Goal: Transaction & Acquisition: Obtain resource

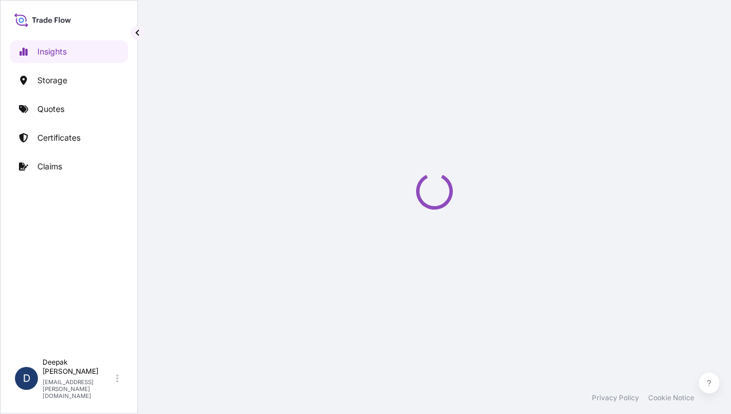
select select "2025"
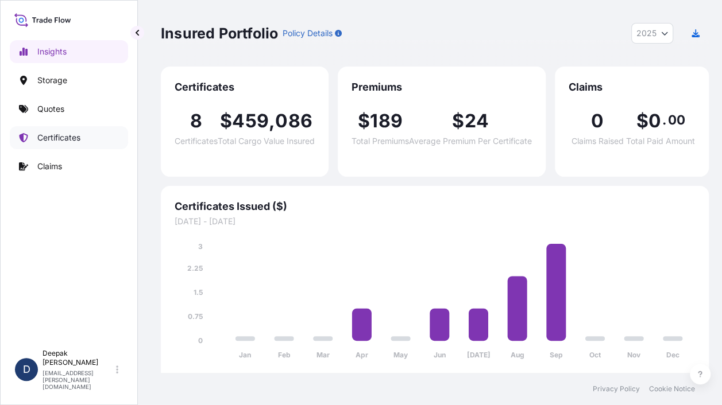
click at [79, 137] on p "Certificates" at bounding box center [58, 137] width 43 height 11
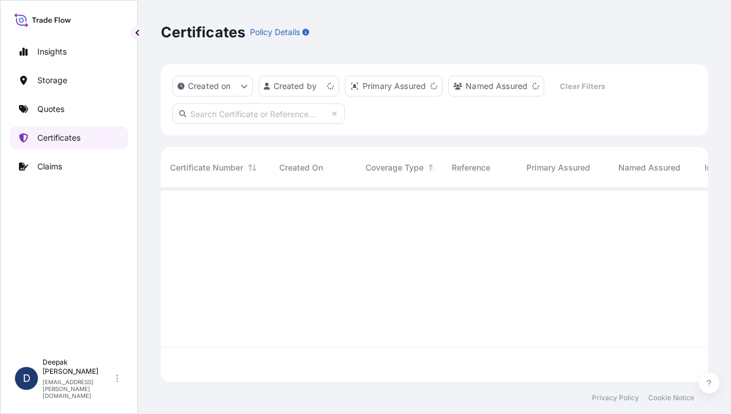
scroll to position [191, 538]
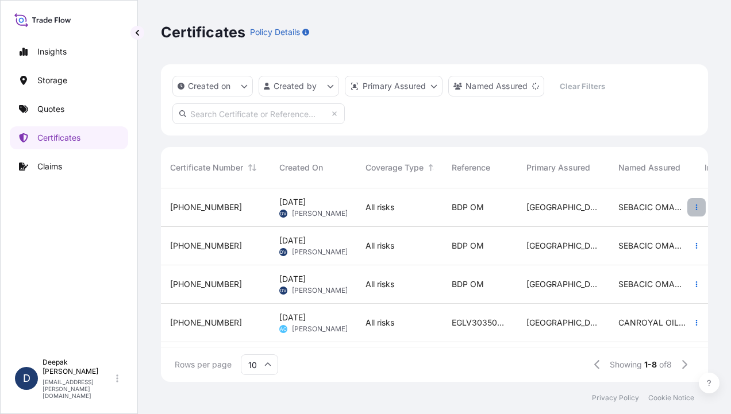
click at [693, 204] on icon "button" at bounding box center [696, 207] width 7 height 7
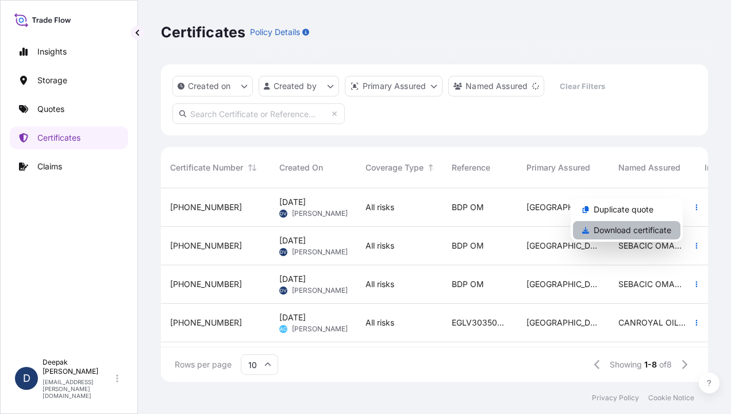
click at [632, 235] on p "Download certificate" at bounding box center [632, 230] width 78 height 11
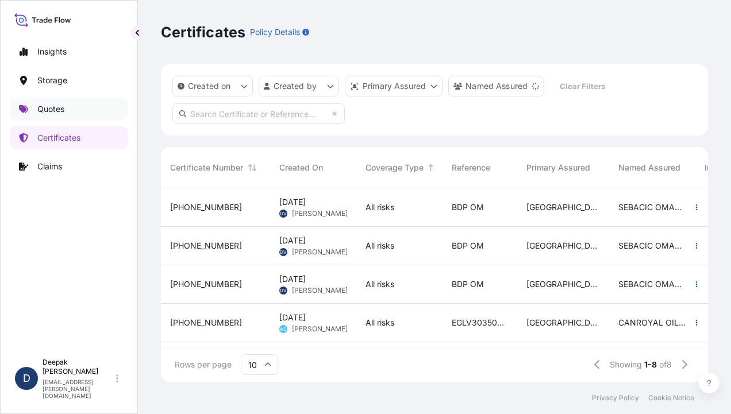
click at [43, 107] on p "Quotes" at bounding box center [50, 108] width 27 height 11
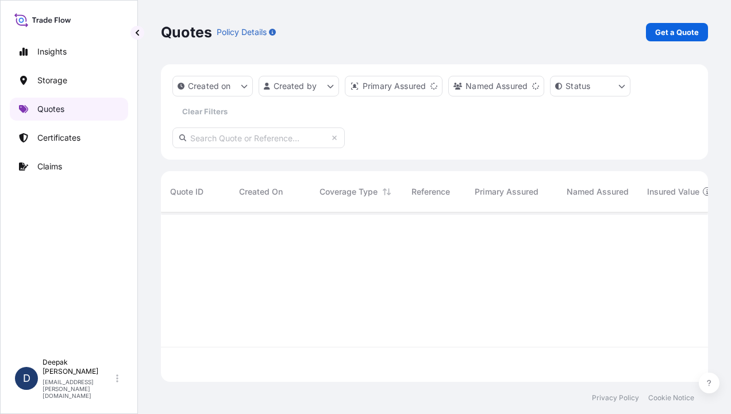
scroll to position [167, 538]
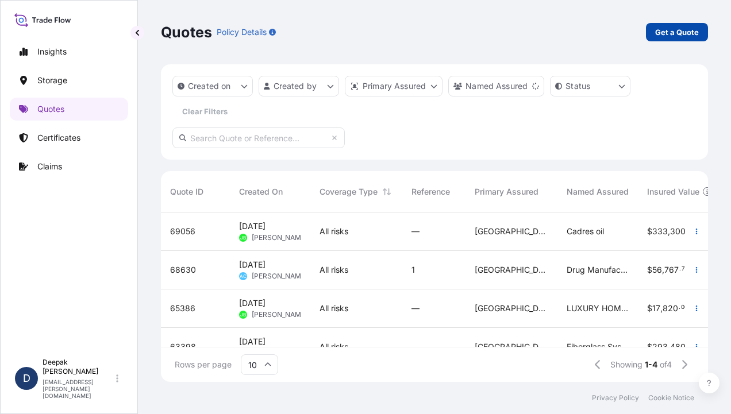
click at [675, 29] on p "Get a Quote" at bounding box center [677, 31] width 44 height 11
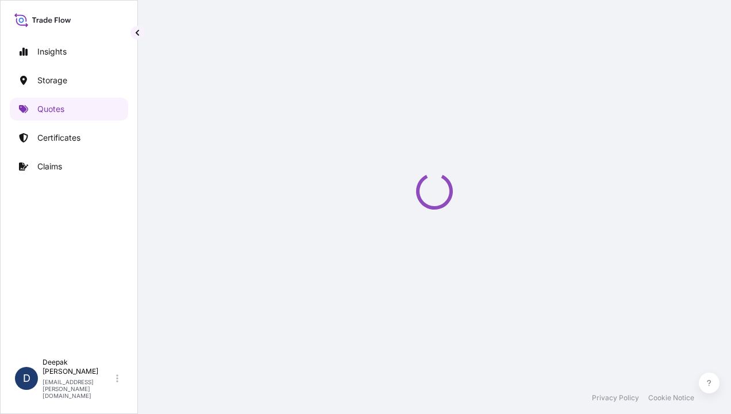
scroll to position [18, 0]
select select "Road / [GEOGRAPHIC_DATA]"
select select "Water"
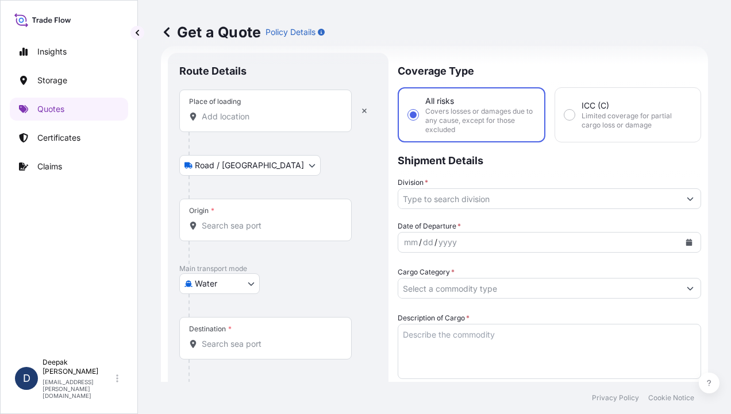
click at [241, 117] on input "Place of loading" at bounding box center [270, 116] width 136 height 11
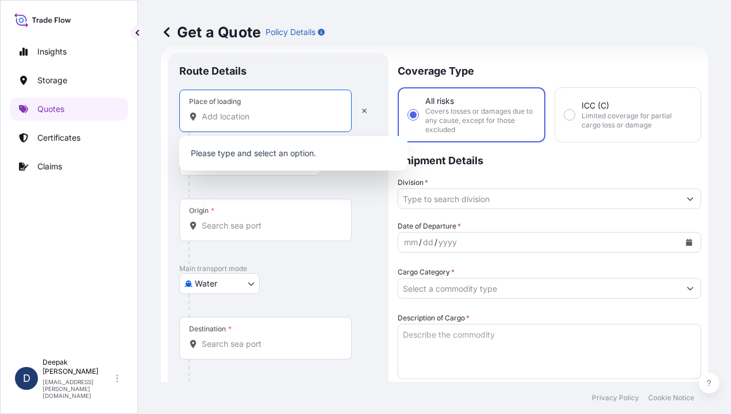
type input "Q"
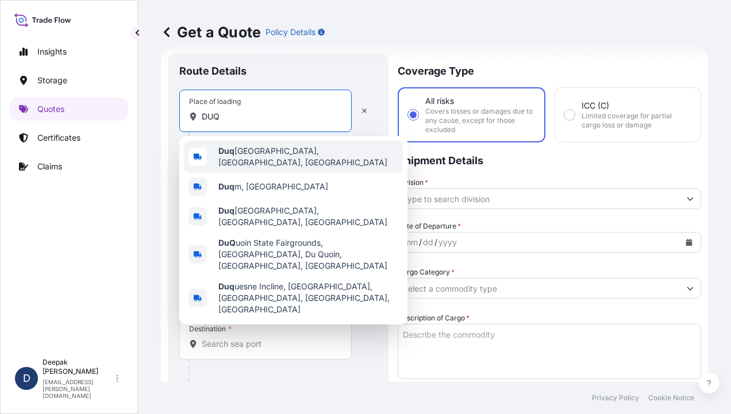
click at [272, 173] on div "Duq [GEOGRAPHIC_DATA], [GEOGRAPHIC_DATA], [GEOGRAPHIC_DATA] Duq m, [GEOGRAPHIC_…" at bounding box center [293, 230] width 228 height 188
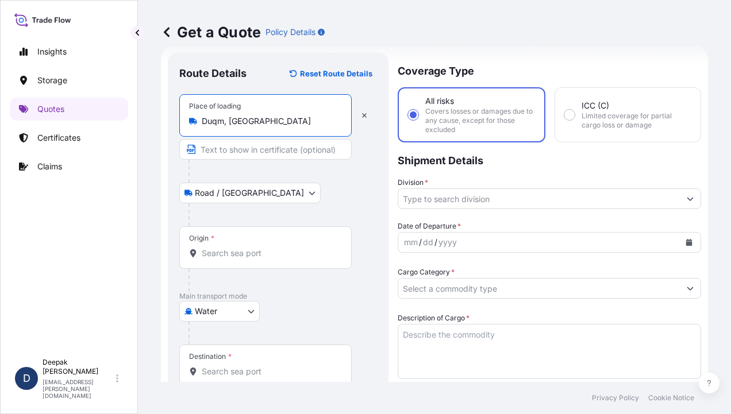
type input "Duqm, [GEOGRAPHIC_DATA]"
click at [274, 177] on div at bounding box center [282, 171] width 188 height 23
click at [269, 151] on input "Text to appear on certificate" at bounding box center [265, 149] width 172 height 21
type input "Duqm, [GEOGRAPHIC_DATA], [GEOGRAPHIC_DATA]"
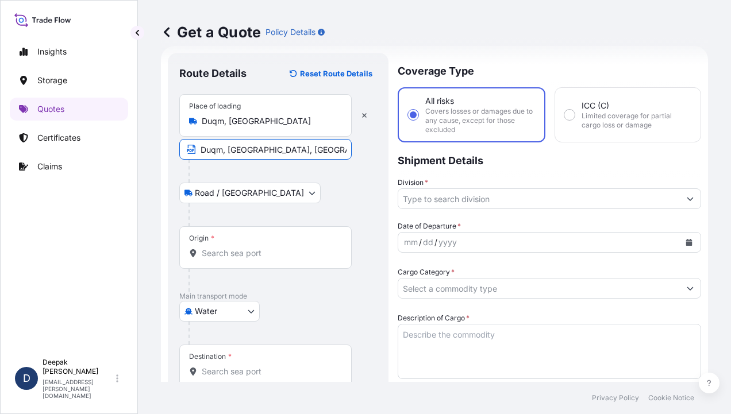
type input "94465.16"
type input "3598"
type input "BDP OM"
type input "SEBACIC ACID GRANULES"
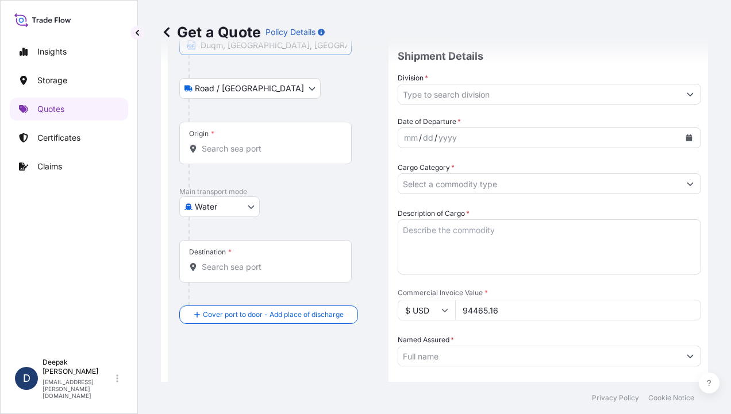
scroll to position [133, 0]
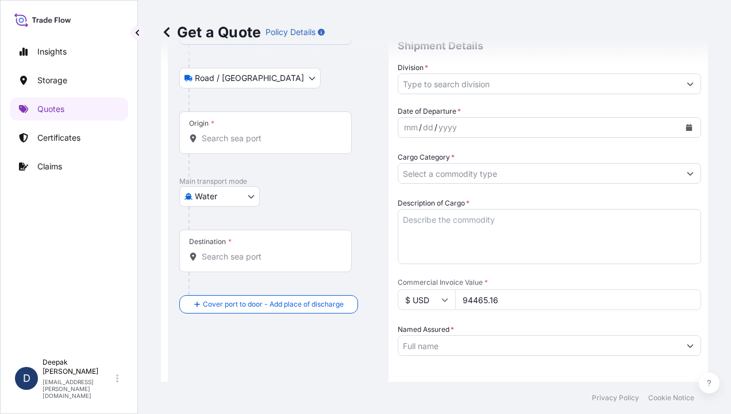
click at [282, 136] on input "Origin *" at bounding box center [270, 138] width 136 height 11
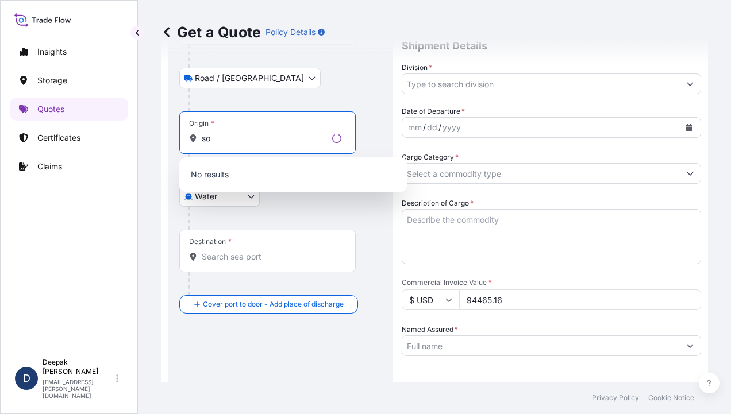
type input "s"
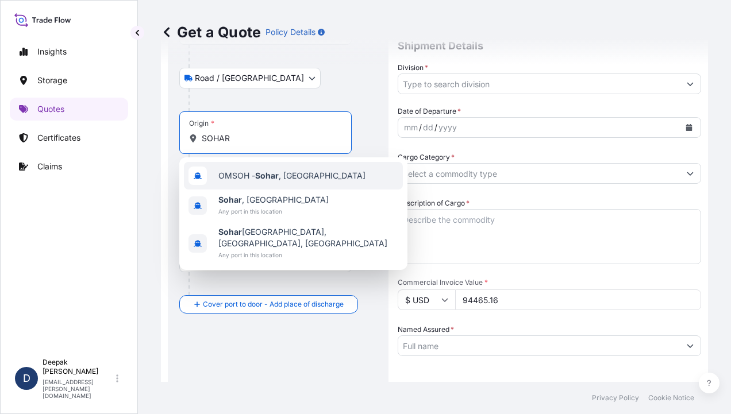
click at [271, 184] on div "OMSOH - [GEOGRAPHIC_DATA] , [GEOGRAPHIC_DATA]" at bounding box center [293, 176] width 219 height 28
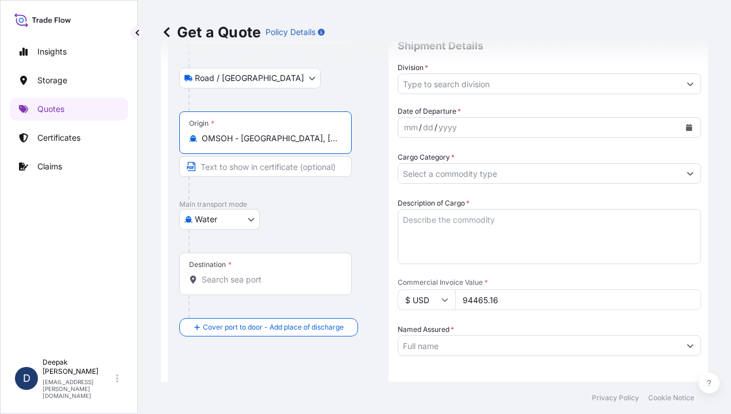
type input "OMSOH - [GEOGRAPHIC_DATA], [GEOGRAPHIC_DATA]"
click at [276, 280] on input "Destination *" at bounding box center [270, 279] width 136 height 11
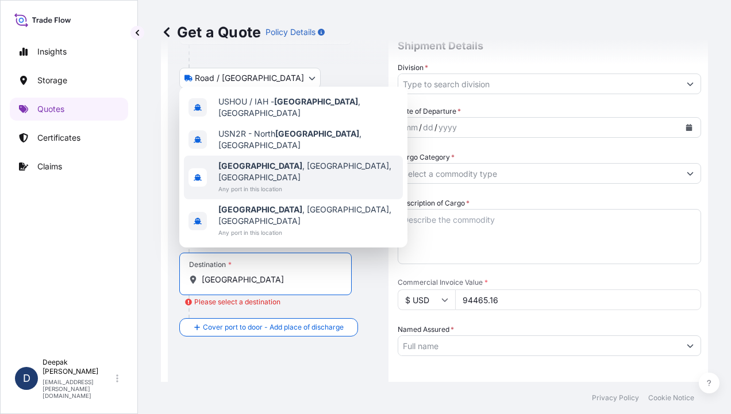
click at [304, 199] on div "[GEOGRAPHIC_DATA] , [GEOGRAPHIC_DATA], [GEOGRAPHIC_DATA] Any port in this locat…" at bounding box center [293, 178] width 219 height 44
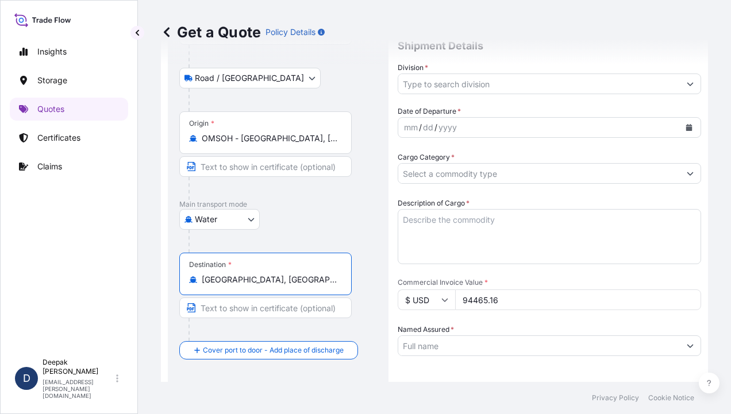
type input "[GEOGRAPHIC_DATA], [GEOGRAPHIC_DATA], [GEOGRAPHIC_DATA]"
click at [285, 305] on input "Text to appear on certificate" at bounding box center [265, 308] width 172 height 21
type input "[GEOGRAPHIC_DATA], [GEOGRAPHIC_DATA]"
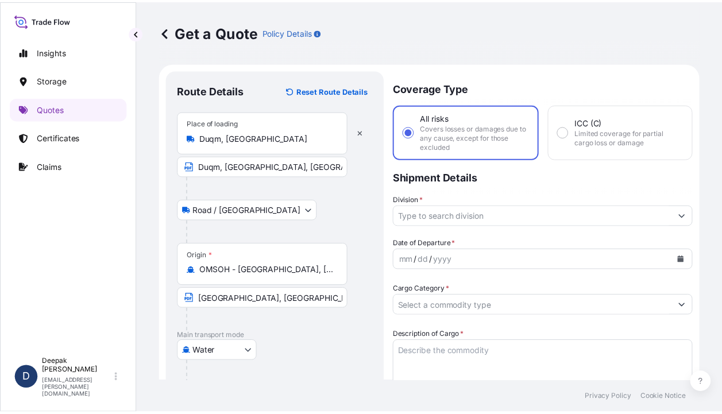
scroll to position [0, 0]
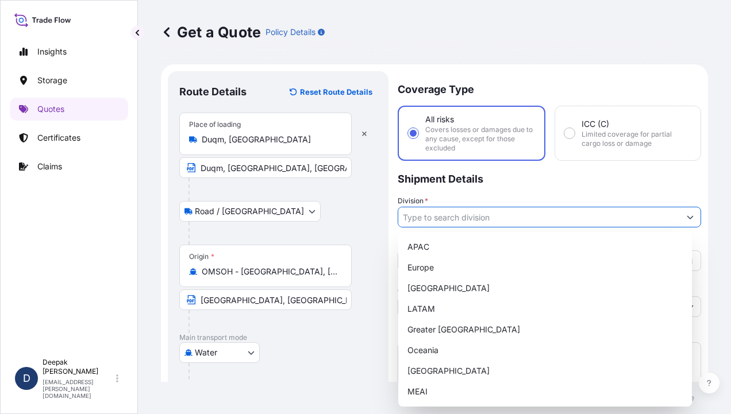
click at [497, 215] on input "Division *" at bounding box center [538, 217] width 281 height 21
click at [422, 394] on div "MEAI" at bounding box center [545, 391] width 284 height 21
type input "MEAI"
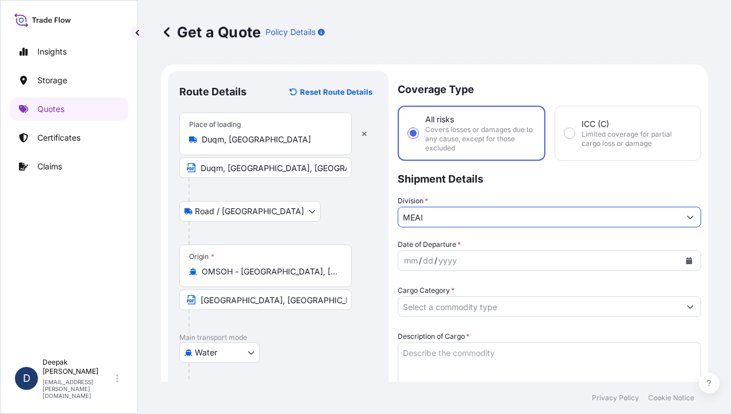
click at [686, 261] on icon "Calendar" at bounding box center [689, 260] width 6 height 7
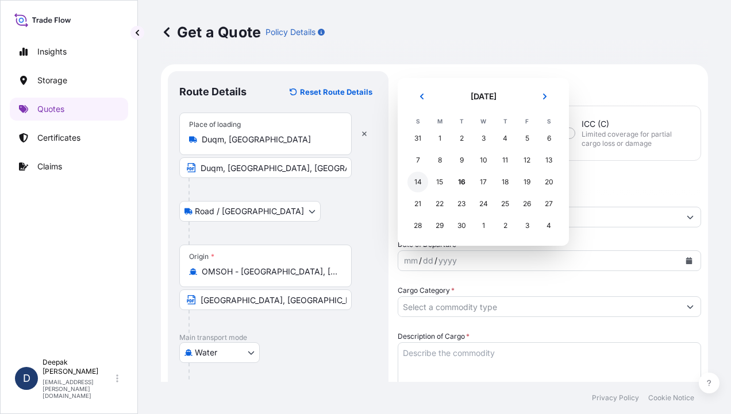
click at [420, 184] on div "14" at bounding box center [417, 182] width 21 height 21
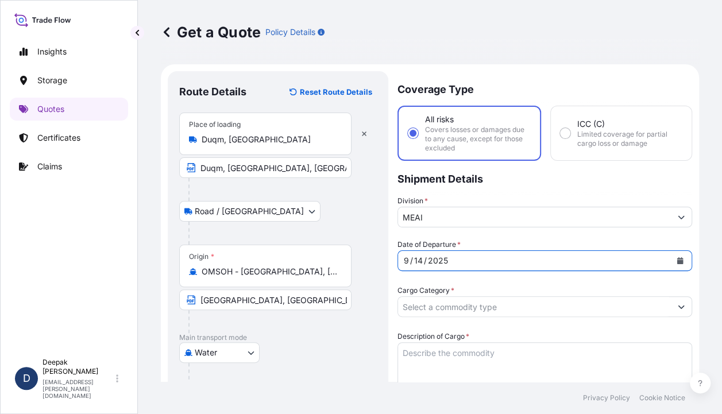
click at [655, 307] on input "Cargo Category *" at bounding box center [534, 306] width 273 height 21
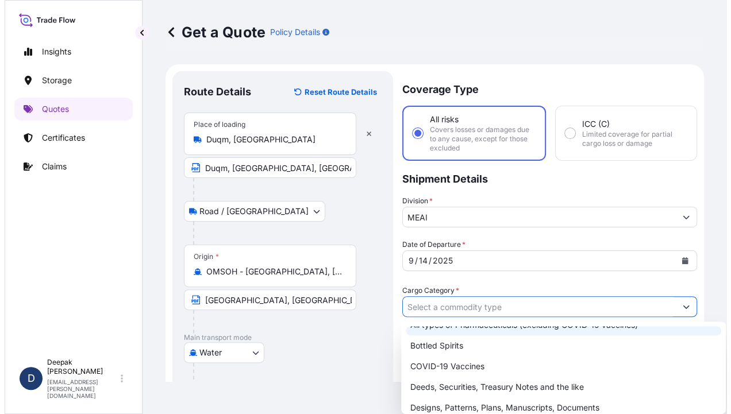
scroll to position [57, 0]
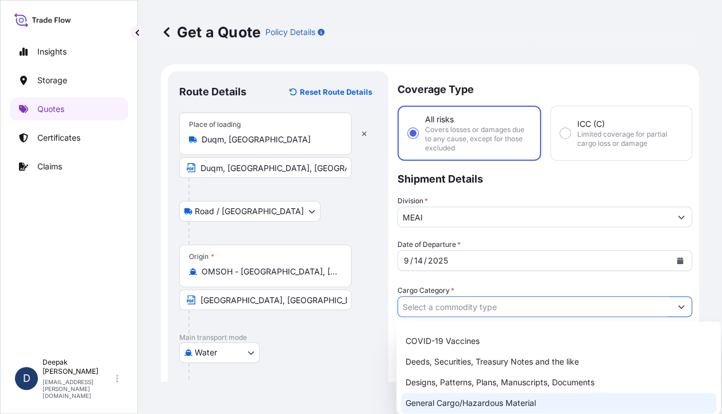
click at [535, 397] on div "General Cargo/Hazardous Material" at bounding box center [558, 403] width 315 height 21
type input "General Cargo/Hazardous Material"
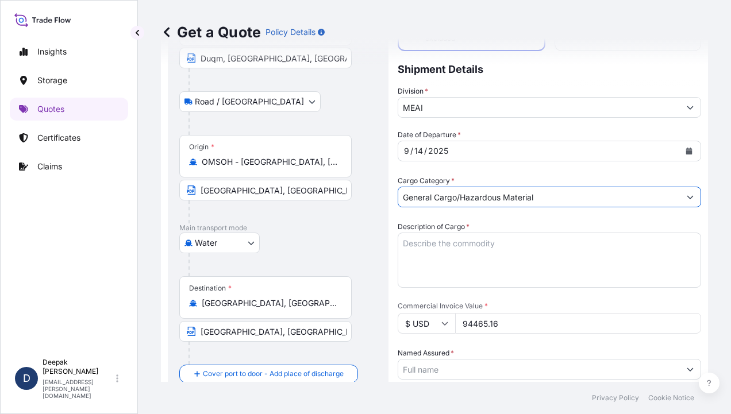
scroll to position [115, 0]
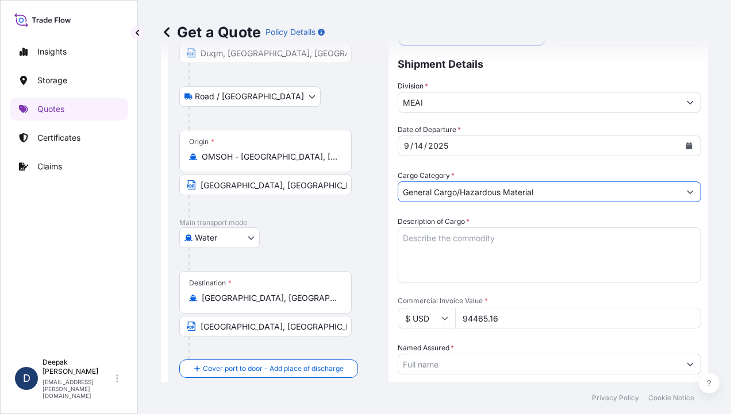
click at [478, 243] on textarea "Description of Cargo *" at bounding box center [548, 254] width 303 height 55
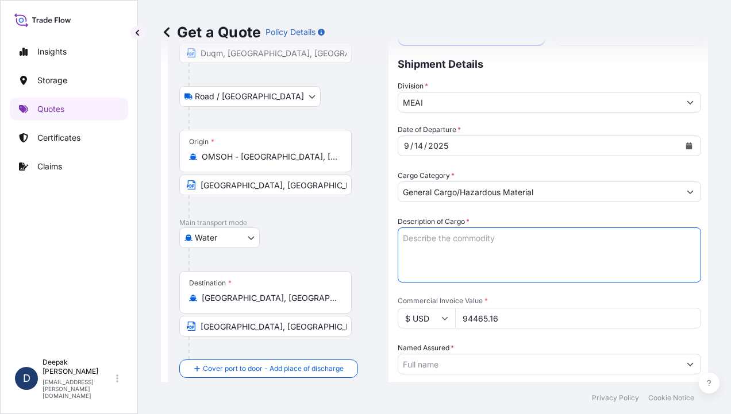
paste textarea "BL# OM1001113772 INVOICE # SO/EXP/INV/2025-68 SEBACIC ACID GRANULES 40 BAGS; NE…"
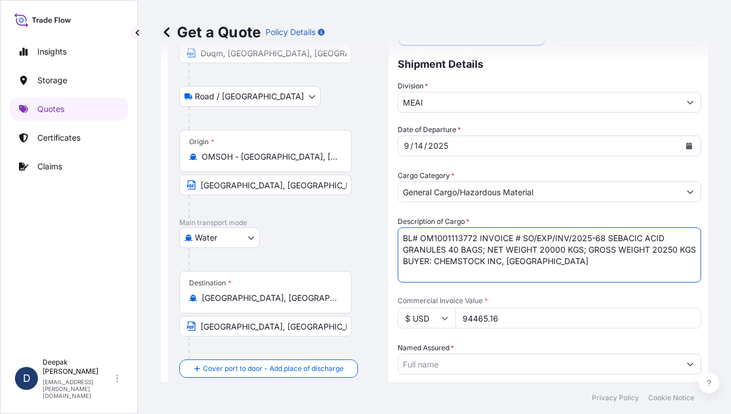
click at [478, 235] on textarea "BL# OM1001113772 INVOICE # SO/EXP/INV/2025-68 SEBACIC ACID GRANULES 40 BAGS; NE…" at bounding box center [548, 254] width 303 height 55
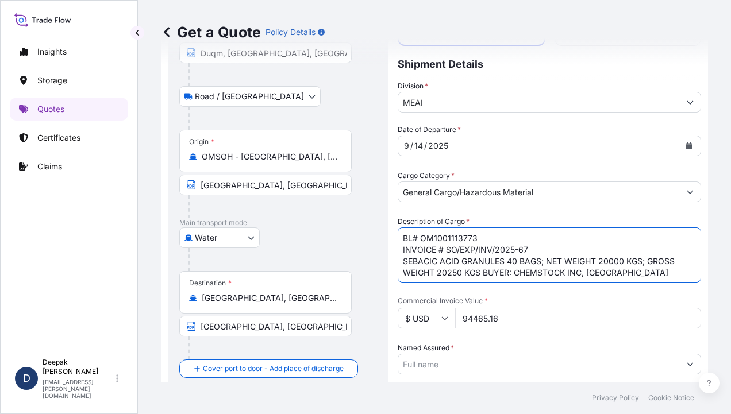
click at [509, 259] on textarea "BL# OM1001113773 INVOICE # SO/EXP/INV/2025-67 SEBACIC ACID GRANULES 40 BAGS; NE…" at bounding box center [548, 254] width 303 height 55
type textarea "BL# OM1001113773 INVOICE # SO/EXP/INV/2025-67 SEBACIC ACID GRANULES 40 BAGS; NE…"
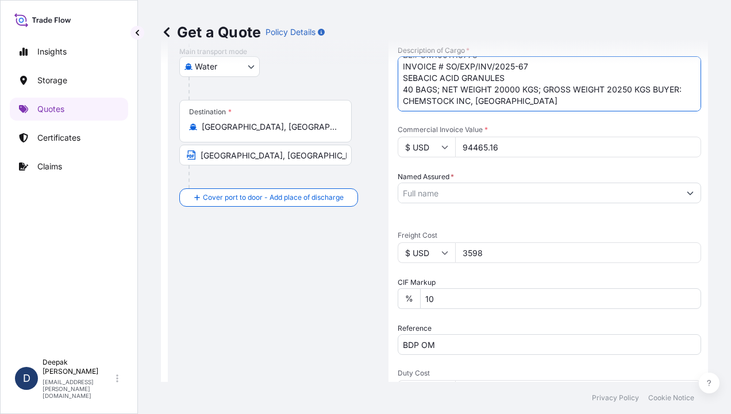
scroll to position [287, 0]
click at [472, 147] on input "94465.16" at bounding box center [578, 146] width 246 height 21
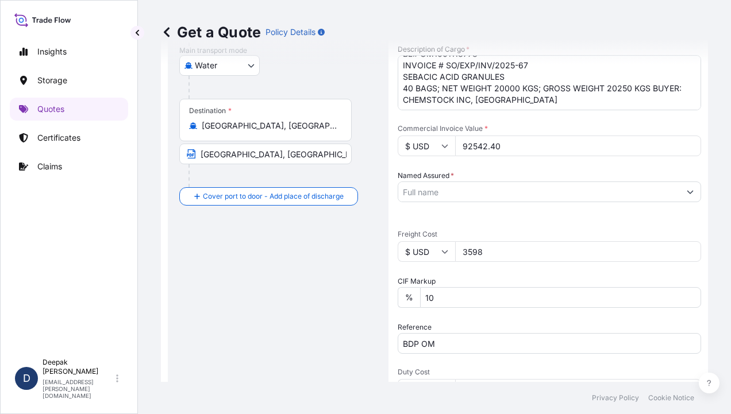
type input "92542.40"
click at [496, 244] on input "3598" at bounding box center [578, 251] width 246 height 21
type input "3"
type input "4200"
click at [539, 275] on div "Date of Departure * [DATE] Cargo Category * General Cargo/Hazardous Material De…" at bounding box center [548, 222] width 303 height 540
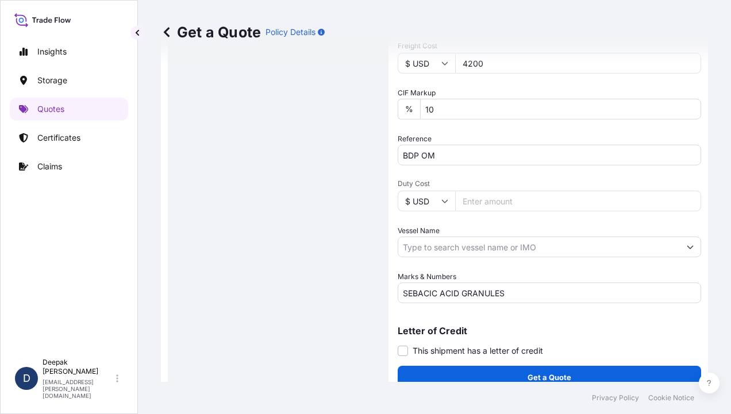
scroll to position [489, 0]
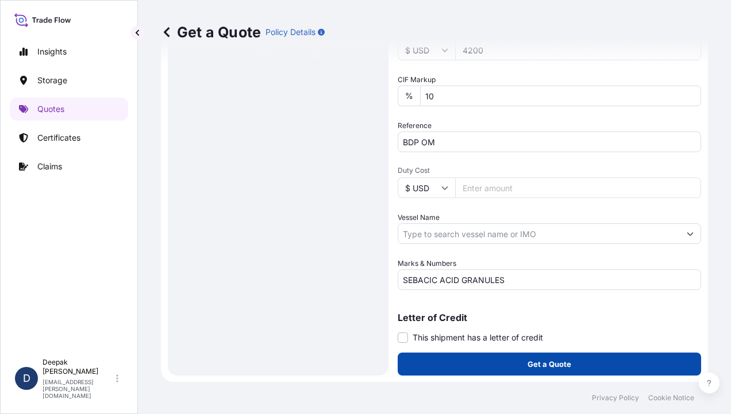
click at [569, 364] on button "Get a Quote" at bounding box center [548, 364] width 303 height 23
click at [542, 362] on p "Get a Quote" at bounding box center [549, 363] width 44 height 11
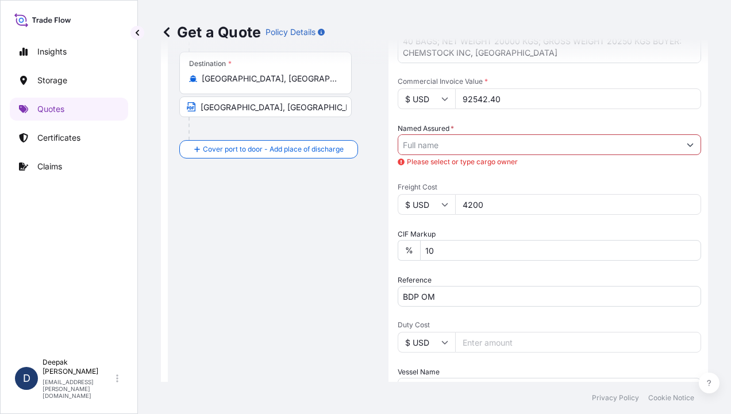
scroll to position [316, 0]
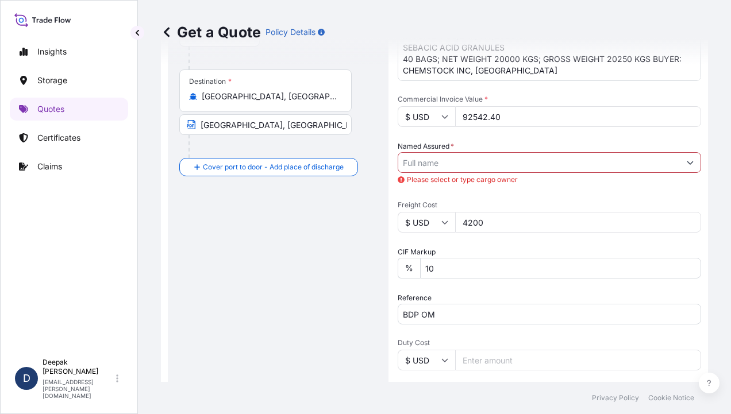
click at [515, 163] on input "Named Assured *" at bounding box center [538, 162] width 281 height 21
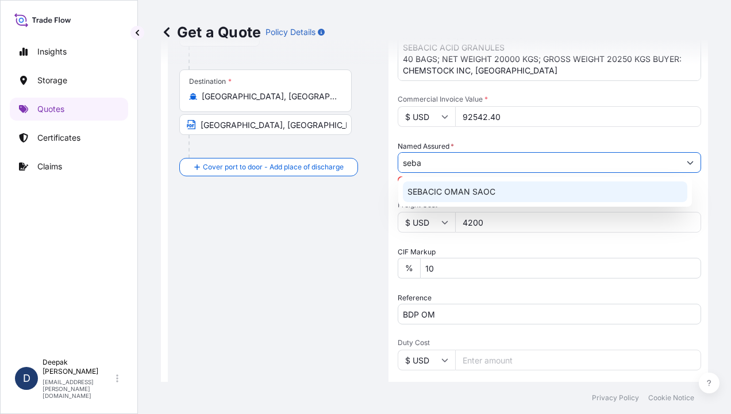
click at [470, 195] on span "SEBACIC OMAN SAOC" at bounding box center [451, 191] width 88 height 11
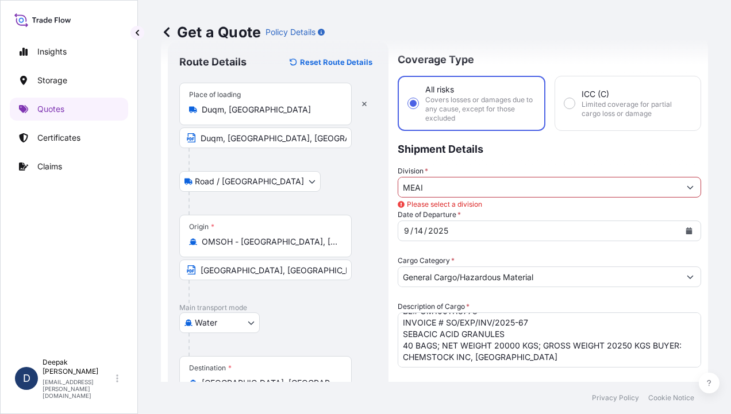
scroll to position [29, 0]
type input "SEBACIC OMAN SAOC"
click at [631, 195] on input "MEAI" at bounding box center [538, 187] width 281 height 21
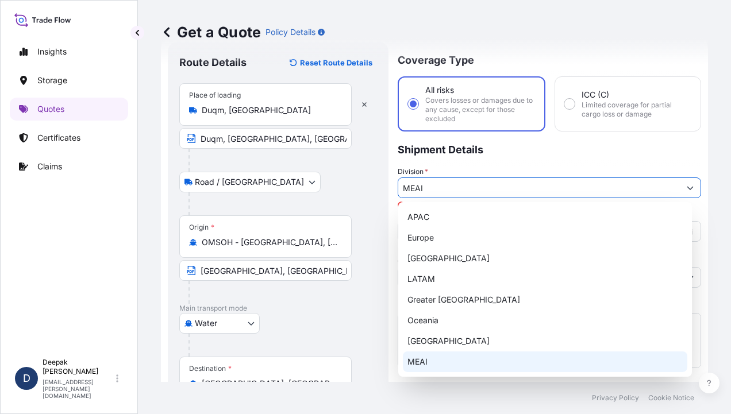
click at [435, 355] on div "MEAI" at bounding box center [545, 361] width 284 height 21
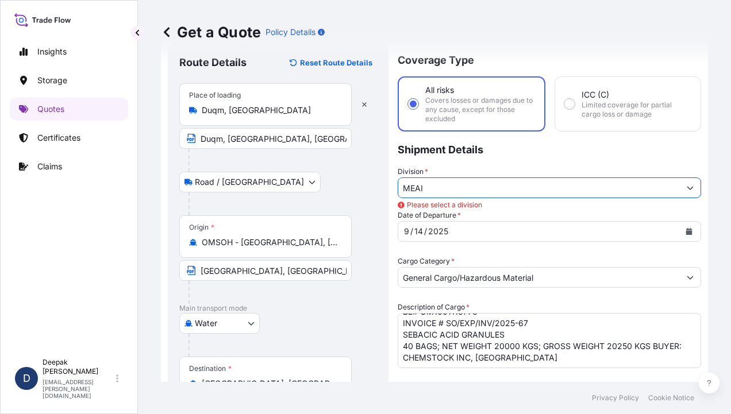
click at [551, 182] on input "MEAI" at bounding box center [538, 187] width 281 height 21
click at [538, 212] on div "Date of Departure * [DATE]" at bounding box center [548, 226] width 303 height 32
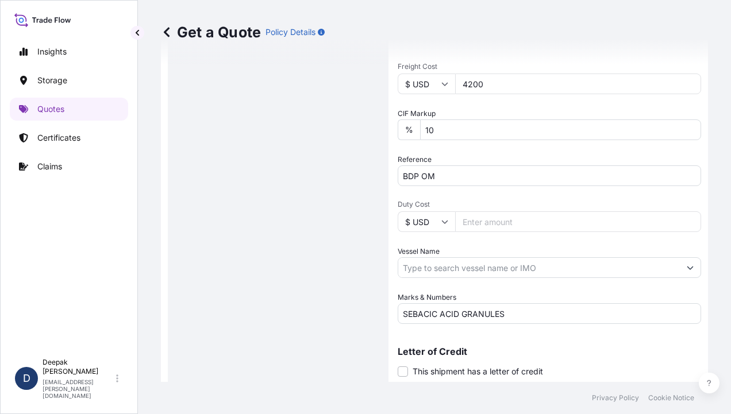
scroll to position [489, 0]
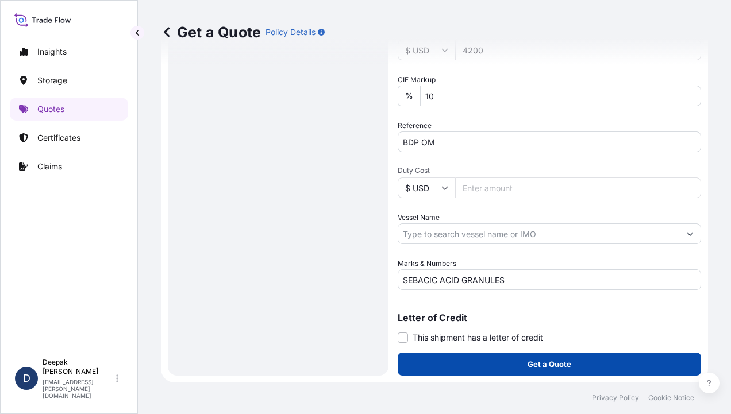
click at [544, 368] on p "Get a Quote" at bounding box center [549, 363] width 44 height 11
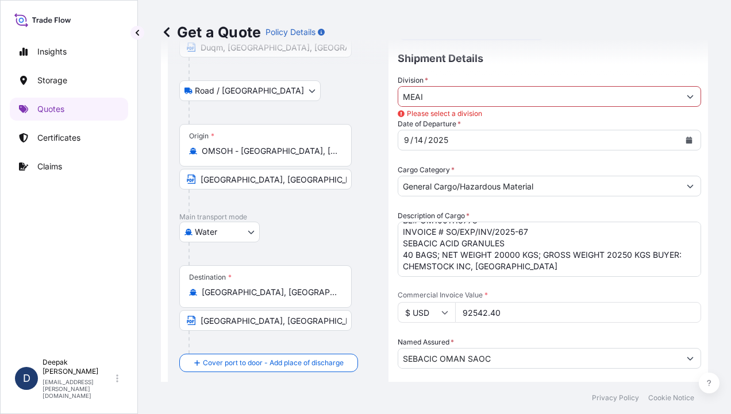
scroll to position [69, 0]
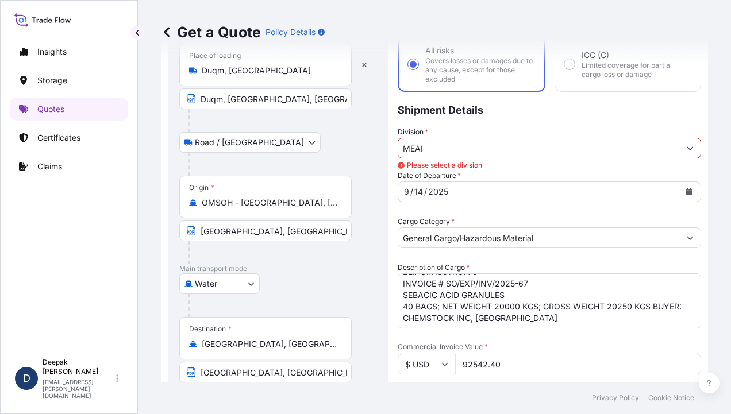
click at [679, 149] on button "Show suggestions" at bounding box center [689, 148] width 21 height 21
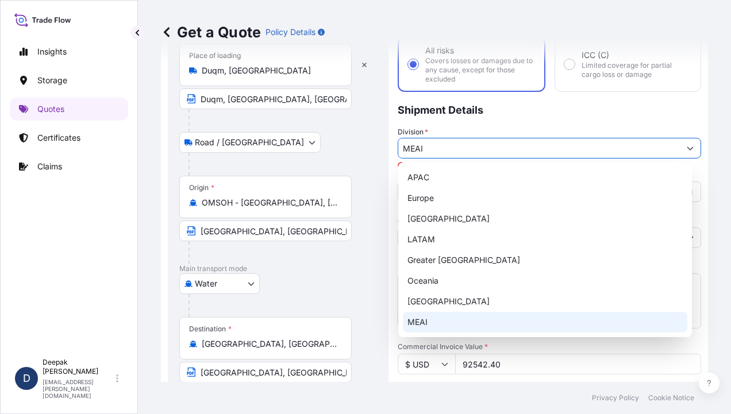
click at [419, 319] on div "MEAI" at bounding box center [545, 322] width 284 height 21
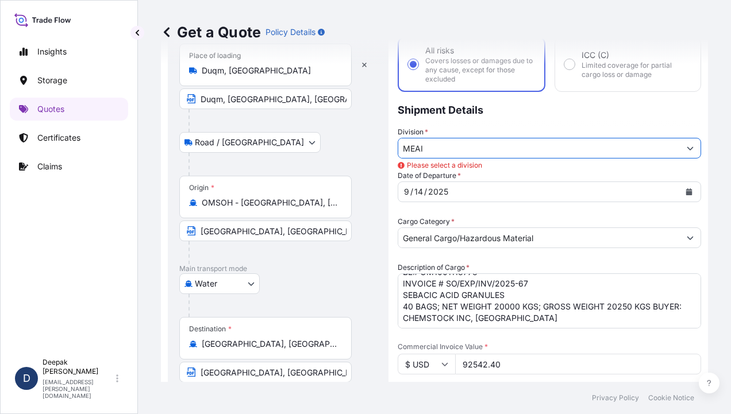
click at [431, 150] on input "MEAI" at bounding box center [538, 148] width 281 height 21
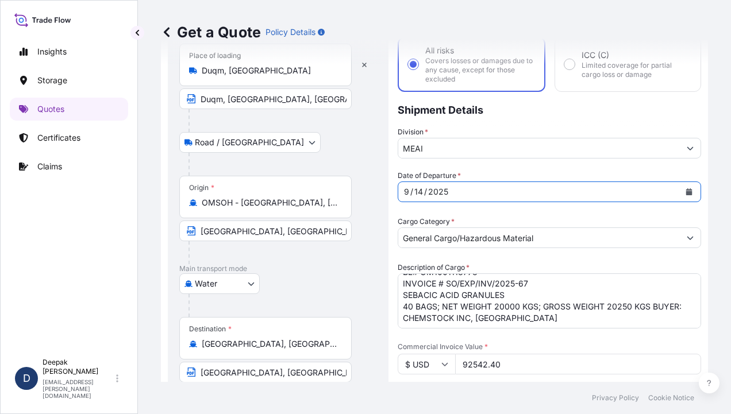
click at [474, 192] on div "[DATE]" at bounding box center [538, 191] width 281 height 21
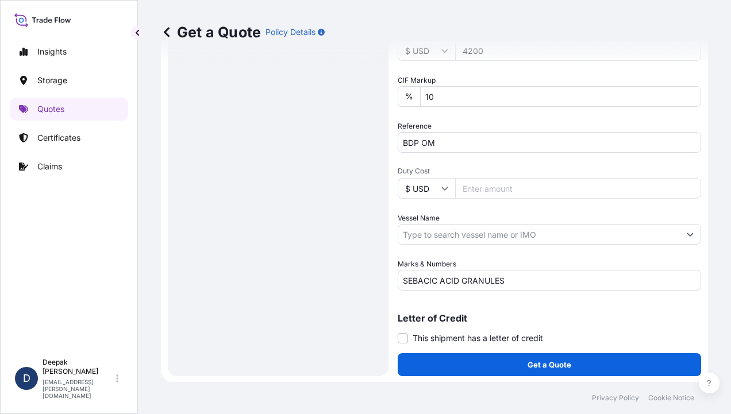
scroll to position [489, 0]
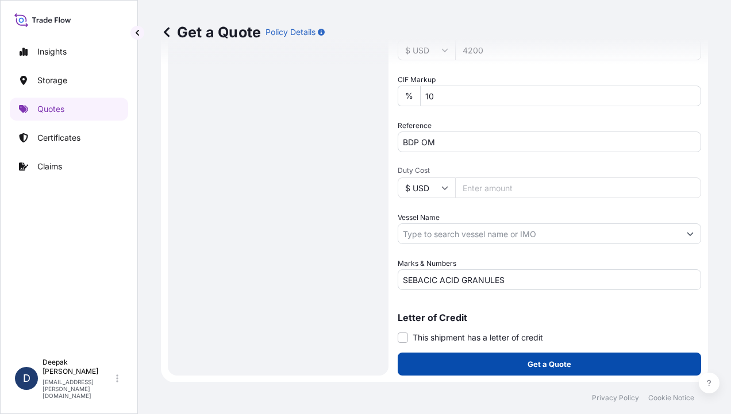
click at [535, 355] on button "Get a Quote" at bounding box center [548, 364] width 303 height 23
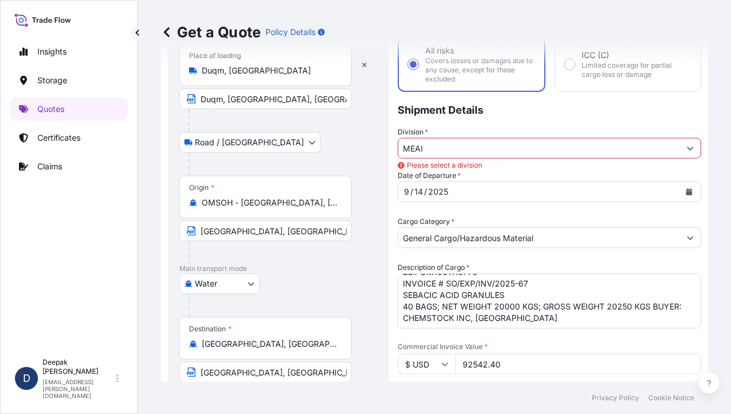
scroll to position [18, 0]
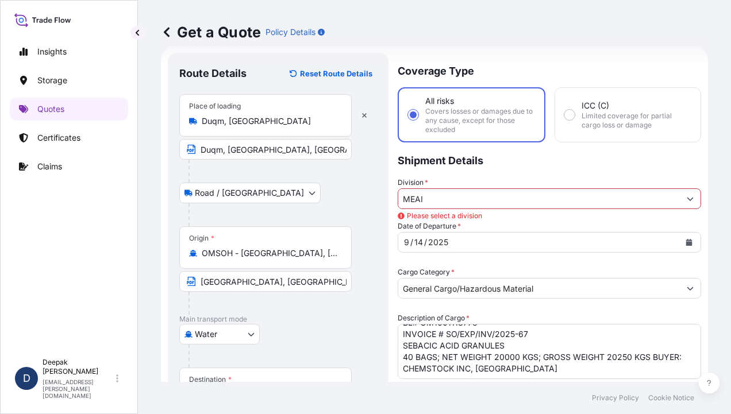
click at [665, 195] on input "MEAI" at bounding box center [538, 198] width 281 height 21
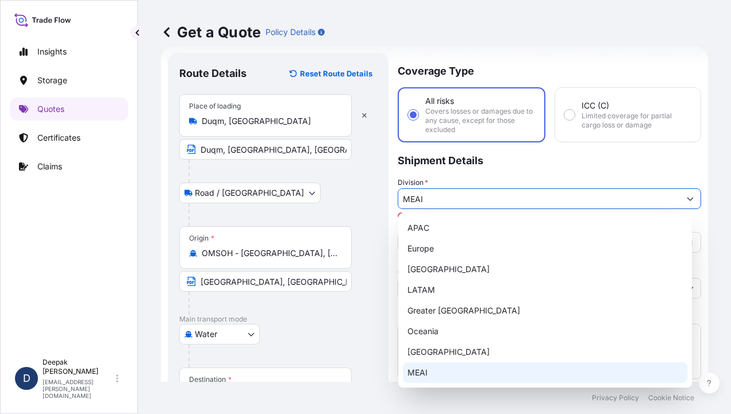
click at [416, 372] on div "MEAI" at bounding box center [545, 372] width 284 height 21
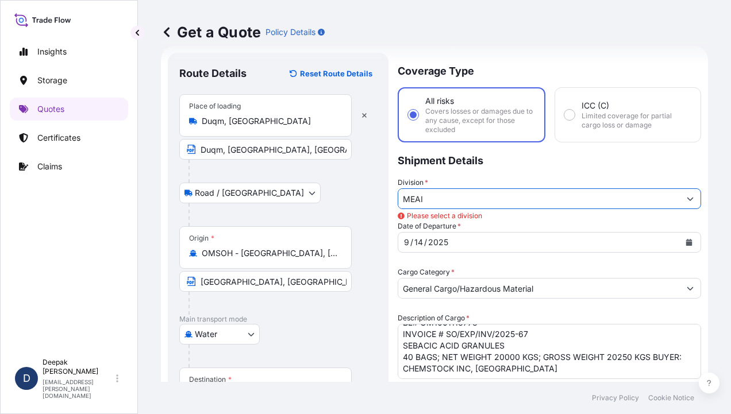
click at [428, 203] on input "MEAI" at bounding box center [538, 198] width 281 height 21
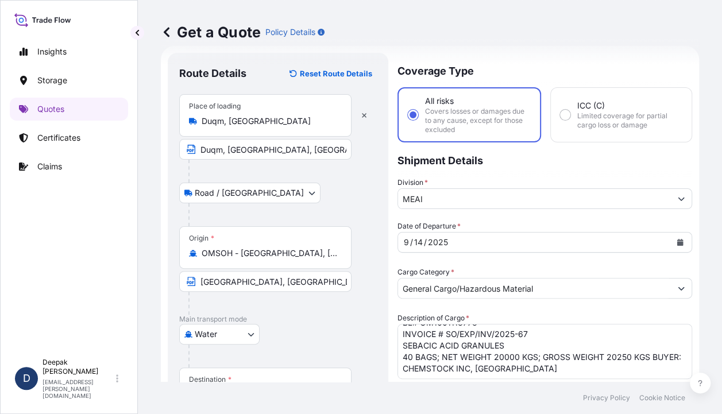
click at [551, 293] on input "General Cargo/Hazardous Material" at bounding box center [534, 288] width 273 height 21
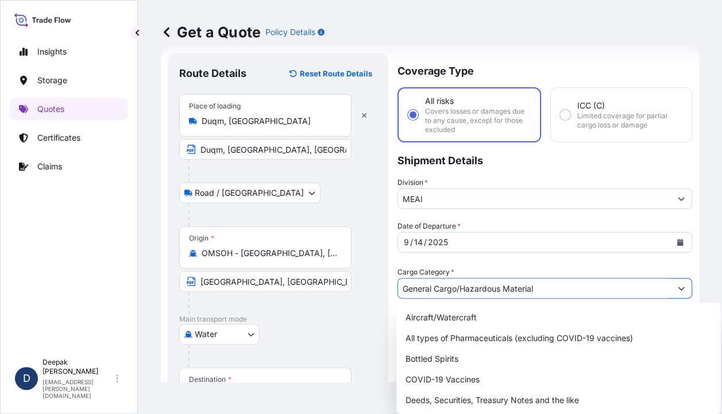
click at [551, 293] on input "General Cargo/Hazardous Material" at bounding box center [534, 288] width 273 height 21
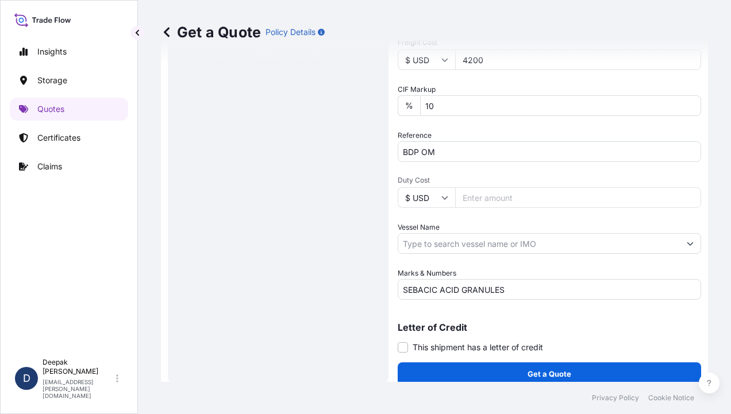
scroll to position [489, 0]
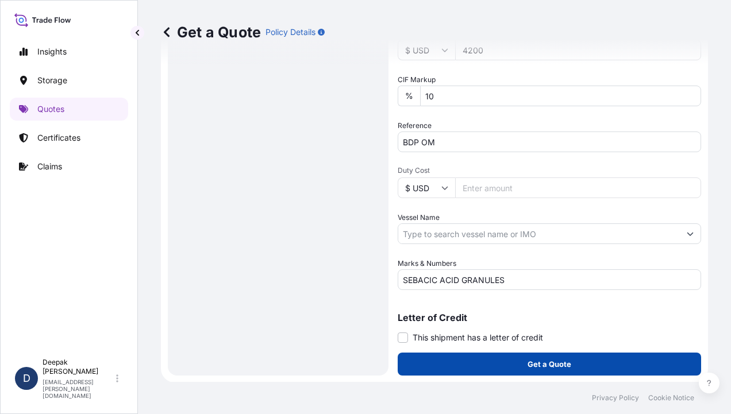
click at [527, 362] on p "Get a Quote" at bounding box center [549, 363] width 44 height 11
click at [539, 362] on p "Get a Quote" at bounding box center [549, 363] width 44 height 11
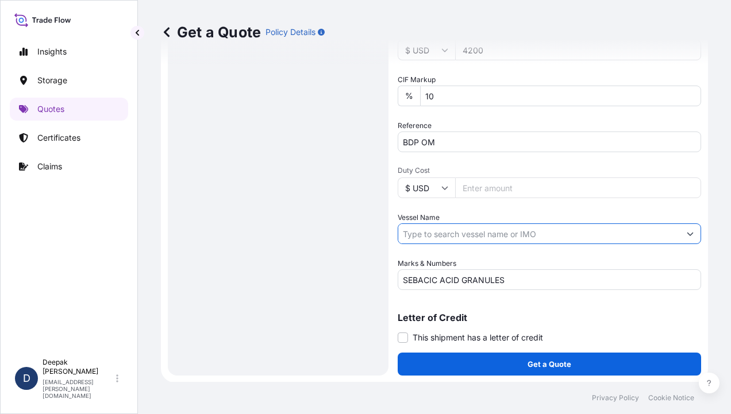
click at [545, 237] on input "Vessel Name" at bounding box center [538, 233] width 281 height 21
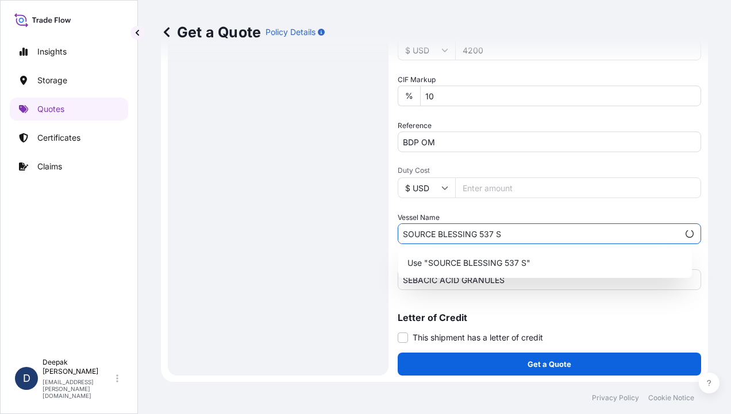
drag, startPoint x: 539, startPoint y: 235, endPoint x: 538, endPoint y: 222, distance: 13.8
click at [539, 234] on input "SOURCE BLESSING 537 S" at bounding box center [538, 233] width 280 height 21
type input "SOURCE BLESSING 537 S"
click at [542, 210] on div "Date of Departure * [DATE] Cargo Category * General Cargo/Hazardous Material De…" at bounding box center [548, 20] width 303 height 540
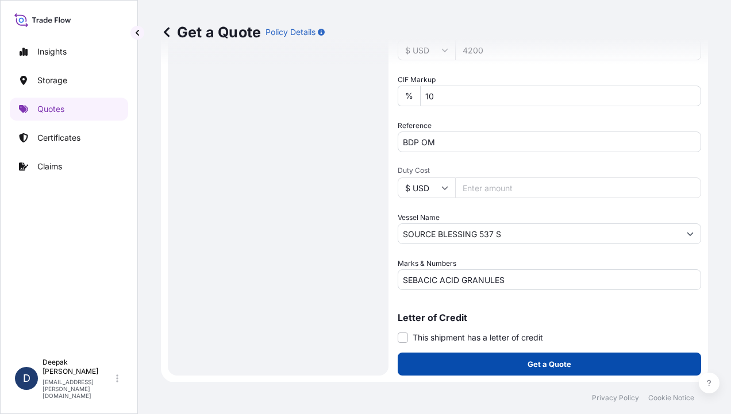
click at [563, 365] on p "Get a Quote" at bounding box center [549, 363] width 44 height 11
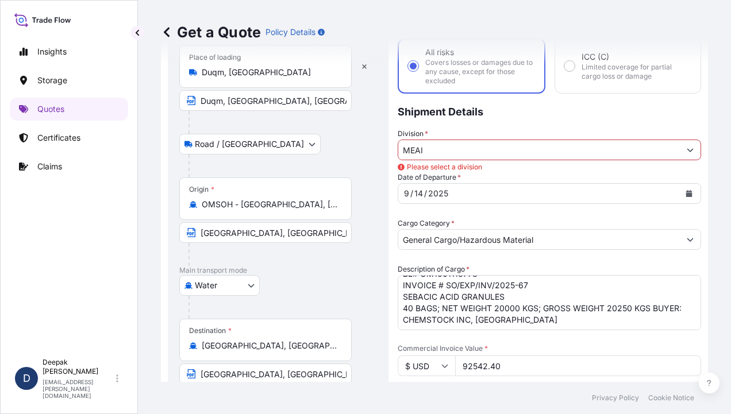
scroll to position [0, 0]
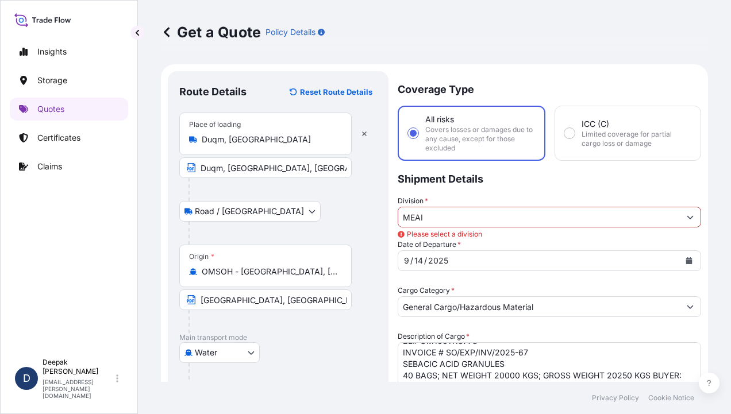
click at [423, 216] on input "MEAI" at bounding box center [538, 217] width 281 height 21
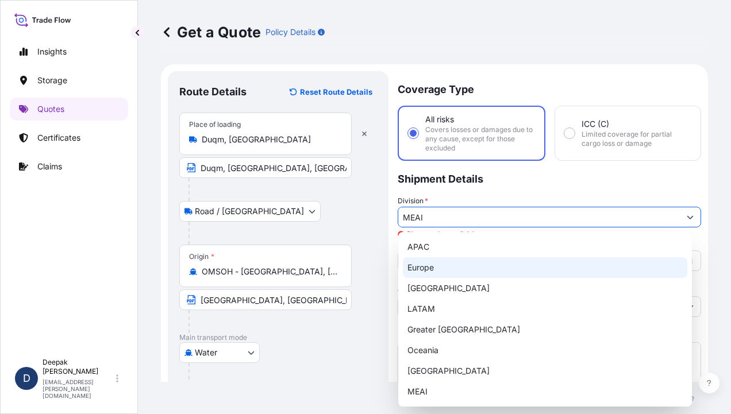
click at [428, 270] on div "Europe" at bounding box center [545, 267] width 284 height 21
type input "Europe"
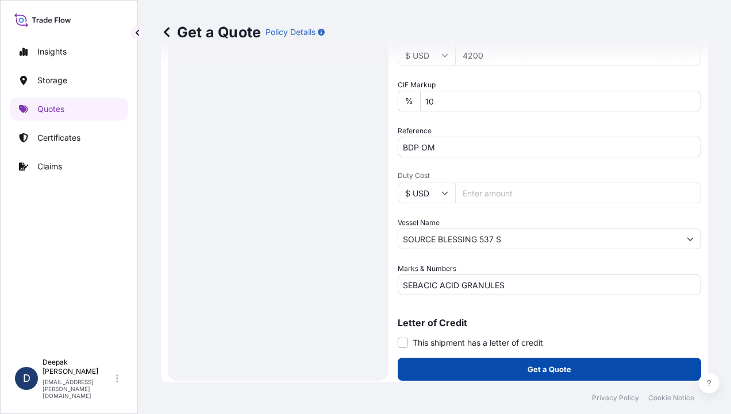
scroll to position [489, 0]
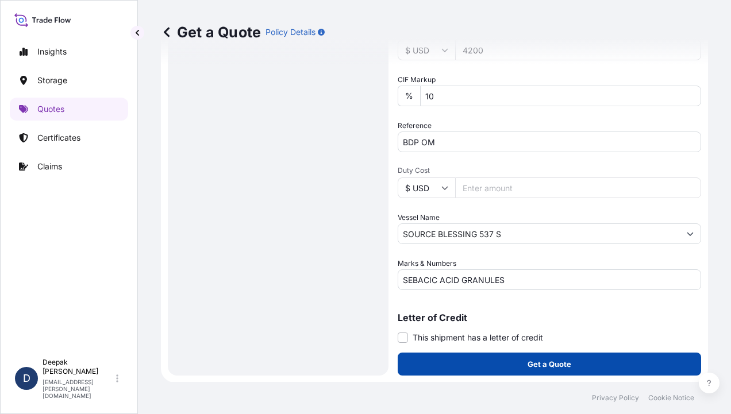
click at [499, 356] on button "Get a Quote" at bounding box center [548, 364] width 303 height 23
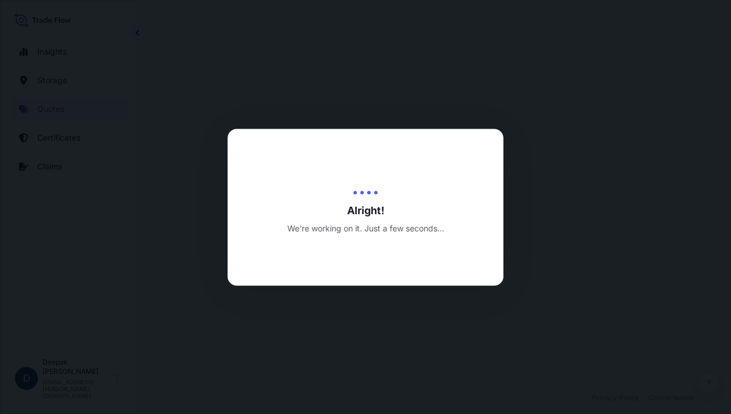
select select "Road / [GEOGRAPHIC_DATA]"
select select "Water"
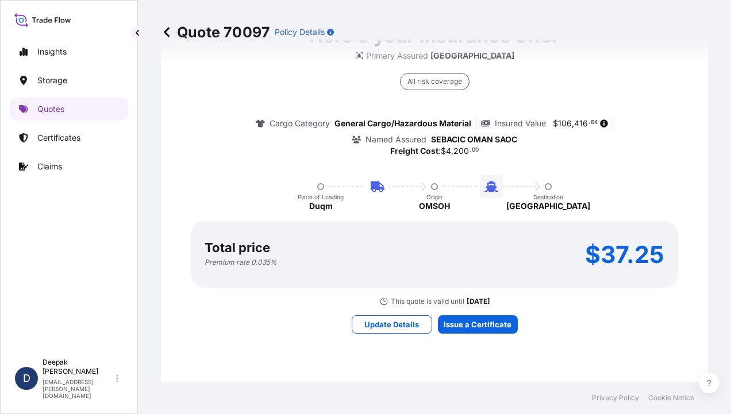
scroll to position [1284, 0]
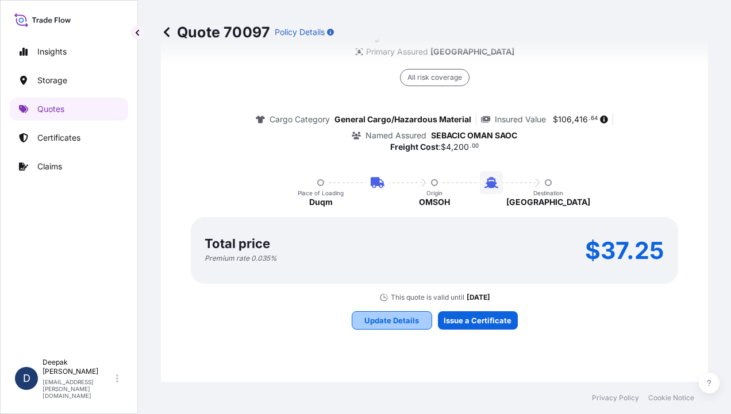
click at [404, 322] on p "Update Details" at bounding box center [391, 320] width 55 height 11
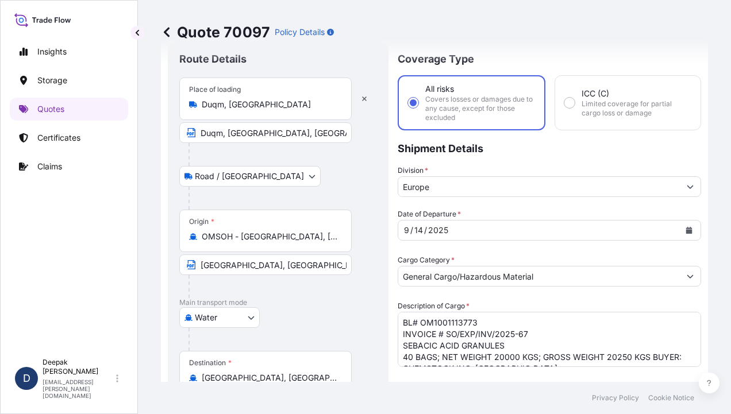
scroll to position [18, 0]
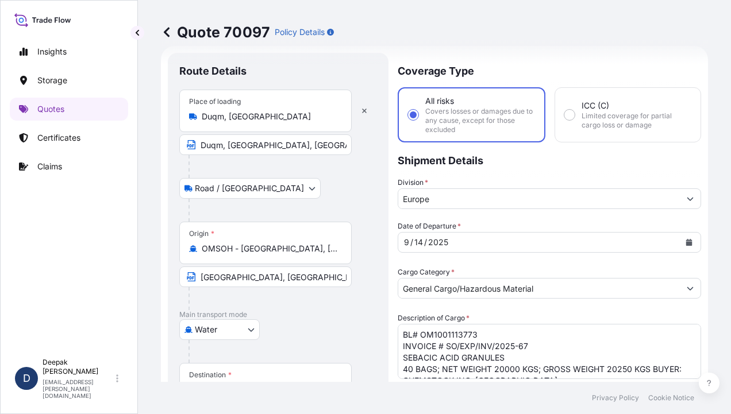
click at [643, 201] on input "Europe" at bounding box center [538, 198] width 281 height 21
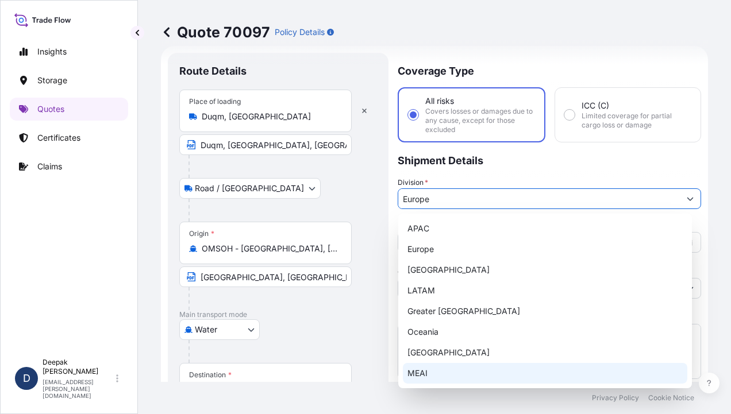
click at [418, 371] on div "MEAI" at bounding box center [545, 373] width 284 height 21
type input "MEAI"
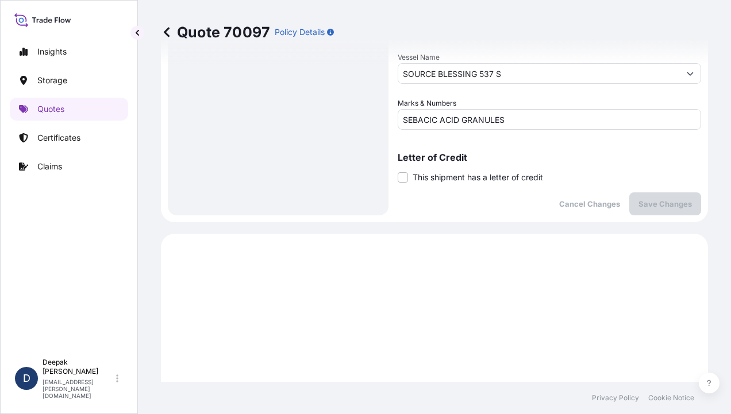
scroll to position [535, 0]
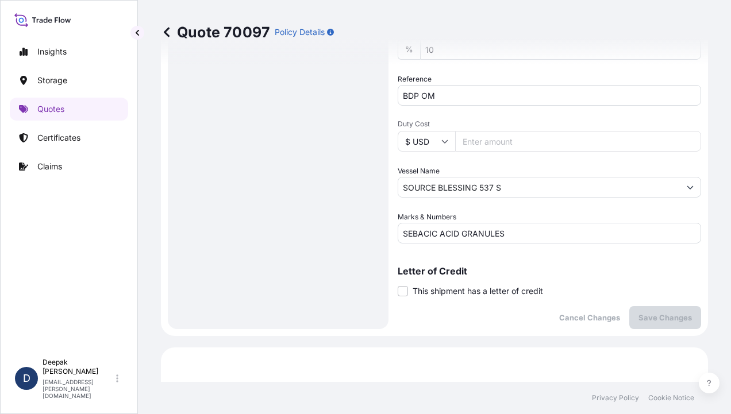
click at [565, 240] on input "SEBACIC ACID GRANULES" at bounding box center [548, 233] width 303 height 21
click at [660, 319] on p "Save Changes" at bounding box center [664, 317] width 53 height 11
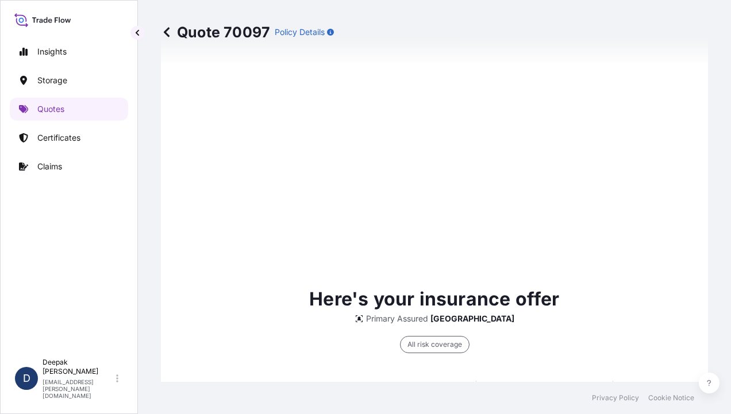
select select "Road / [GEOGRAPHIC_DATA]"
select select "Water"
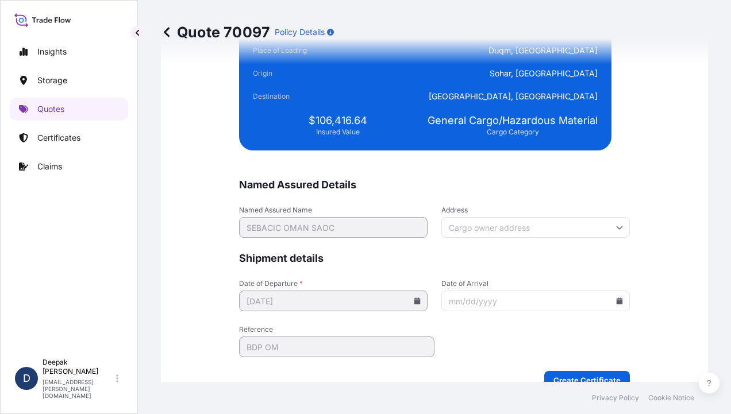
scroll to position [2846, 0]
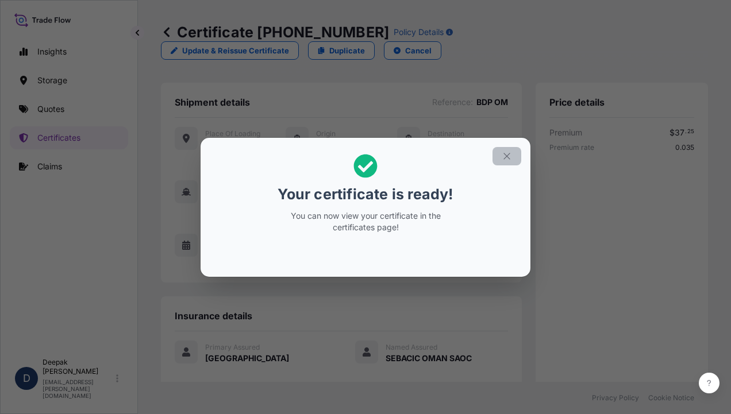
click at [505, 161] on button "button" at bounding box center [506, 156] width 29 height 18
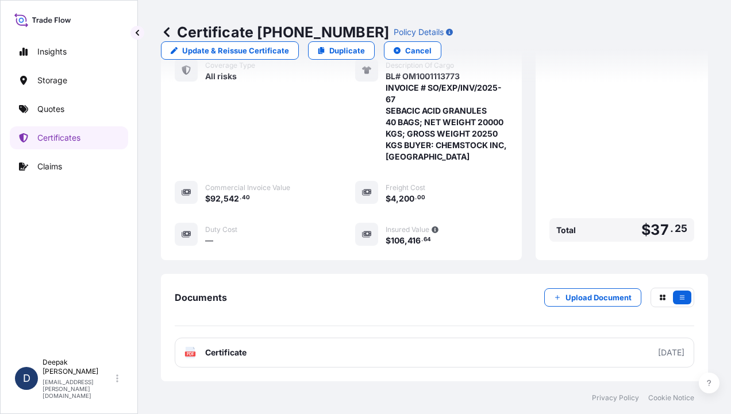
scroll to position [374, 0]
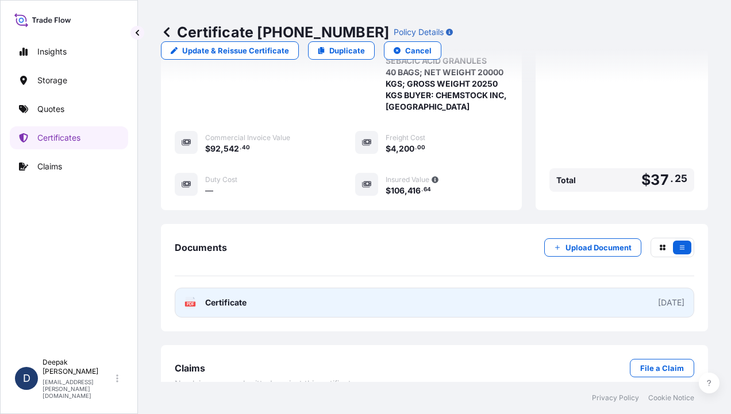
click at [261, 288] on link "PDF Certificate [DATE]" at bounding box center [434, 303] width 519 height 30
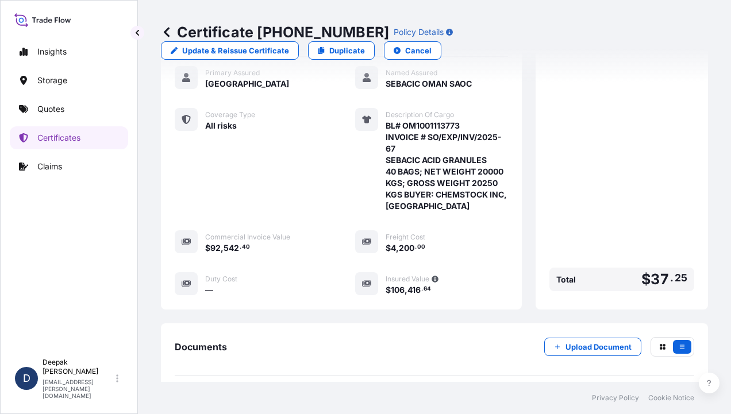
scroll to position [144, 0]
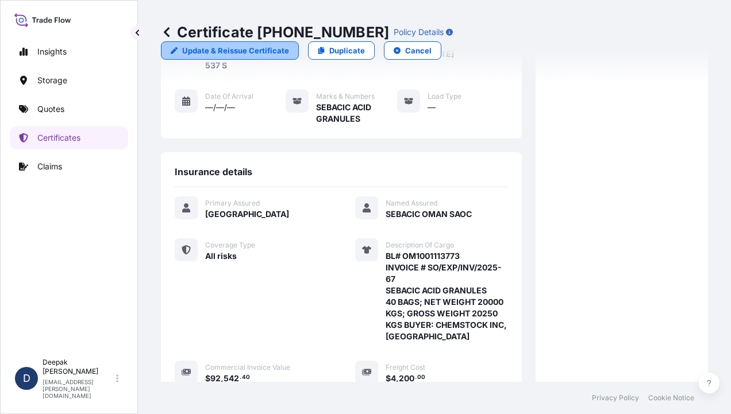
click at [299, 41] on link "Update & Reissue Certificate" at bounding box center [230, 50] width 138 height 18
select select "Road / [GEOGRAPHIC_DATA]"
select select "Water"
select select "31612"
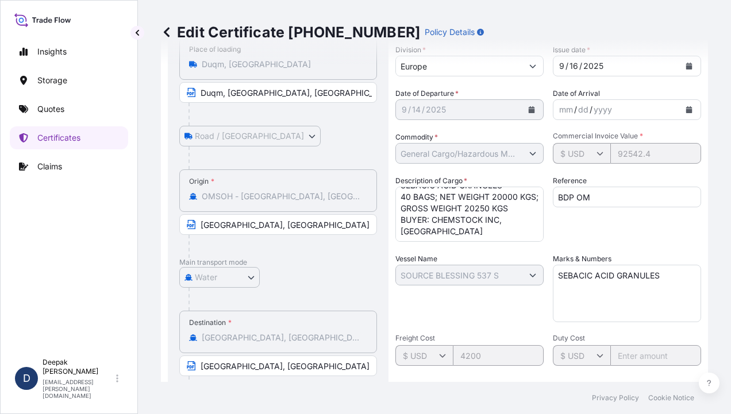
scroll to position [115, 0]
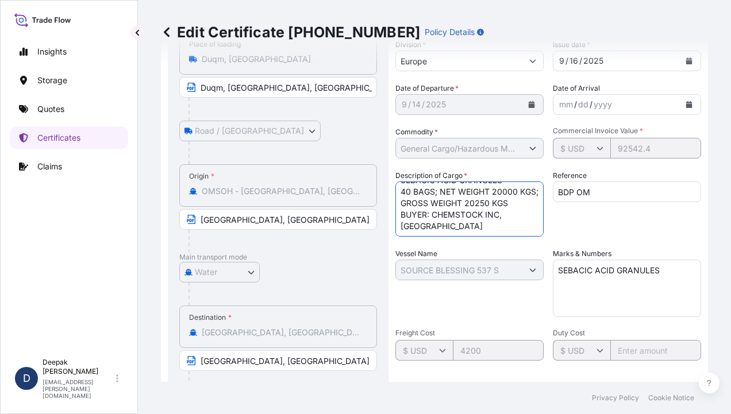
click at [501, 202] on textarea "BL# OM1001113773 INVOICE # SO/EXP/INV/2025-67 SEBACIC ACID GRANULES 40 BAGS; NE…" at bounding box center [469, 208] width 148 height 55
click at [420, 210] on textarea "BL# OM1001113773 INVOICE # SO/EXP/INV/2025-67 SEBACIC ACID GRANULES 40 BAGS; NE…" at bounding box center [469, 208] width 148 height 55
click at [401, 227] on textarea "BL# OM1001113773 INVOICE # SO/EXP/INV/2025-67 SEBACIC ACID GRANULES 40 BAGS; NE…" at bounding box center [469, 208] width 148 height 55
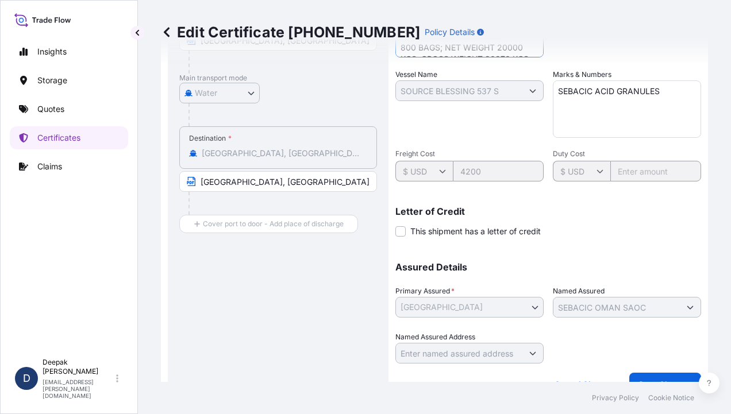
scroll to position [314, 0]
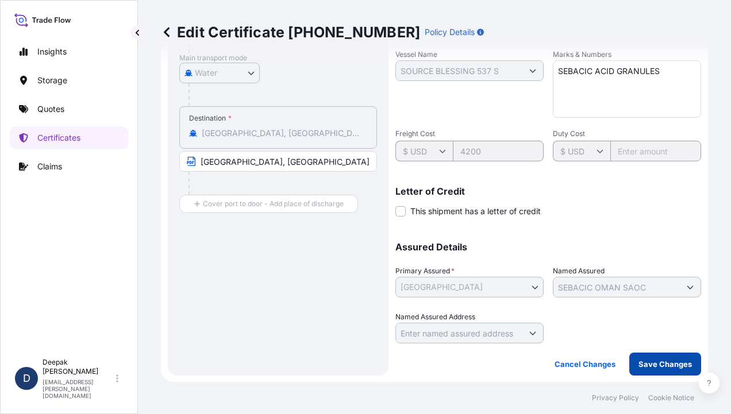
type textarea "BL# OM1001113773 INVOICE # SO/EXP/INV/2025-67 SEBACIC ACID GRANULES 800 BAGS; N…"
click at [646, 355] on button "Save Changes" at bounding box center [665, 364] width 72 height 23
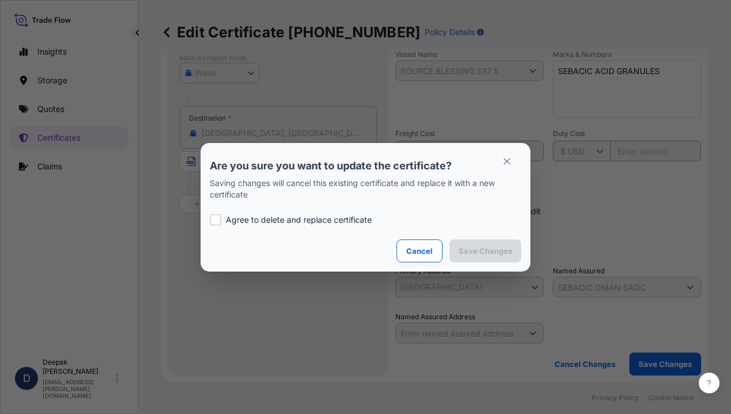
click at [336, 218] on p "Agree to delete and replace certificate" at bounding box center [299, 219] width 146 height 11
checkbox input "true"
click at [466, 245] on p "Save Changes" at bounding box center [484, 250] width 53 height 11
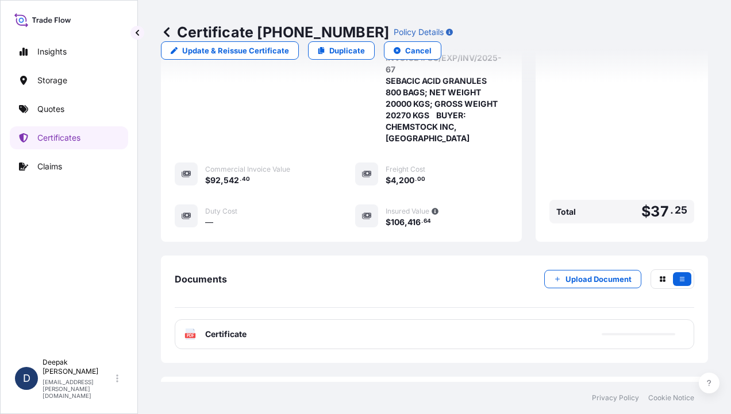
scroll to position [374, 0]
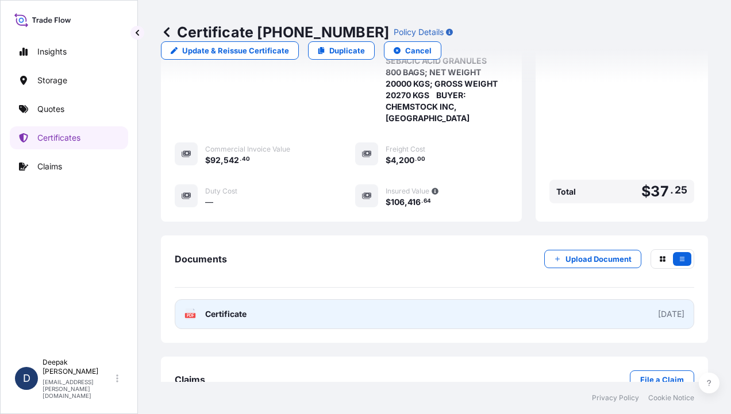
click at [285, 299] on link "PDF Certificate [DATE]" at bounding box center [434, 314] width 519 height 30
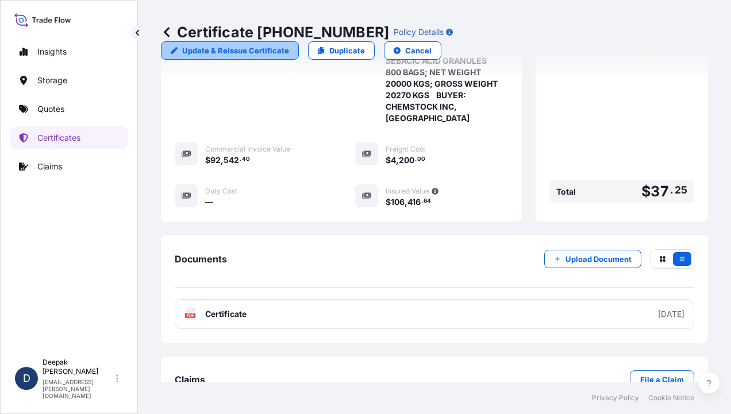
click at [299, 41] on link "Update & Reissue Certificate" at bounding box center [230, 50] width 138 height 18
select select "Road / [GEOGRAPHIC_DATA]"
select select "Water"
select select "31612"
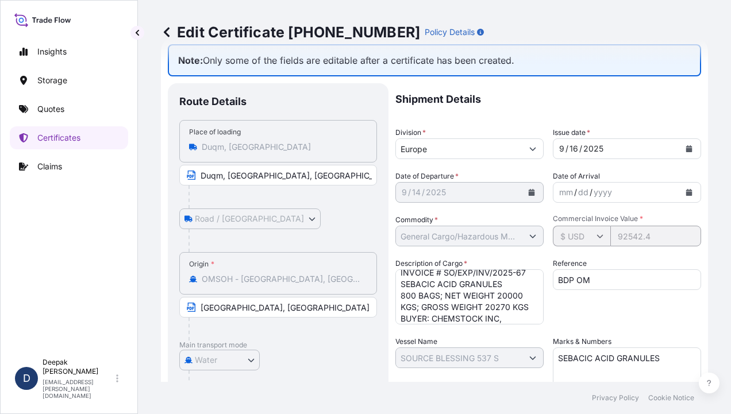
scroll to position [35, 0]
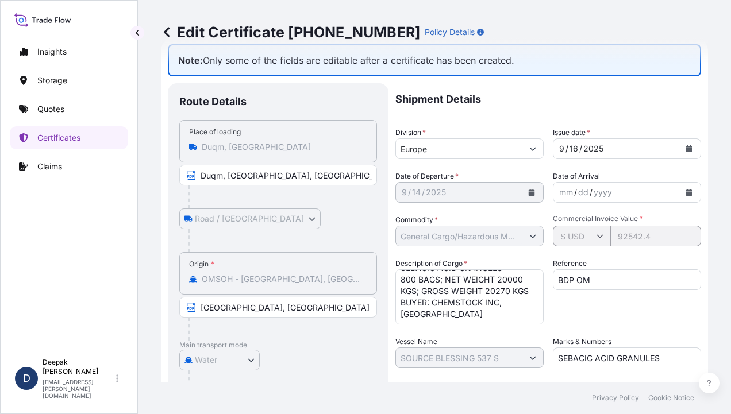
click at [426, 302] on textarea "BL# OM1001113773 INVOICE # SO/EXP/INV/2025-67 SEBACIC ACID GRANULES 800 BAGS; N…" at bounding box center [469, 296] width 148 height 55
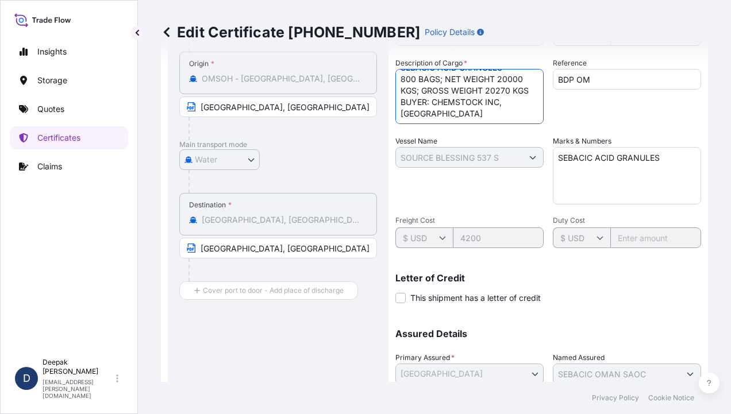
scroll to position [314, 0]
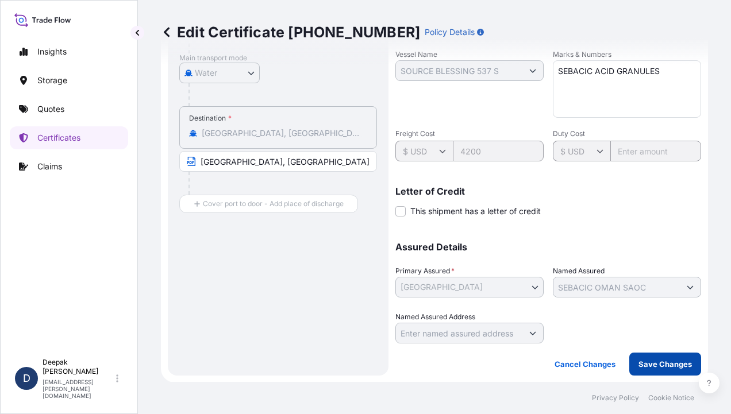
type textarea "BL# OM1001113773 INVOICE # SO/EXP/INV/2025-67 SEBACIC ACID GRANULES 800 BAGS; N…"
click at [658, 365] on p "Save Changes" at bounding box center [664, 363] width 53 height 11
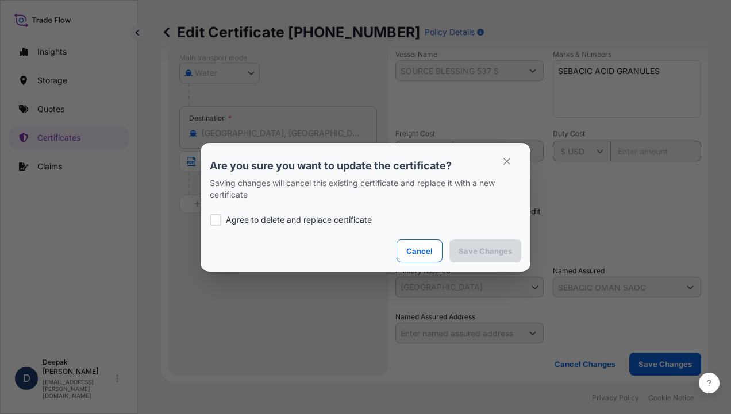
click at [260, 224] on p "Agree to delete and replace certificate" at bounding box center [299, 219] width 146 height 11
checkbox input "true"
click at [492, 260] on button "Save Changes" at bounding box center [485, 250] width 72 height 23
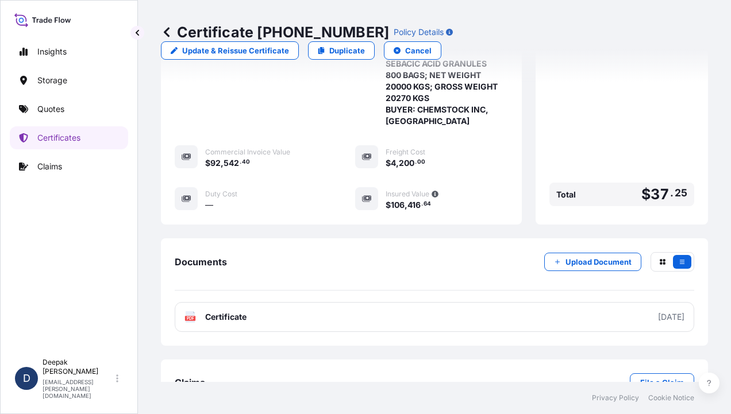
scroll to position [385, 0]
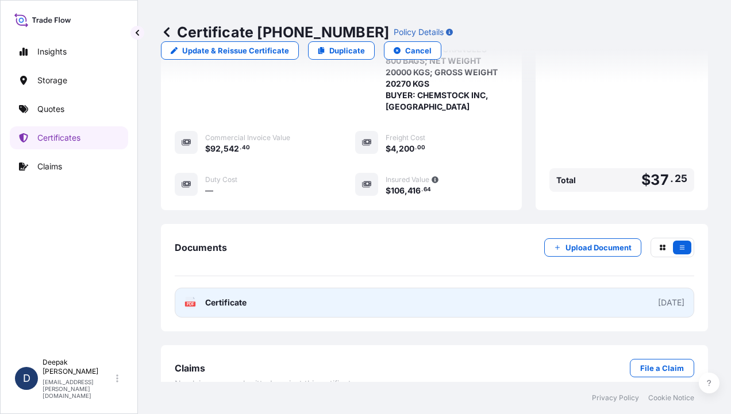
click at [273, 288] on link "PDF Certificate [DATE]" at bounding box center [434, 303] width 519 height 30
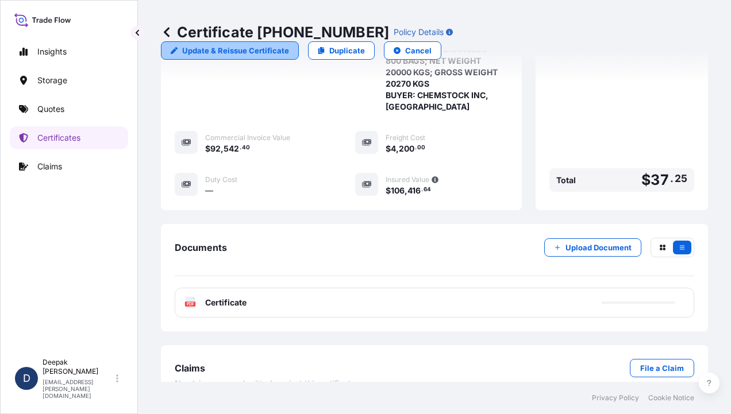
click at [289, 45] on p "Update & Reissue Certificate" at bounding box center [235, 50] width 107 height 11
select select "Road / [GEOGRAPHIC_DATA]"
select select "Water"
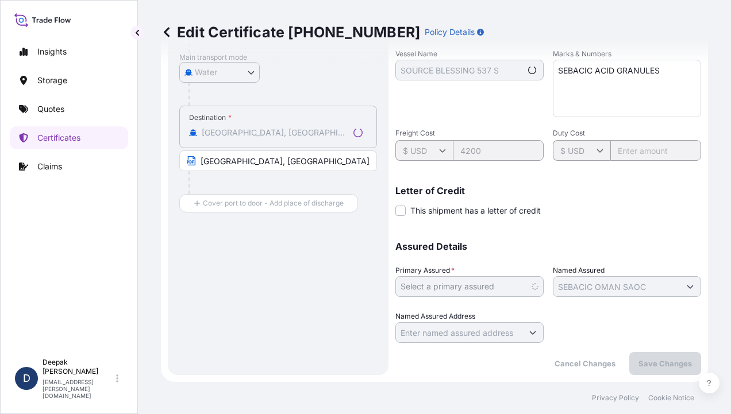
scroll to position [314, 0]
select select "31612"
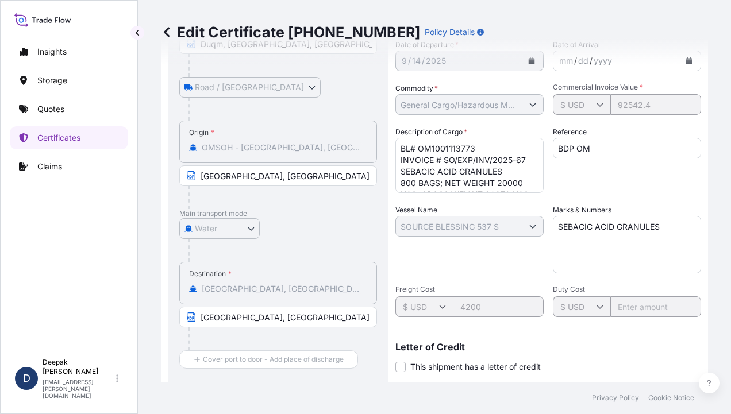
scroll to position [230, 0]
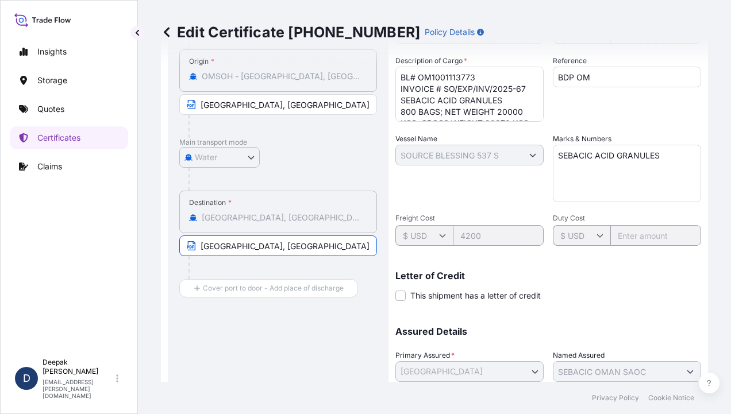
click at [270, 245] on input "[GEOGRAPHIC_DATA], [GEOGRAPHIC_DATA]" at bounding box center [278, 245] width 198 height 21
type input "H"
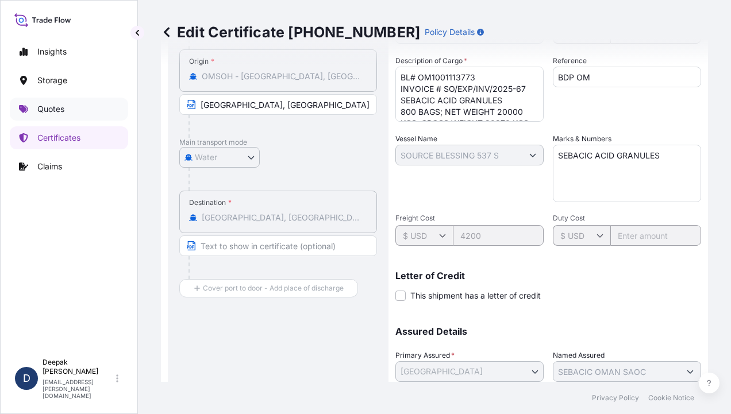
click at [64, 112] on link "Quotes" at bounding box center [69, 109] width 118 height 23
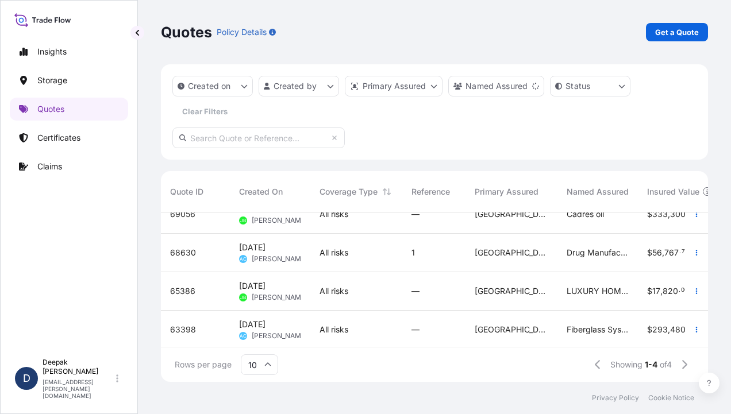
scroll to position [28, 0]
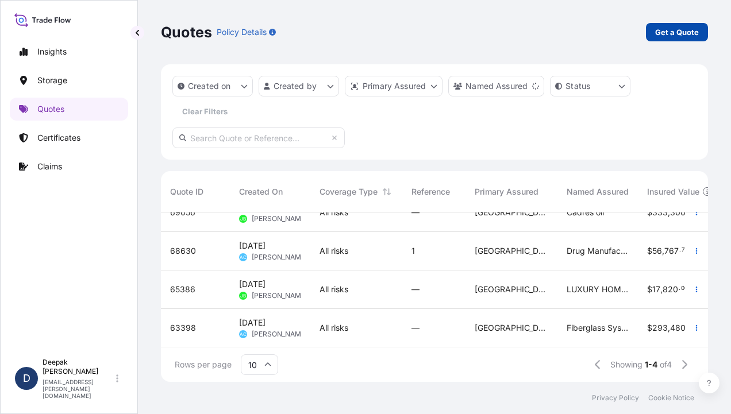
click at [673, 33] on p "Get a Quote" at bounding box center [677, 31] width 44 height 11
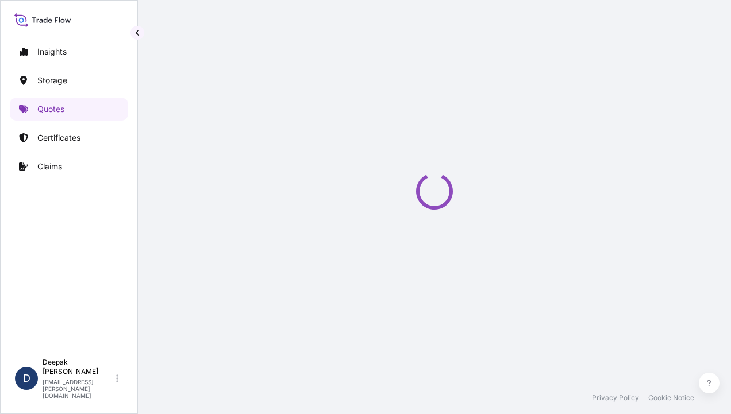
select select "Road / [GEOGRAPHIC_DATA]"
select select "Water"
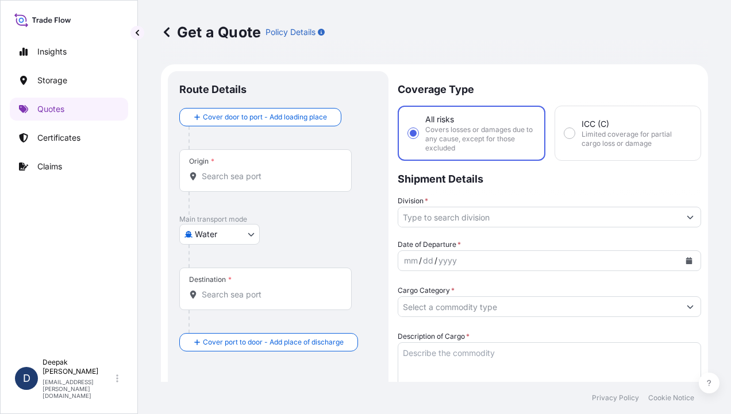
scroll to position [18, 0]
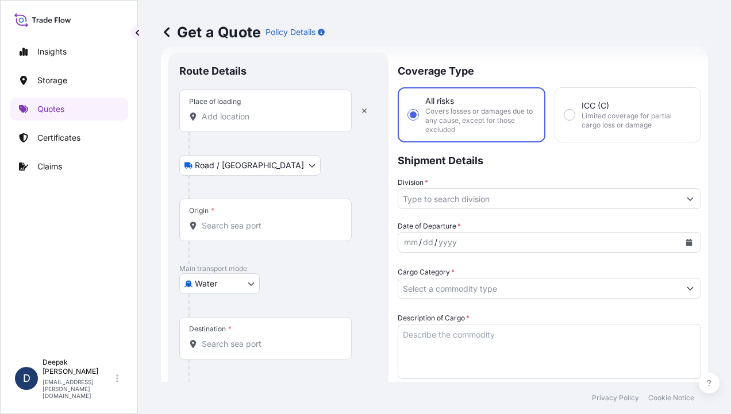
click at [244, 122] on input "Place of loading" at bounding box center [270, 116] width 136 height 11
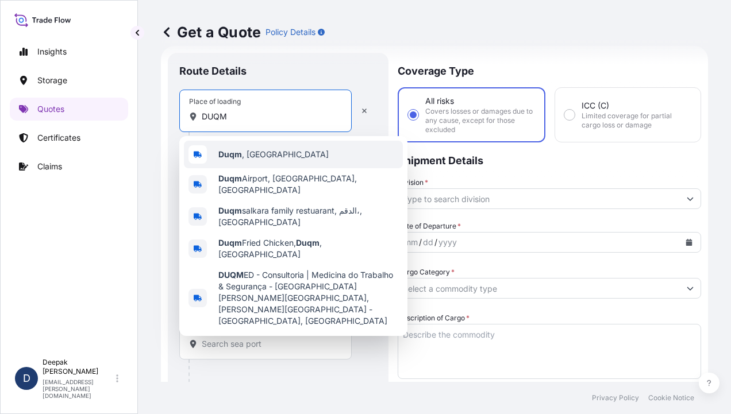
click at [282, 153] on div "Duqm , [GEOGRAPHIC_DATA]" at bounding box center [293, 155] width 219 height 28
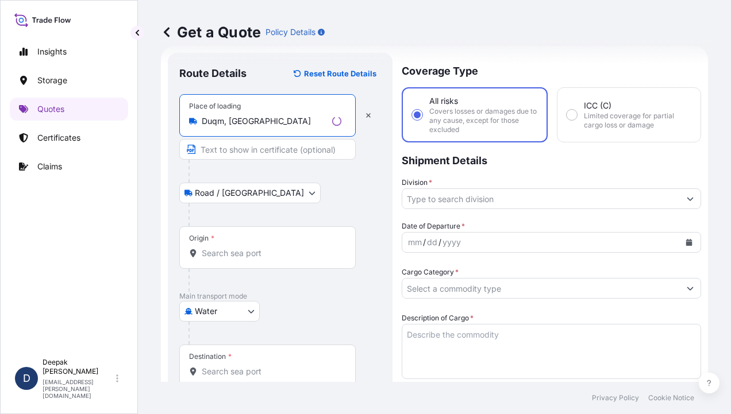
type input "Duqm, [GEOGRAPHIC_DATA]"
click at [277, 150] on input "Text to appear on certificate" at bounding box center [267, 149] width 176 height 21
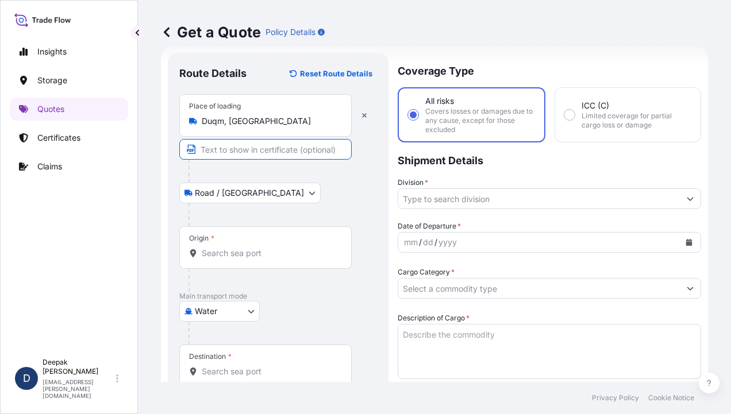
type input "Duqm, [GEOGRAPHIC_DATA], [GEOGRAPHIC_DATA]"
type input "92542.40"
type input "4200"
type input "BDP OM"
type input "SEBACIC ACID GRANULES"
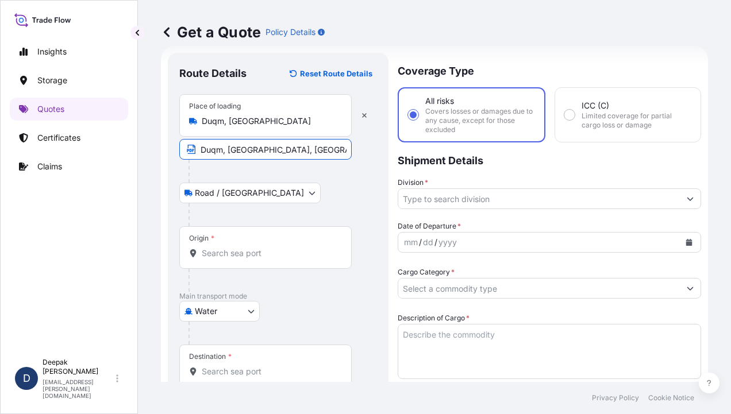
click at [227, 248] on input "Origin *" at bounding box center [270, 253] width 136 height 11
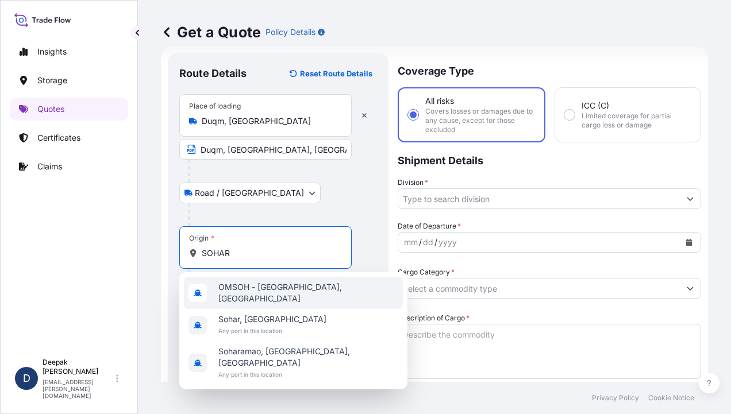
click at [284, 281] on div "OMSOH - [GEOGRAPHIC_DATA], [GEOGRAPHIC_DATA]" at bounding box center [293, 293] width 219 height 32
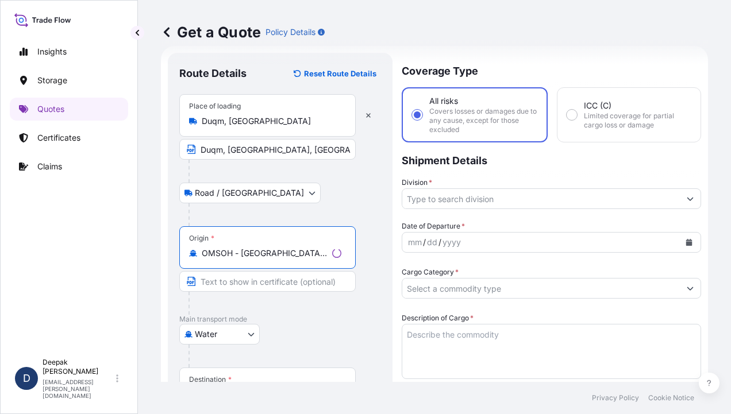
type input "OMSOH - [GEOGRAPHIC_DATA], [GEOGRAPHIC_DATA]"
click at [276, 286] on input "Text to appear on certificate" at bounding box center [267, 281] width 176 height 21
type input "[GEOGRAPHIC_DATA], [GEOGRAPHIC_DATA]"
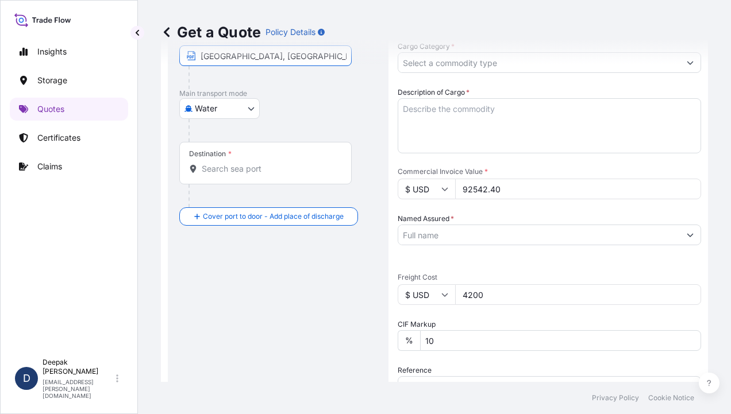
scroll to position [248, 0]
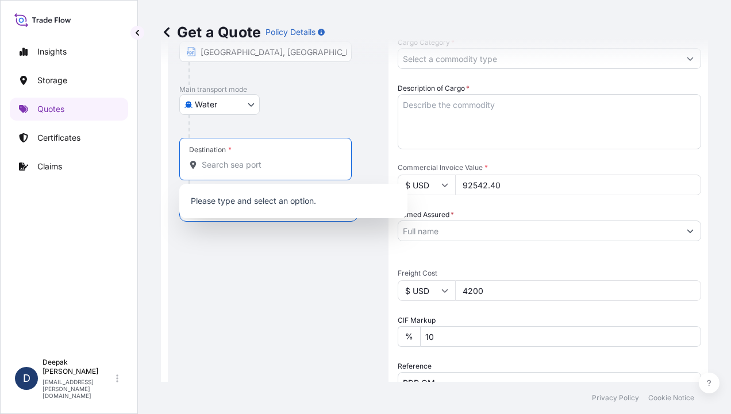
click at [241, 164] on input "Destination *" at bounding box center [270, 164] width 136 height 11
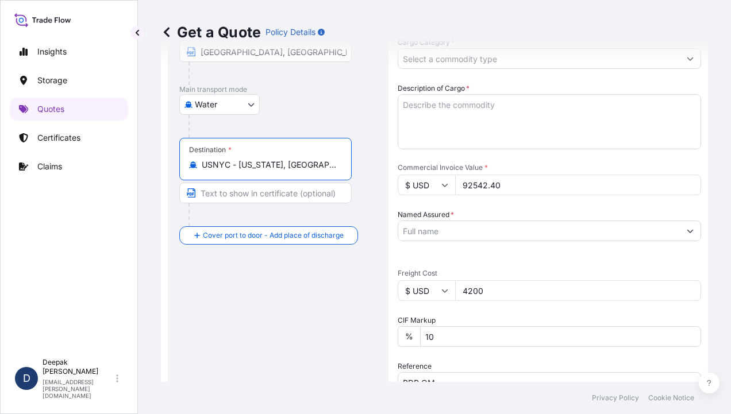
type input "USNYC - [US_STATE], [GEOGRAPHIC_DATA]"
click at [245, 192] on input "Text to appear on certificate" at bounding box center [265, 193] width 172 height 21
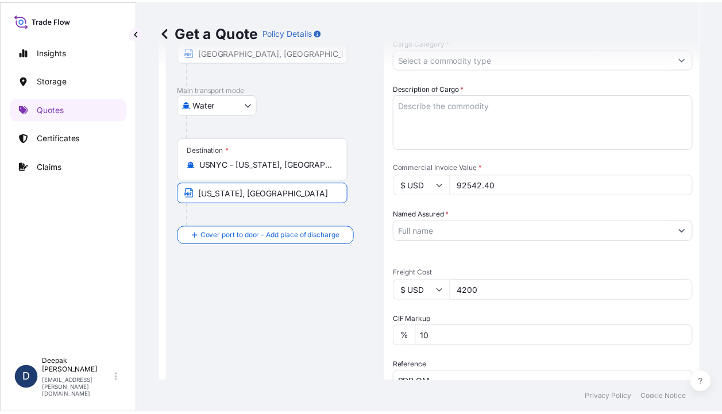
scroll to position [0, 0]
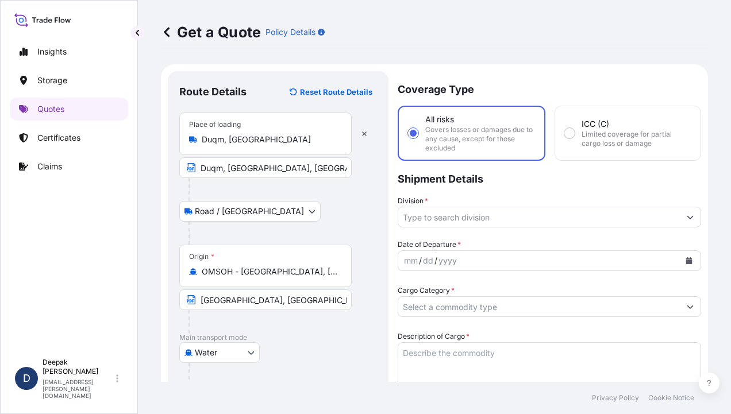
type input "[US_STATE], [GEOGRAPHIC_DATA]"
click at [511, 221] on input "Division *" at bounding box center [538, 217] width 281 height 21
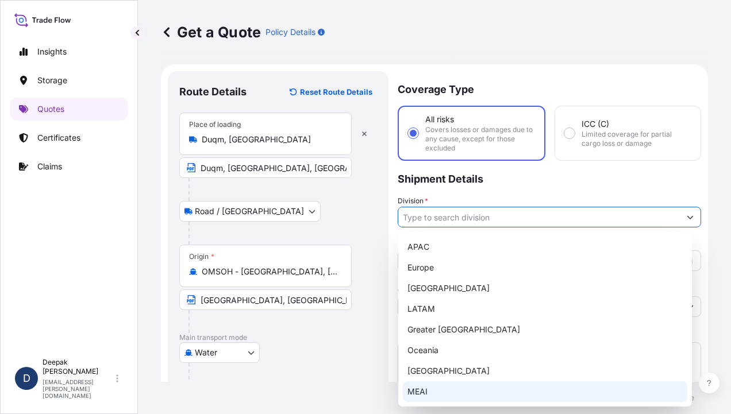
click at [409, 396] on div "MEAI" at bounding box center [545, 391] width 284 height 21
type input "MEAI"
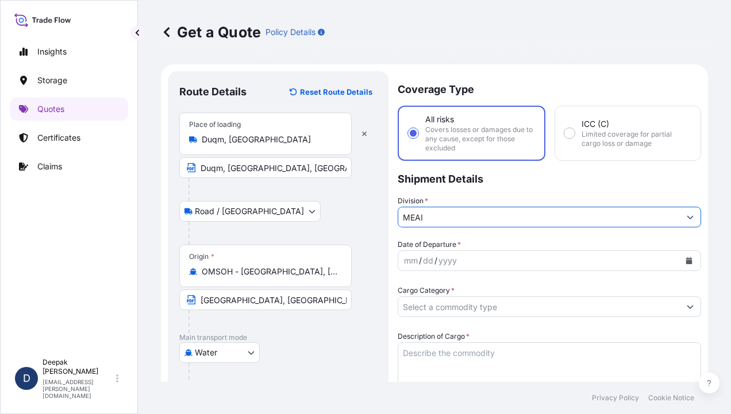
click at [686, 258] on icon "Calendar" at bounding box center [689, 260] width 6 height 7
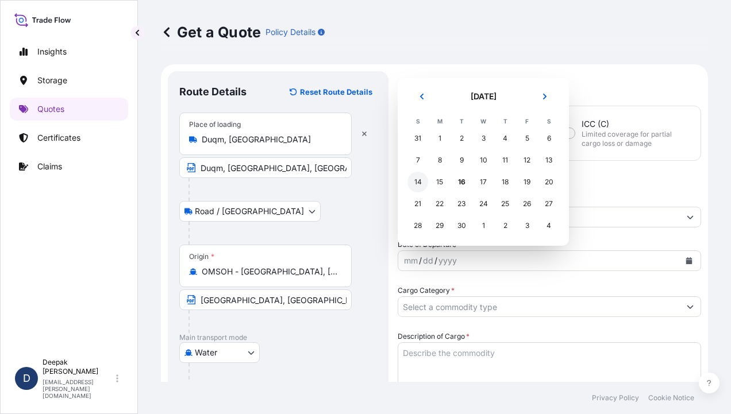
click at [416, 183] on div "14" at bounding box center [417, 182] width 21 height 21
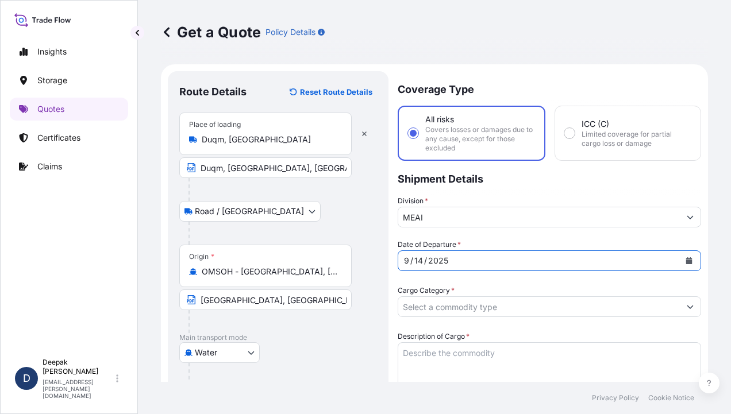
click at [512, 262] on div "[DATE]" at bounding box center [538, 260] width 281 height 21
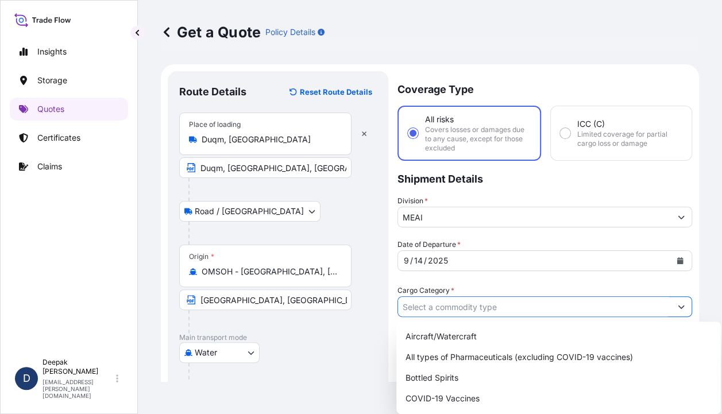
click at [512, 302] on input "Cargo Category *" at bounding box center [534, 306] width 273 height 21
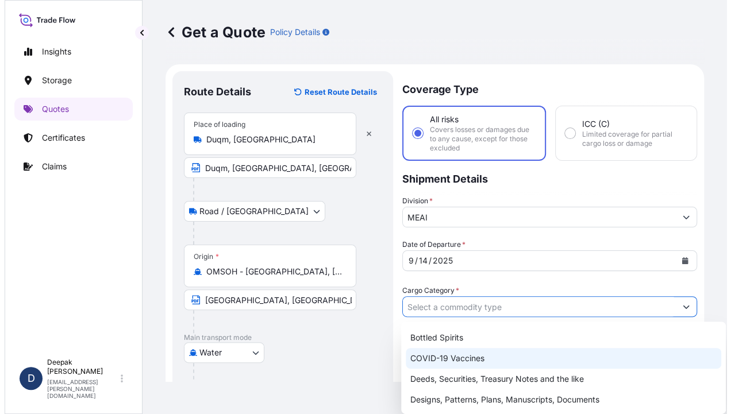
scroll to position [115, 0]
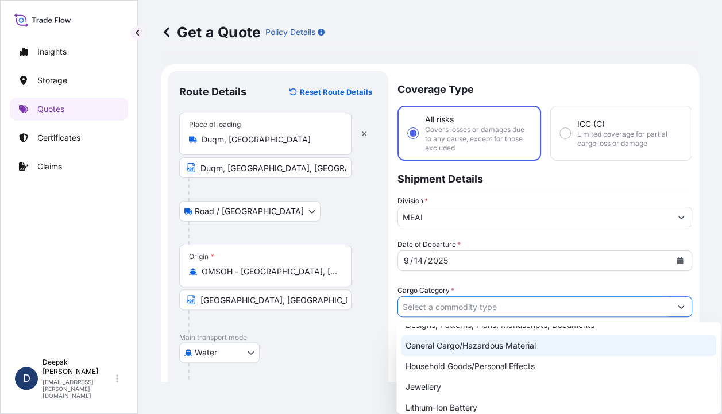
click at [481, 346] on div "General Cargo/Hazardous Material" at bounding box center [558, 345] width 315 height 21
type input "General Cargo/Hazardous Material"
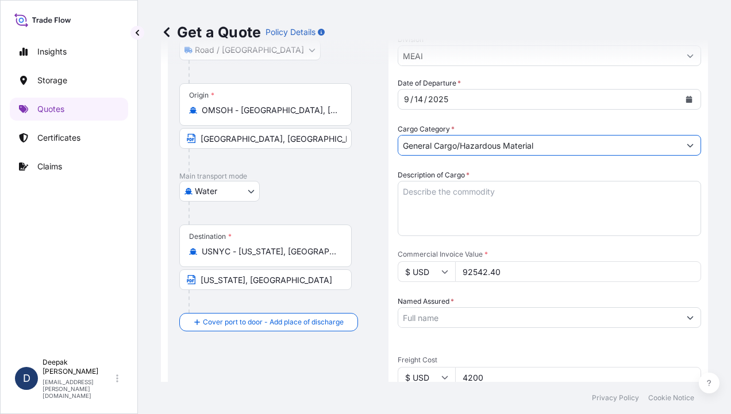
scroll to position [172, 0]
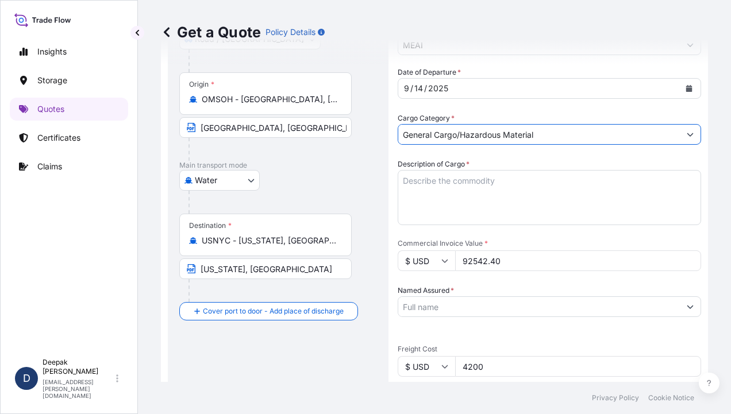
click at [495, 191] on textarea "Description of Cargo *" at bounding box center [548, 197] width 303 height 55
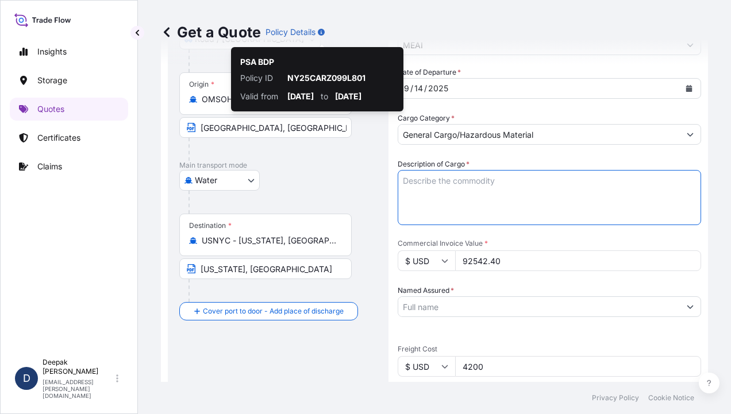
paste textarea "Hello [PERSON_NAME] Good day Well noted, shall arrange to collect the same. Reg…"
type textarea "Hello [PERSON_NAME] Good day Well noted, shall arrange to collect the same. Reg…"
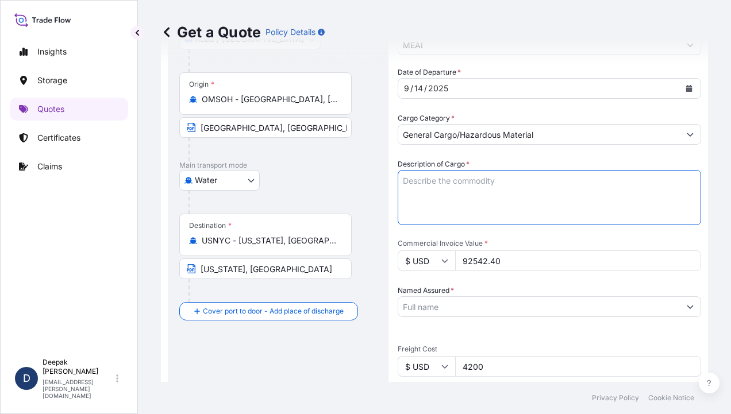
scroll to position [0, 0]
paste textarea "BL# OM1001113773 INVOICE # SO/EXP/INV/2025-67 SEBACIC ACID GRANULES 800 BAGS; N…"
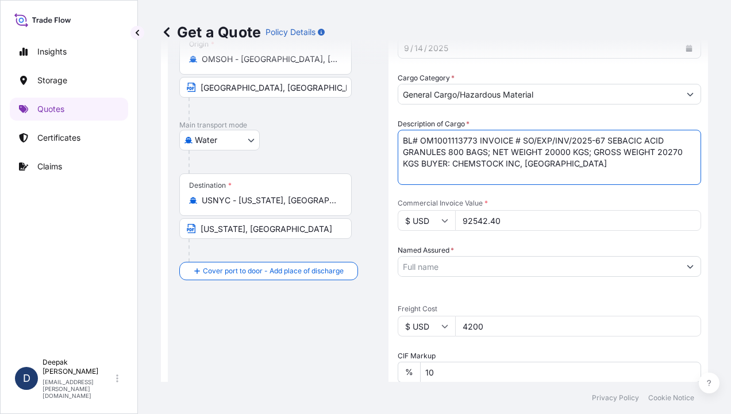
scroll to position [230, 0]
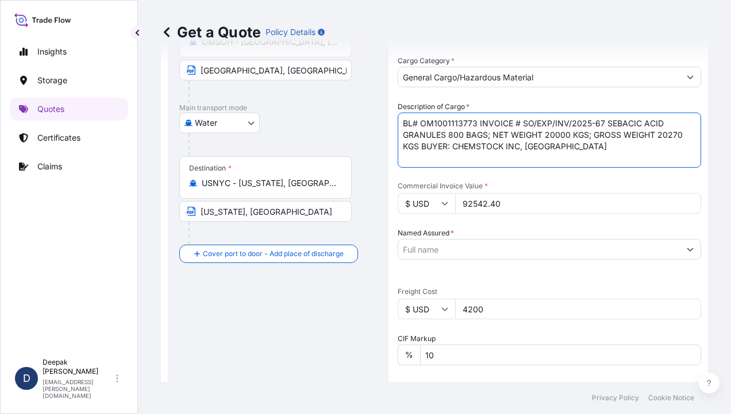
type textarea "BL# OM1001113773 INVOICE # SO/EXP/INV/2025-67 SEBACIC ACID GRANULES 800 BAGS; N…"
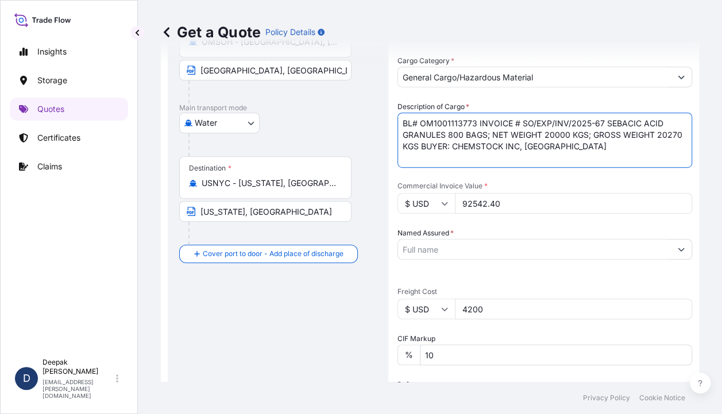
click at [501, 241] on input "Named Assured *" at bounding box center [534, 249] width 273 height 21
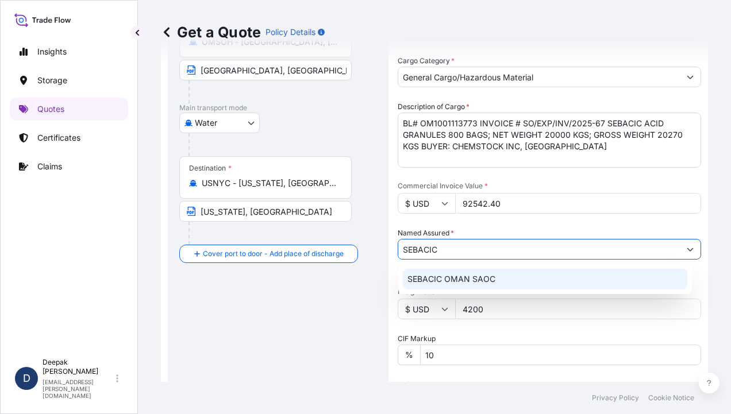
click at [485, 286] on div "SEBACIC OMAN SAOC" at bounding box center [545, 279] width 284 height 21
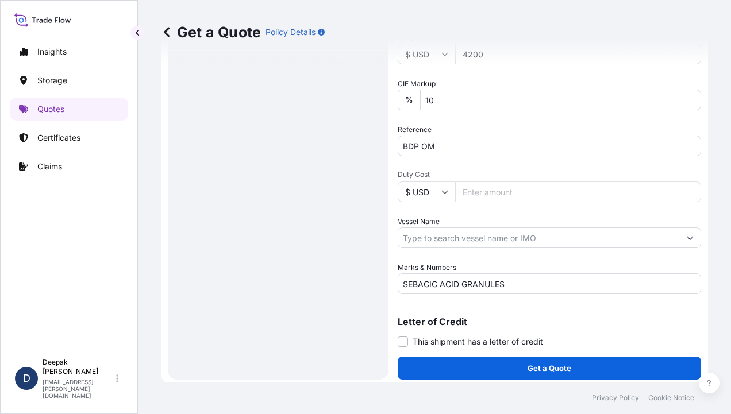
scroll to position [489, 0]
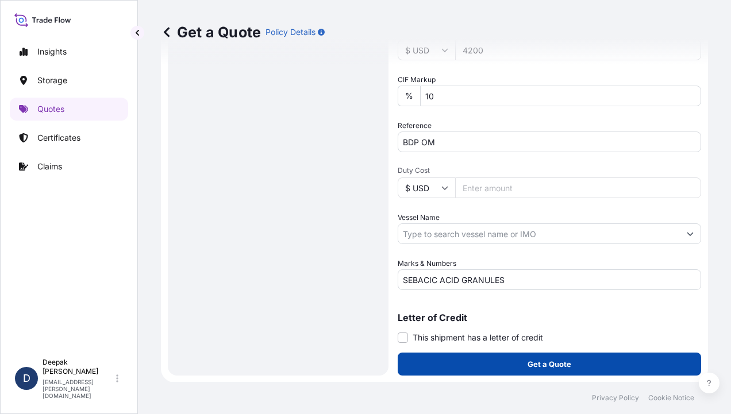
type input "SEBACIC OMAN SAOC"
click at [559, 370] on button "Get a Quote" at bounding box center [548, 364] width 303 height 23
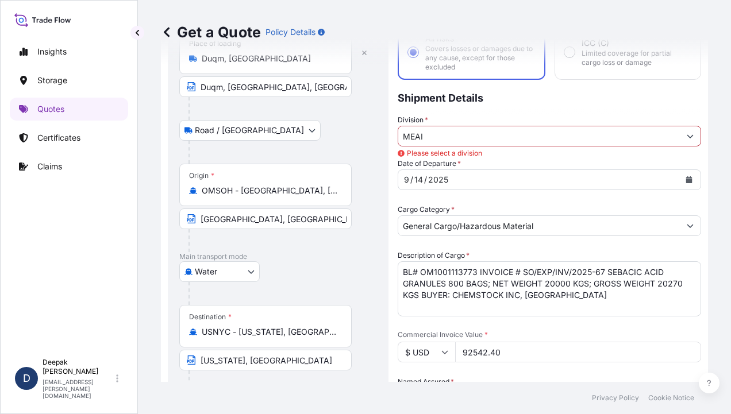
scroll to position [0, 0]
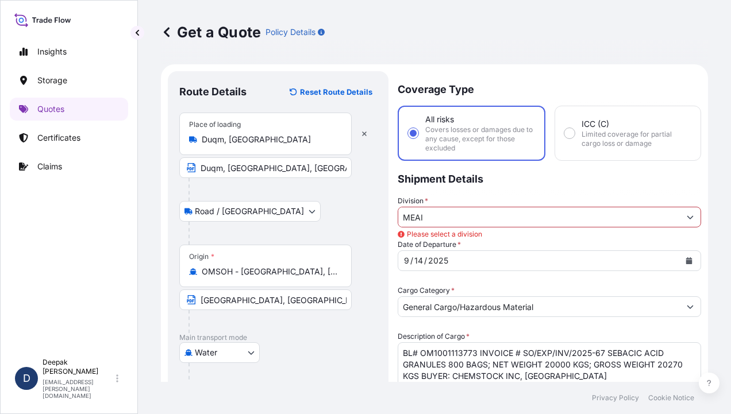
click at [574, 219] on input "MEAI" at bounding box center [538, 217] width 281 height 21
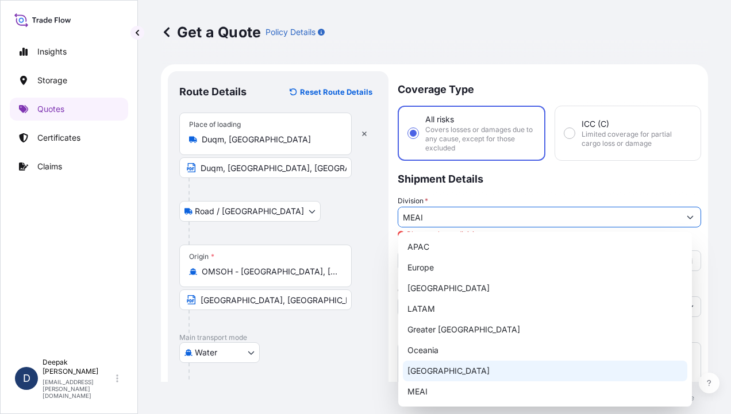
click at [446, 376] on div "[GEOGRAPHIC_DATA]" at bounding box center [545, 371] width 284 height 21
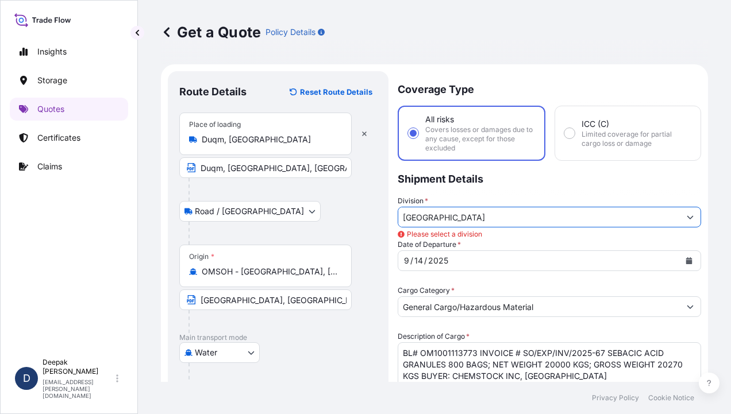
click at [679, 221] on button "Show suggestions" at bounding box center [689, 217] width 21 height 21
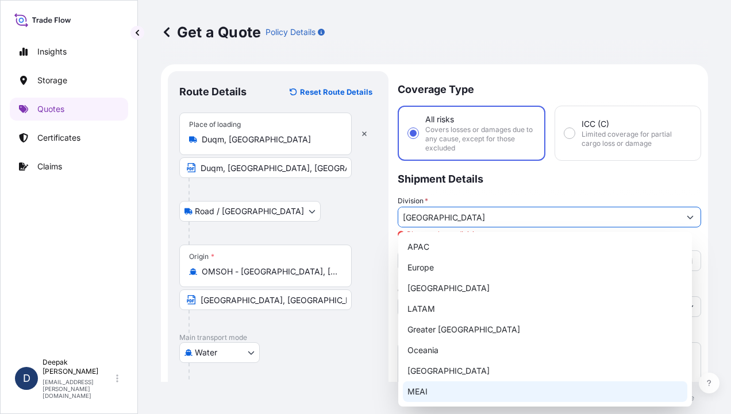
click at [418, 389] on div "MEAI" at bounding box center [545, 391] width 284 height 21
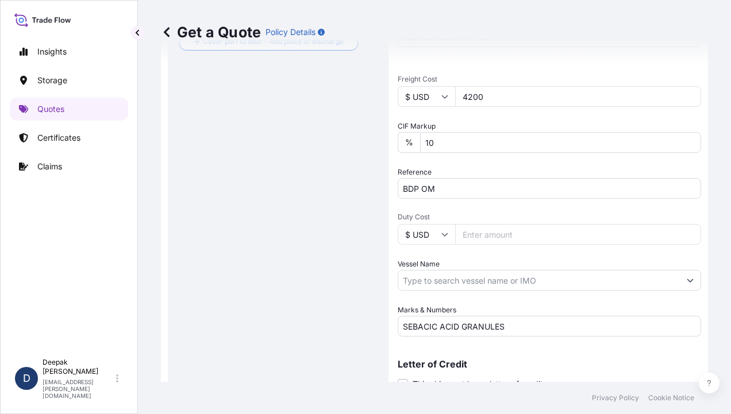
scroll to position [489, 0]
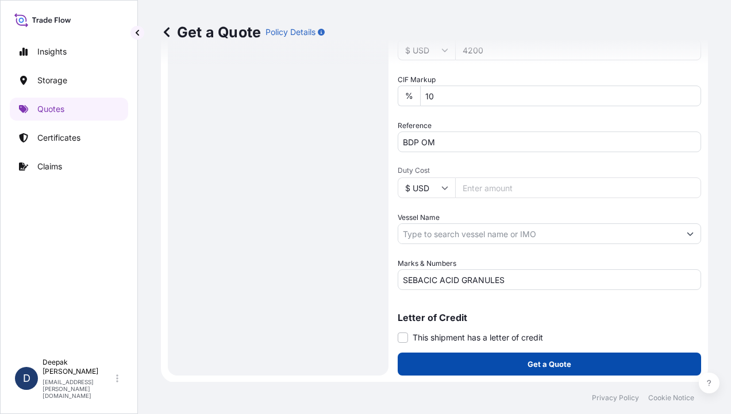
click at [544, 369] on button "Get a Quote" at bounding box center [548, 364] width 303 height 23
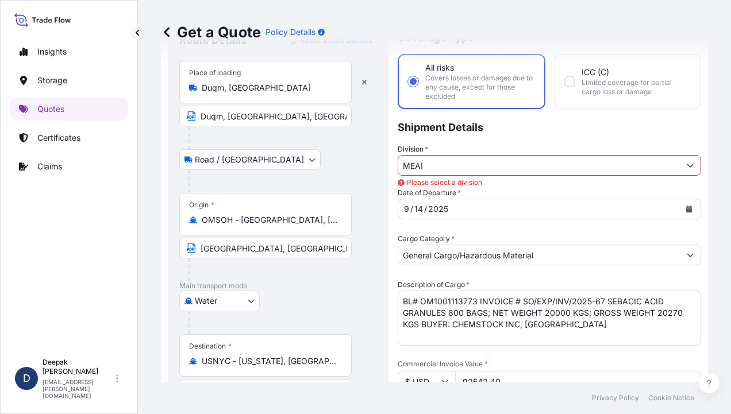
scroll to position [0, 0]
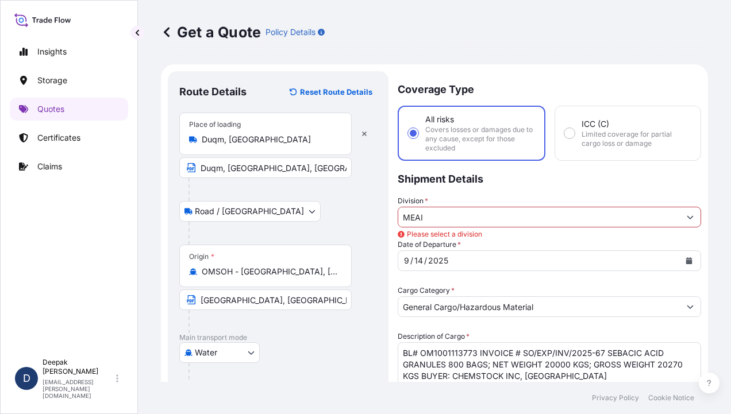
click at [456, 223] on input "MEAI" at bounding box center [538, 217] width 281 height 21
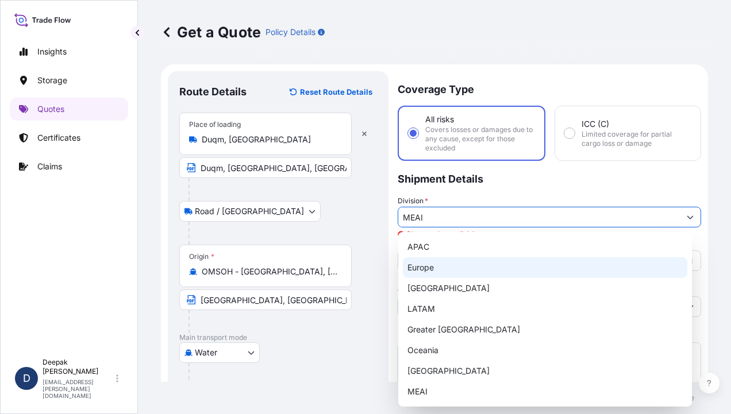
click at [430, 269] on div "Europe" at bounding box center [545, 267] width 284 height 21
type input "Europe"
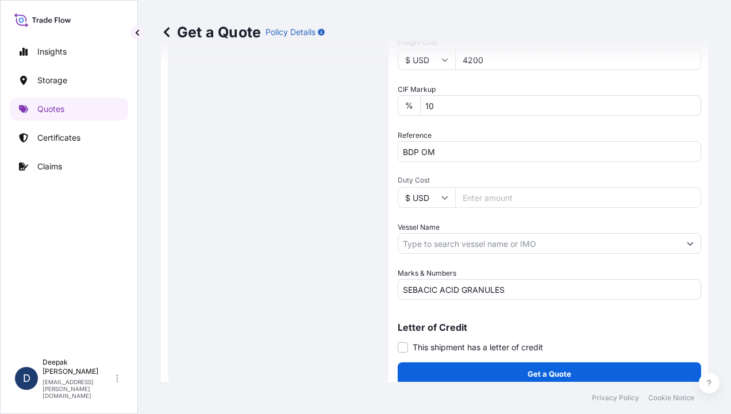
scroll to position [489, 0]
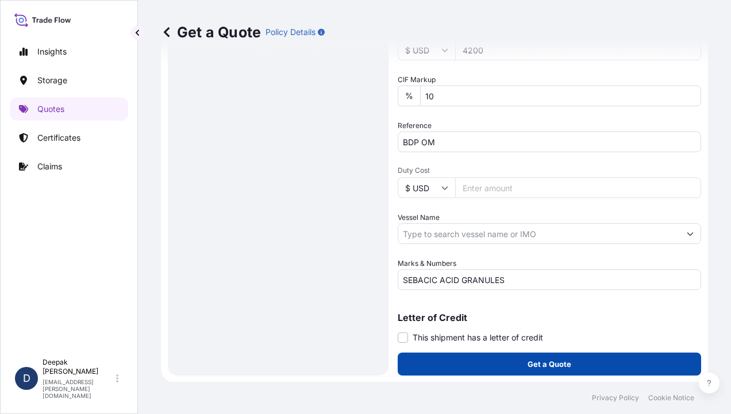
click at [557, 360] on p "Get a Quote" at bounding box center [549, 363] width 44 height 11
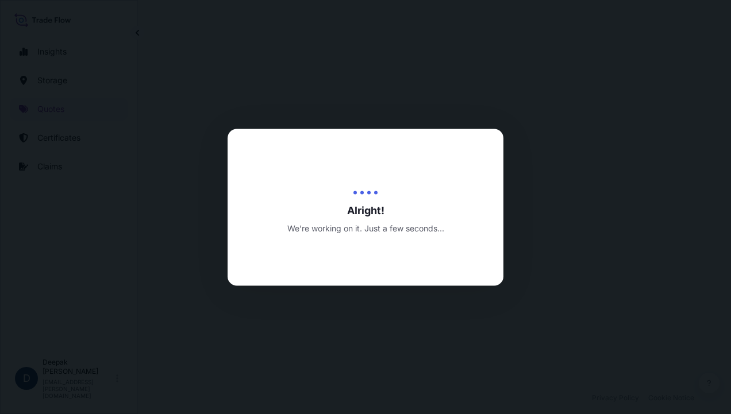
select select "Road / [GEOGRAPHIC_DATA]"
select select "Water"
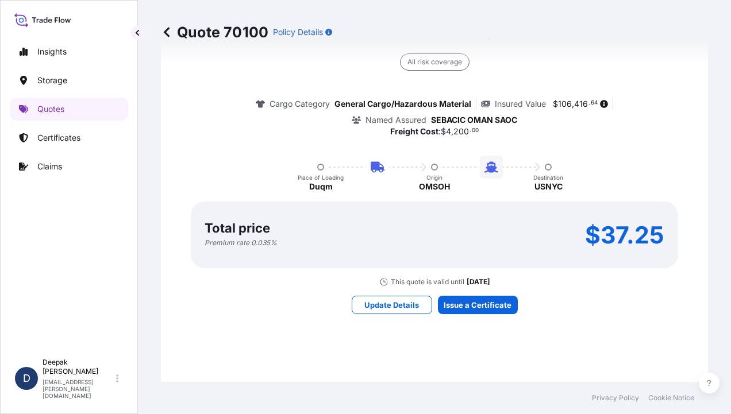
scroll to position [1302, 0]
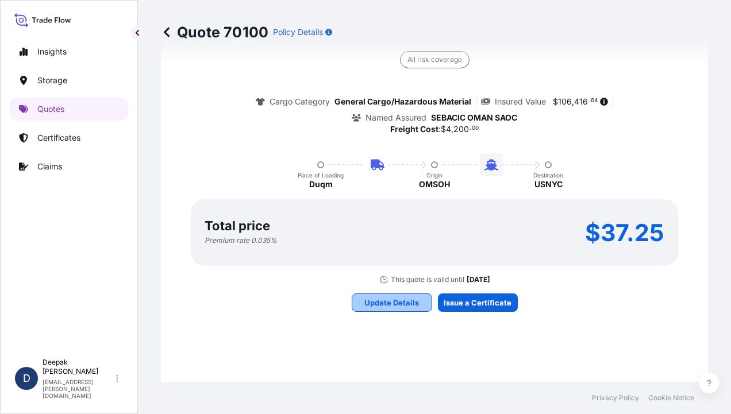
click at [377, 300] on p "Update Details" at bounding box center [391, 302] width 55 height 11
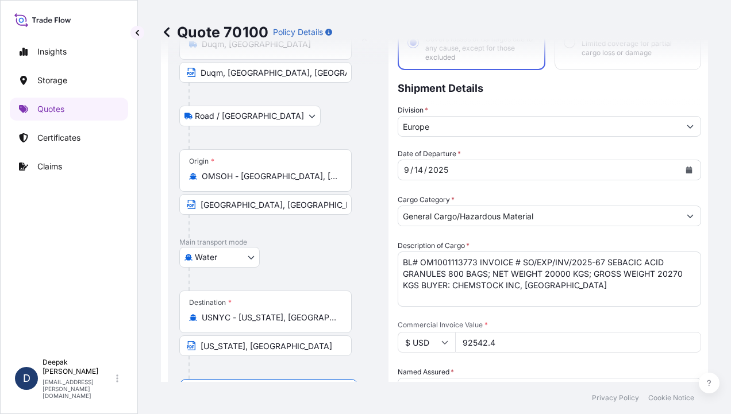
scroll to position [18, 0]
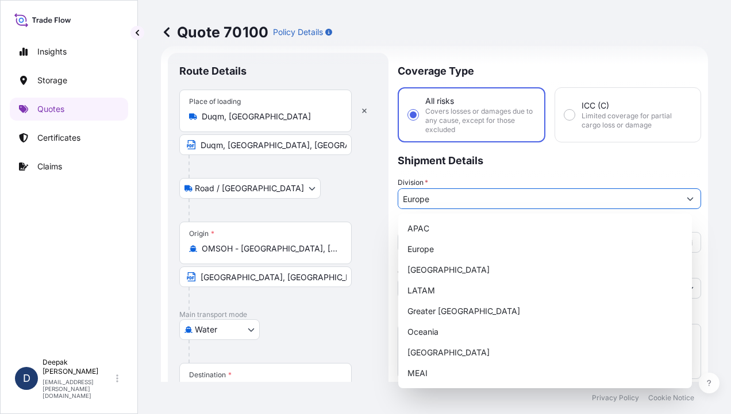
click at [679, 195] on button "Show suggestions" at bounding box center [689, 198] width 21 height 21
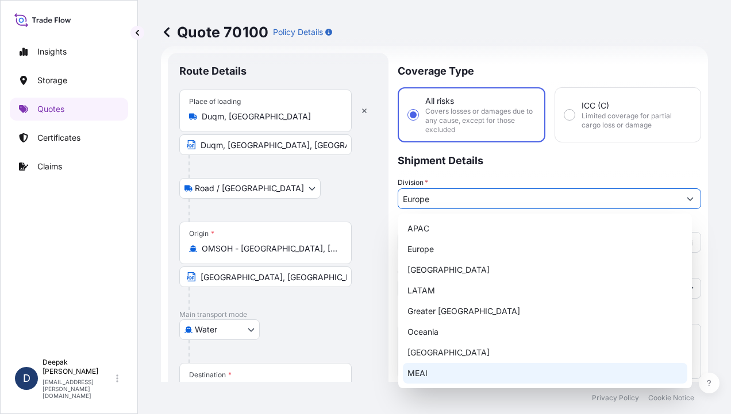
click at [420, 372] on div "MEAI" at bounding box center [545, 373] width 284 height 21
type input "MEAI"
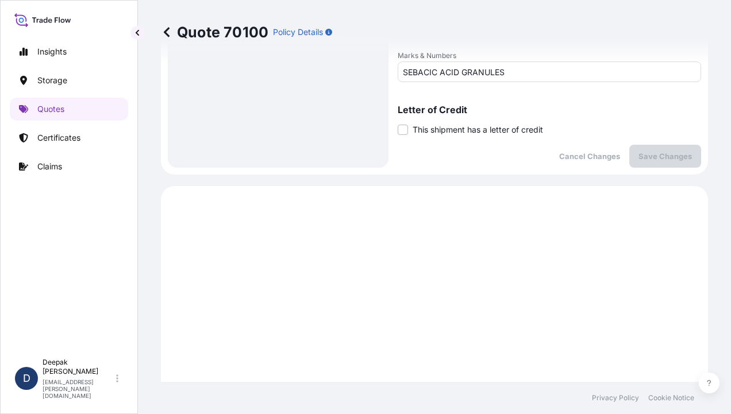
scroll to position [651, 0]
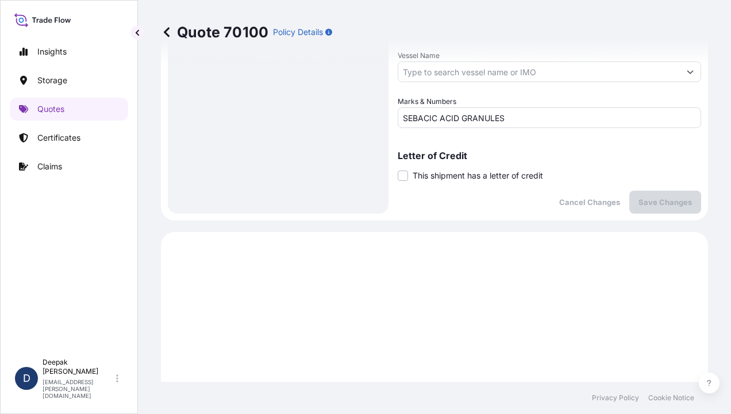
click at [665, 175] on div "Letter of Credit This shipment has a letter of credit Letter of credit * Letter…" at bounding box center [548, 166] width 303 height 30
click at [646, 192] on button "Save Changes" at bounding box center [665, 202] width 72 height 23
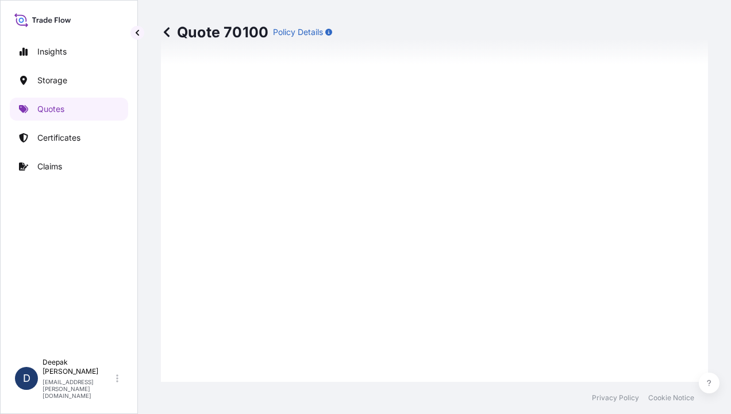
select select "Road / [GEOGRAPHIC_DATA]"
select select "Water"
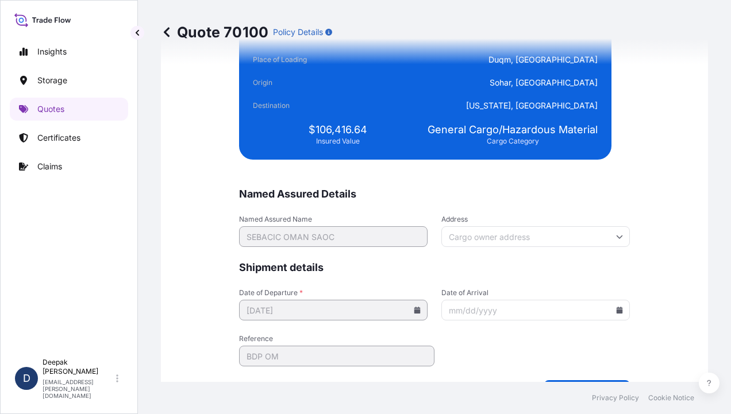
scroll to position [2846, 0]
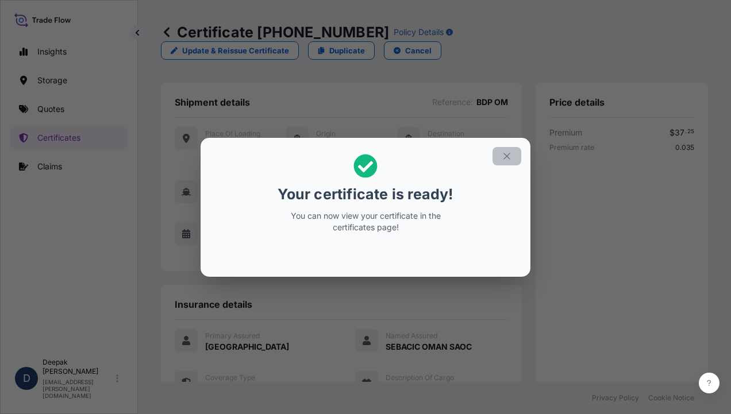
click at [509, 162] on button "button" at bounding box center [506, 156] width 29 height 18
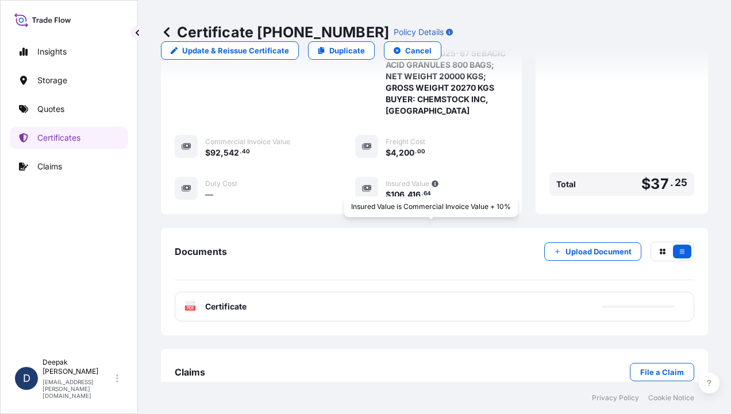
scroll to position [351, 0]
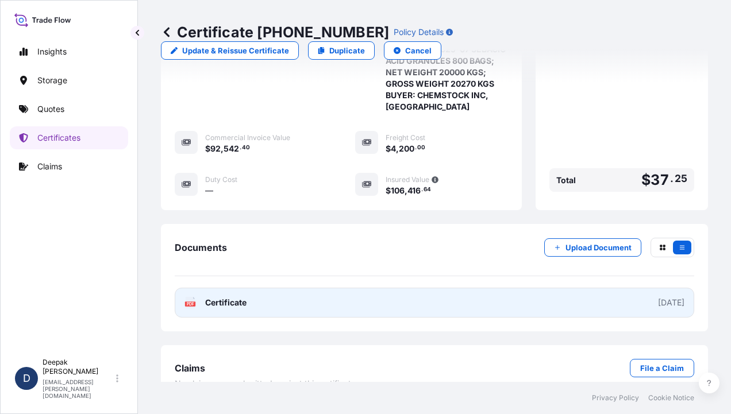
click at [227, 297] on span "Certificate" at bounding box center [225, 302] width 41 height 11
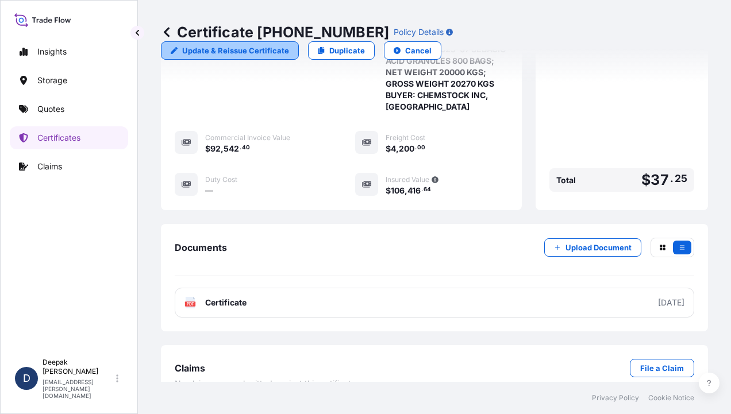
click at [289, 45] on p "Update & Reissue Certificate" at bounding box center [235, 50] width 107 height 11
select select "Road / [GEOGRAPHIC_DATA]"
select select "Water"
select select "31612"
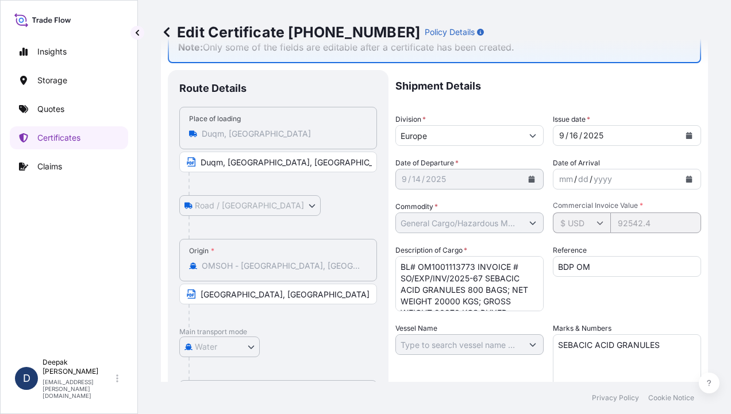
scroll to position [115, 0]
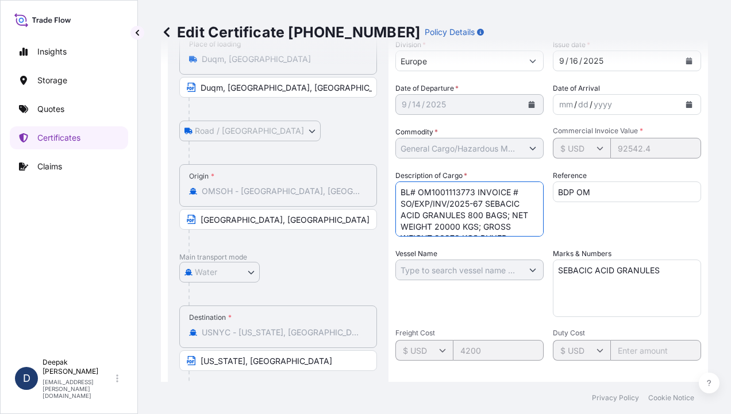
click at [476, 192] on textarea "BL# OM1001113773 INVOICE # SO/EXP/INV/2025-67 SEBACIC ACID GRANULES 800 BAGS; N…" at bounding box center [469, 208] width 148 height 55
click at [527, 206] on textarea "BL# OM1001113773 INVOICE # SO/EXP/INV/2025-67 SEBACIC ACID GRANULES 800 BAGS; N…" at bounding box center [469, 208] width 148 height 55
click at [502, 214] on textarea "BL# OM1001113773 INVOICE # SO/EXP/INV/2025-67 SEBACIC ACID GRANULES 800 BAGS; N…" at bounding box center [469, 208] width 148 height 55
click at [419, 214] on textarea "BL# OM1001113773 INVOICE # SO/EXP/INV/2025-67 SEBACIC ACID GRANULES 800 BAGS; N…" at bounding box center [469, 208] width 148 height 55
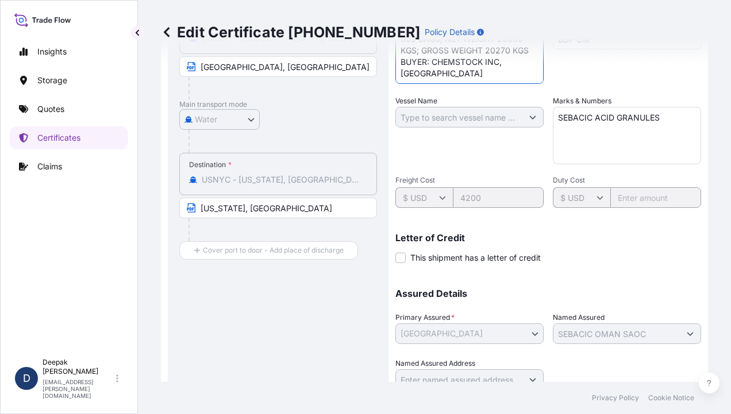
scroll to position [314, 0]
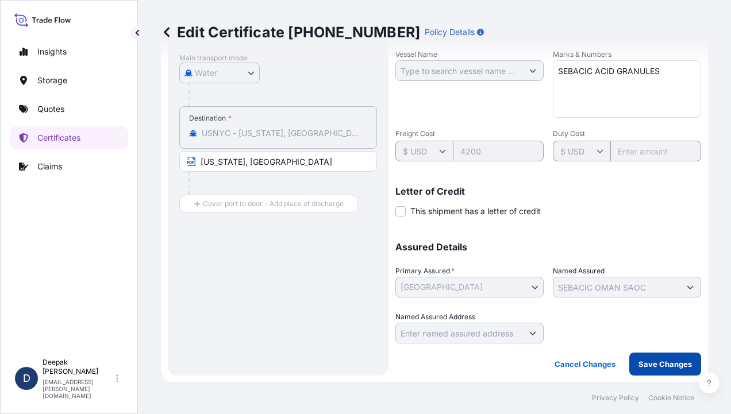
type textarea "BL# OM1001113773 INVOICE # SO/EXP/INV/2025-67 SEBACIC ACID GRANULES 800 BAGS; N…"
click at [639, 361] on p "Save Changes" at bounding box center [664, 363] width 53 height 11
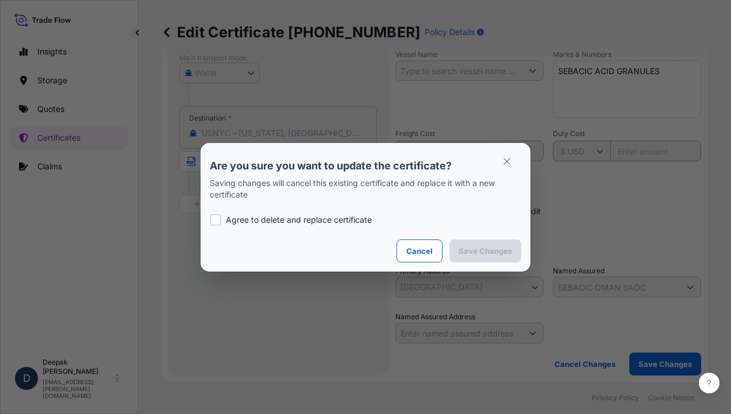
click at [322, 221] on p "Agree to delete and replace certificate" at bounding box center [299, 219] width 146 height 11
checkbox input "true"
click at [470, 258] on button "Save Changes" at bounding box center [485, 250] width 72 height 23
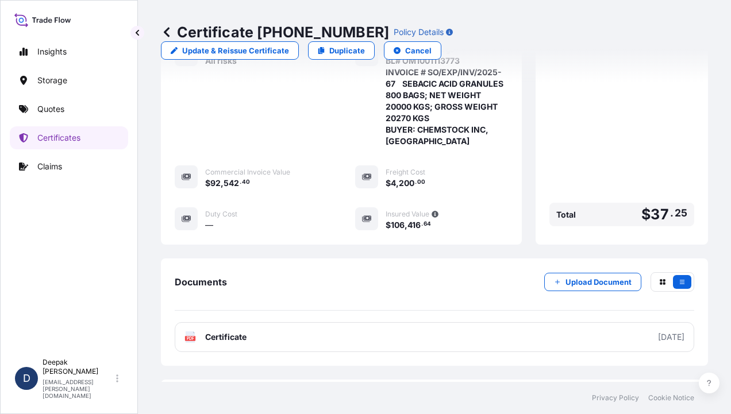
scroll to position [374, 0]
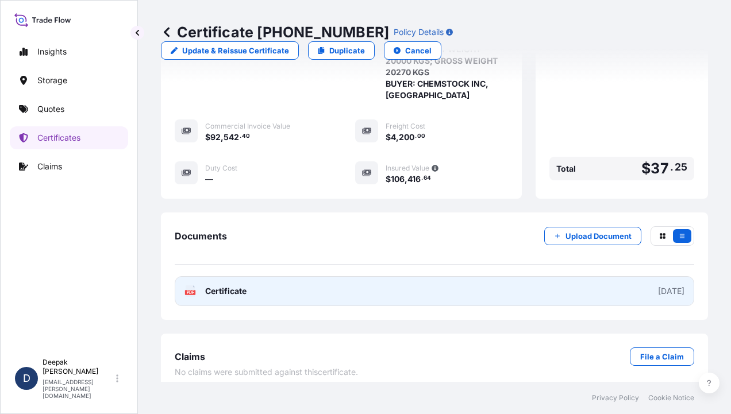
click at [262, 277] on link "PDF Certificate [DATE]" at bounding box center [434, 291] width 519 height 30
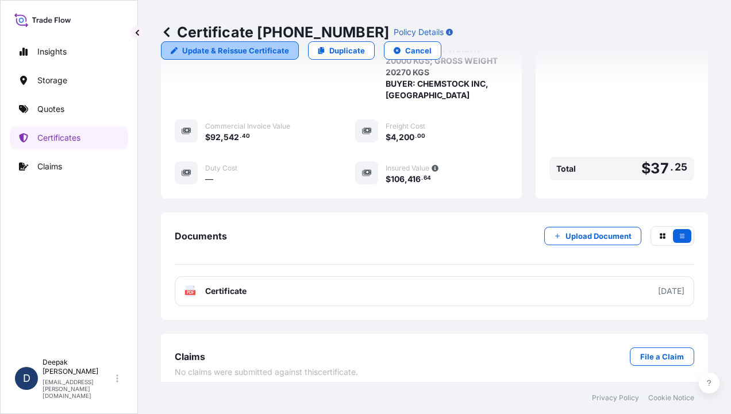
click at [299, 41] on link "Update & Reissue Certificate" at bounding box center [230, 50] width 138 height 18
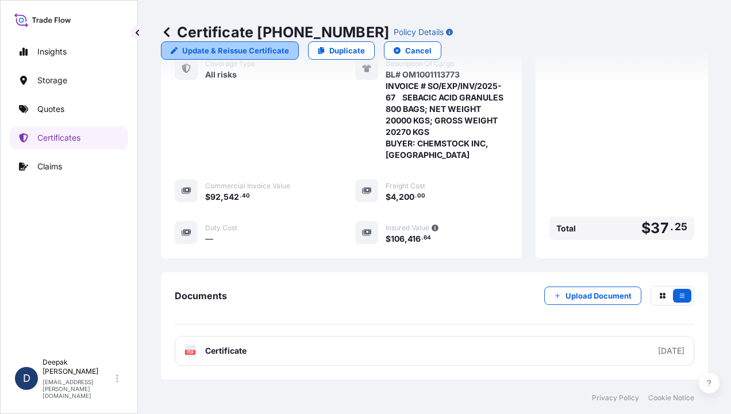
select select "Road / [GEOGRAPHIC_DATA]"
select select "Water"
select select "31612"
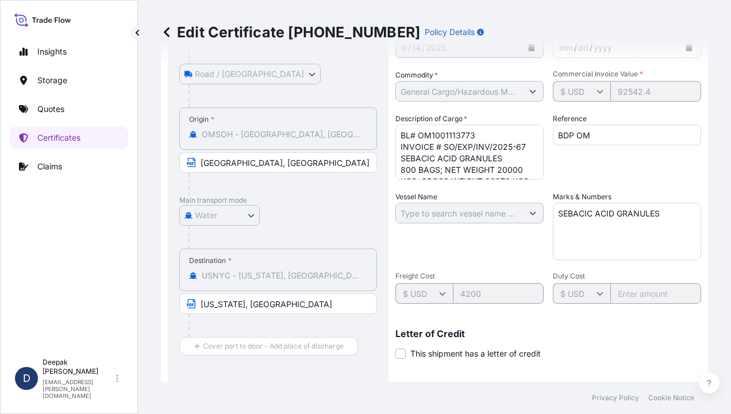
scroll to position [172, 0]
drag, startPoint x: 526, startPoint y: 144, endPoint x: 556, endPoint y: 164, distance: 36.0
click at [526, 144] on textarea "BL# OM1001113773 INVOICE # SO/EXP/INV/2025-67 SEBACIC ACID GRANULES 800 BAGS; N…" at bounding box center [469, 151] width 148 height 55
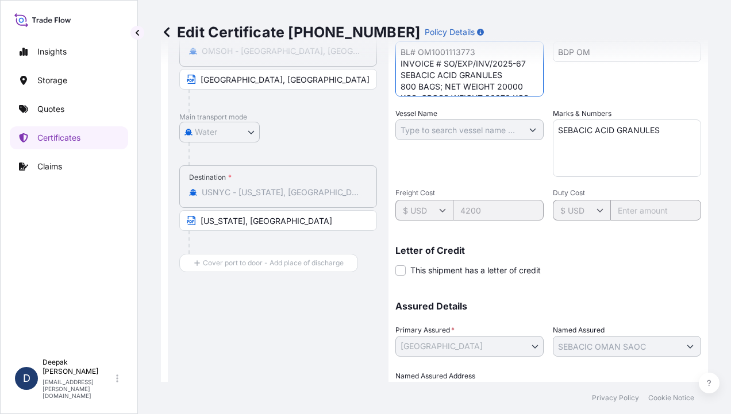
scroll to position [314, 0]
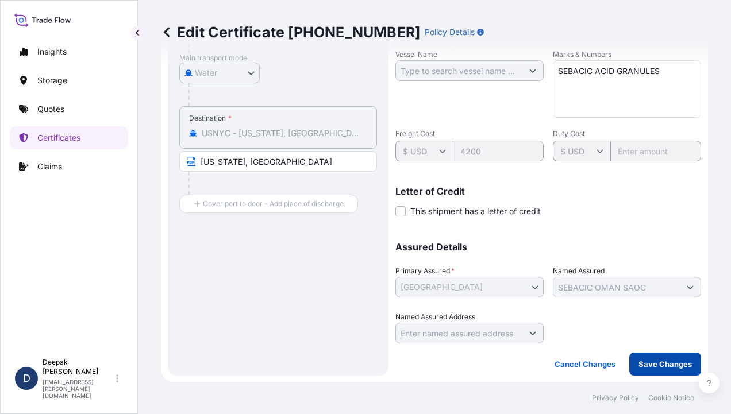
type textarea "BL# OM1001113773 INVOICE # SO/EXP/INV/2025-67 SEBACIC ACID GRANULES 800 BAGS; N…"
click at [644, 361] on p "Save Changes" at bounding box center [664, 363] width 53 height 11
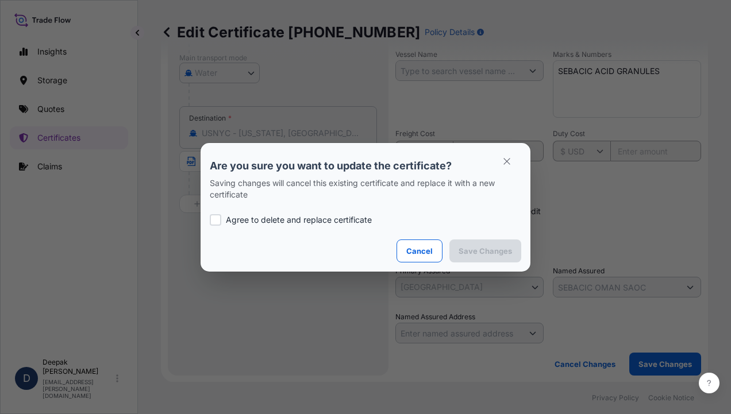
click at [322, 221] on p "Agree to delete and replace certificate" at bounding box center [299, 219] width 146 height 11
checkbox input "true"
click at [484, 255] on p "Save Changes" at bounding box center [484, 250] width 53 height 11
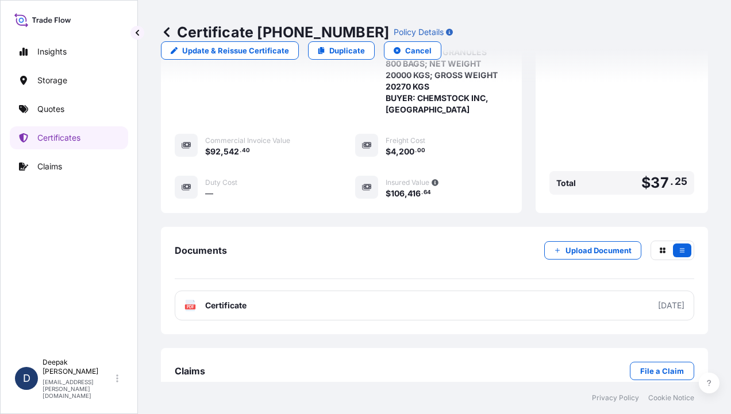
scroll to position [374, 0]
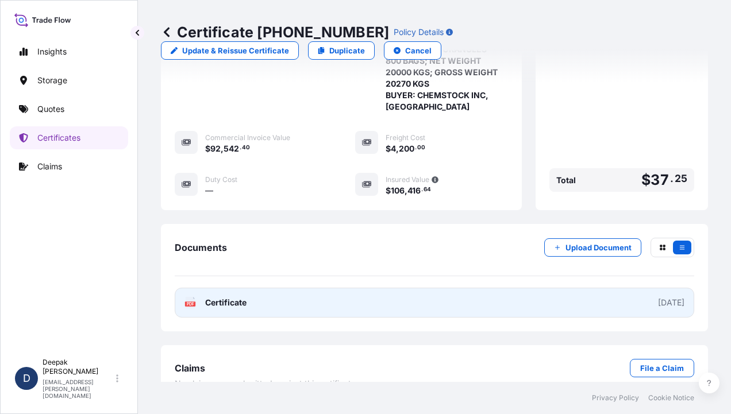
click at [234, 297] on span "Certificate" at bounding box center [225, 302] width 41 height 11
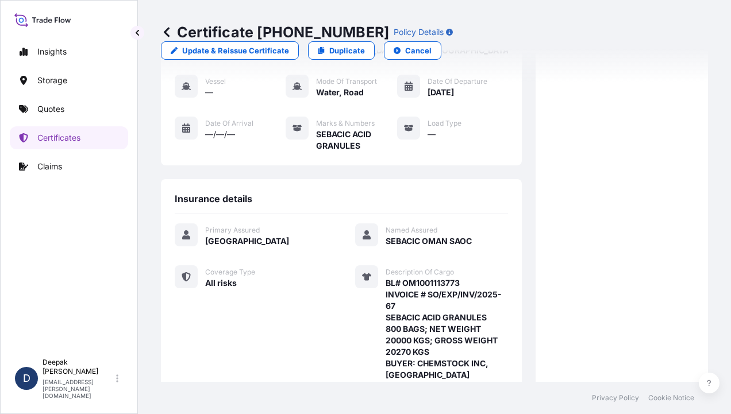
scroll to position [0, 0]
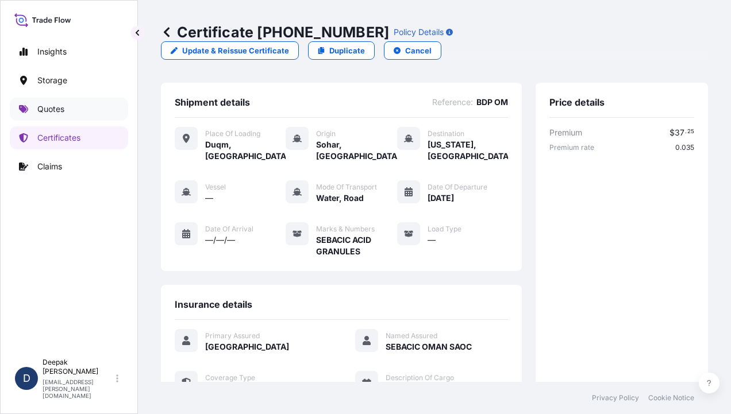
click at [68, 107] on link "Quotes" at bounding box center [69, 109] width 118 height 23
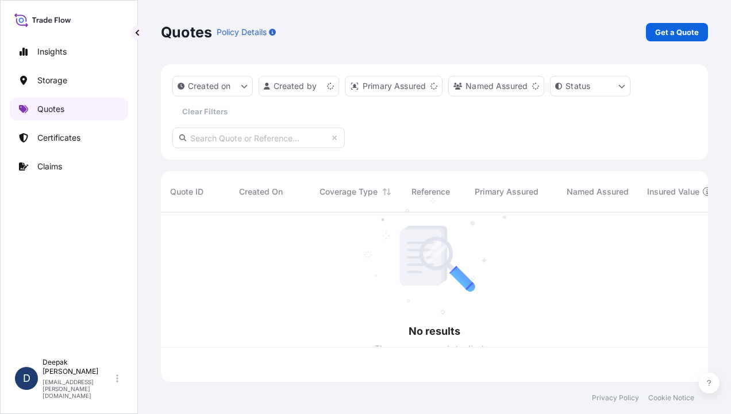
scroll to position [167, 538]
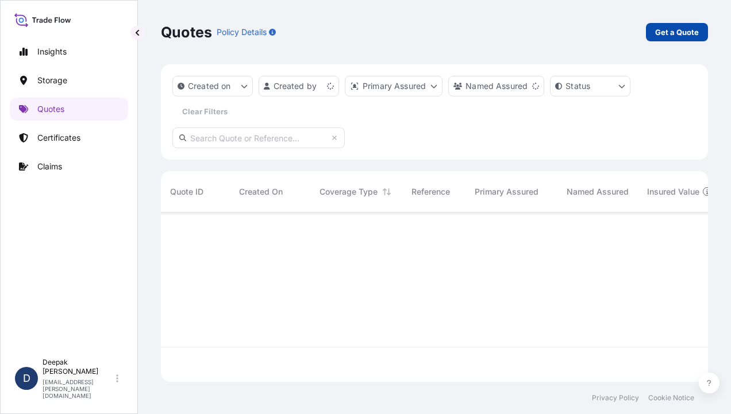
click at [682, 30] on p "Get a Quote" at bounding box center [677, 31] width 44 height 11
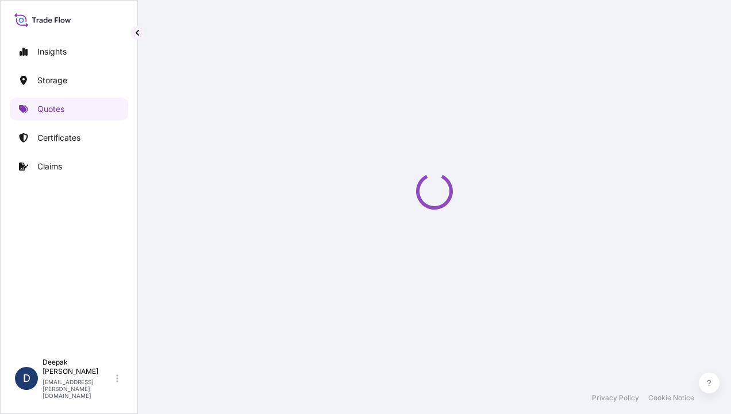
scroll to position [18, 0]
select select "Water"
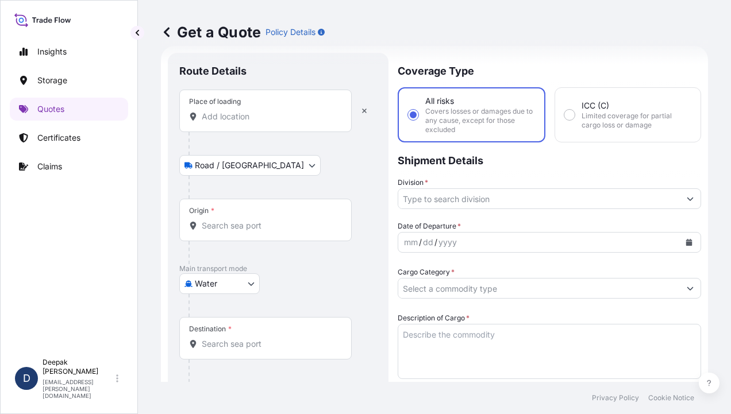
click at [261, 114] on input "Place of loading" at bounding box center [270, 116] width 136 height 11
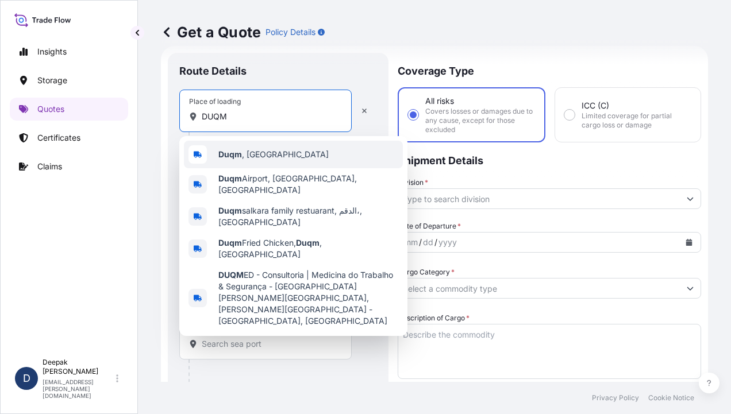
click at [285, 146] on div "Duqm , [GEOGRAPHIC_DATA]" at bounding box center [293, 155] width 219 height 28
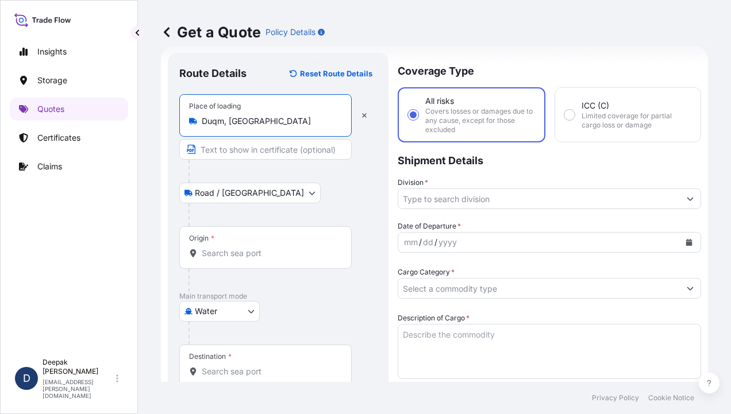
type input "Duqm, [GEOGRAPHIC_DATA]"
click at [276, 151] on input "Text to appear on certificate" at bounding box center [265, 149] width 172 height 21
type input "Duqm, [GEOGRAPHIC_DATA], [GEOGRAPHIC_DATA]"
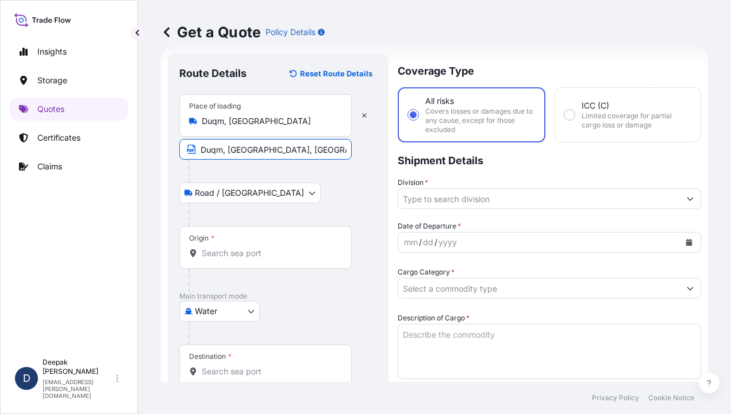
type input "92542.40"
type input "4200"
type input "BDP OM"
type input "SEBACIC ACID GRANULES"
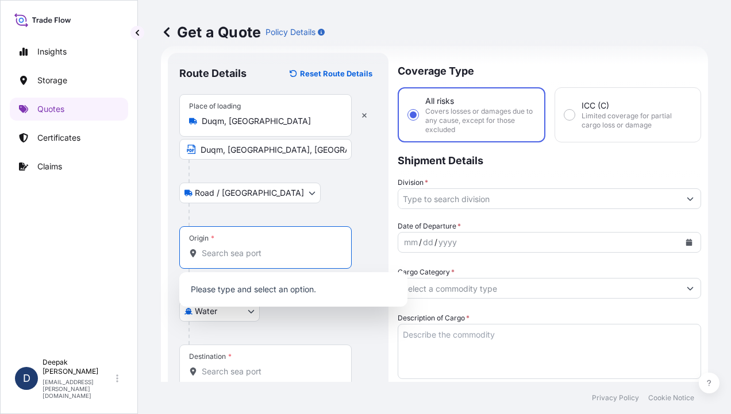
click at [255, 249] on input "Origin *" at bounding box center [270, 253] width 136 height 11
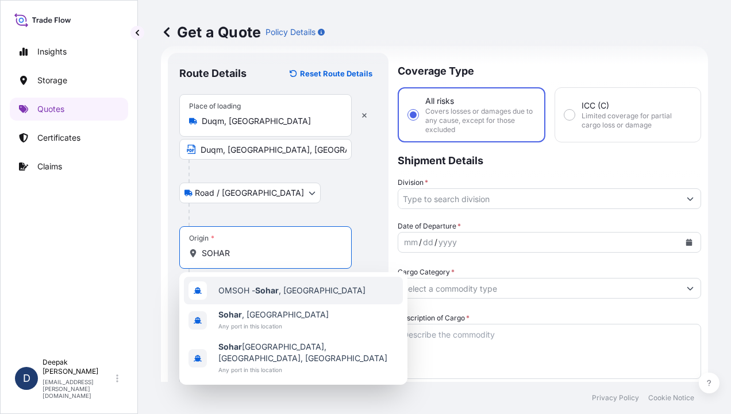
click at [273, 296] on div "OMSOH - [GEOGRAPHIC_DATA] , [GEOGRAPHIC_DATA]" at bounding box center [293, 291] width 219 height 28
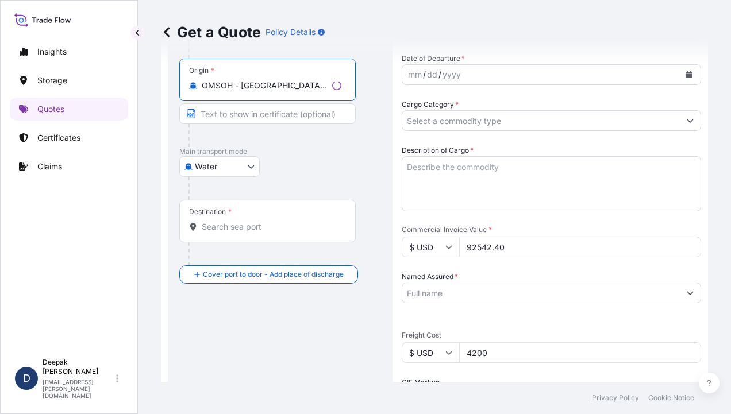
scroll to position [191, 0]
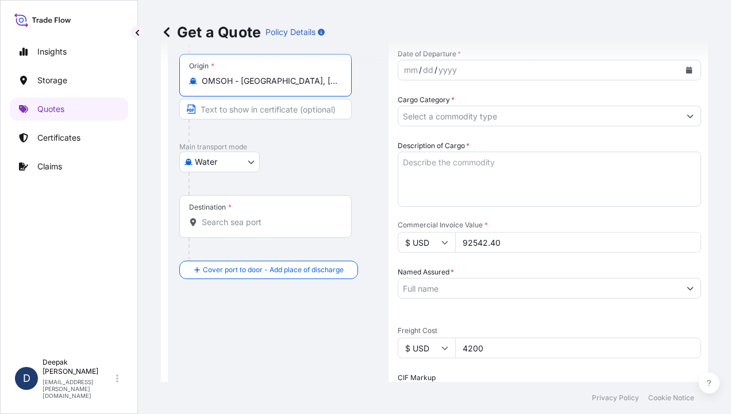
type input "OMSOH - [GEOGRAPHIC_DATA], [GEOGRAPHIC_DATA]"
click at [278, 109] on input "Text to appear on certificate" at bounding box center [265, 109] width 172 height 21
type input "[GEOGRAPHIC_DATA], [GEOGRAPHIC_DATA]"
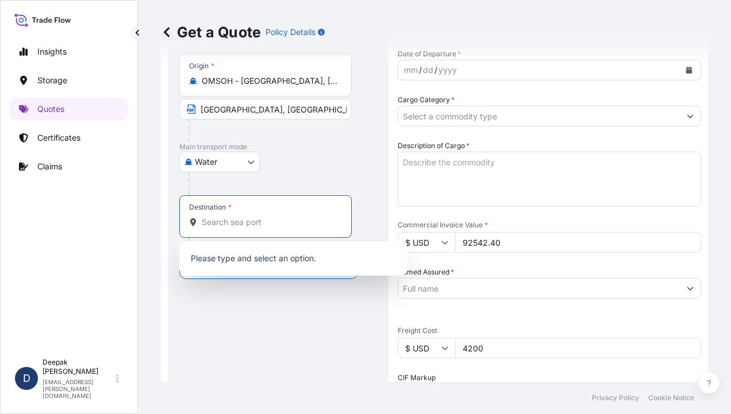
click at [269, 218] on input "Destination *" at bounding box center [270, 222] width 136 height 11
type input "n"
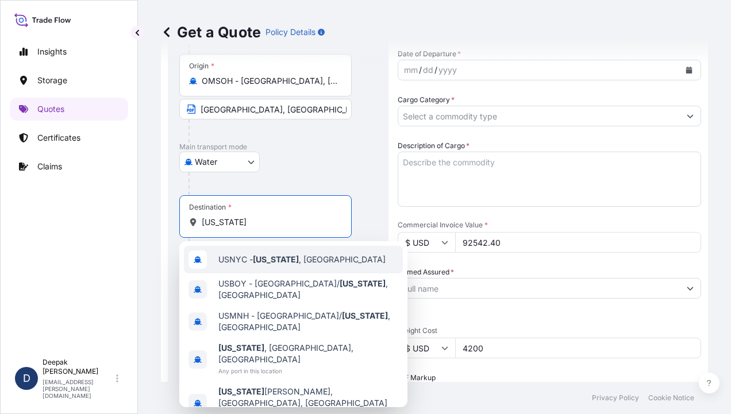
click at [347, 266] on div "USNYC - [US_STATE] , [GEOGRAPHIC_DATA]" at bounding box center [293, 260] width 219 height 28
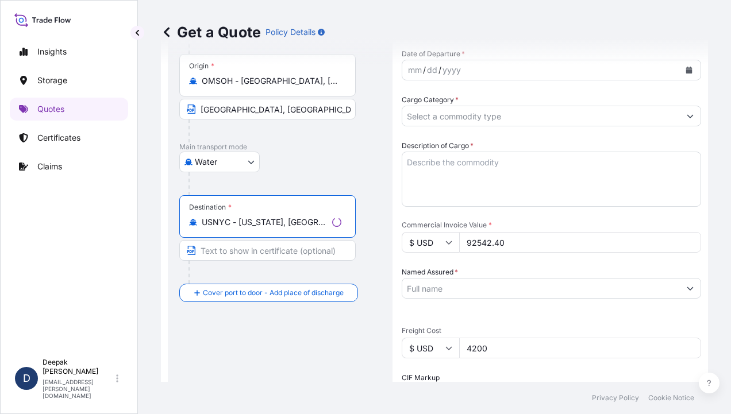
type input "USNYC - [US_STATE], [GEOGRAPHIC_DATA]"
click at [272, 253] on input "Text to appear on certificate" at bounding box center [267, 250] width 176 height 21
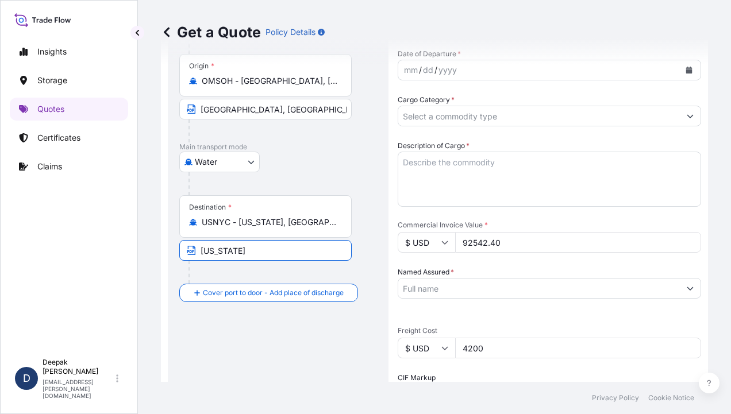
type input "[US_STATE], [GEOGRAPHIC_DATA]"
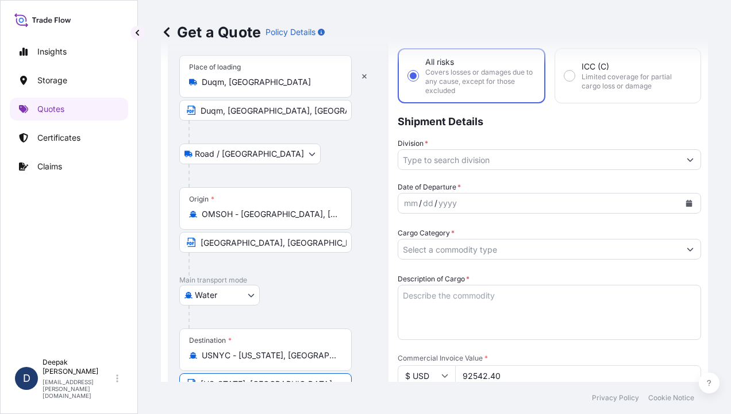
scroll to position [18, 0]
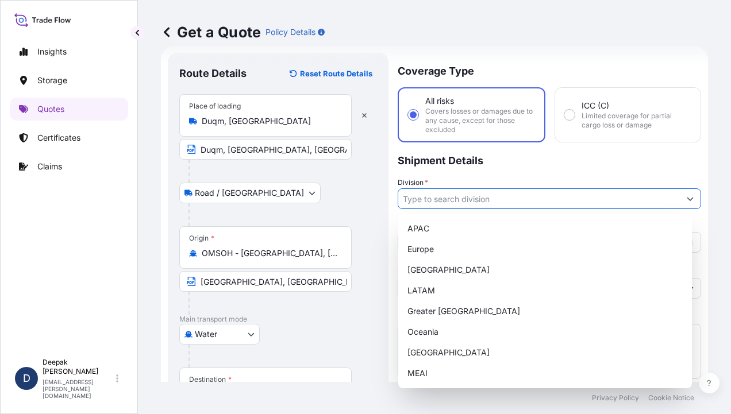
click at [547, 204] on input "Division *" at bounding box center [538, 198] width 281 height 21
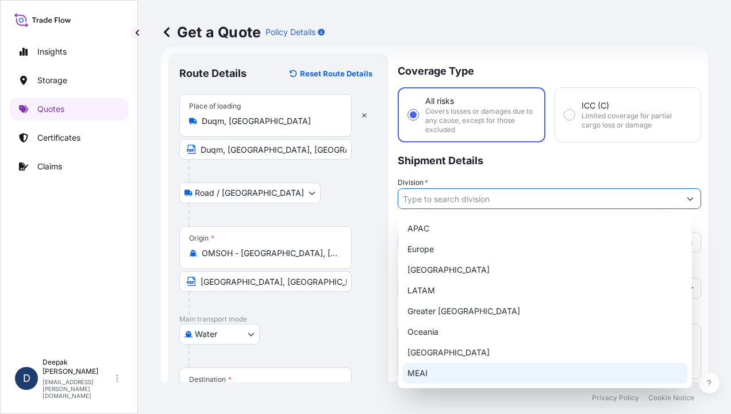
click at [424, 364] on div "MEAI" at bounding box center [545, 373] width 284 height 21
type input "MEAI"
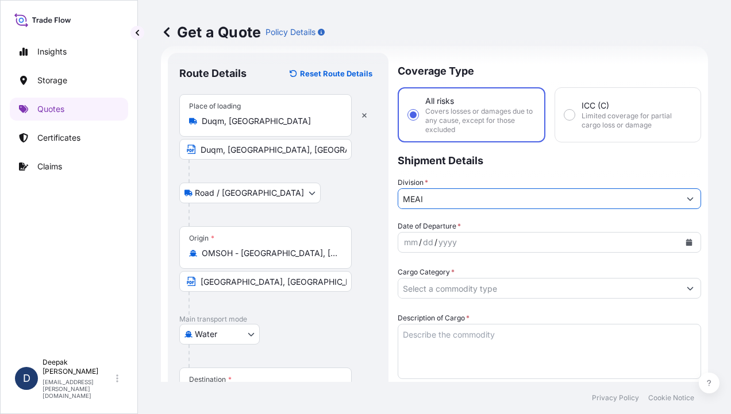
click at [685, 238] on button "Calendar" at bounding box center [688, 242] width 18 height 18
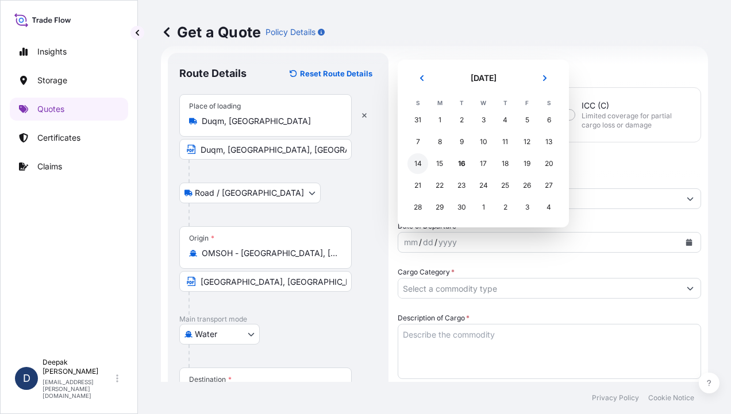
click at [412, 168] on div "14" at bounding box center [417, 163] width 21 height 21
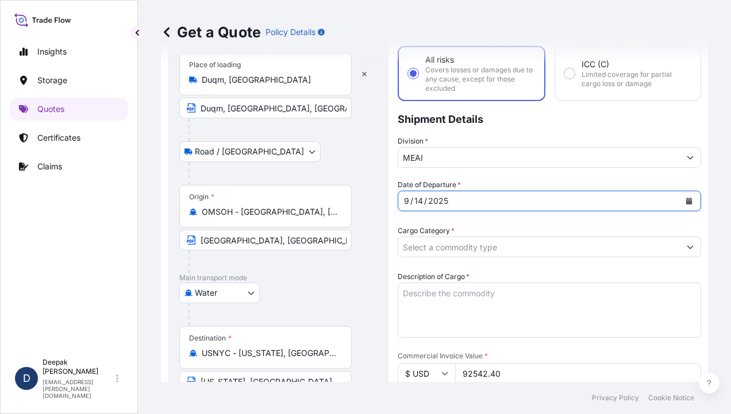
scroll to position [76, 0]
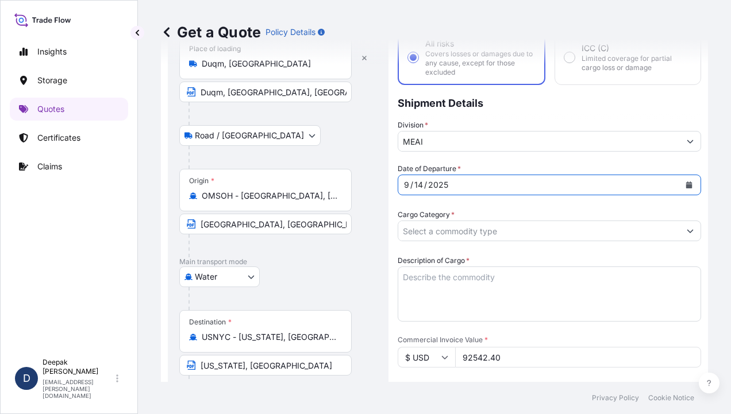
click at [679, 235] on button "Show suggestions" at bounding box center [689, 231] width 21 height 21
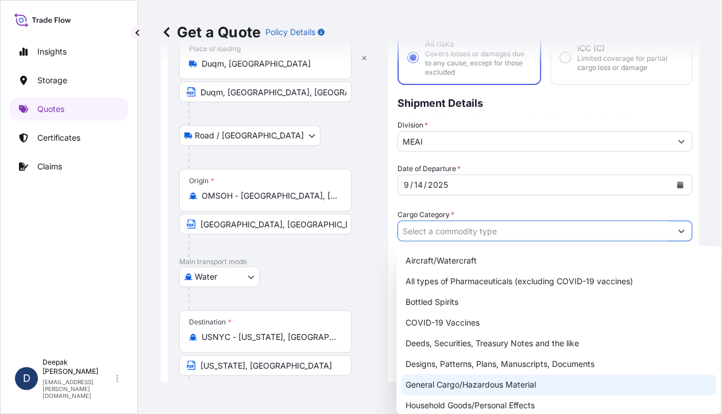
click at [518, 375] on div "General Cargo/Hazardous Material" at bounding box center [558, 384] width 315 height 21
type input "General Cargo/Hazardous Material"
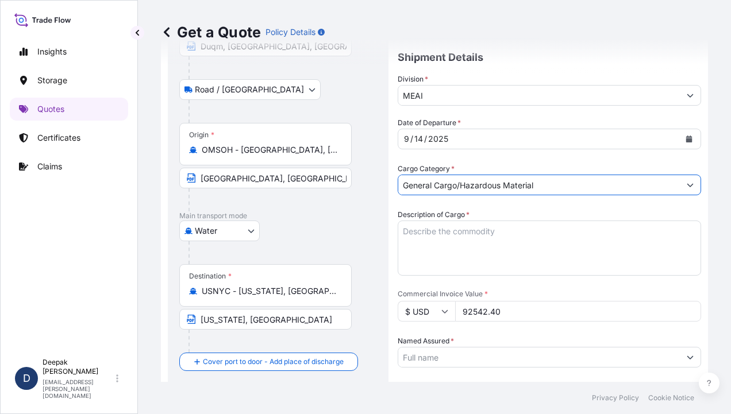
scroll to position [248, 0]
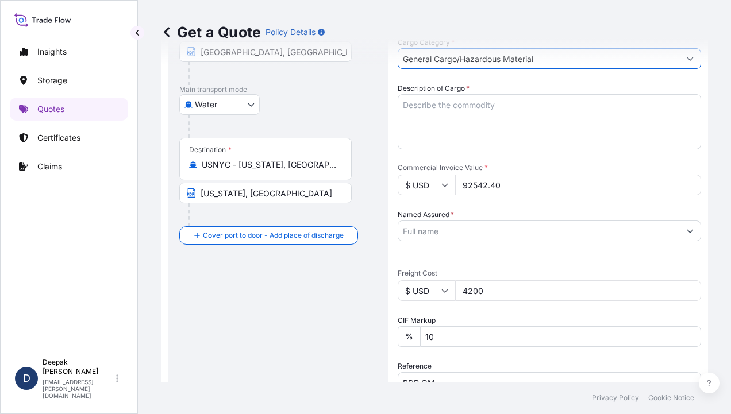
click at [425, 106] on textarea "Description of Cargo *" at bounding box center [548, 121] width 303 height 55
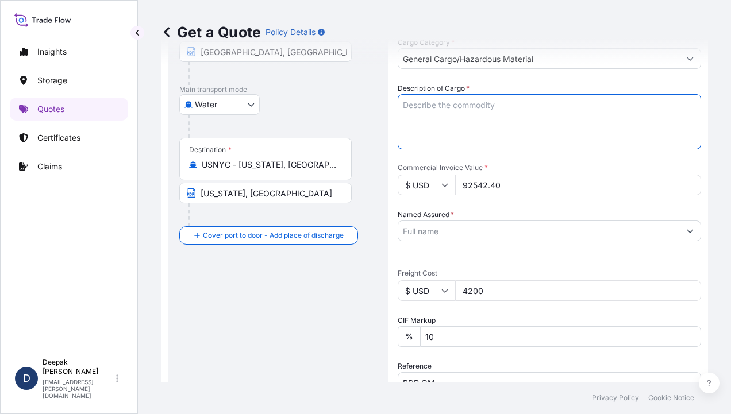
paste textarea "BL# OM1001113773 INVOICE # SO/EXP/INV/2025-67 SEBACIC ACID GRANULES 800 BAGS; N…"
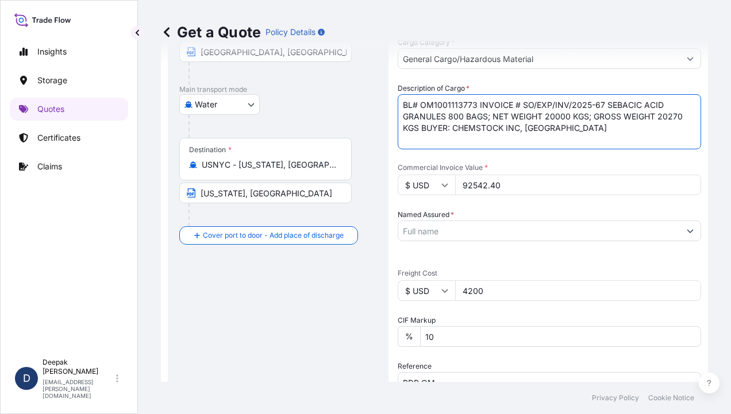
click at [478, 105] on textarea "BL# OM1001113773 INVOICE # SO/EXP/INV/2025-67 SEBACIC ACID GRANULES 800 BAGS; N…" at bounding box center [548, 121] width 303 height 55
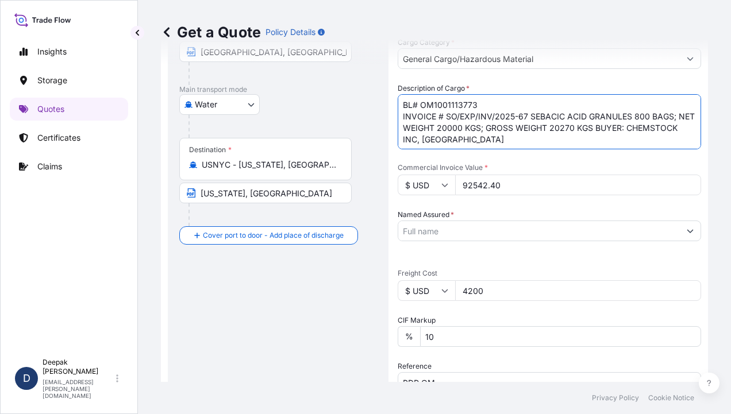
click at [529, 114] on textarea "BL# OM1001113773 INVOICE # SO/EXP/INV/2025-67 SEBACIC ACID GRANULES 800 BAGS; N…" at bounding box center [548, 121] width 303 height 55
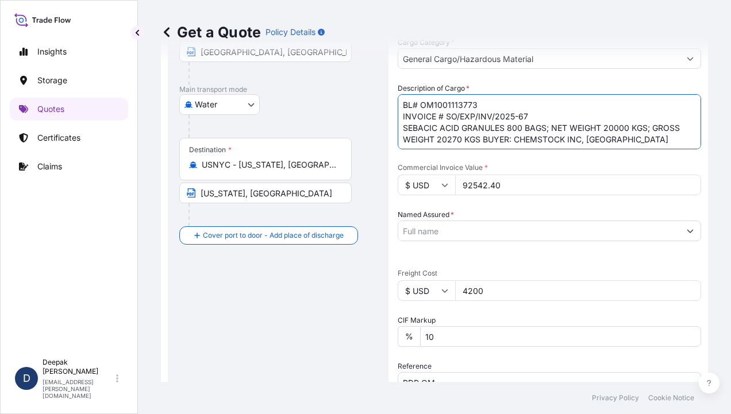
click at [509, 128] on textarea "BL# OM1001113773 INVOICE # SO/EXP/INV/2025-67 SEBACIC ACID GRANULES 800 BAGS; N…" at bounding box center [548, 121] width 303 height 55
click at [545, 117] on textarea "BL# OM1001113773 INVOICE # SO/EXP/INV/2025-67 SEBACIC ACID GRANULES 40 BAGS; NE…" at bounding box center [548, 121] width 303 height 55
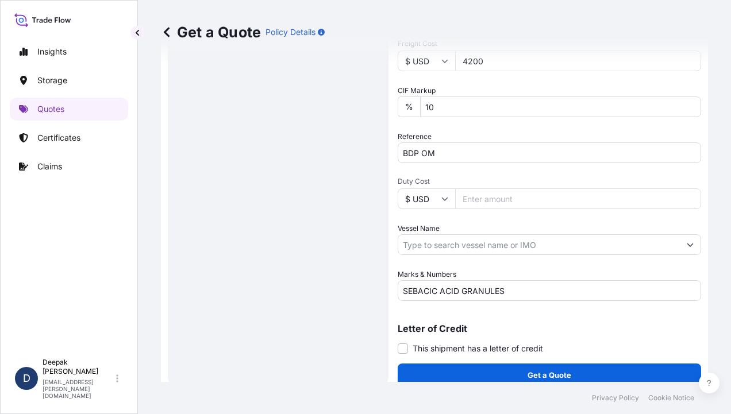
scroll to position [489, 0]
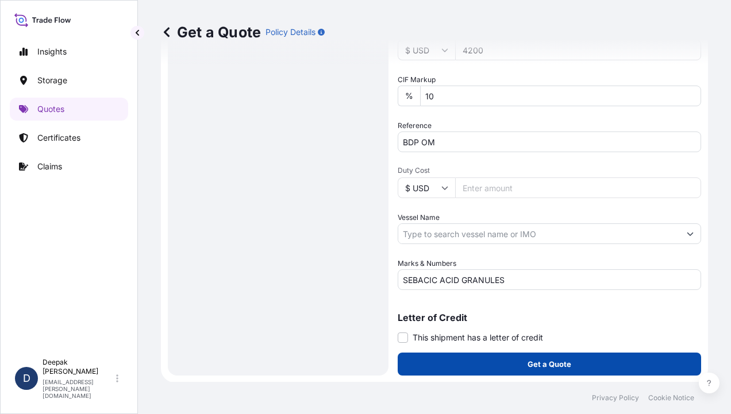
type textarea "BL# OM1001113773 INVOICE # SO/EXP/INV/2025-69 SEBACIC ACID GRANULES 40 BAGS; NE…"
click at [542, 367] on p "Get a Quote" at bounding box center [549, 363] width 44 height 11
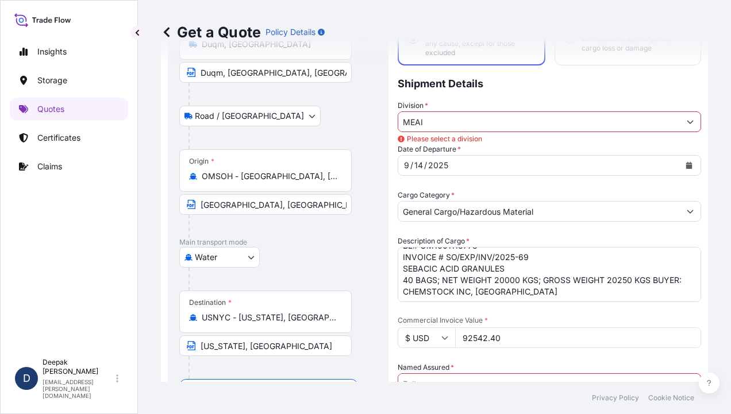
scroll to position [74, 0]
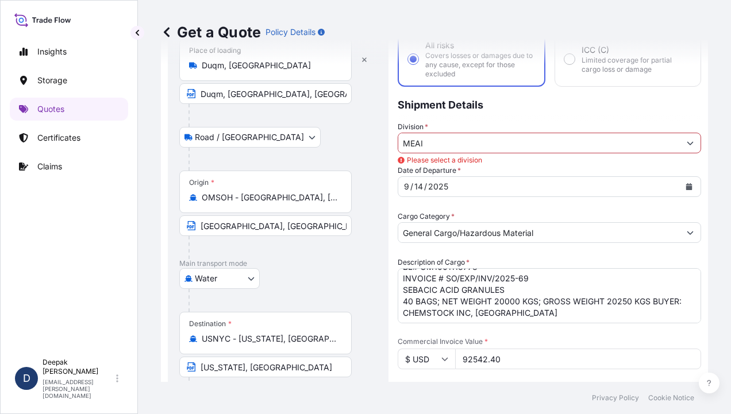
click at [666, 144] on input "MEAI" at bounding box center [538, 143] width 281 height 21
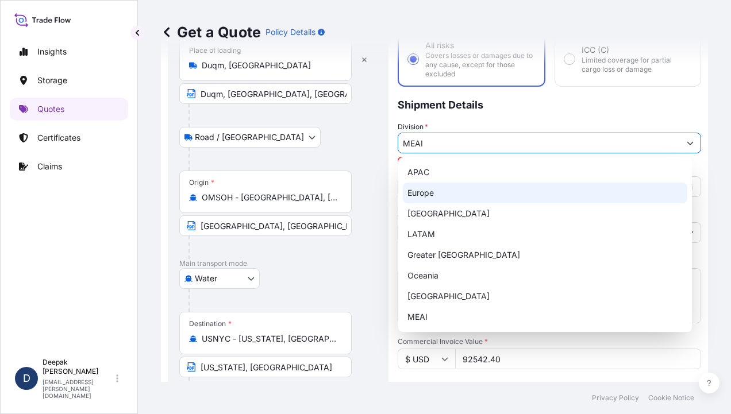
click at [561, 186] on div "Europe" at bounding box center [545, 193] width 284 height 21
type input "Europe"
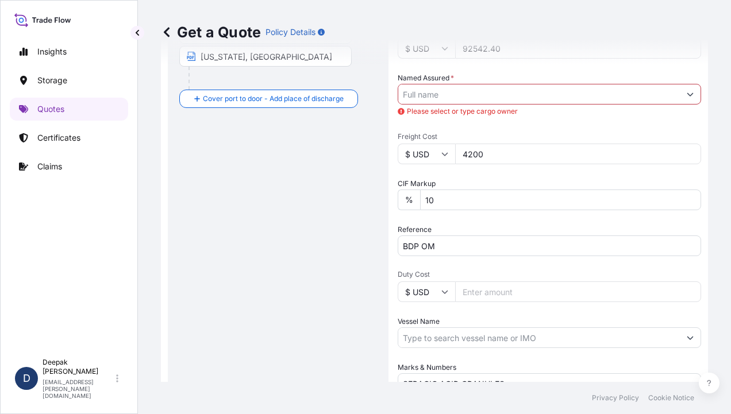
scroll to position [304, 0]
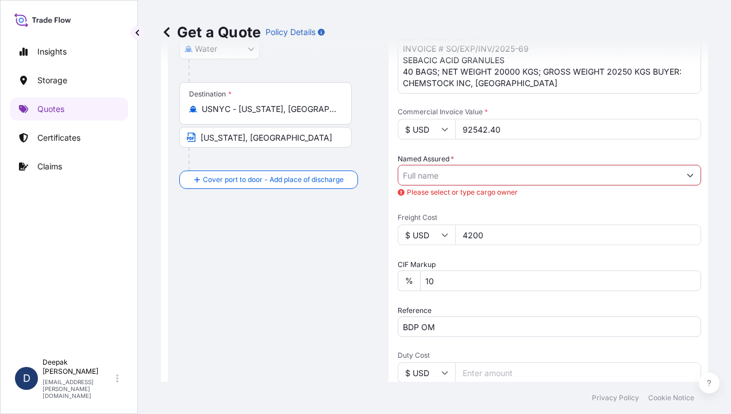
click at [603, 177] on input "Named Assured *" at bounding box center [538, 175] width 281 height 21
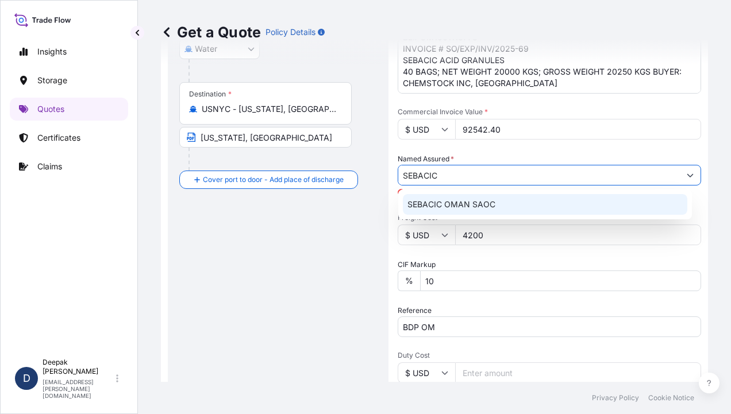
click at [441, 208] on span "SEBACIC OMAN SAOC" at bounding box center [451, 204] width 88 height 11
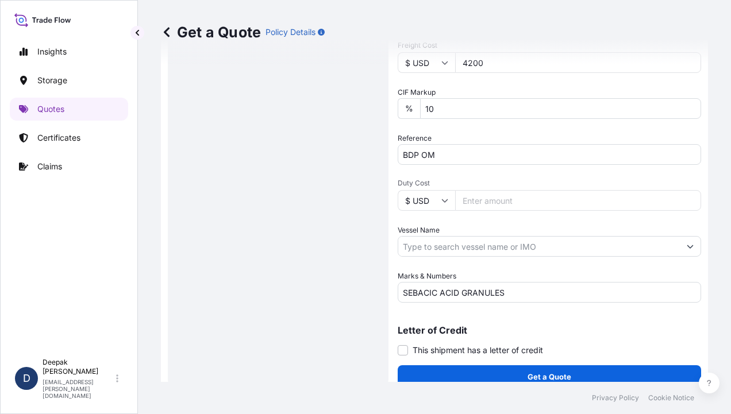
scroll to position [489, 0]
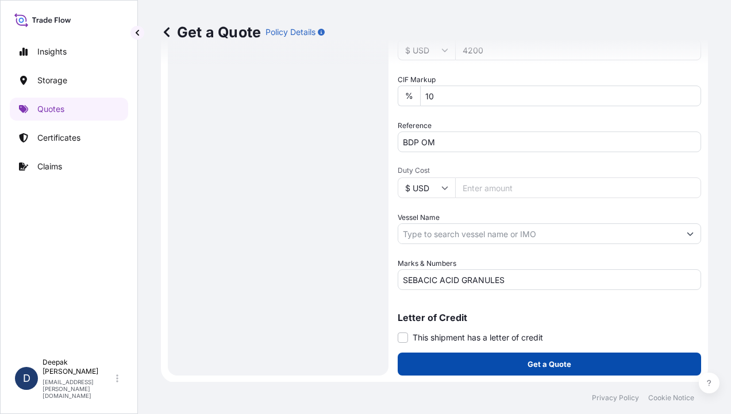
type input "SEBACIC OMAN SAOC"
click at [534, 359] on p "Get a Quote" at bounding box center [549, 363] width 44 height 11
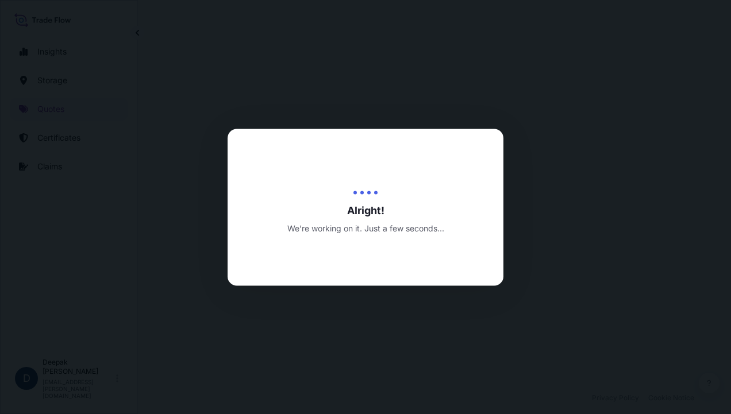
select select "Road / [GEOGRAPHIC_DATA]"
select select "Water"
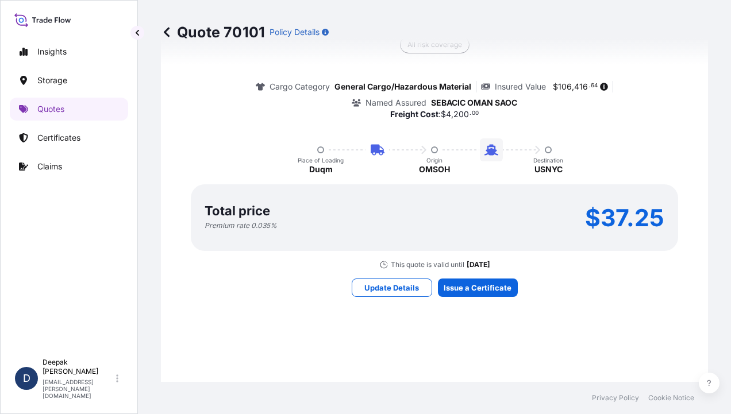
scroll to position [1342, 0]
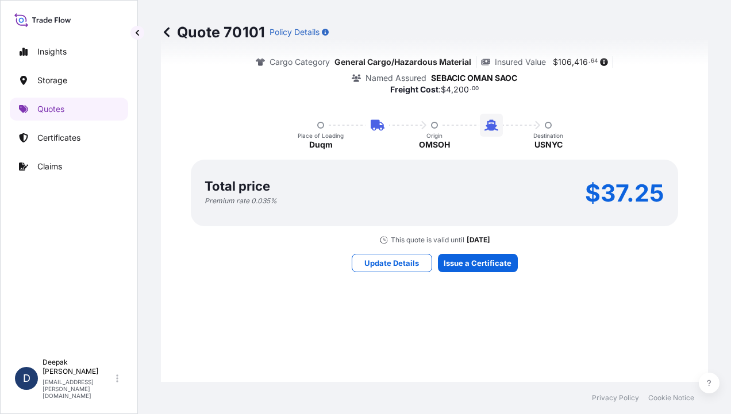
click at [403, 271] on div "Here's your insurance offer Primary Assured Oman All risk coverage Cargo Catego…" at bounding box center [434, 116] width 515 height 1118
click at [403, 267] on p "Update Details" at bounding box center [391, 262] width 55 height 11
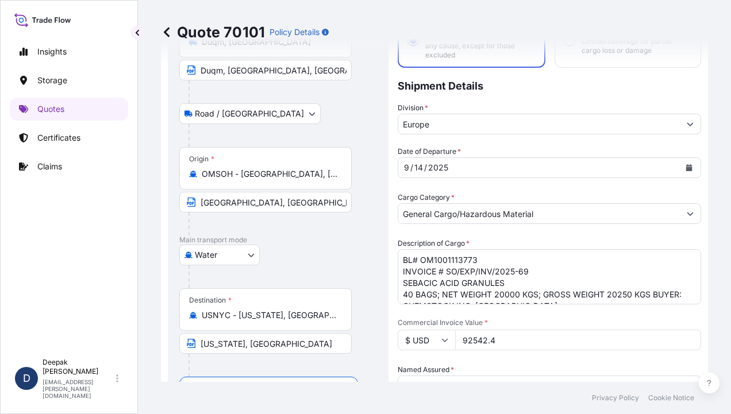
scroll to position [18, 0]
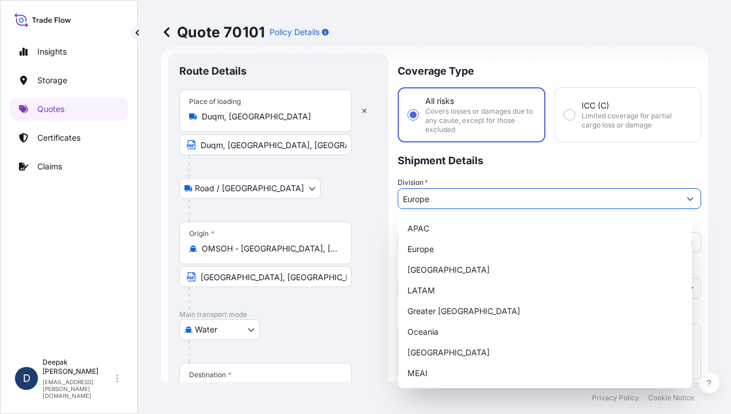
click at [679, 198] on button "Show suggestions" at bounding box center [689, 198] width 21 height 21
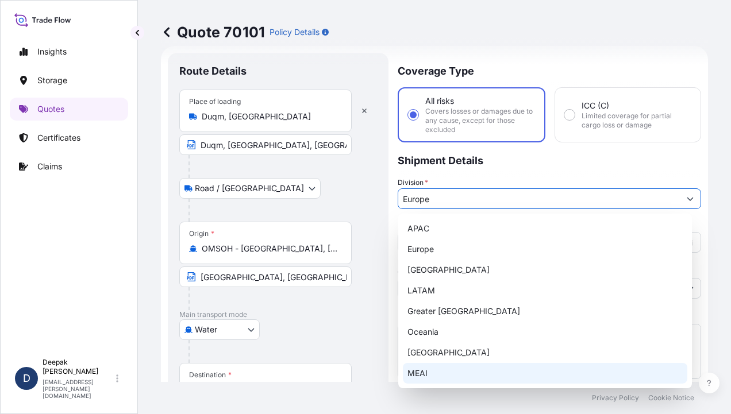
click at [478, 369] on div "MEAI" at bounding box center [545, 373] width 284 height 21
type input "MEAI"
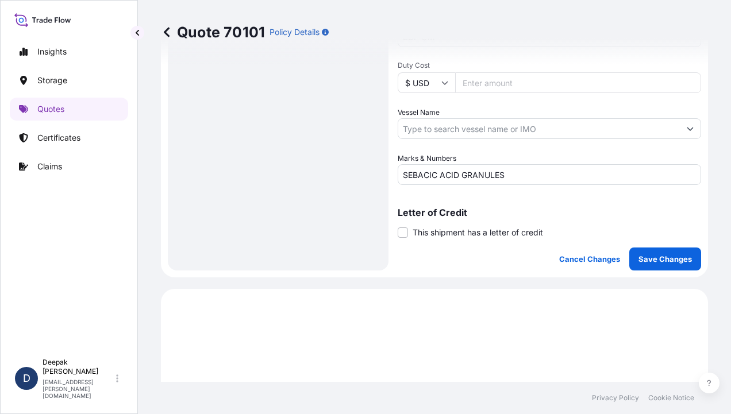
scroll to position [708, 0]
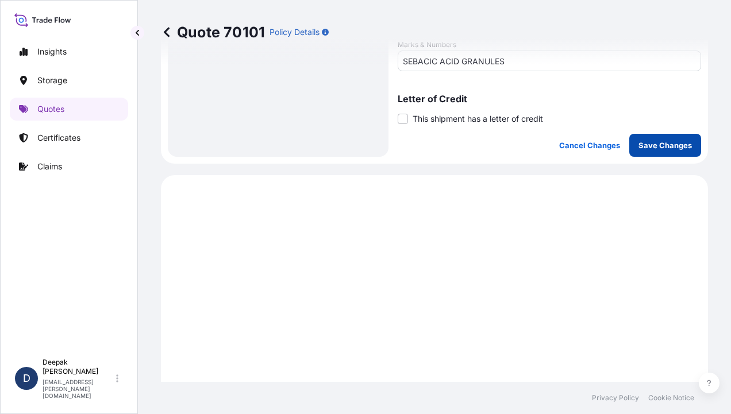
click at [658, 145] on p "Save Changes" at bounding box center [664, 145] width 53 height 11
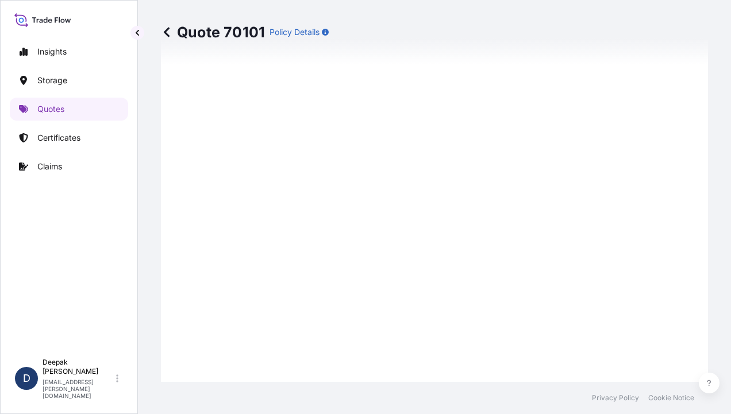
select select "Road / [GEOGRAPHIC_DATA]"
select select "Water"
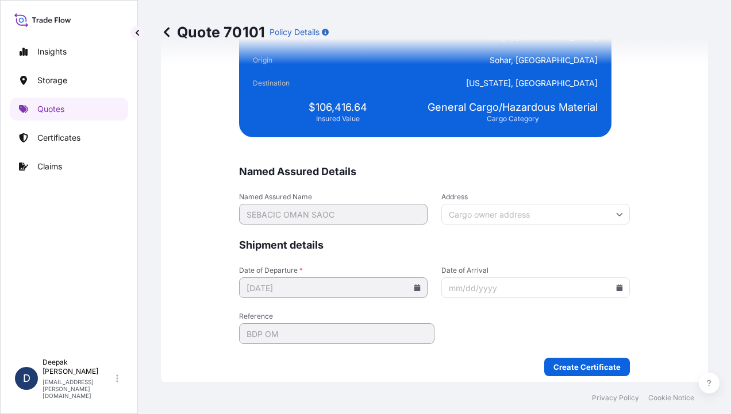
scroll to position [2846, 0]
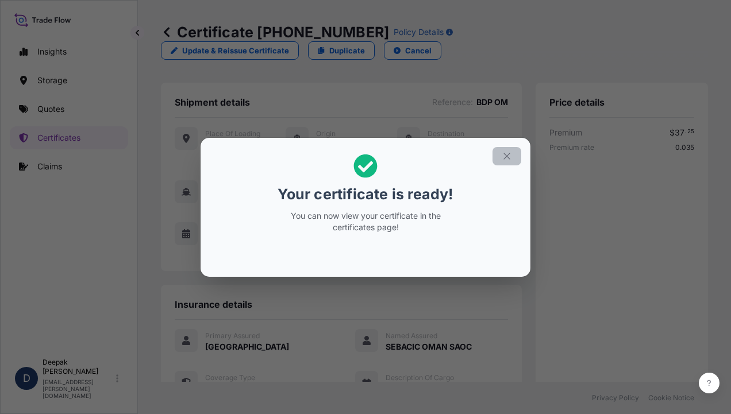
click at [507, 149] on button "button" at bounding box center [506, 156] width 29 height 18
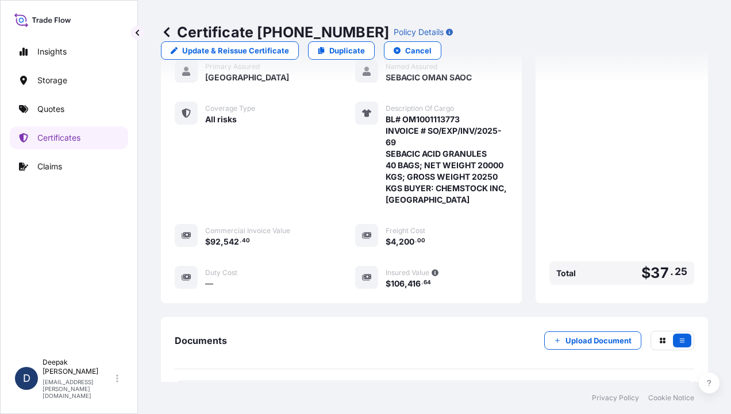
scroll to position [362, 0]
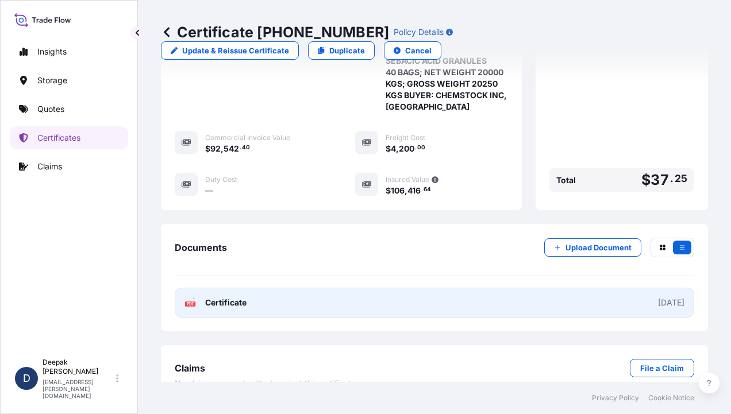
click at [250, 288] on link "PDF Certificate [DATE]" at bounding box center [434, 303] width 519 height 30
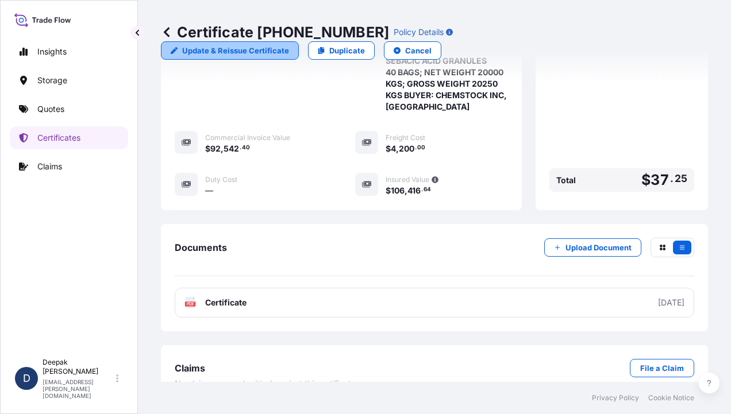
click at [289, 45] on p "Update & Reissue Certificate" at bounding box center [235, 50] width 107 height 11
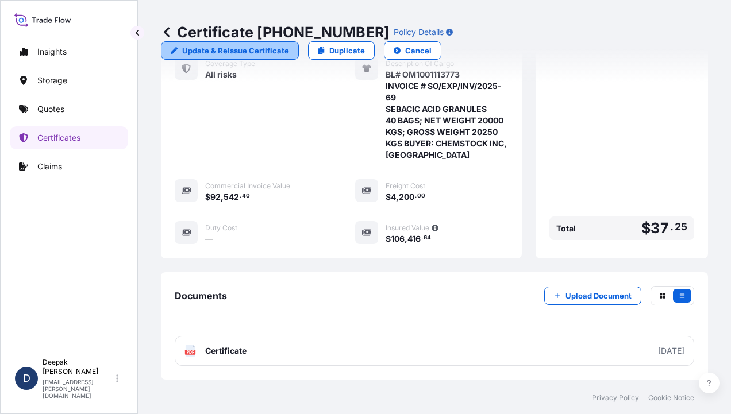
select select "Road / [GEOGRAPHIC_DATA]"
select select "Water"
select select "31612"
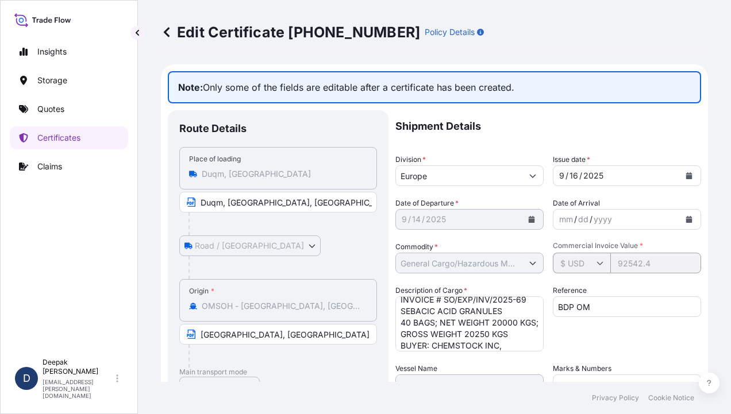
scroll to position [35, 0]
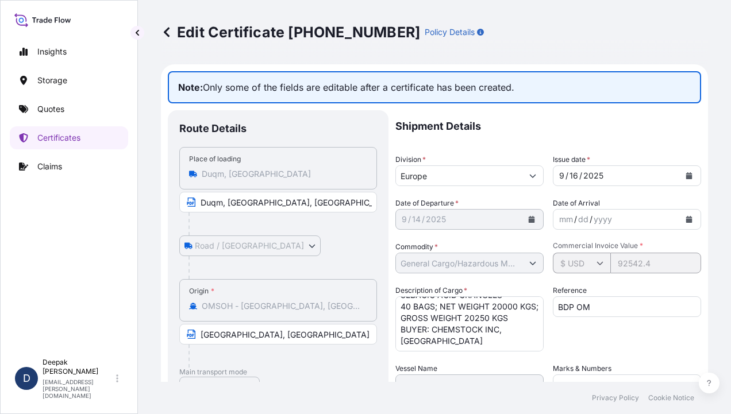
click at [417, 330] on textarea "BL# OM1001113773 INVOICE # SO/EXP/INV/2025-69 SEBACIC ACID GRANULES 40 BAGS; NE…" at bounding box center [469, 323] width 148 height 55
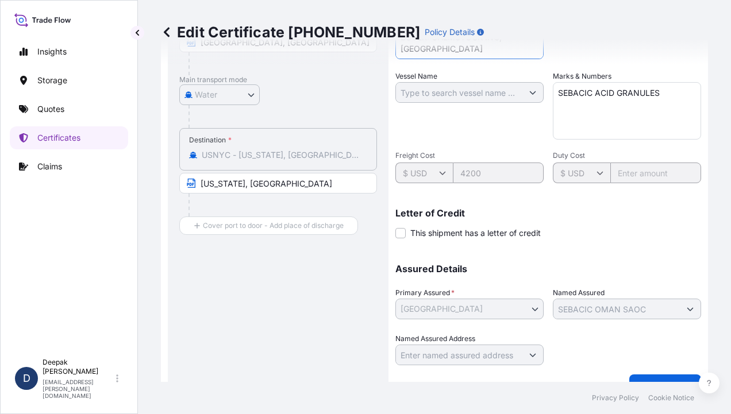
scroll to position [314, 0]
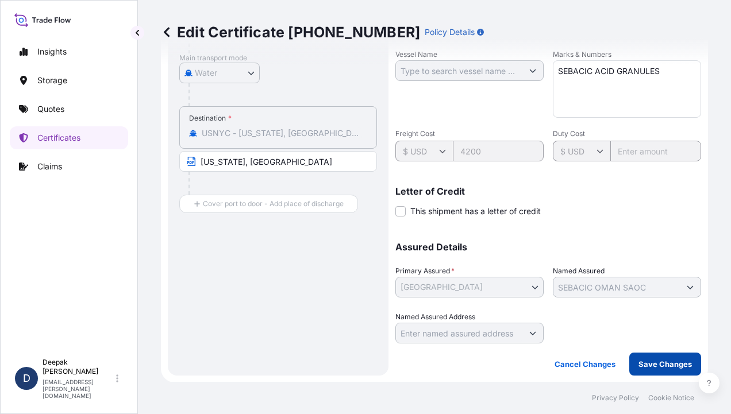
type textarea "BL# OM1001113773 INVOICE # SO/EXP/INV/2025-69 SEBACIC ACID GRANULES 40 BAGS; NE…"
click at [633, 370] on button "Save Changes" at bounding box center [665, 364] width 72 height 23
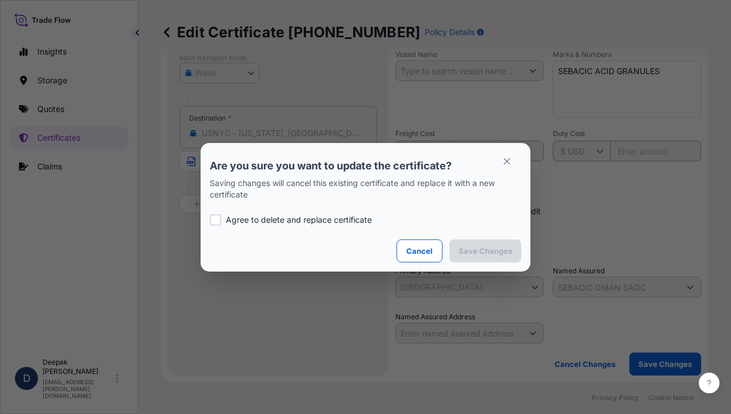
click at [270, 220] on p "Agree to delete and replace certificate" at bounding box center [299, 219] width 146 height 11
checkbox input "true"
click at [488, 252] on p "Save Changes" at bounding box center [484, 250] width 53 height 11
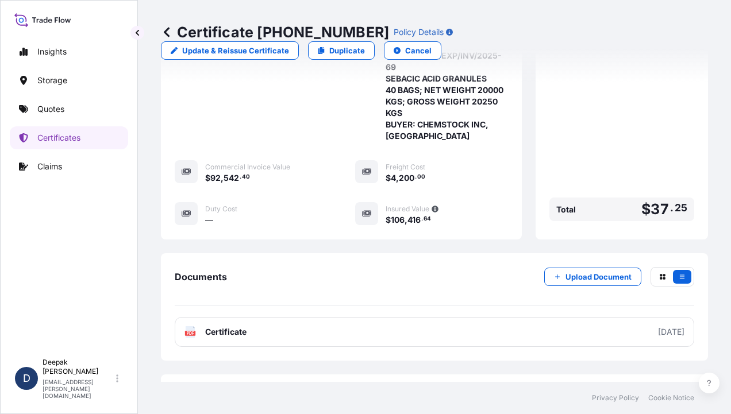
scroll to position [374, 0]
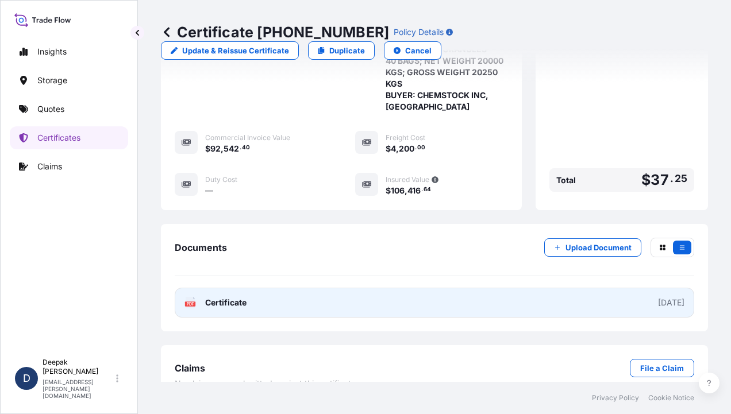
click at [267, 288] on link "PDF Certificate [DATE]" at bounding box center [434, 303] width 519 height 30
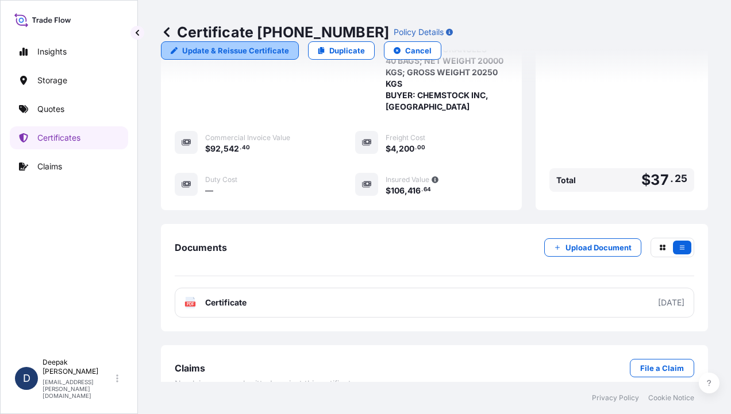
click at [289, 45] on p "Update & Reissue Certificate" at bounding box center [235, 50] width 107 height 11
select select "Road / [GEOGRAPHIC_DATA]"
select select "Water"
select select "31612"
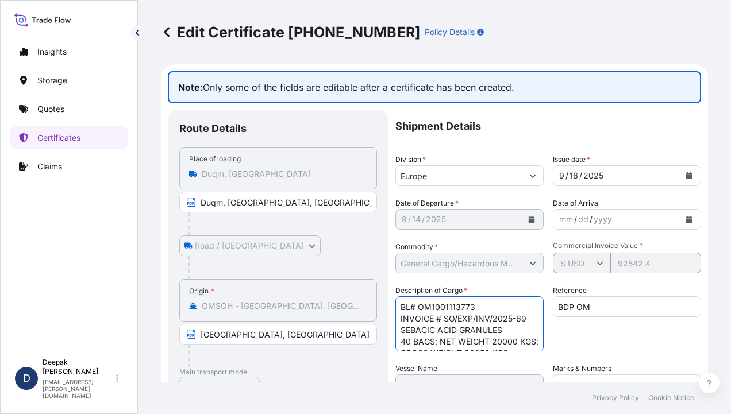
click at [489, 304] on textarea "BL# OM1001113773 INVOICE # SO/EXP/INV/2025-69 SEBACIC ACID GRANULES 40 BAGS; NE…" at bounding box center [469, 323] width 148 height 55
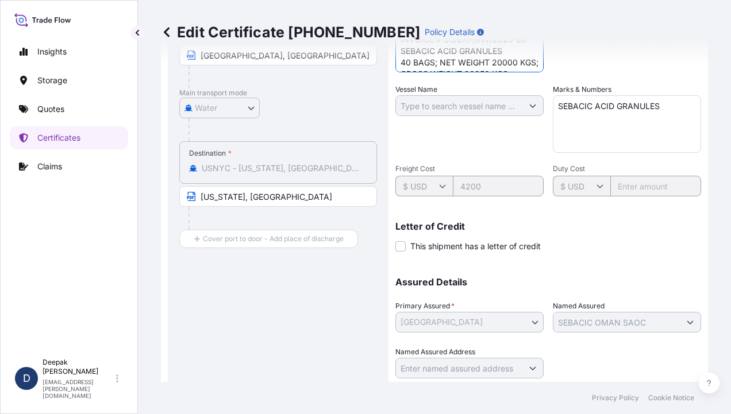
scroll to position [314, 0]
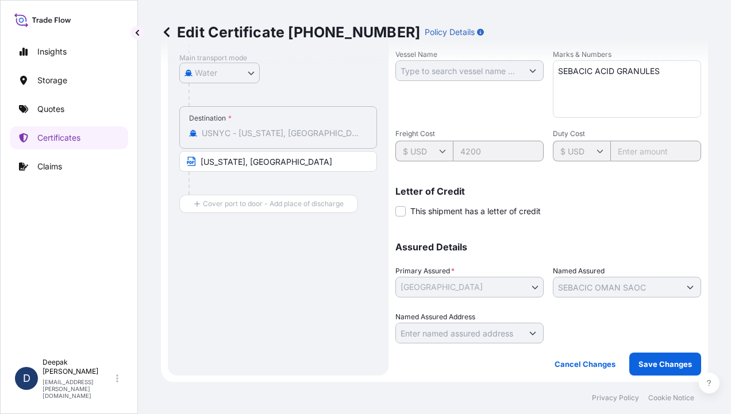
type textarea "BL# OM1001113774 INVOICE # SO/EXP/INV/2025-69 SEBACIC ACID GRANULES 40 BAGS; NE…"
click at [640, 360] on p "Save Changes" at bounding box center [664, 363] width 53 height 11
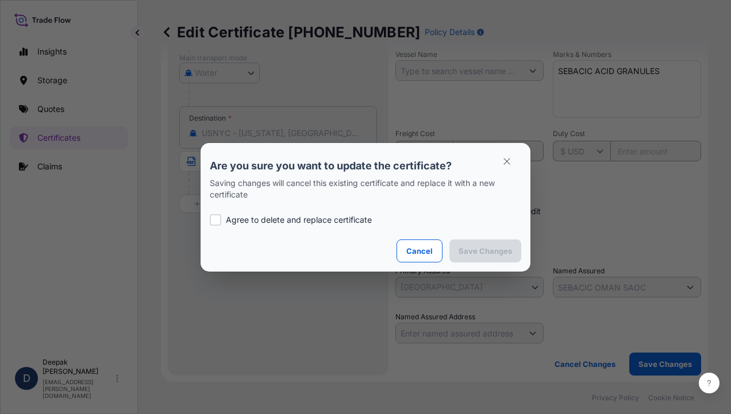
click at [310, 219] on p "Agree to delete and replace certificate" at bounding box center [299, 219] width 146 height 11
checkbox input "true"
click at [482, 246] on p "Save Changes" at bounding box center [484, 250] width 53 height 11
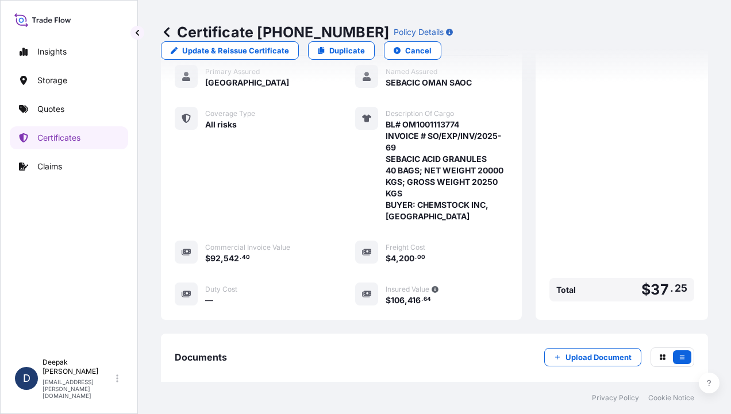
scroll to position [374, 0]
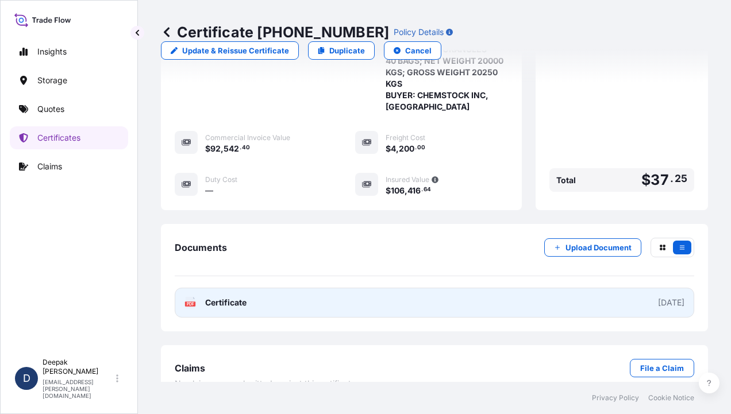
click at [265, 288] on link "PDF Certificate [DATE]" at bounding box center [434, 303] width 519 height 30
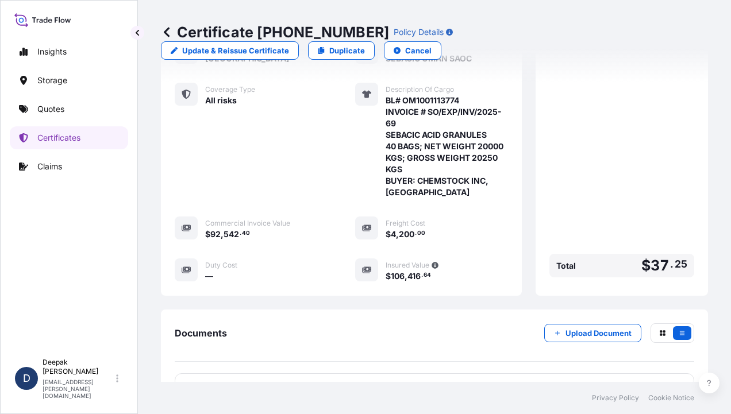
scroll to position [259, 0]
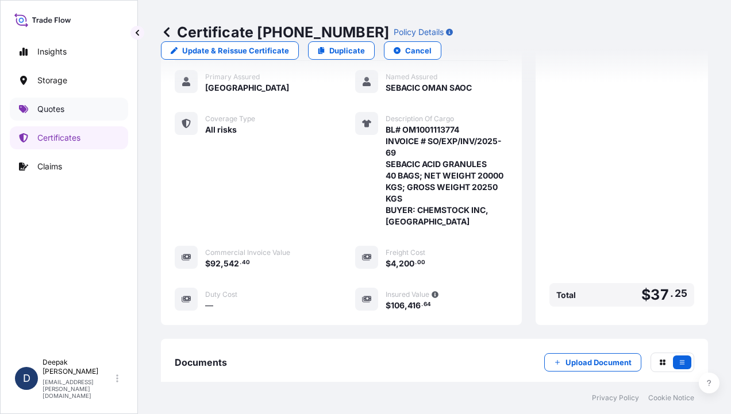
click at [59, 111] on p "Quotes" at bounding box center [50, 108] width 27 height 11
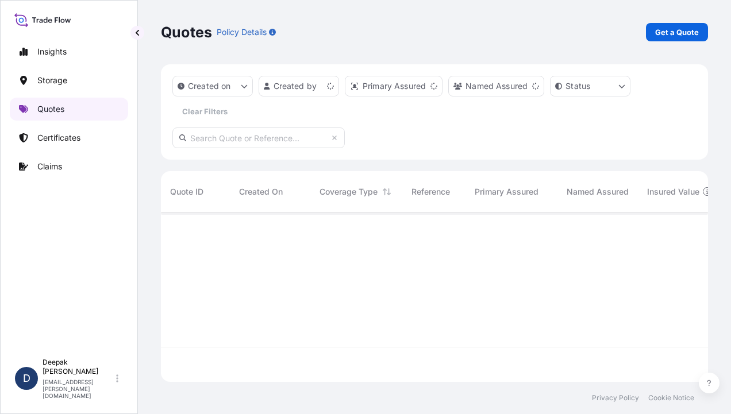
scroll to position [167, 538]
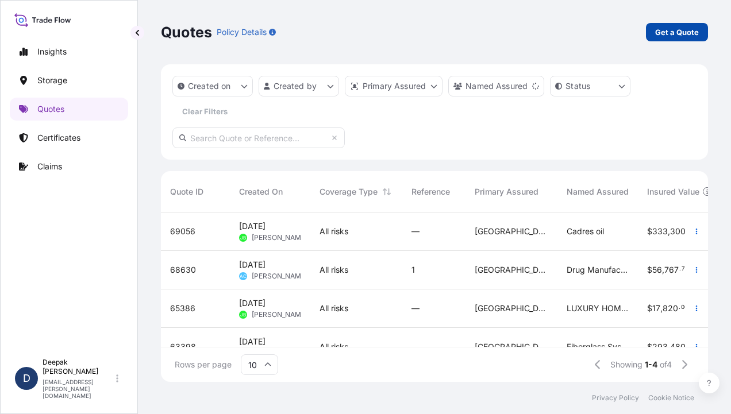
click at [682, 33] on p "Get a Quote" at bounding box center [677, 31] width 44 height 11
select select "Road / [GEOGRAPHIC_DATA]"
select select "Water"
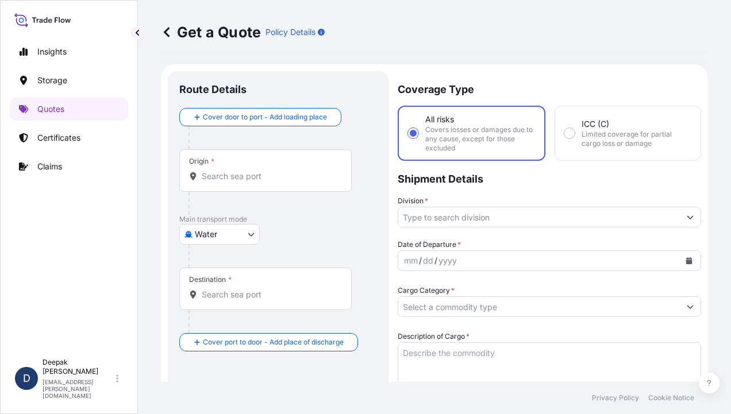
scroll to position [18, 0]
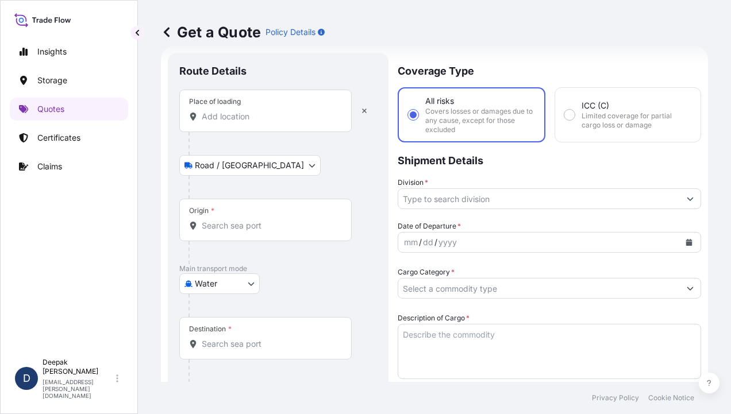
click at [251, 122] on input "Place of loading" at bounding box center [270, 116] width 136 height 11
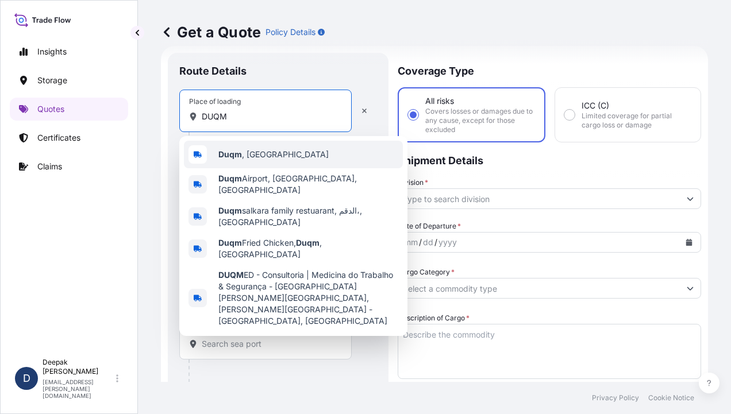
click at [249, 148] on div "Duqm , [GEOGRAPHIC_DATA]" at bounding box center [293, 155] width 219 height 28
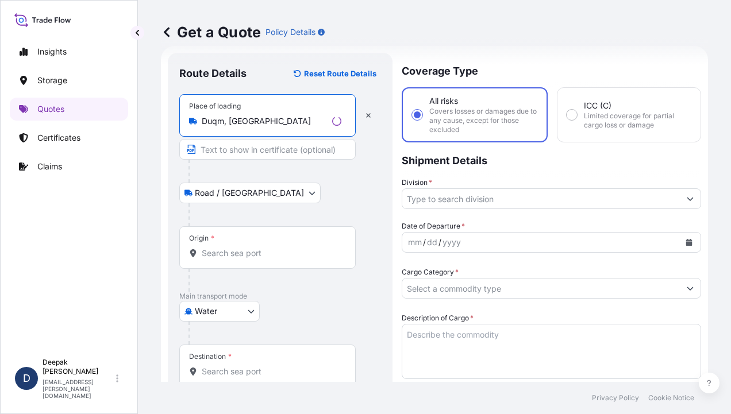
type input "Duqm, [GEOGRAPHIC_DATA]"
click at [255, 147] on input "Text to appear on certificate" at bounding box center [267, 149] width 176 height 21
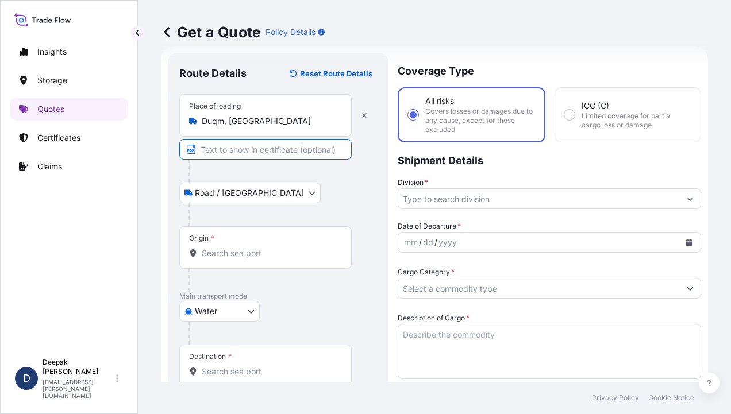
type input "Duqm, [GEOGRAPHIC_DATA], [GEOGRAPHIC_DATA]"
type input "92542.40"
type input "4200"
type input "BDP OM"
type input "SEBACIC ACID GRANULES"
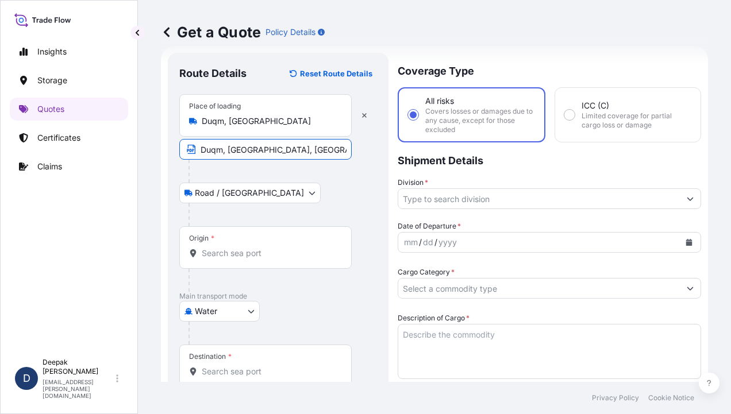
click at [277, 261] on div "Origin *" at bounding box center [265, 247] width 172 height 43
click at [277, 259] on input "Origin *" at bounding box center [270, 253] width 136 height 11
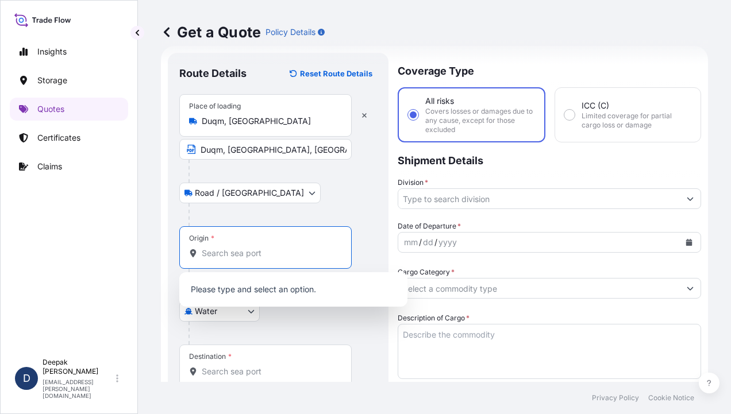
type input "O"
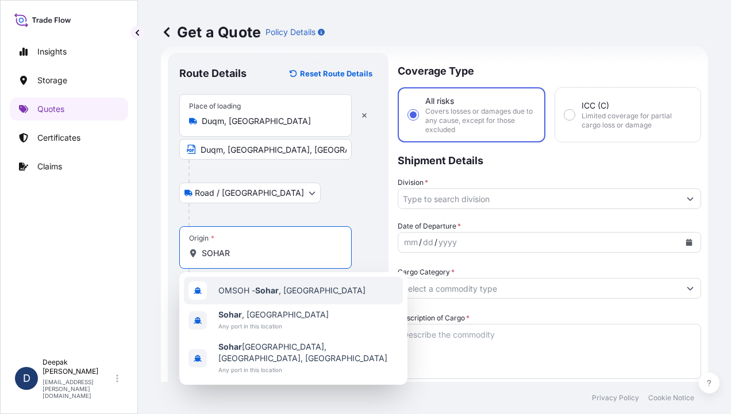
click at [296, 292] on span "OMSOH - [GEOGRAPHIC_DATA] , [GEOGRAPHIC_DATA]" at bounding box center [291, 290] width 147 height 11
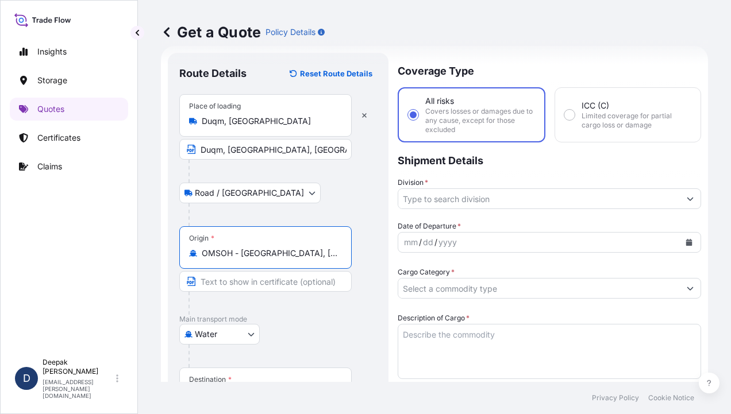
type input "OMSOH - [GEOGRAPHIC_DATA], [GEOGRAPHIC_DATA]"
click at [296, 285] on input "Text to appear on certificate" at bounding box center [265, 281] width 172 height 21
type input "[GEOGRAPHIC_DATA], [GEOGRAPHIC_DATA]"
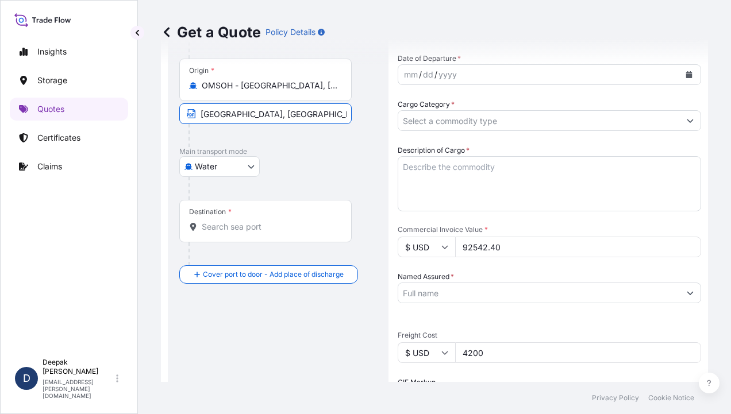
scroll to position [191, 0]
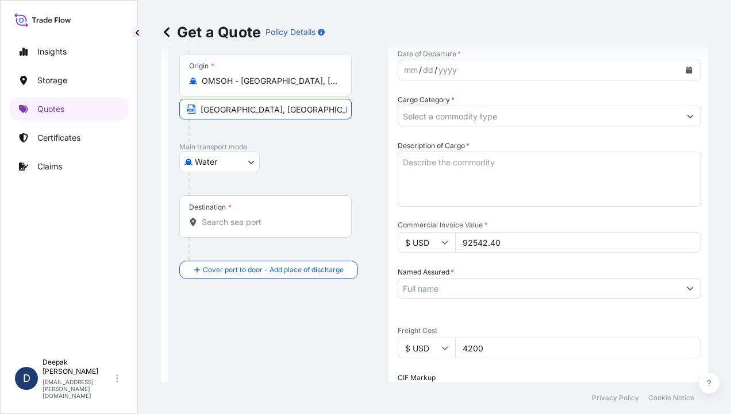
click at [303, 230] on div "Destination *" at bounding box center [265, 216] width 172 height 43
click at [303, 228] on input "Destination *" at bounding box center [270, 222] width 136 height 11
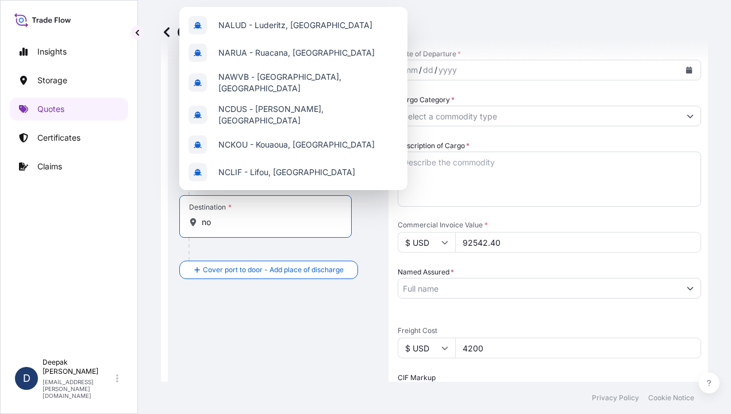
type input "n"
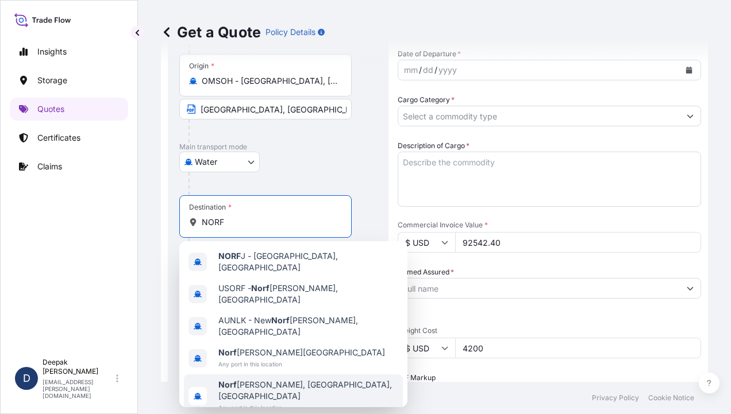
click at [292, 374] on div "Norf [PERSON_NAME], [GEOGRAPHIC_DATA], [GEOGRAPHIC_DATA] Any port in this locat…" at bounding box center [293, 396] width 219 height 44
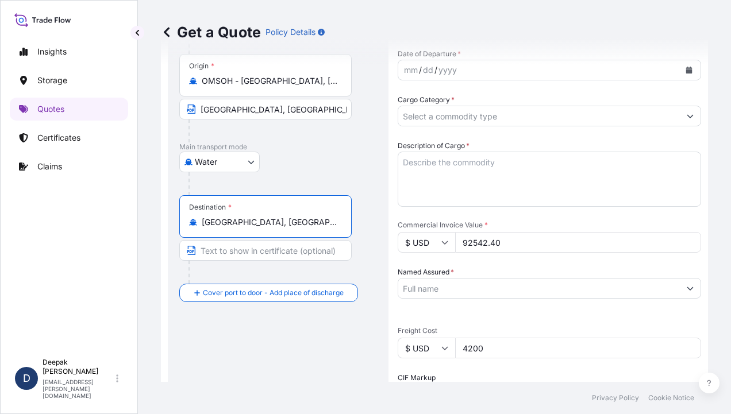
type input "[GEOGRAPHIC_DATA], [GEOGRAPHIC_DATA], [GEOGRAPHIC_DATA]"
click at [266, 245] on input "Text to appear on certificate" at bounding box center [265, 250] width 172 height 21
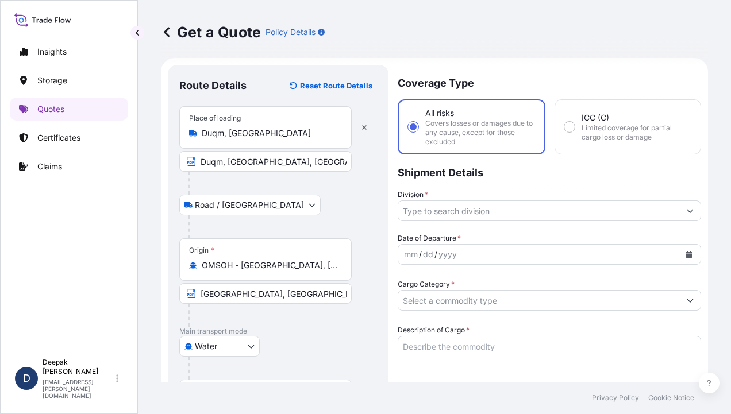
scroll to position [0, 0]
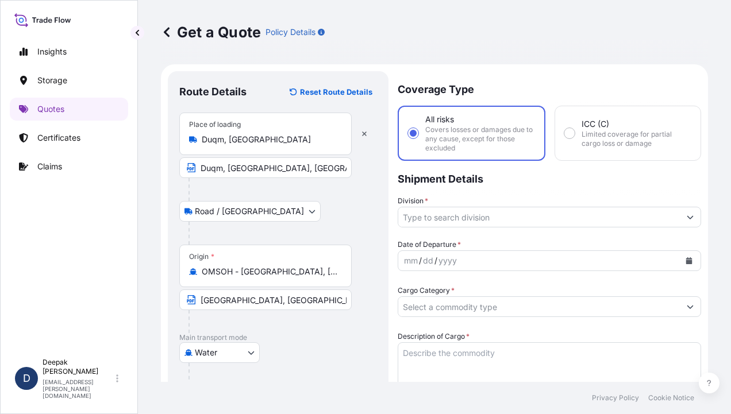
type input "[GEOGRAPHIC_DATA], [GEOGRAPHIC_DATA]"
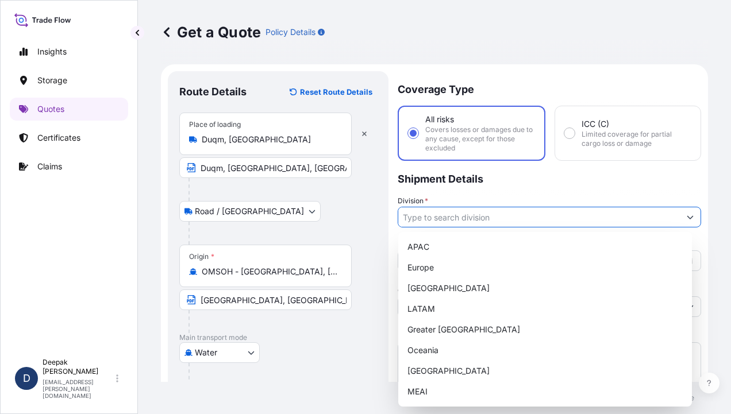
click at [499, 216] on input "Division *" at bounding box center [538, 217] width 281 height 21
click at [432, 382] on div "MEAI" at bounding box center [545, 391] width 284 height 21
type input "MEAI"
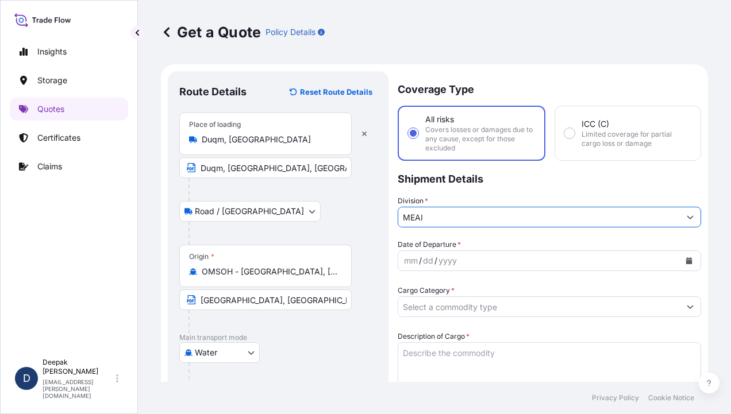
click at [685, 257] on button "Calendar" at bounding box center [688, 261] width 18 height 18
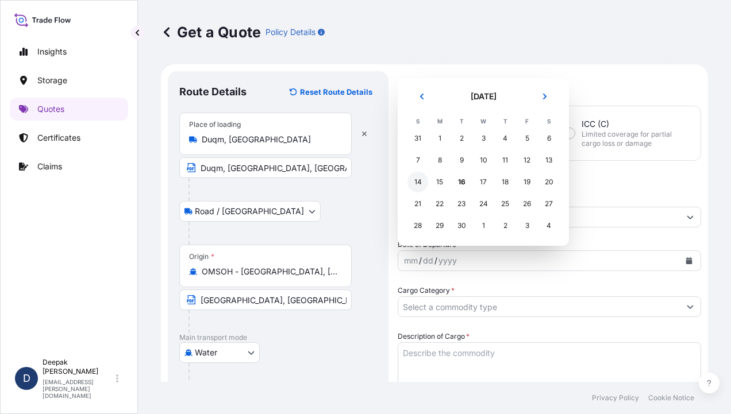
click at [418, 185] on div "14" at bounding box center [417, 182] width 21 height 21
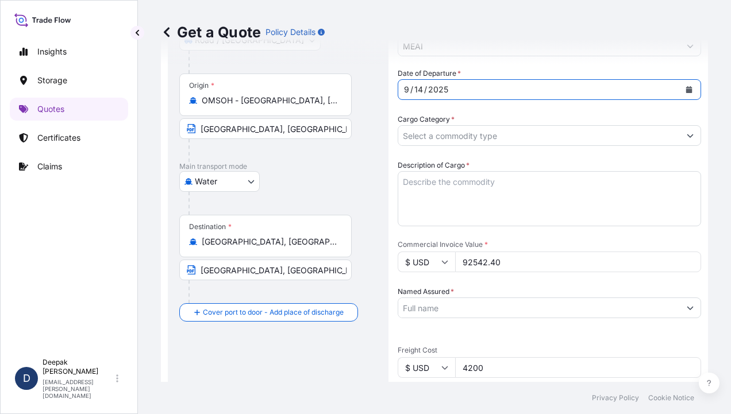
scroll to position [172, 0]
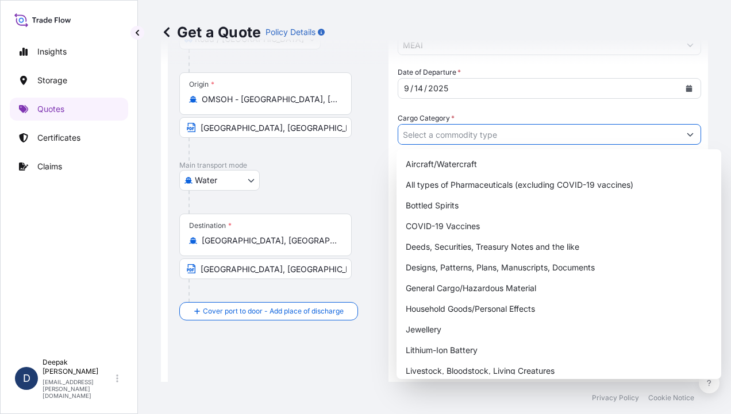
click at [612, 141] on input "Cargo Category *" at bounding box center [538, 134] width 281 height 21
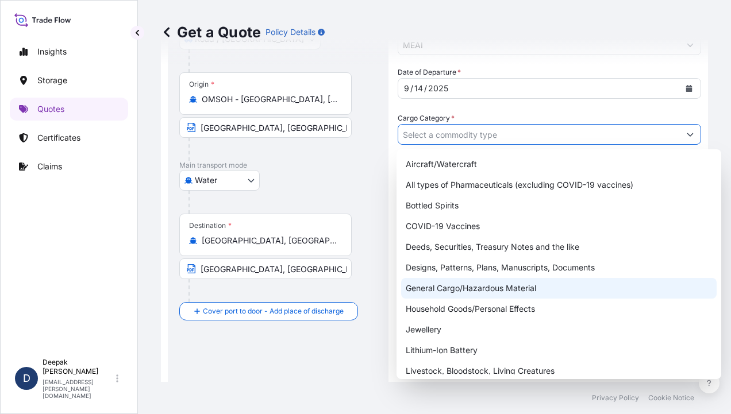
click at [496, 294] on div "General Cargo/Hazardous Material" at bounding box center [558, 288] width 315 height 21
type input "General Cargo/Hazardous Material"
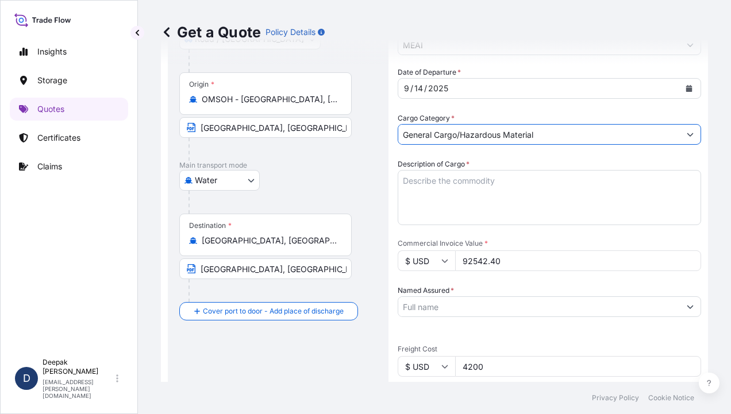
click at [512, 196] on textarea "Description of Cargo *" at bounding box center [548, 197] width 303 height 55
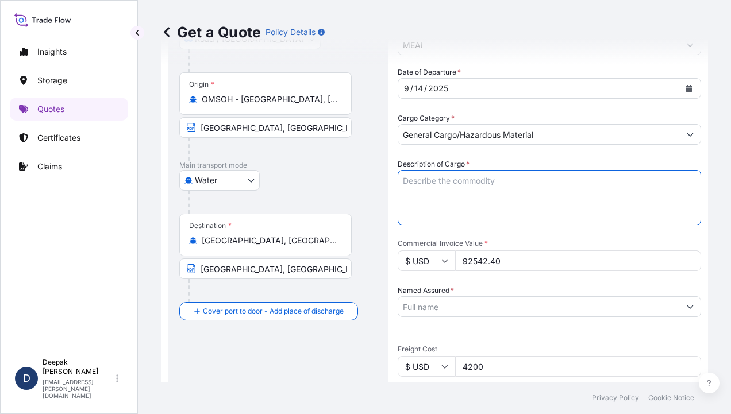
paste textarea "BL# OM1001113773 INVOICE # SO/EXP/INV/2025-67 SEBACIC ACID GRANULES 800 BAGS; N…"
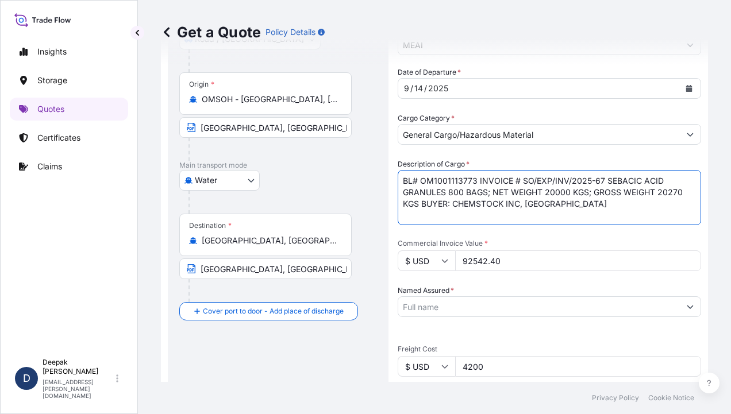
click at [463, 179] on textarea "BL# OM1001113773 INVOICE # SO/EXP/INV/2025-67 SEBACIC ACID GRANULES 800 BAGS; N…" at bounding box center [548, 197] width 303 height 55
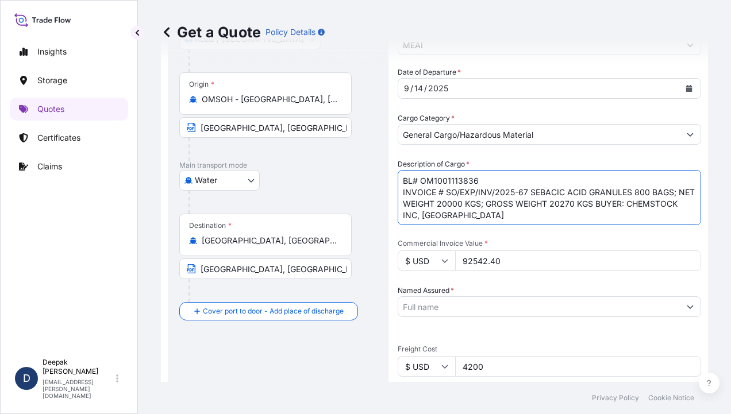
click at [520, 190] on textarea "BL# OM1001113836 INVOICE # SO/EXP/INV/2025-67 SEBACIC ACID GRANULES 800 BAGS; N…" at bounding box center [548, 197] width 303 height 55
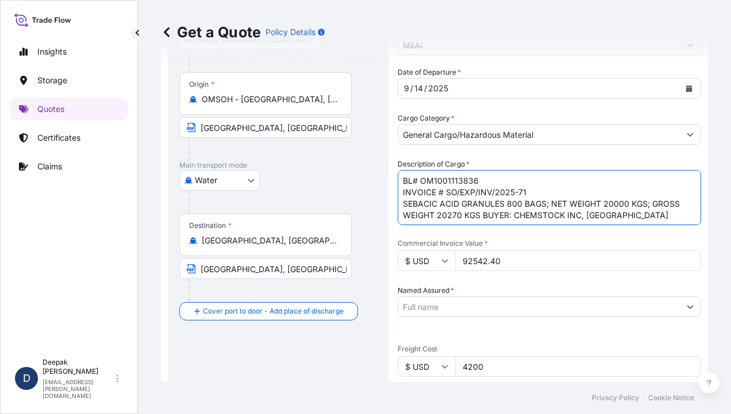
click at [505, 204] on textarea "BL# OM1001113836 INVOICE # SO/EXP/INV/2025-71 SEBACIC ACID GRANULES 800 BAGS; N…" at bounding box center [548, 197] width 303 height 55
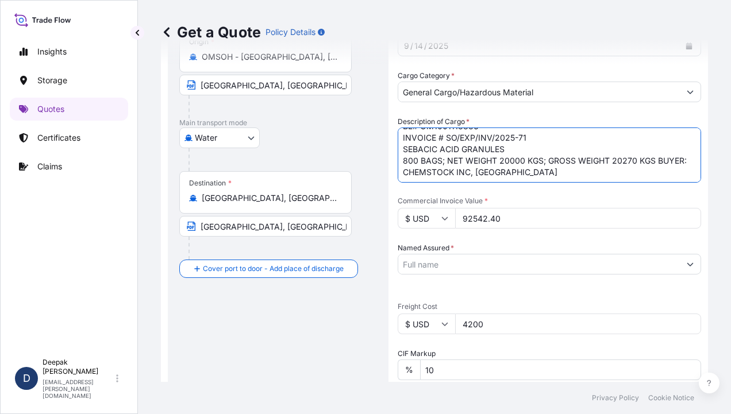
scroll to position [287, 0]
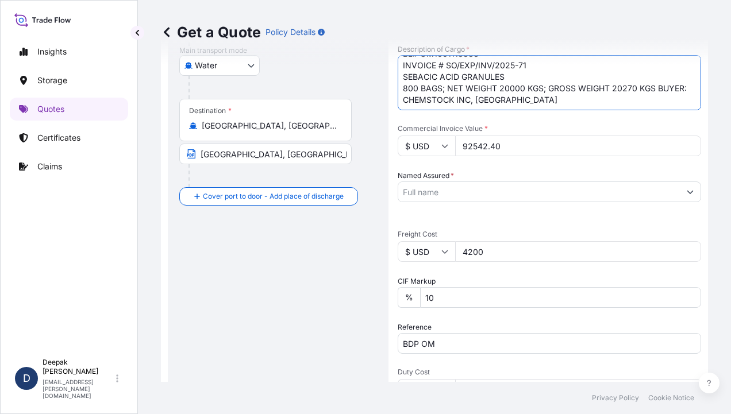
type textarea "BL# OM1001113836 INVOICE # SO/EXP/INV/2025-71 SEBACIC ACID GRANULES 800 BAGS; N…"
click at [465, 143] on input "92542.40" at bounding box center [578, 146] width 246 height 21
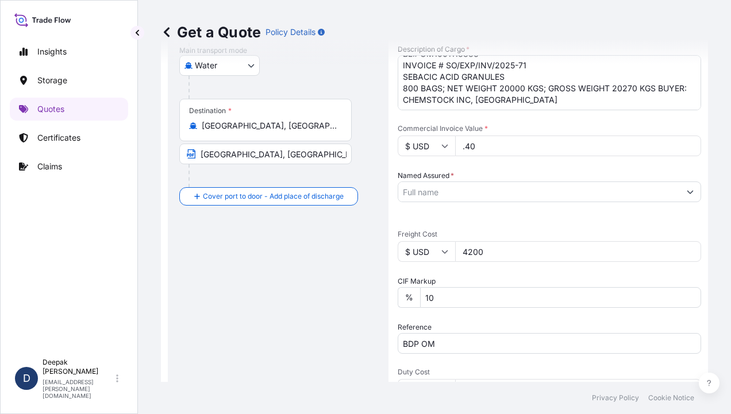
type input "40"
type input "95840"
click at [559, 256] on input "4200" at bounding box center [578, 251] width 246 height 21
type input "4"
type input "9"
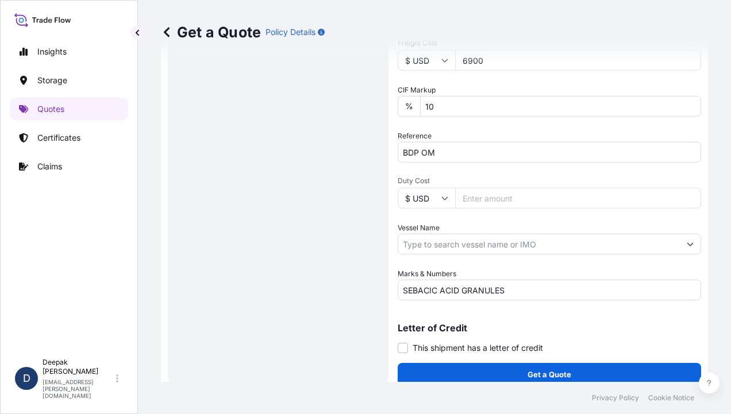
scroll to position [489, 0]
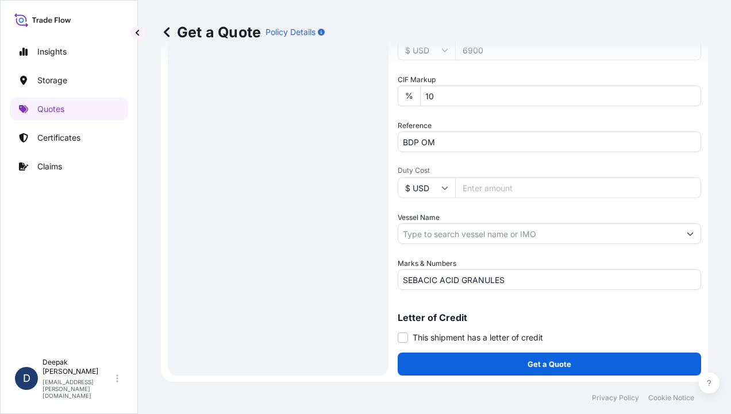
type input "6900"
click at [582, 233] on input "Vessel Name" at bounding box center [538, 233] width 281 height 21
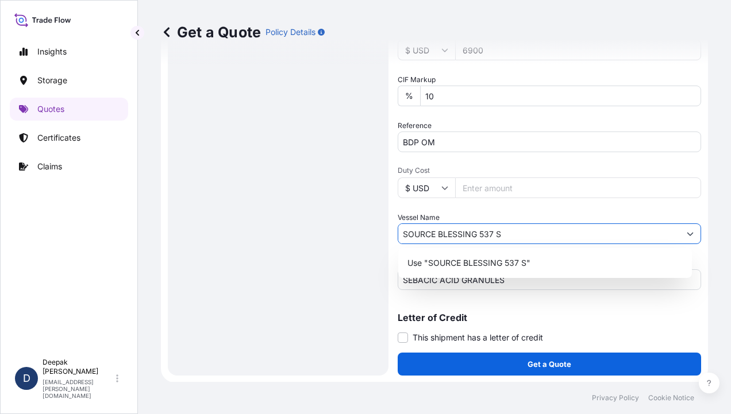
type input "SOURCE BLESSING 537 S"
click at [589, 214] on div "Vessel Name SOURCE BLESSING 537 S" at bounding box center [548, 228] width 303 height 32
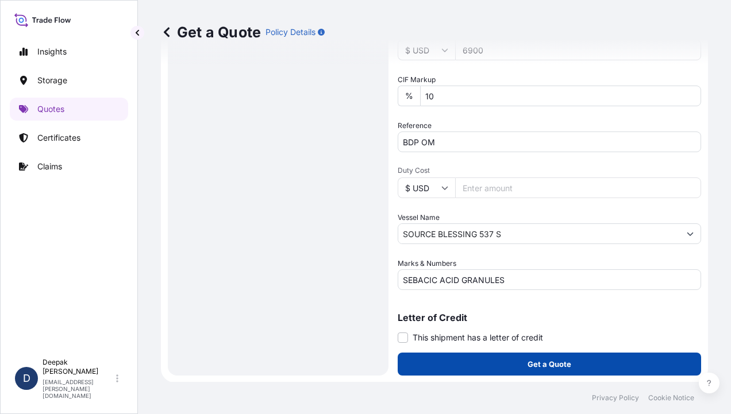
click at [556, 359] on p "Get a Quote" at bounding box center [549, 363] width 44 height 11
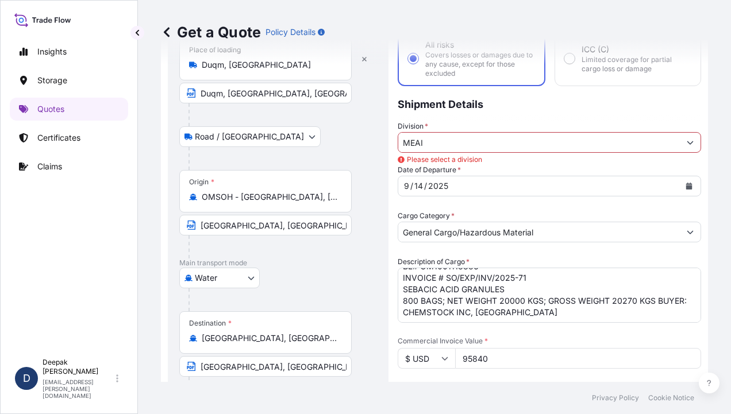
scroll to position [73, 0]
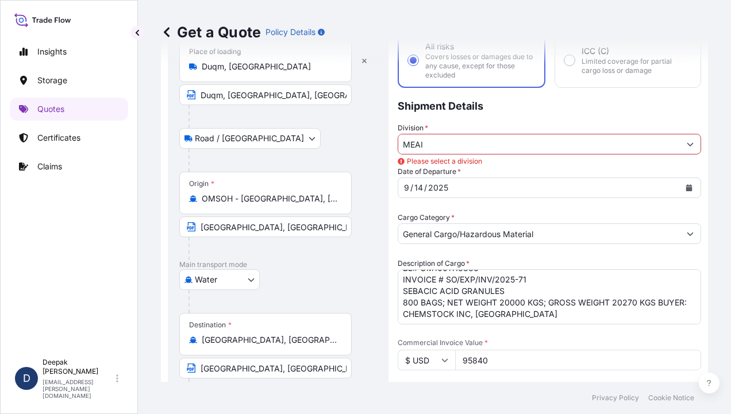
click at [679, 146] on button "Show suggestions" at bounding box center [689, 144] width 21 height 21
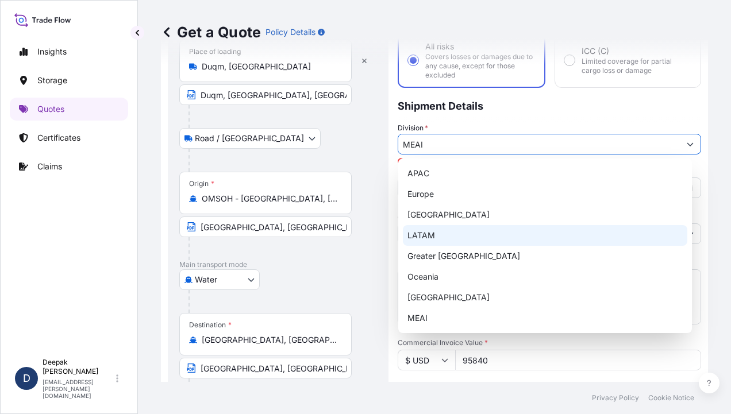
click at [515, 242] on div "LATAM" at bounding box center [545, 235] width 284 height 21
type input "LATAM"
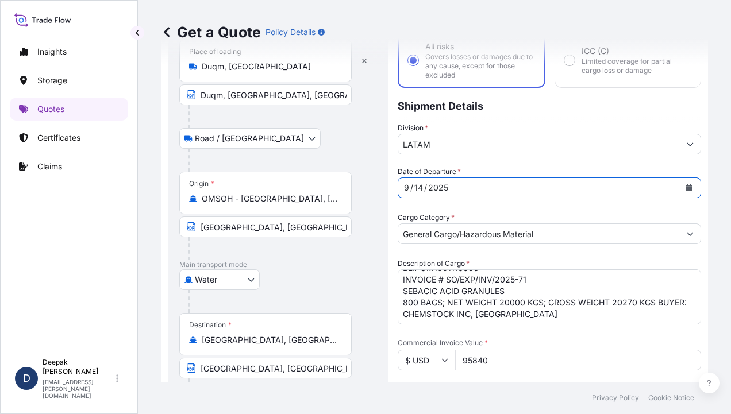
click at [636, 164] on div "Coverage Type All risks Covers losses or damages due to any cause, except for t…" at bounding box center [548, 394] width 303 height 793
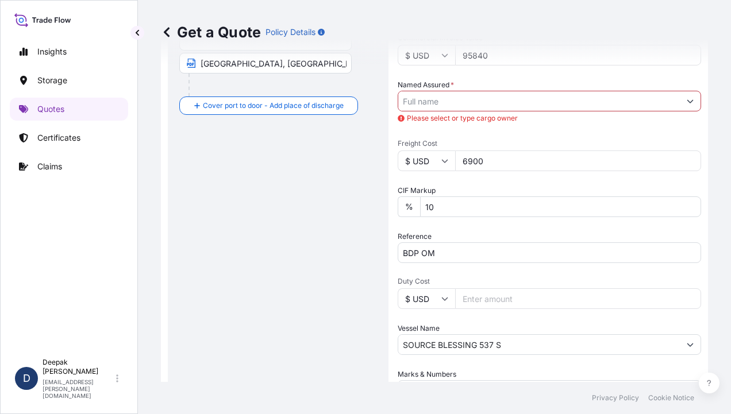
scroll to position [360, 0]
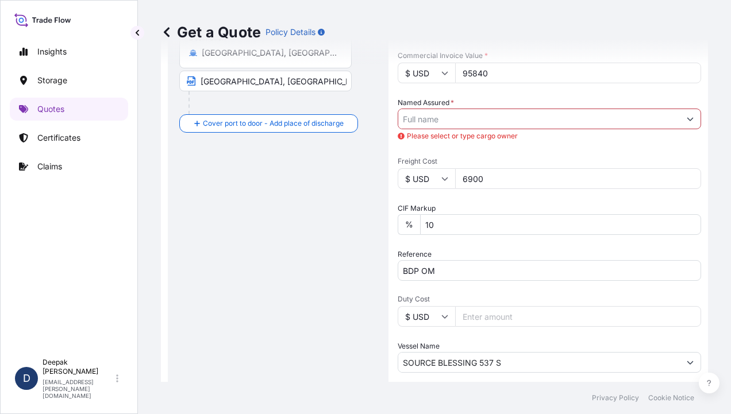
click at [626, 118] on input "Named Assured *" at bounding box center [538, 119] width 281 height 21
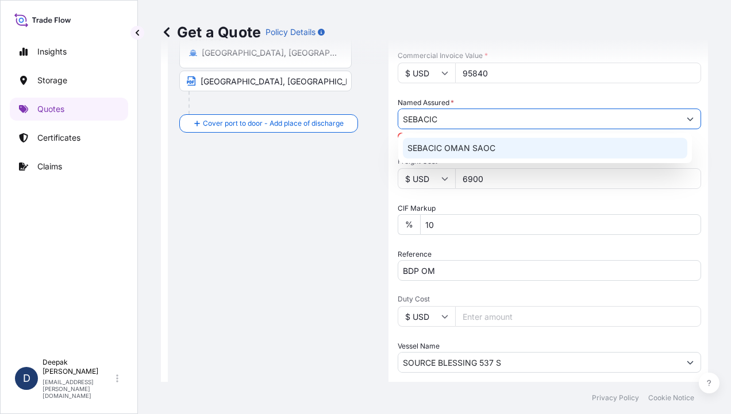
click at [551, 142] on div "SEBACIC OMAN SAOC" at bounding box center [545, 148] width 284 height 21
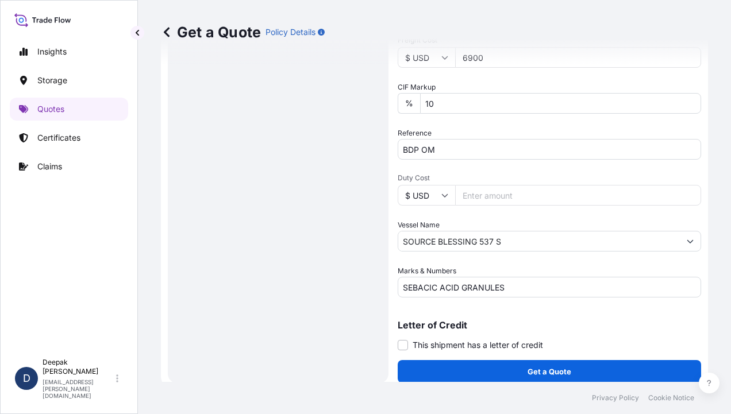
scroll to position [489, 0]
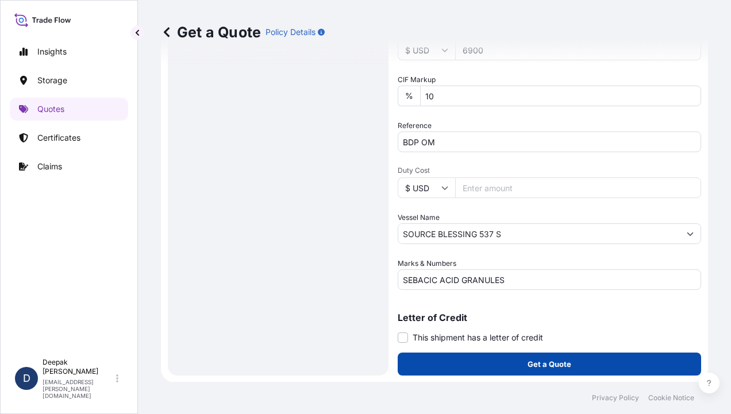
type input "SEBACIC OMAN SAOC"
click at [535, 364] on p "Get a Quote" at bounding box center [549, 363] width 44 height 11
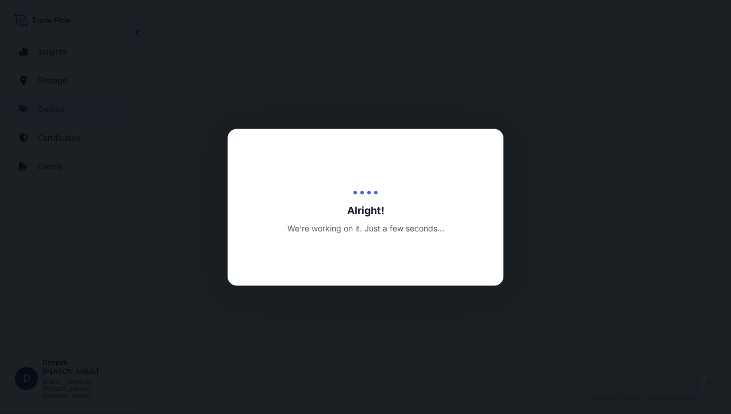
select select "Road / [GEOGRAPHIC_DATA]"
select select "Water"
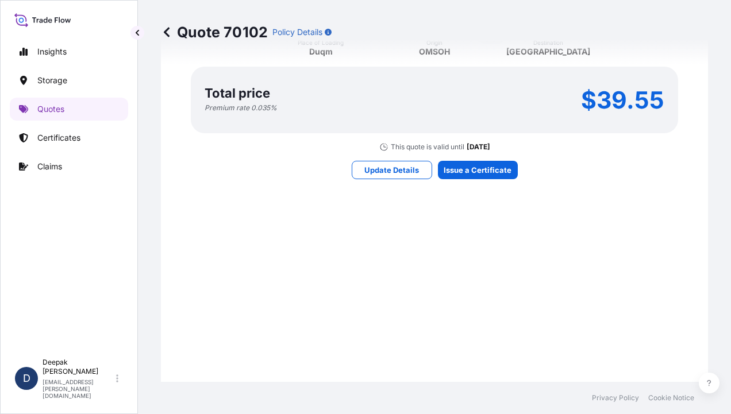
scroll to position [1457, 0]
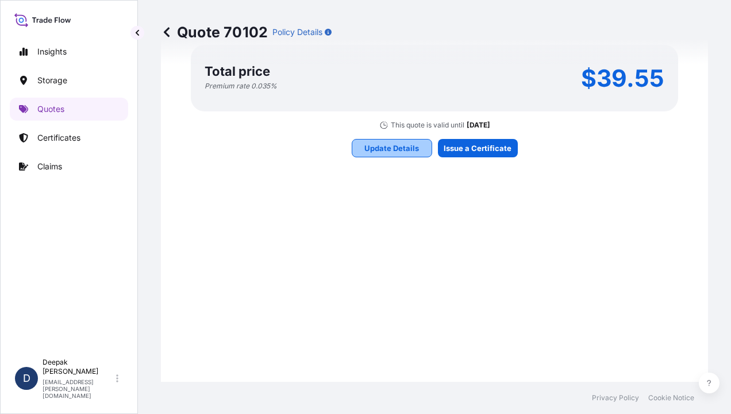
click at [392, 151] on p "Update Details" at bounding box center [391, 147] width 55 height 11
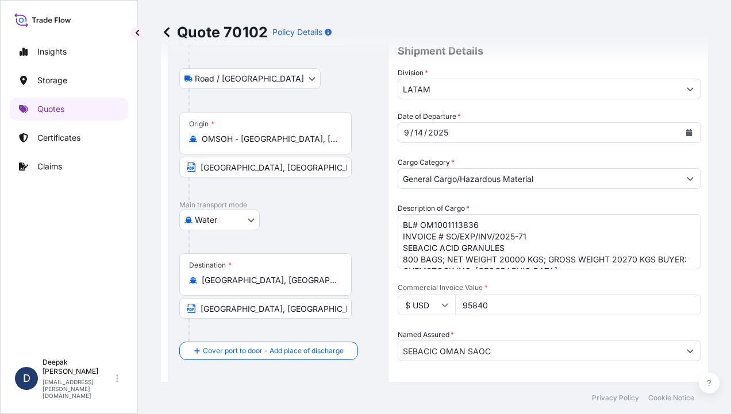
scroll to position [133, 0]
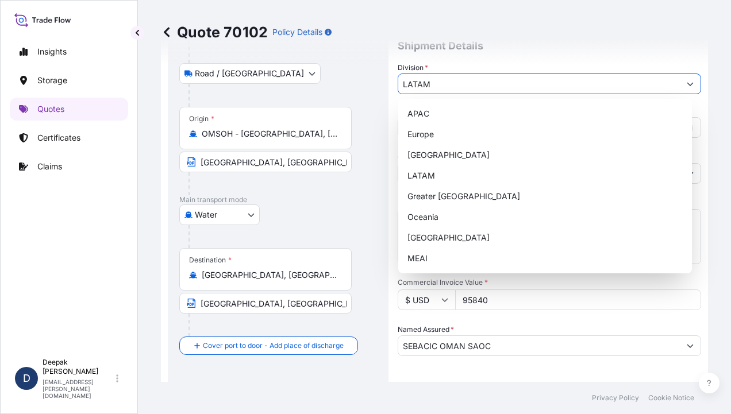
click at [679, 82] on button "Show suggestions" at bounding box center [689, 84] width 21 height 21
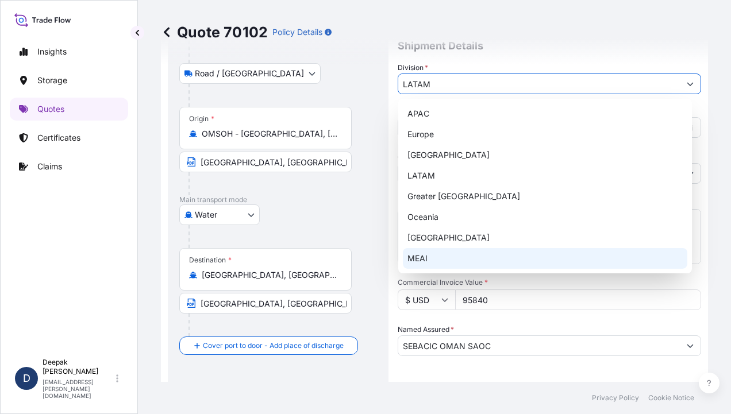
click at [511, 250] on div "MEAI" at bounding box center [545, 258] width 284 height 21
type input "MEAI"
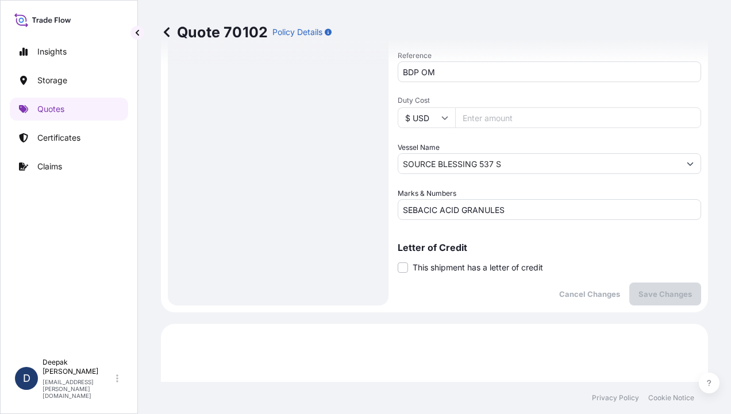
scroll to position [708, 0]
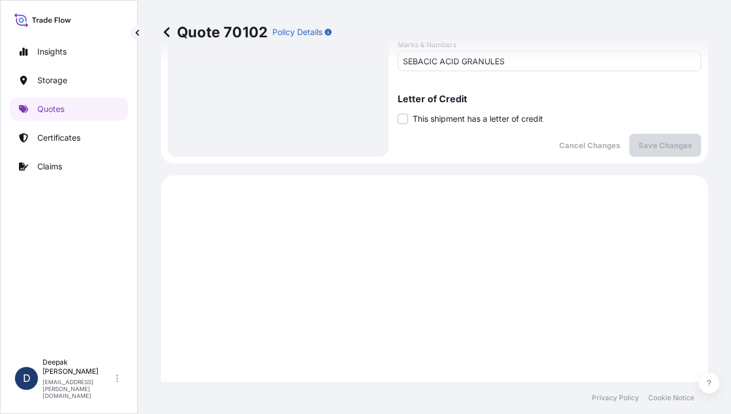
click at [647, 147] on p "Save Changes" at bounding box center [664, 145] width 53 height 11
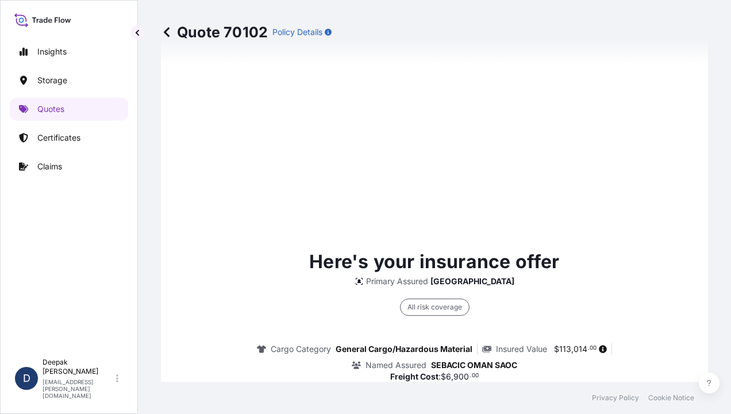
select select "Road / [GEOGRAPHIC_DATA]"
select select "Water"
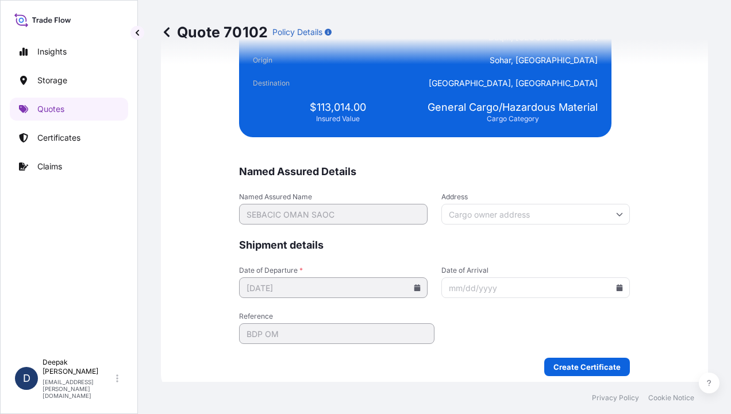
scroll to position [2846, 0]
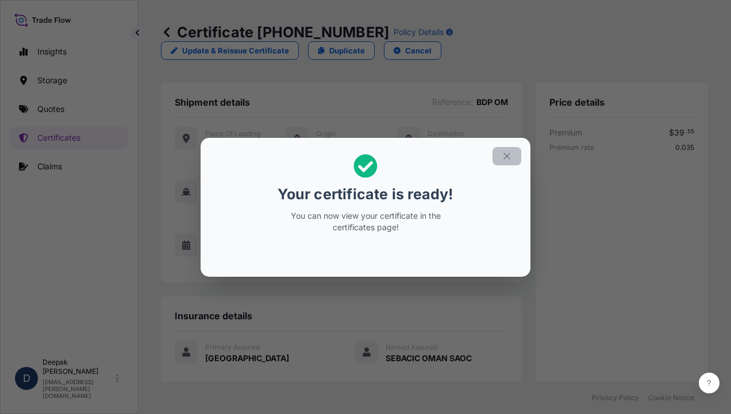
click at [508, 159] on icon "button" at bounding box center [506, 156] width 10 height 10
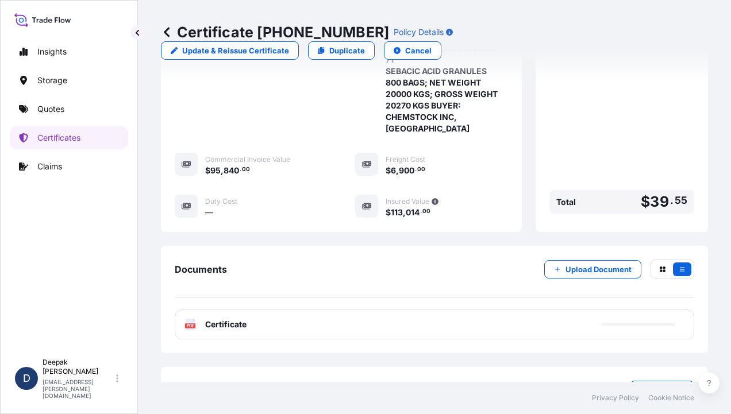
scroll to position [374, 0]
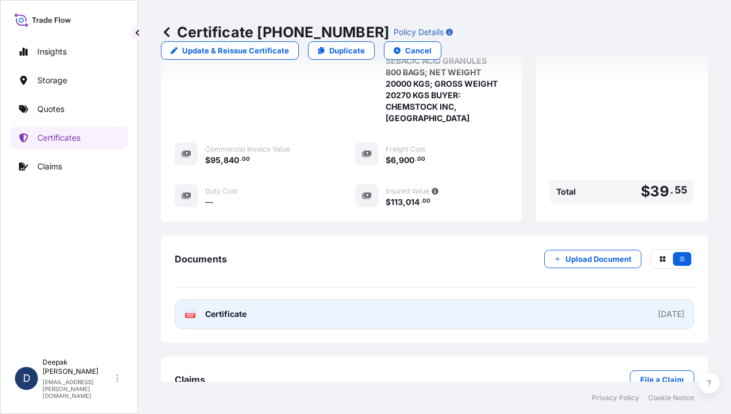
click at [232, 308] on span "Certificate" at bounding box center [225, 313] width 41 height 11
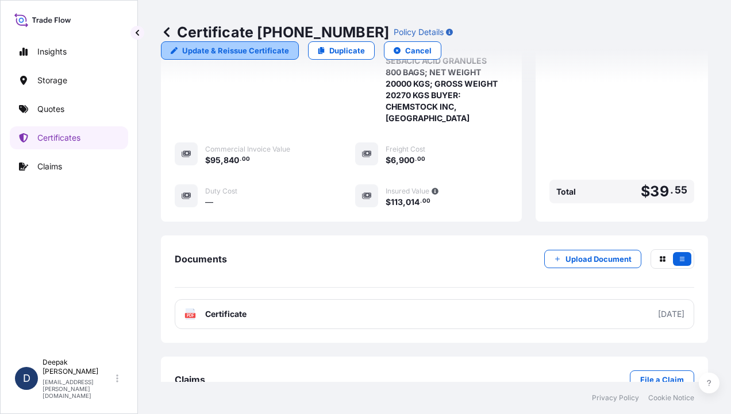
click at [289, 45] on p "Update & Reissue Certificate" at bounding box center [235, 50] width 107 height 11
select select "Road / [GEOGRAPHIC_DATA]"
select select "Water"
select select "31612"
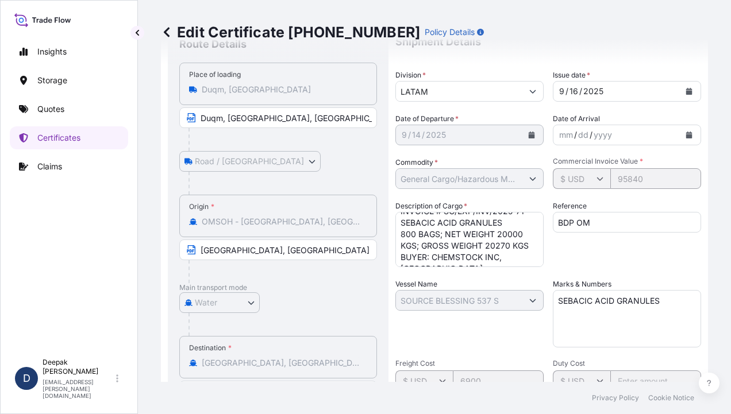
scroll to position [35, 0]
click at [420, 244] on textarea "BL# OM1001113836 INVOICE # SO/EXP/INV/2025-71 SEBACIC ACID GRANULES 800 BAGS; N…" at bounding box center [469, 239] width 148 height 55
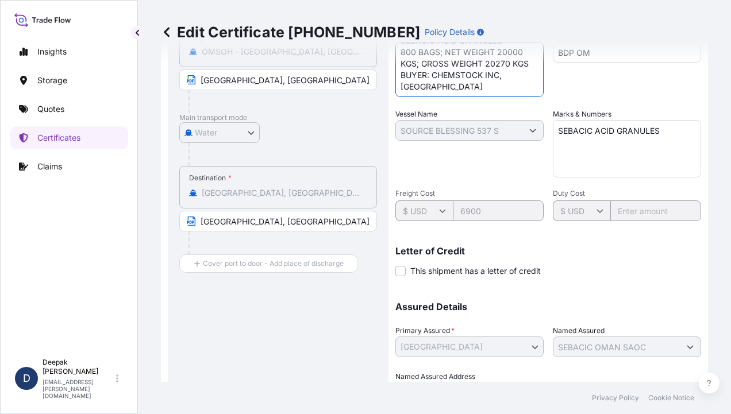
scroll to position [314, 0]
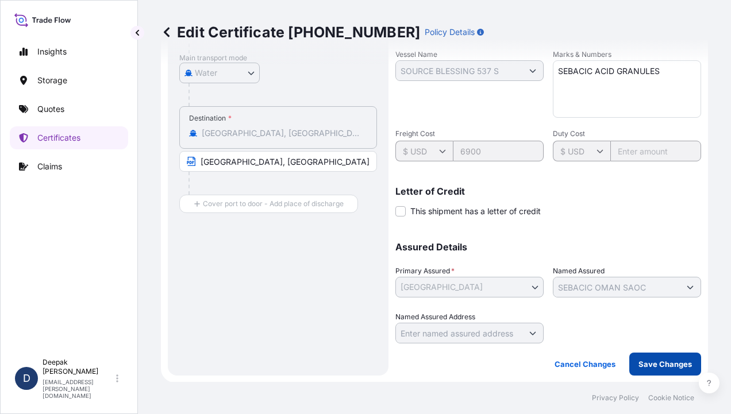
type textarea "BL# OM1001113836 INVOICE # SO/EXP/INV/2025-71 SEBACIC ACID GRANULES 800 BAGS; N…"
click at [638, 365] on p "Save Changes" at bounding box center [664, 363] width 53 height 11
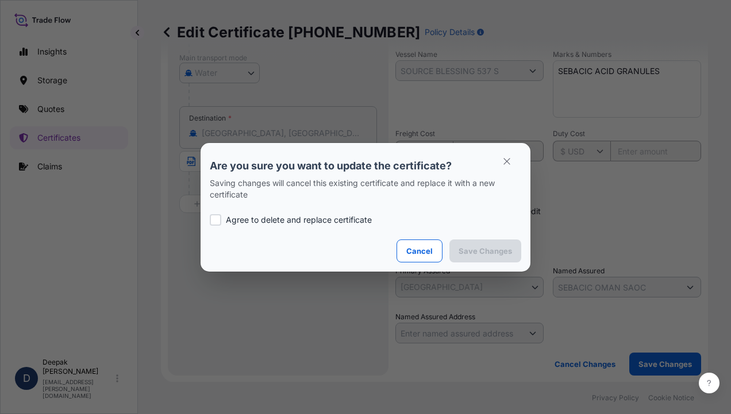
click at [242, 213] on div "Agree to delete and replace certificate" at bounding box center [365, 219] width 311 height 39
click at [245, 215] on p "Agree to delete and replace certificate" at bounding box center [299, 219] width 146 height 11
checkbox input "true"
click at [481, 257] on button "Save Changes" at bounding box center [485, 250] width 72 height 23
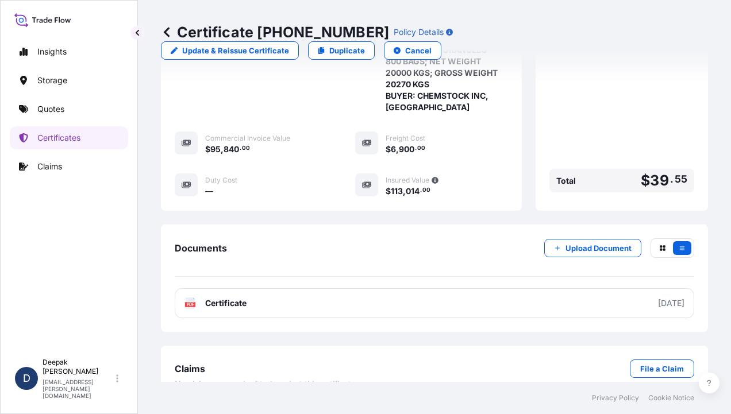
scroll to position [385, 0]
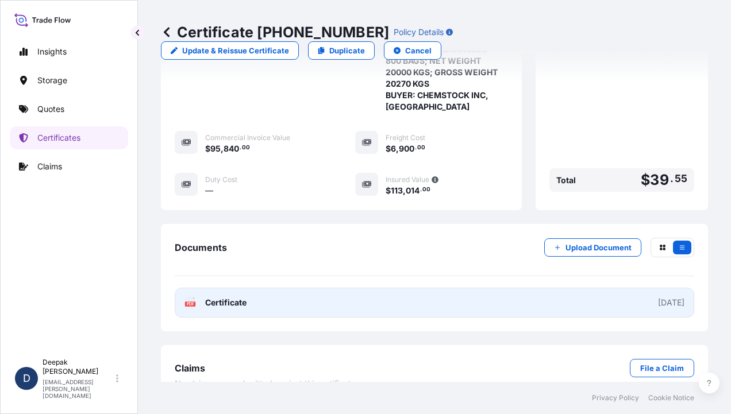
click at [266, 288] on link "PDF Certificate [DATE]" at bounding box center [434, 303] width 519 height 30
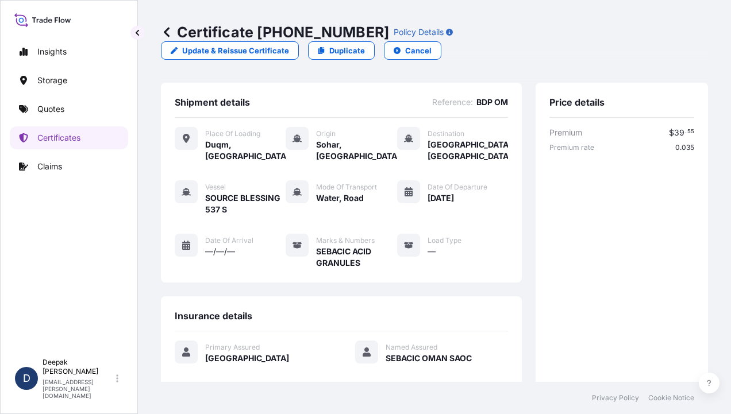
scroll to position [0, 0]
click at [72, 141] on p "Certificates" at bounding box center [58, 137] width 43 height 11
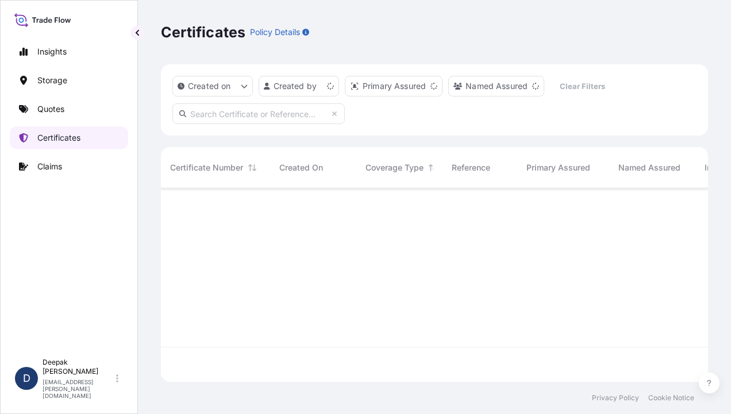
scroll to position [191, 538]
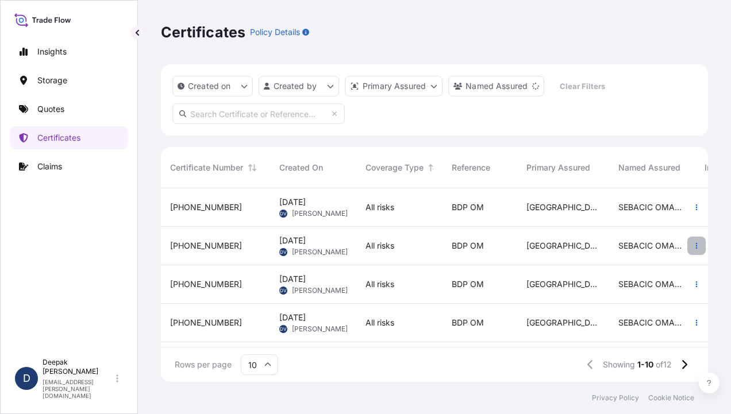
click at [688, 239] on button "button" at bounding box center [696, 246] width 18 height 18
click at [365, 237] on div "All risks" at bounding box center [399, 246] width 86 height 38
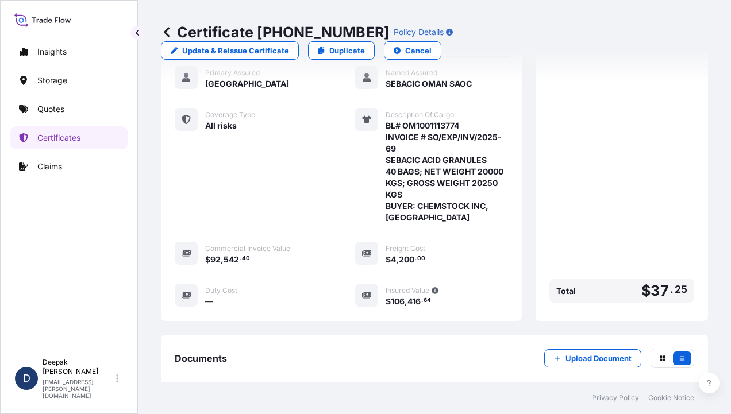
scroll to position [259, 0]
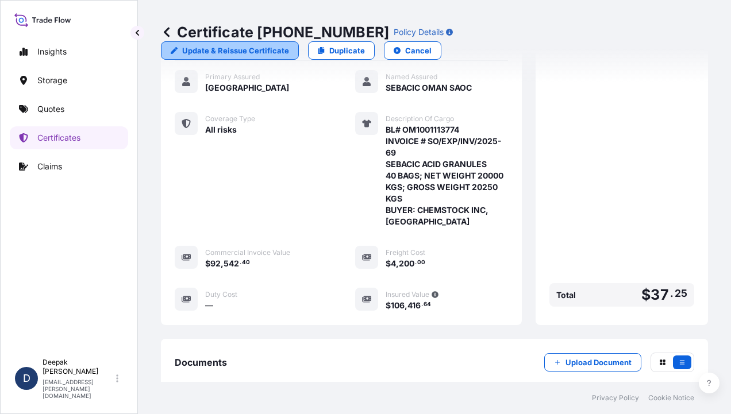
click at [289, 45] on p "Update & Reissue Certificate" at bounding box center [235, 50] width 107 height 11
select select "Road / [GEOGRAPHIC_DATA]"
select select "Water"
select select "31612"
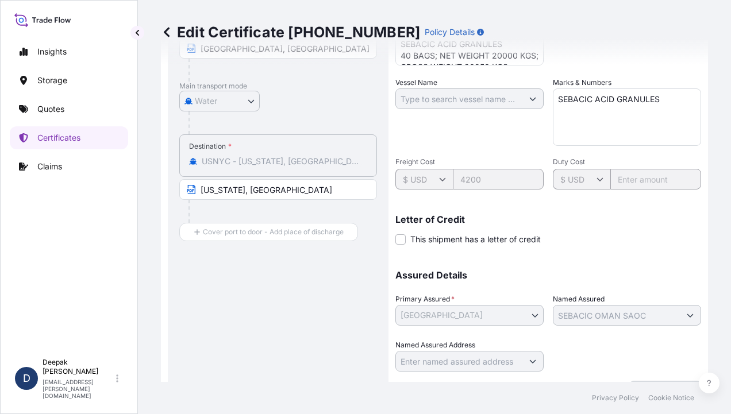
scroll to position [314, 0]
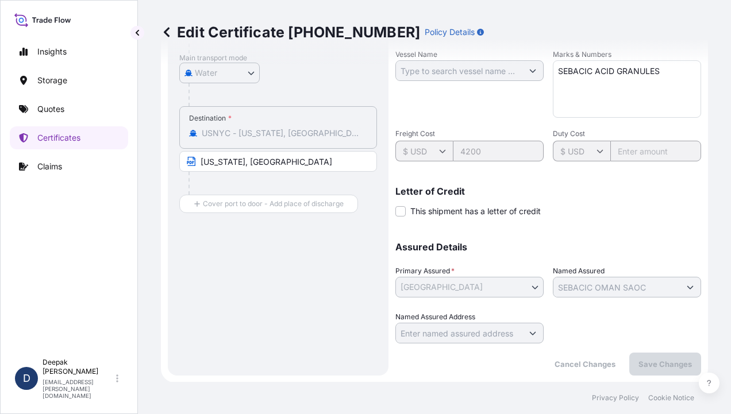
click at [621, 354] on div "Cancel Changes Save Changes" at bounding box center [623, 364] width 156 height 23
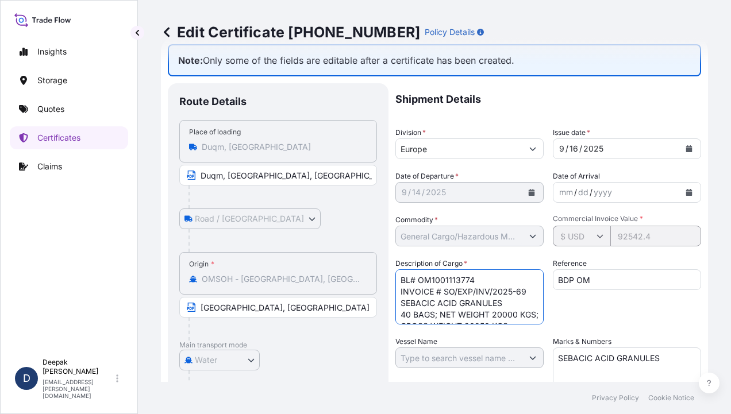
scroll to position [35, 0]
drag, startPoint x: 400, startPoint y: 278, endPoint x: 533, endPoint y: 323, distance: 140.8
click at [533, 323] on textarea "BL# OM1001113774 INVOICE # SO/EXP/INV/2025-69 SEBACIC ACID GRANULES 40 BAGS; NE…" at bounding box center [469, 296] width 148 height 55
click at [65, 108] on link "Quotes" at bounding box center [69, 109] width 118 height 23
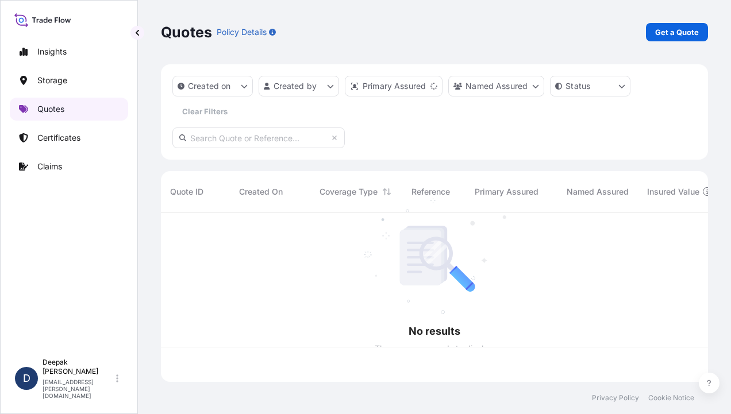
scroll to position [167, 538]
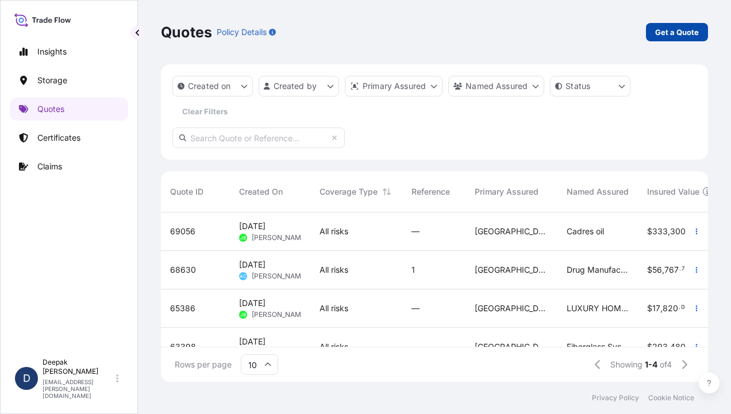
click at [695, 32] on p "Get a Quote" at bounding box center [677, 31] width 44 height 11
select select "Water"
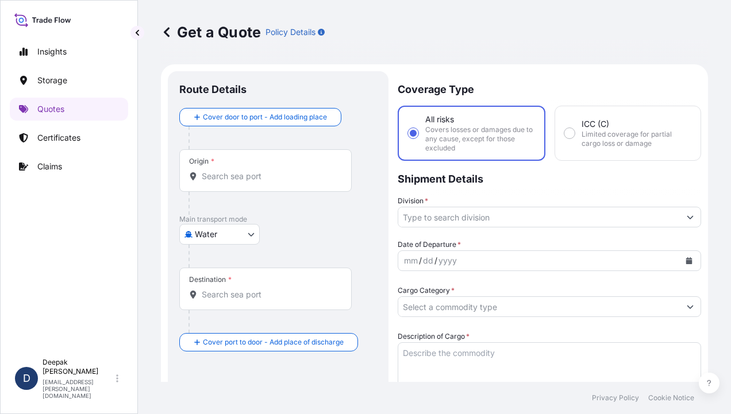
scroll to position [18, 0]
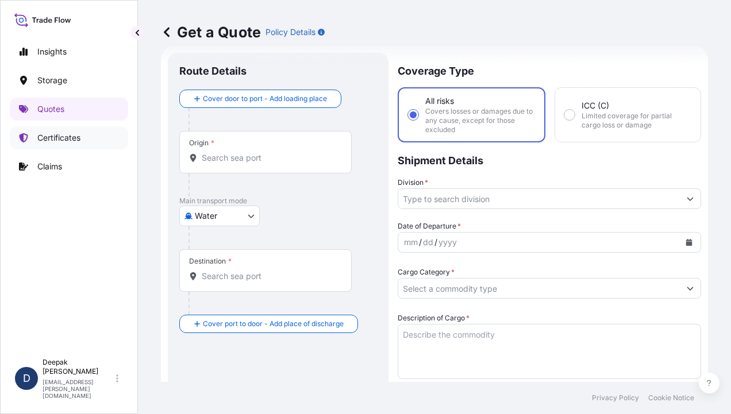
click at [52, 134] on p "Certificates" at bounding box center [58, 137] width 43 height 11
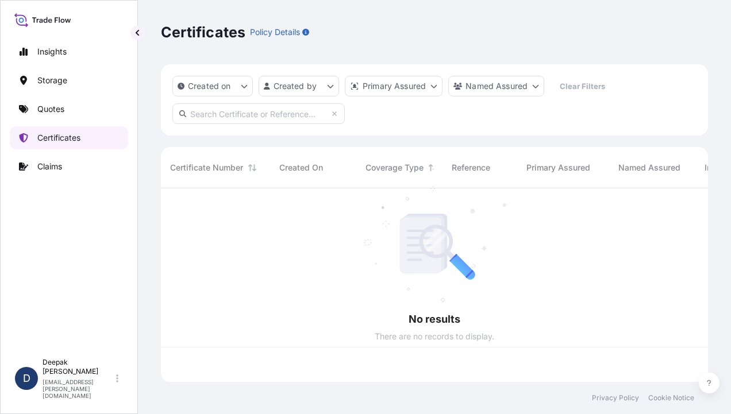
scroll to position [191, 538]
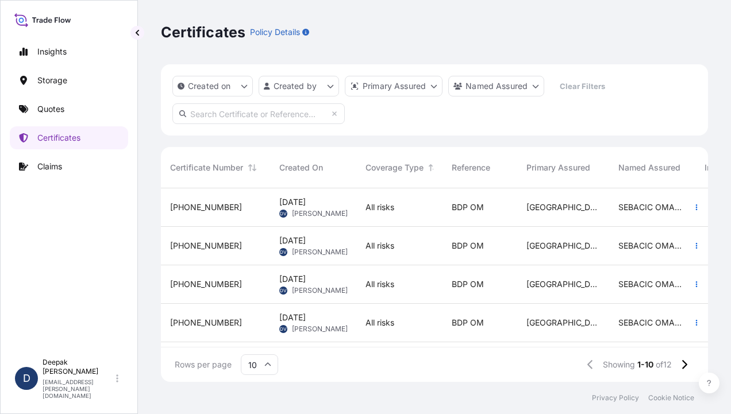
click at [400, 242] on div "All risks" at bounding box center [399, 245] width 68 height 11
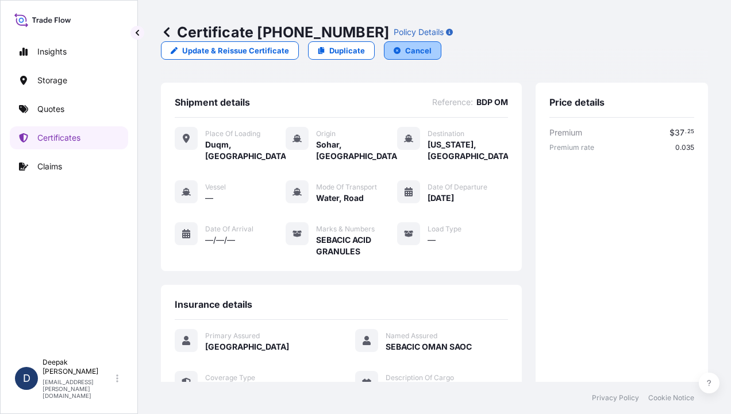
click at [431, 45] on p "Cancel" at bounding box center [418, 50] width 26 height 11
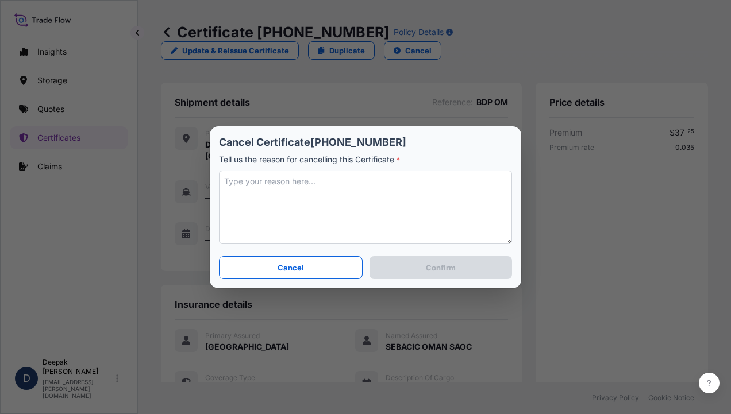
click at [312, 191] on textarea at bounding box center [365, 208] width 293 height 74
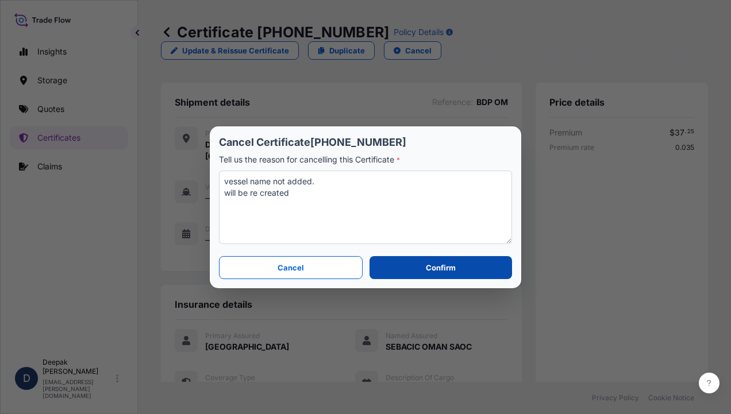
type textarea "vessel name not added. will be re created"
click at [403, 258] on button "Confirm" at bounding box center [440, 267] width 142 height 23
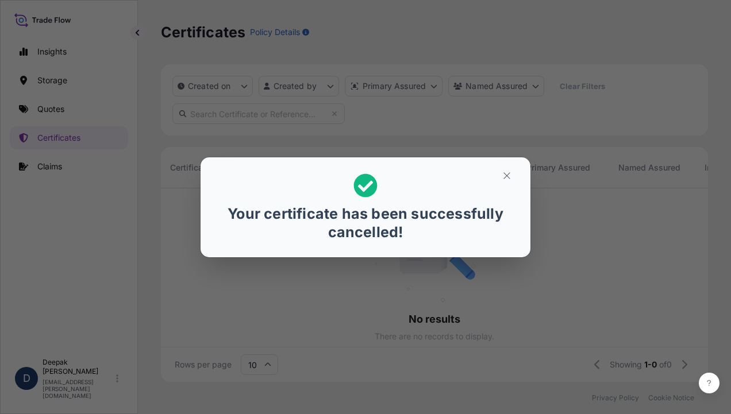
scroll to position [9, 9]
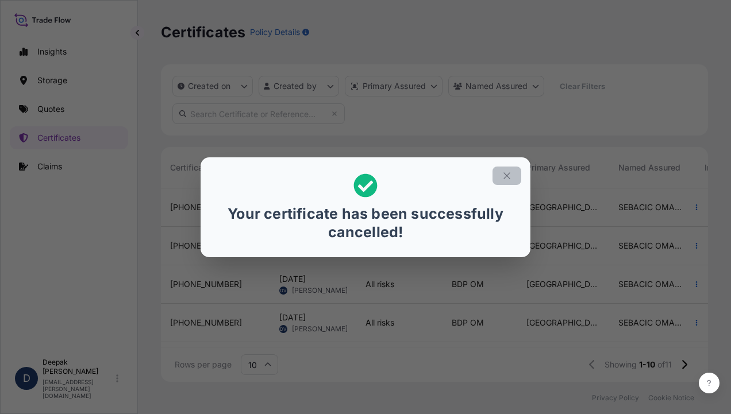
click at [508, 180] on button "button" at bounding box center [506, 176] width 29 height 18
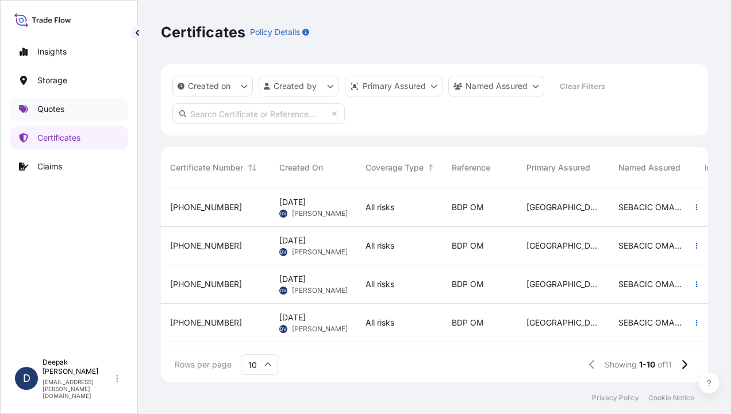
click at [66, 114] on link "Quotes" at bounding box center [69, 109] width 118 height 23
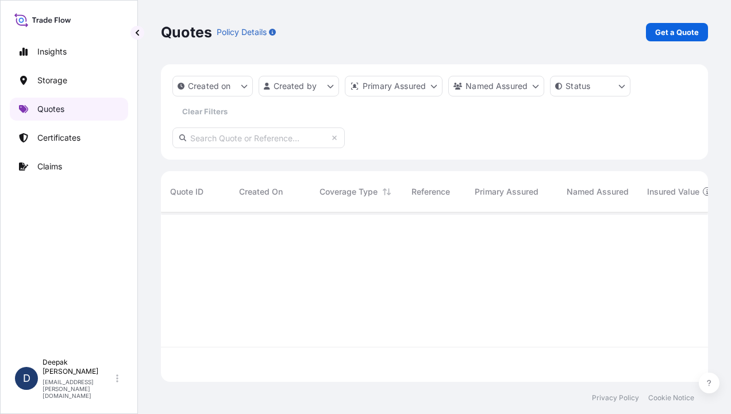
scroll to position [167, 538]
click at [682, 29] on p "Get a Quote" at bounding box center [677, 31] width 44 height 11
select select "Road / [GEOGRAPHIC_DATA]"
select select "Water"
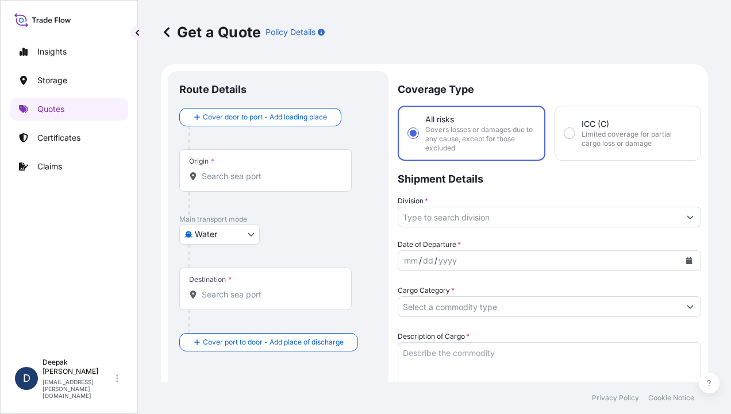
scroll to position [18, 0]
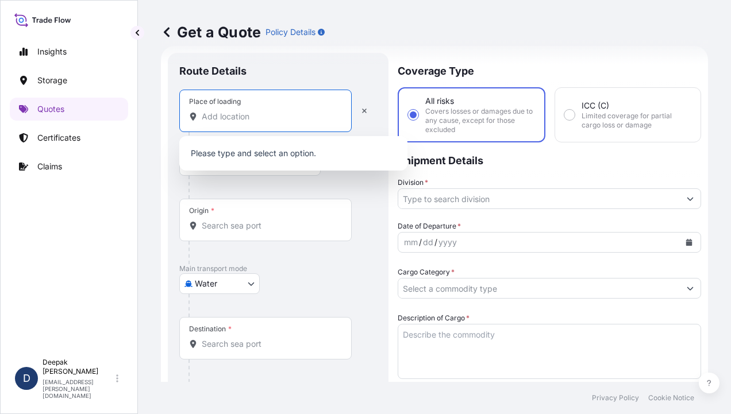
click at [250, 117] on input "Place of loading" at bounding box center [270, 116] width 136 height 11
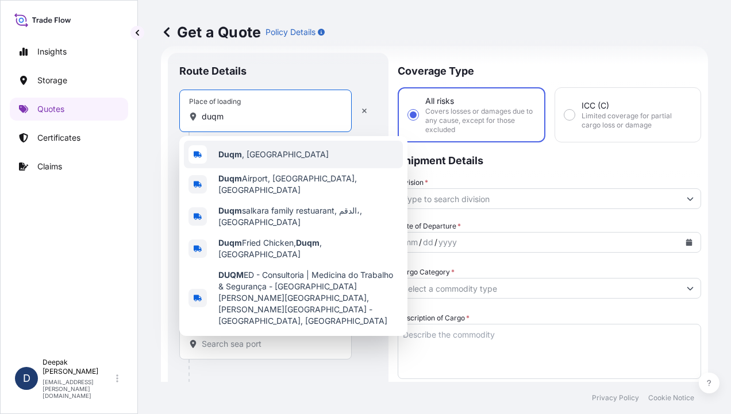
click at [261, 159] on span "Duqm , [GEOGRAPHIC_DATA]" at bounding box center [273, 154] width 110 height 11
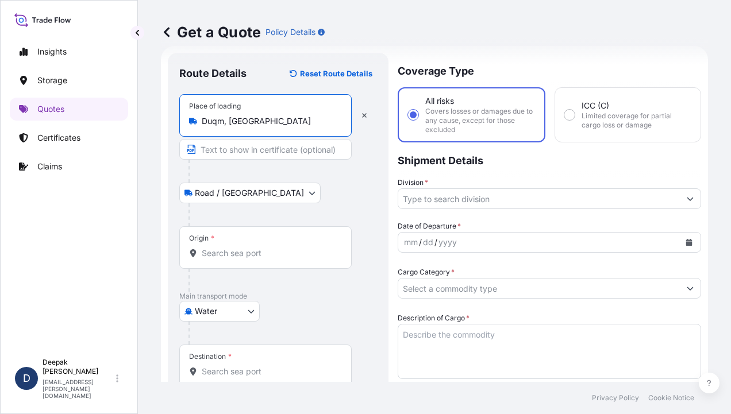
type input "Duqm, [GEOGRAPHIC_DATA]"
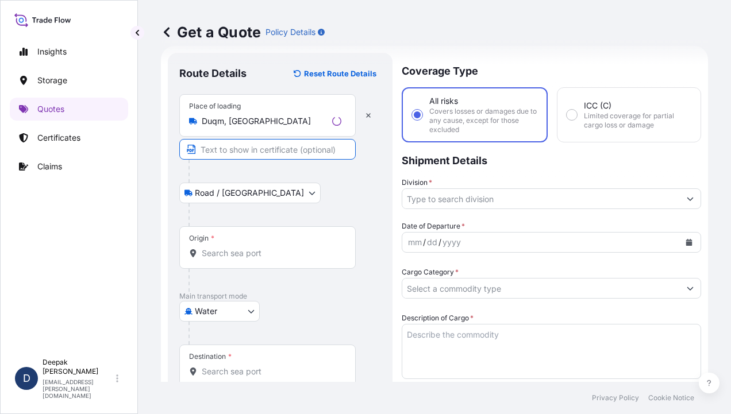
click at [241, 152] on input "Text to appear on certificate" at bounding box center [267, 149] width 176 height 21
type input "Duqm, [GEOGRAPHIC_DATA], [GEOGRAPHIC_DATA]"
type input "95840"
type input "6900"
type input "BDP OM"
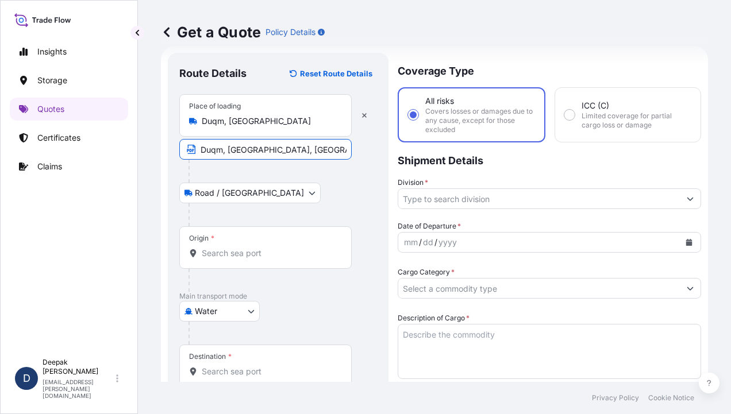
type input "SEBACIC ACID GRANULES"
click at [234, 243] on div "Origin *" at bounding box center [265, 247] width 172 height 43
click at [234, 248] on input "Origin *" at bounding box center [270, 253] width 136 height 11
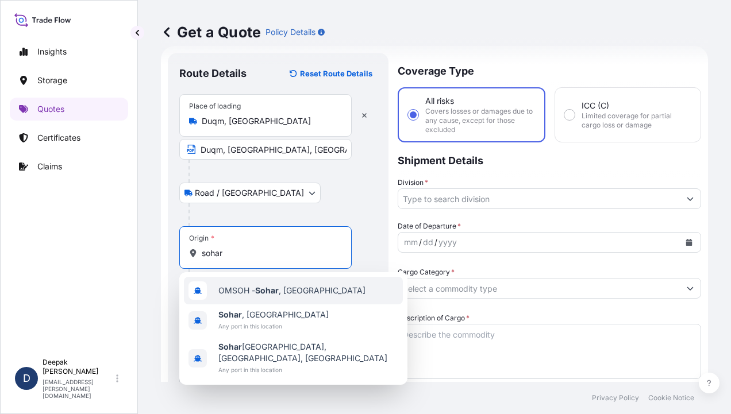
click at [256, 299] on div "OMSOH - [GEOGRAPHIC_DATA] , [GEOGRAPHIC_DATA]" at bounding box center [293, 291] width 219 height 28
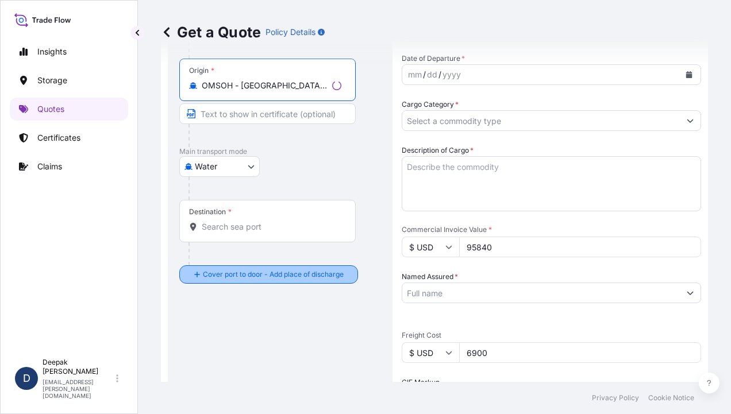
scroll to position [191, 0]
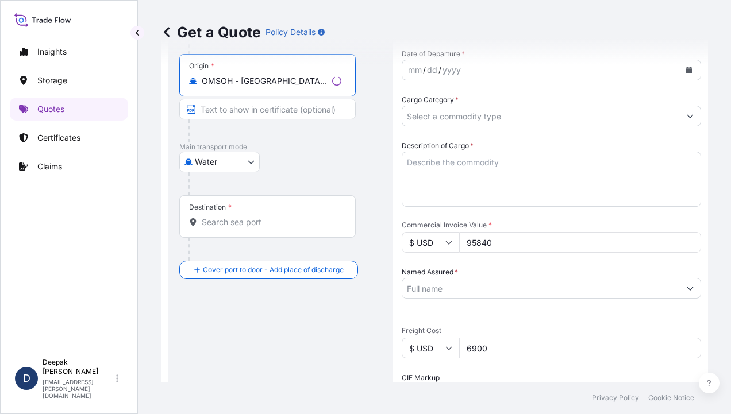
type input "OMSOH - [GEOGRAPHIC_DATA], [GEOGRAPHIC_DATA]"
click at [225, 116] on input "Text to appear on certificate" at bounding box center [267, 109] width 176 height 21
type input "[GEOGRAPHIC_DATA], [GEOGRAPHIC_DATA]"
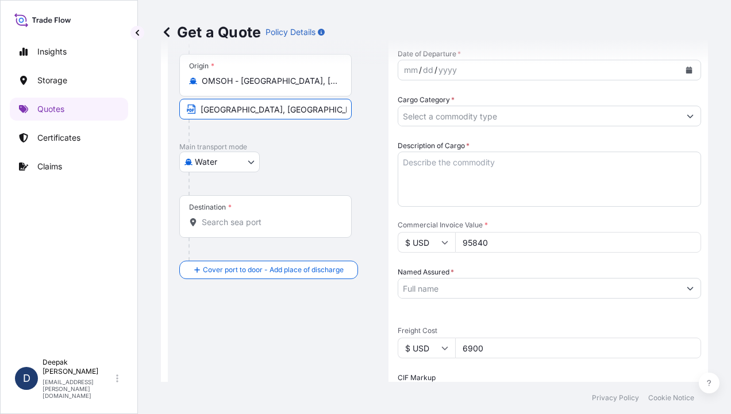
click at [252, 223] on input "Destination *" at bounding box center [270, 222] width 136 height 11
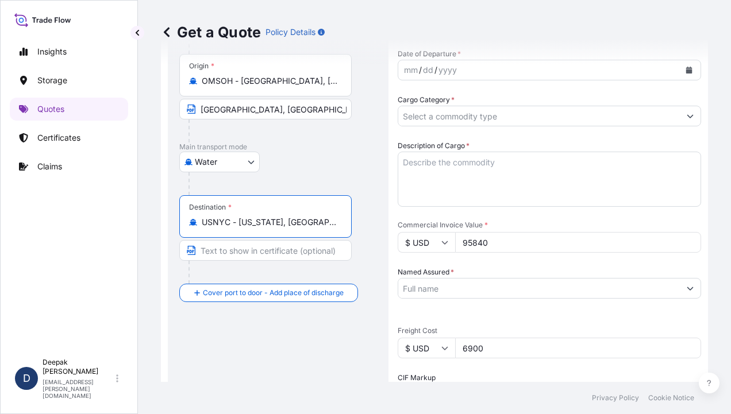
type input "USNYC - [US_STATE], [GEOGRAPHIC_DATA]"
click at [254, 247] on input "Text to appear on certificate" at bounding box center [267, 250] width 176 height 21
type input "[US_STATE], [GEOGRAPHIC_DATA]"
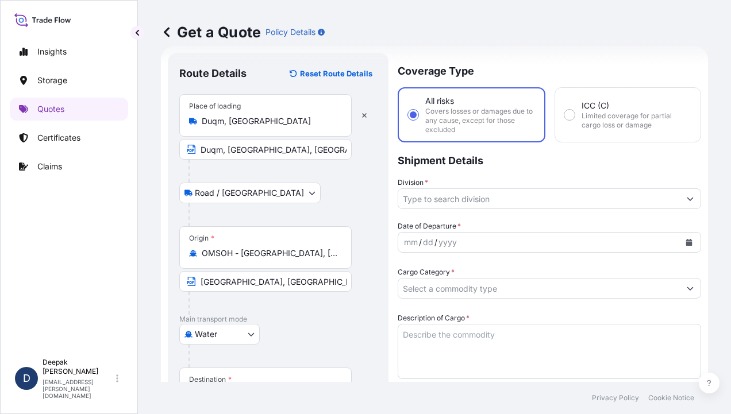
scroll to position [18, 0]
click at [554, 196] on input "Division *" at bounding box center [538, 198] width 281 height 21
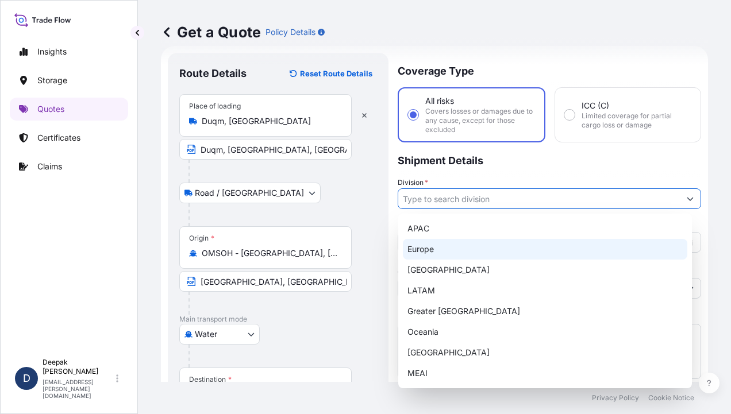
click at [451, 253] on div "Europe" at bounding box center [545, 249] width 284 height 21
type input "Europe"
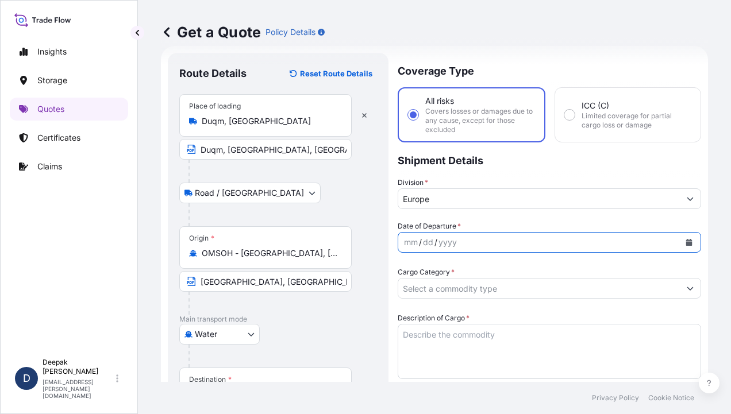
click at [687, 239] on button "Calendar" at bounding box center [688, 242] width 18 height 18
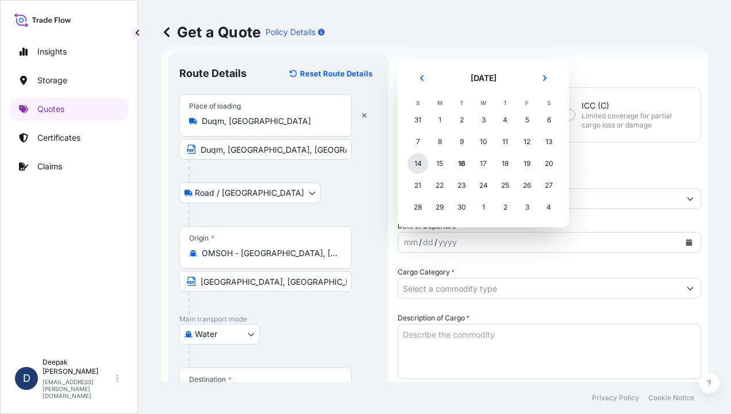
click at [410, 161] on div "14" at bounding box center [417, 163] width 21 height 21
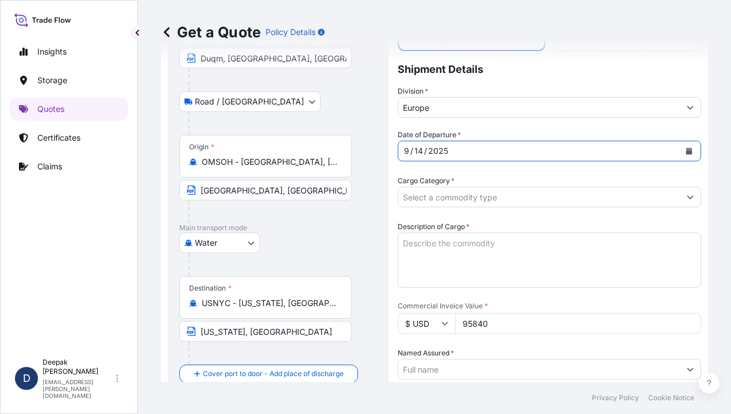
scroll to position [133, 0]
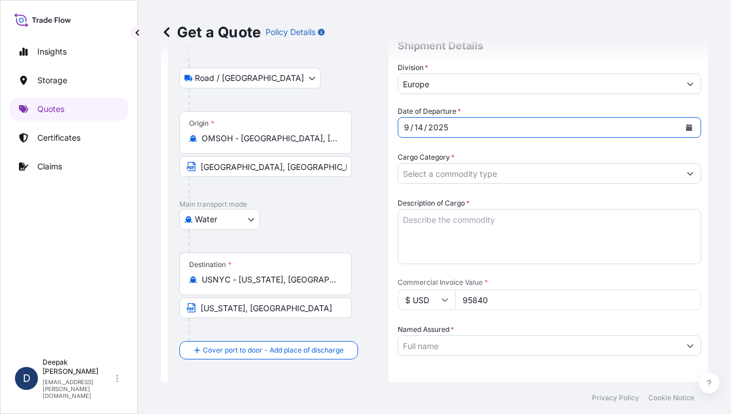
click at [598, 168] on input "Cargo Category *" at bounding box center [538, 173] width 281 height 21
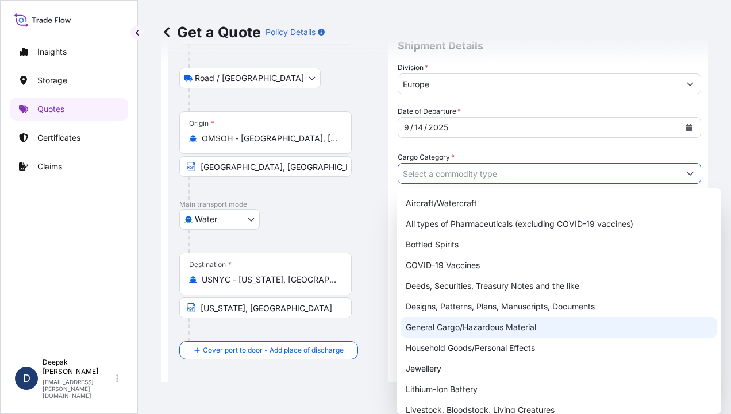
click at [496, 334] on div "General Cargo/Hazardous Material" at bounding box center [558, 327] width 315 height 21
type input "General Cargo/Hazardous Material"
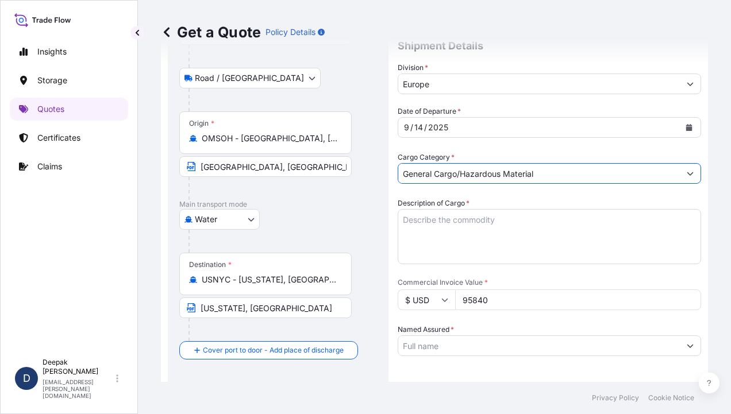
click at [588, 234] on textarea "Description of Cargo *" at bounding box center [548, 236] width 303 height 55
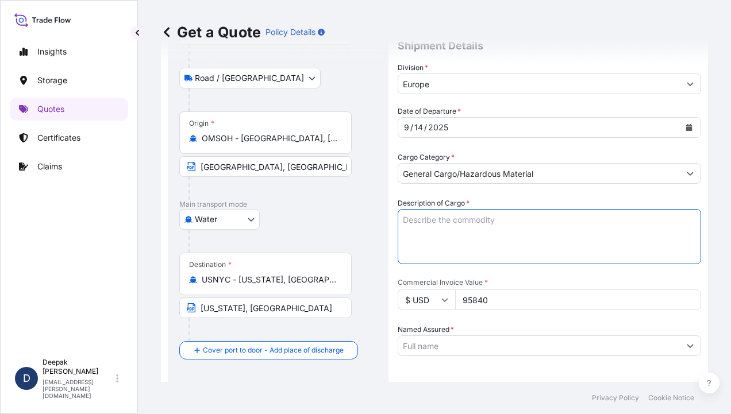
paste textarea "BL# OM1001113774 INVOICE # SO/EXP/INV/2025-69 SEBACIC ACID GRANULES 40 BAGS; NE…"
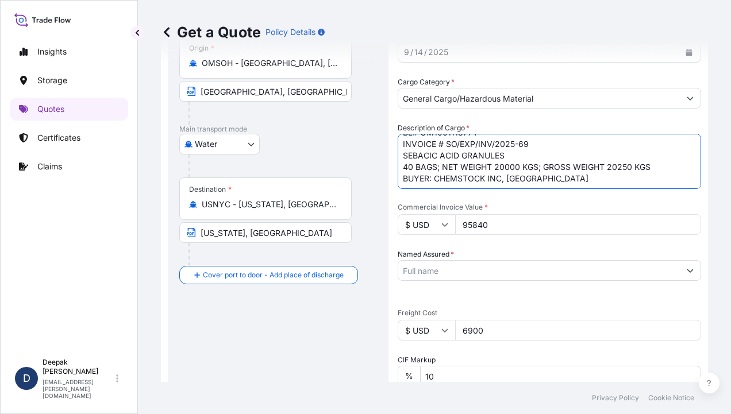
scroll to position [191, 0]
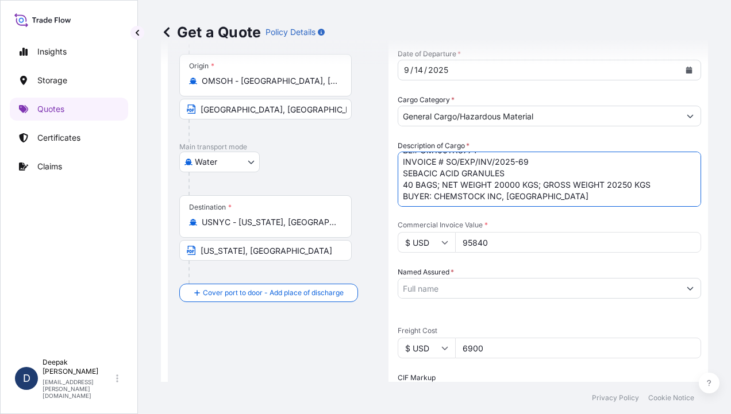
type textarea "BL# OM1001113774 INVOICE # SO/EXP/INV/2025-69 SEBACIC ACID GRANULES 40 BAGS; NE…"
drag, startPoint x: 472, startPoint y: 244, endPoint x: 706, endPoint y: 318, distance: 245.8
click at [473, 246] on input "95840" at bounding box center [578, 242] width 246 height 21
type input "92542"
click at [616, 285] on input "Named Assured *" at bounding box center [538, 288] width 281 height 21
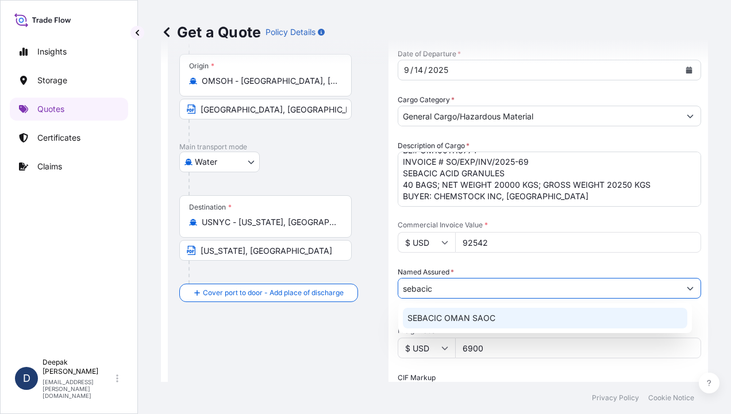
click at [566, 320] on div "SEBACIC OMAN SAOC" at bounding box center [545, 318] width 284 height 21
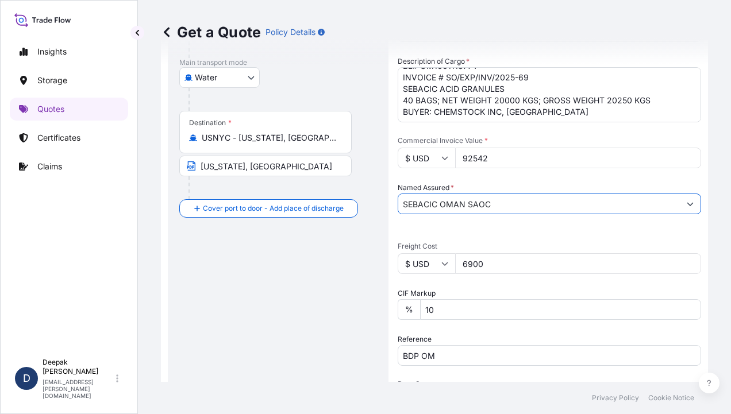
scroll to position [363, 0]
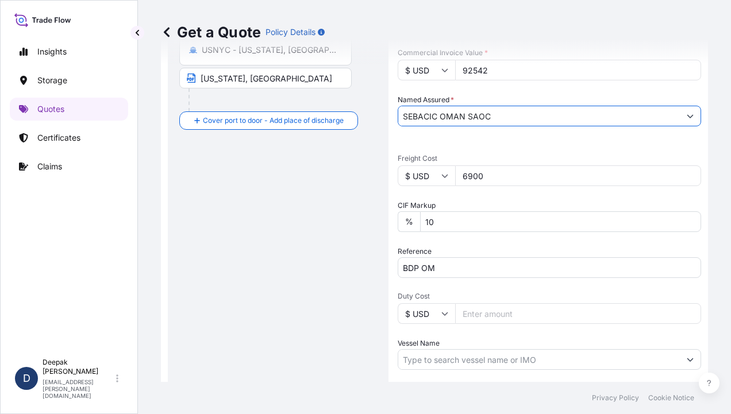
type input "SEBACIC OMAN SAOC"
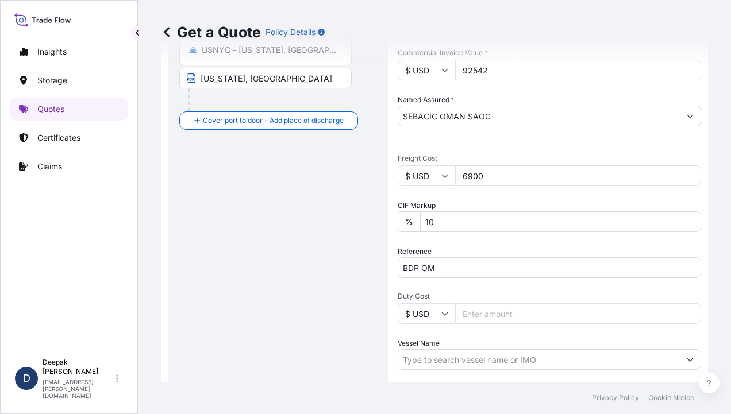
click at [473, 175] on input "6900" at bounding box center [578, 175] width 246 height 21
type input "600"
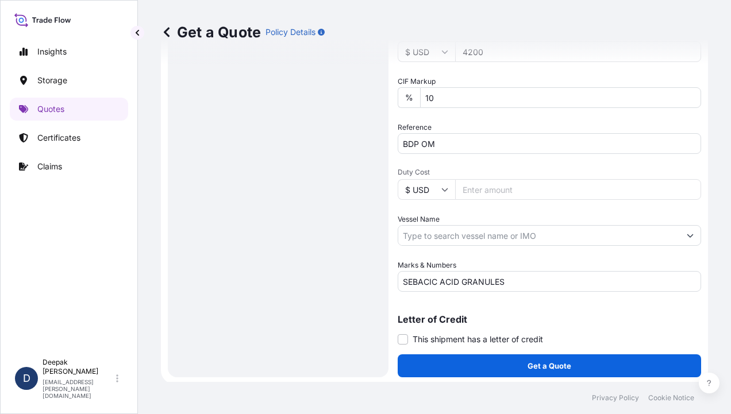
scroll to position [489, 0]
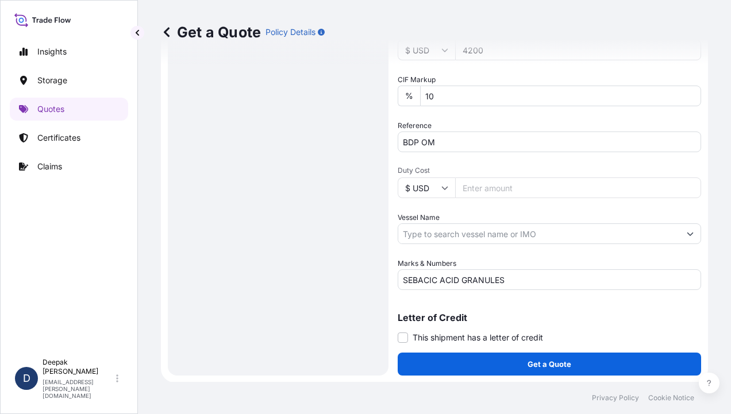
type input "4200"
click at [623, 240] on input "Vessel Name" at bounding box center [538, 233] width 281 height 21
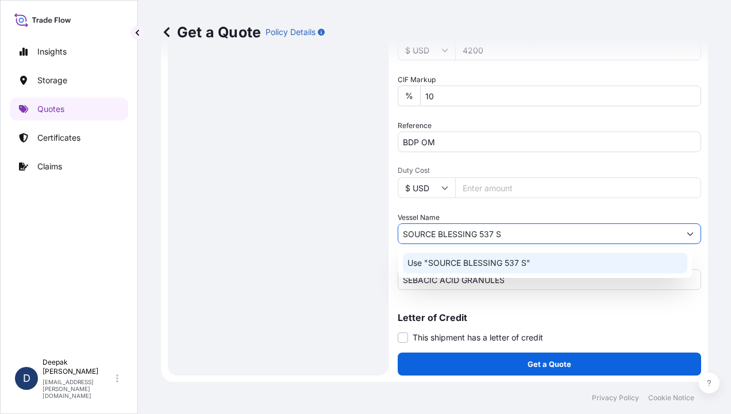
click at [571, 272] on div "Use "SOURCE BLESSING 537 S"" at bounding box center [545, 263] width 284 height 21
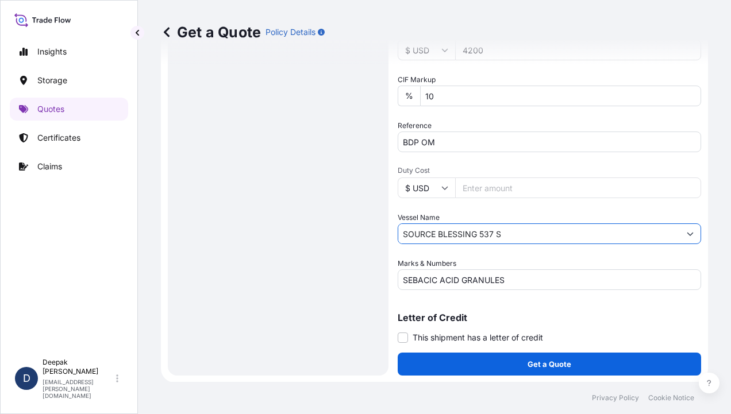
type input "SOURCE BLESSING 537 S"
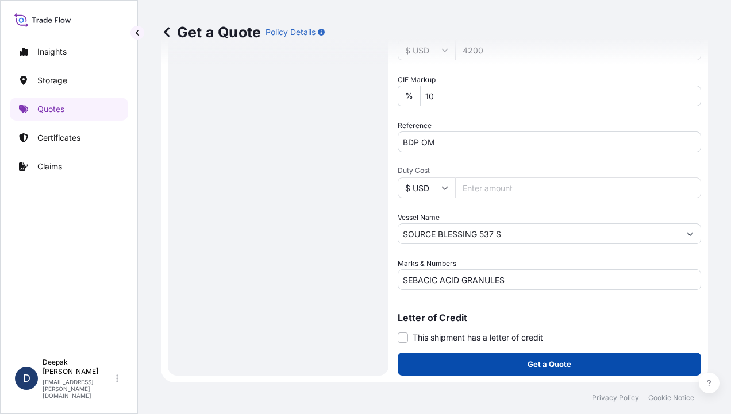
click at [574, 357] on button "Get a Quote" at bounding box center [548, 364] width 303 height 23
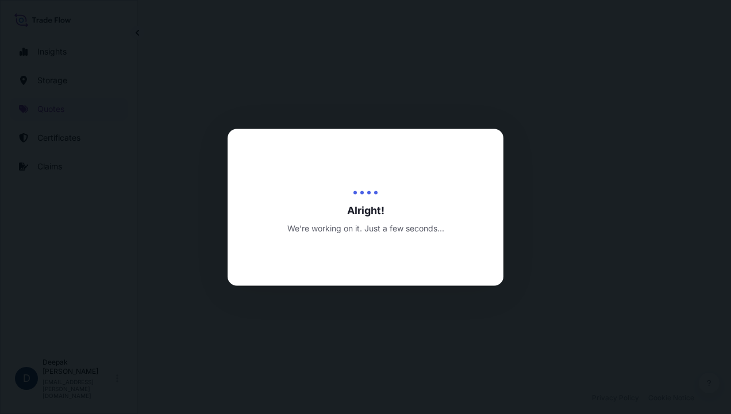
select select "Road / [GEOGRAPHIC_DATA]"
select select "Water"
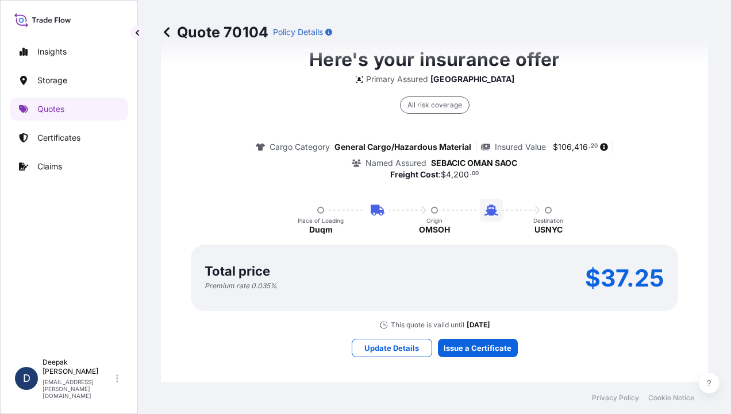
scroll to position [1264, 0]
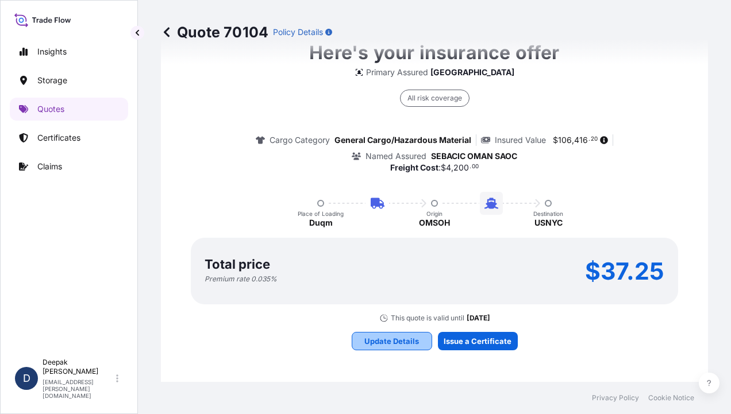
click at [374, 348] on button "Update Details" at bounding box center [391, 341] width 80 height 18
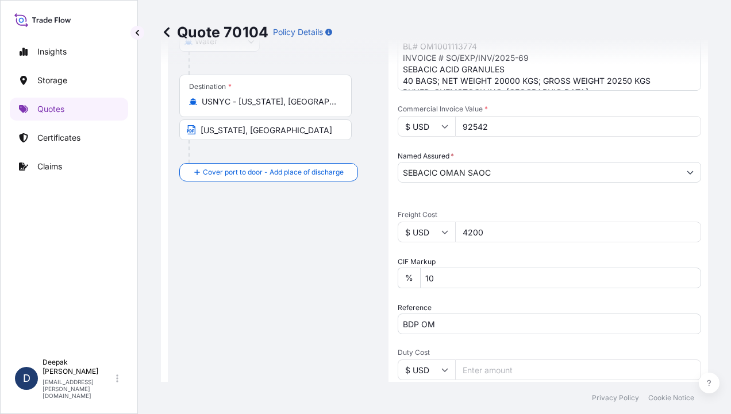
scroll to position [18, 0]
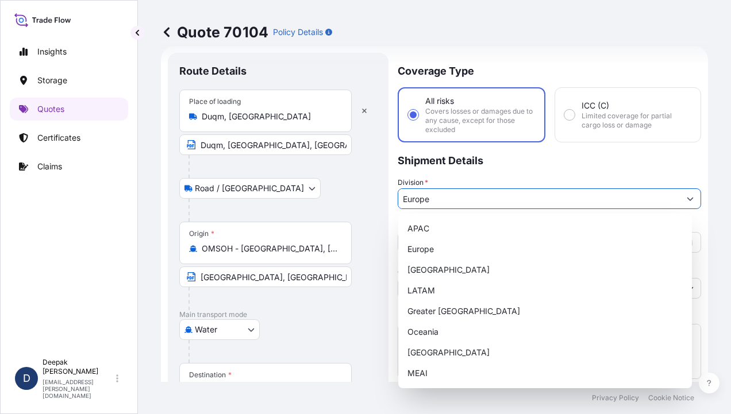
click at [563, 199] on input "Europe" at bounding box center [538, 198] width 281 height 21
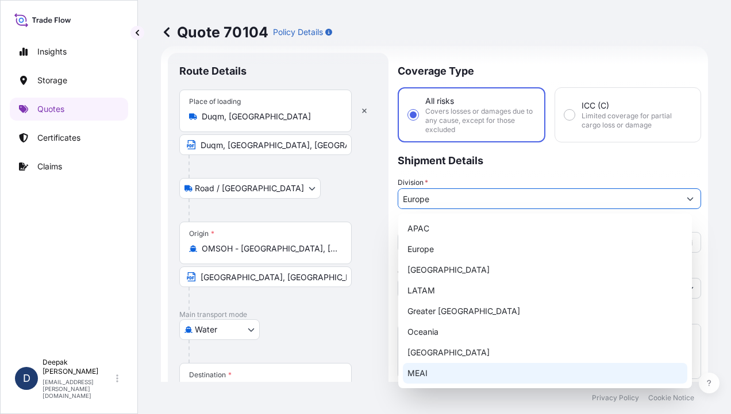
click at [454, 370] on div "MEAI" at bounding box center [545, 373] width 284 height 21
type input "MEAI"
click at [454, 370] on div "MEAI" at bounding box center [545, 373] width 284 height 21
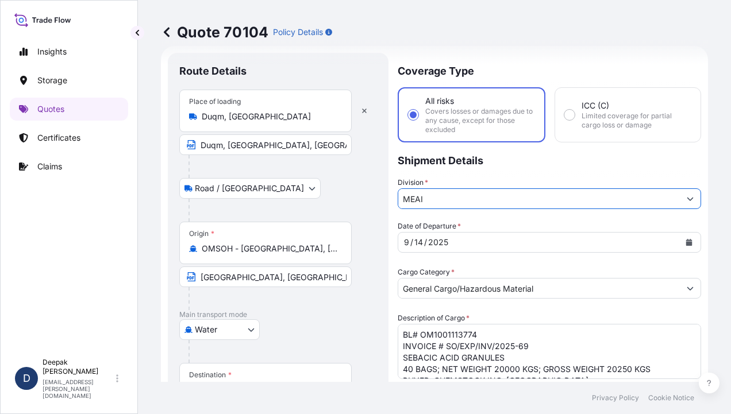
click at [712, 201] on div "Quote 70104 Policy Details Route Details Place of loading [GEOGRAPHIC_DATA], [G…" at bounding box center [434, 191] width 593 height 382
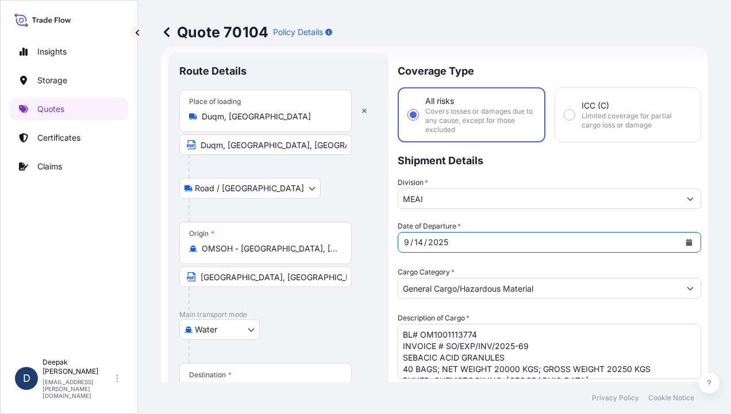
click at [658, 224] on div "Date of Departure * [DATE]" at bounding box center [548, 237] width 303 height 32
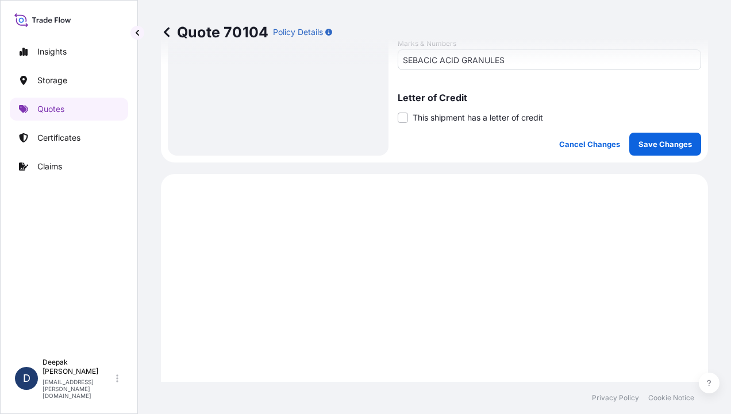
scroll to position [708, 0]
click at [647, 150] on p "Save Changes" at bounding box center [664, 145] width 53 height 11
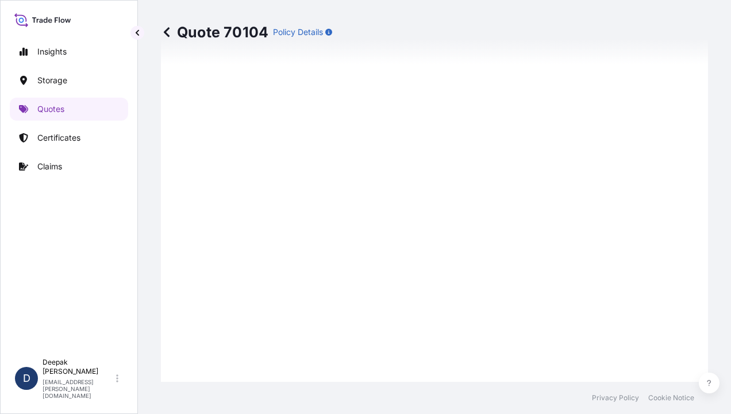
select select "Road / [GEOGRAPHIC_DATA]"
select select "Water"
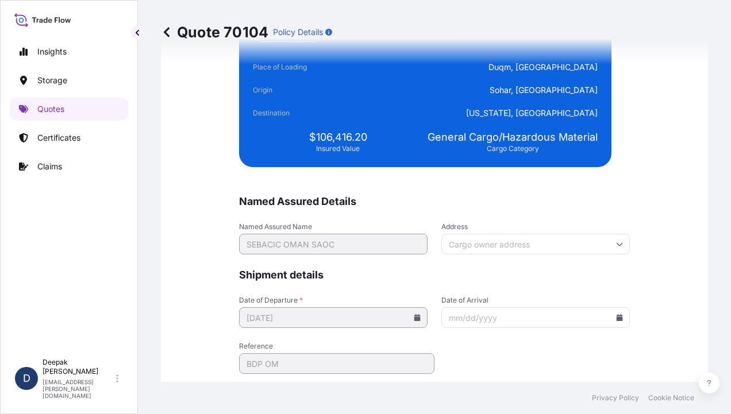
scroll to position [2846, 0]
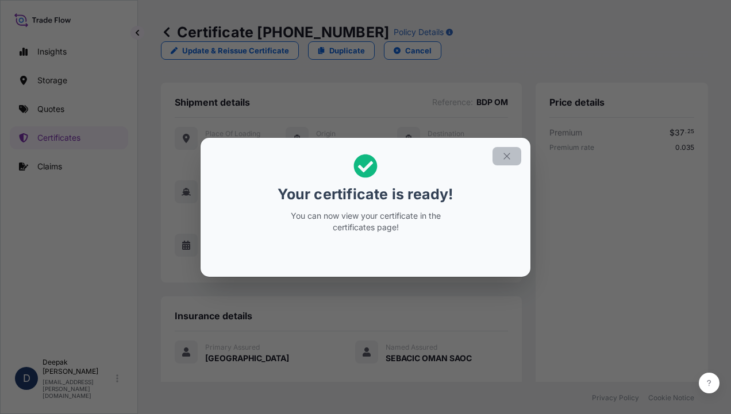
click at [508, 151] on icon "button" at bounding box center [506, 156] width 10 height 10
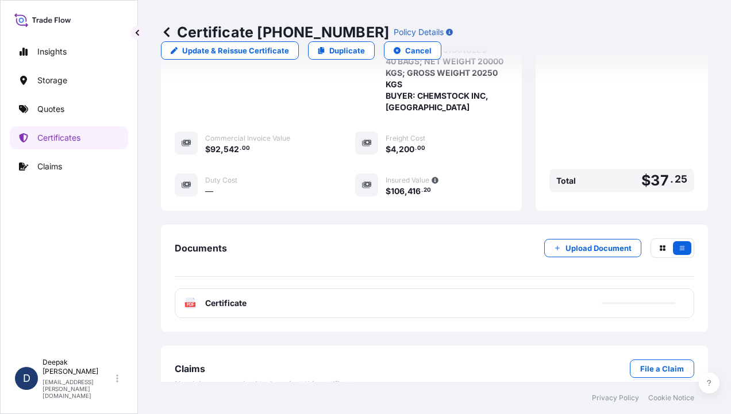
scroll to position [385, 0]
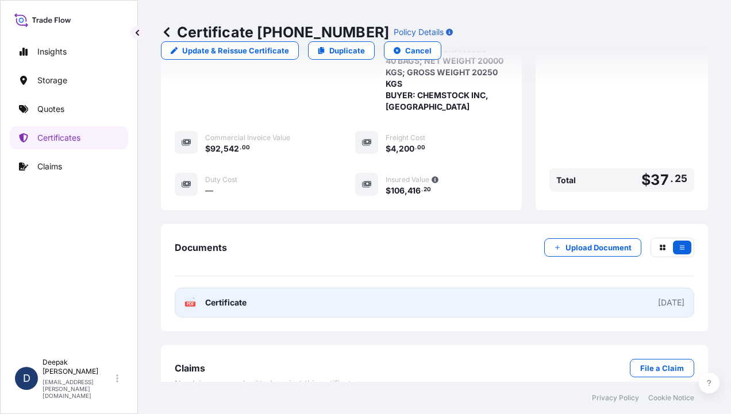
click at [229, 297] on span "Certificate" at bounding box center [225, 302] width 41 height 11
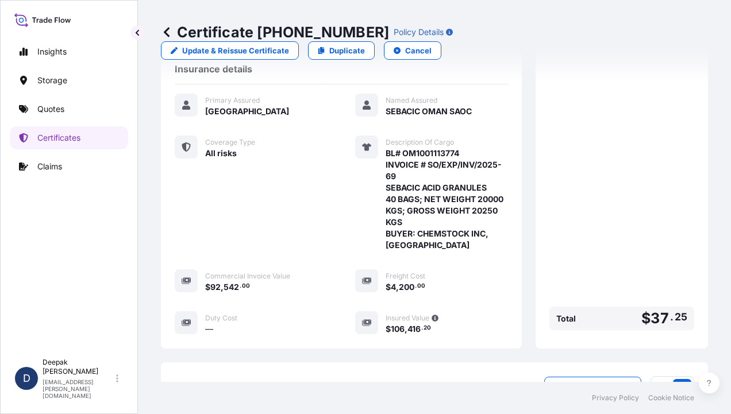
scroll to position [156, 0]
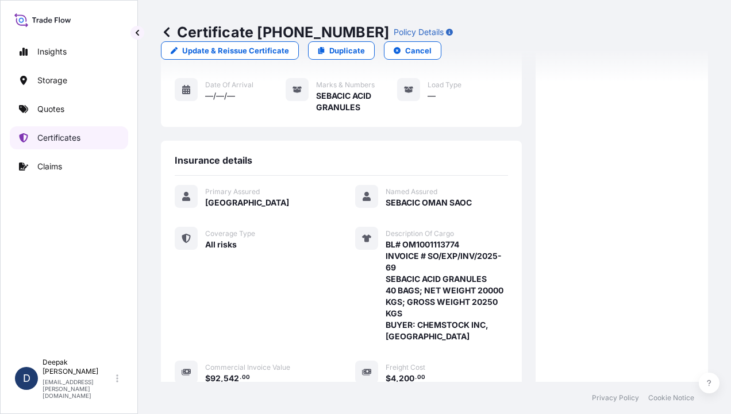
click at [77, 140] on p "Certificates" at bounding box center [58, 137] width 43 height 11
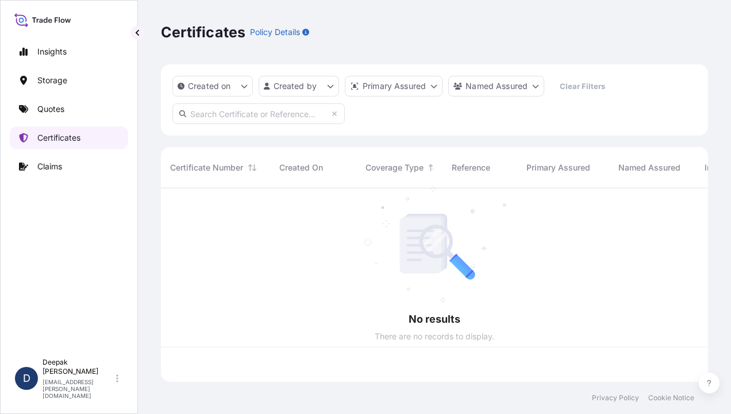
scroll to position [191, 538]
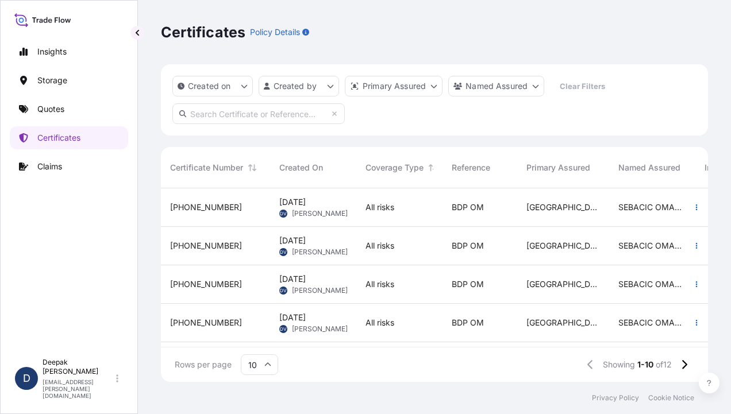
click at [249, 292] on div "[PHONE_NUMBER]" at bounding box center [215, 284] width 109 height 38
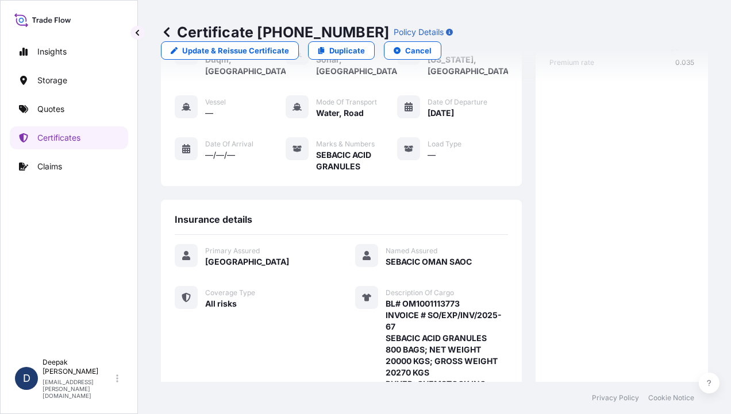
scroll to position [172, 0]
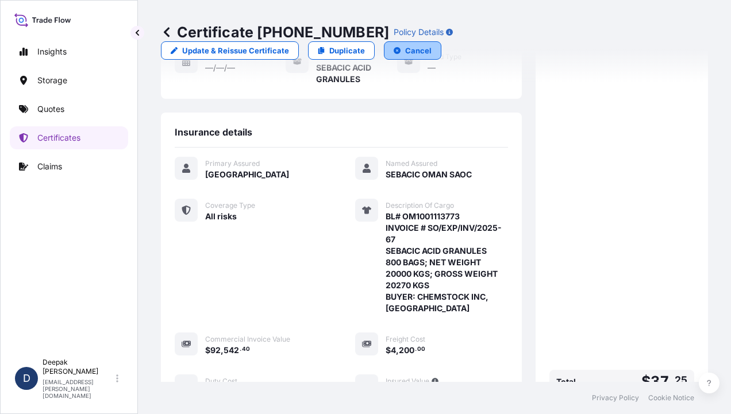
click at [431, 45] on p "Cancel" at bounding box center [418, 50] width 26 height 11
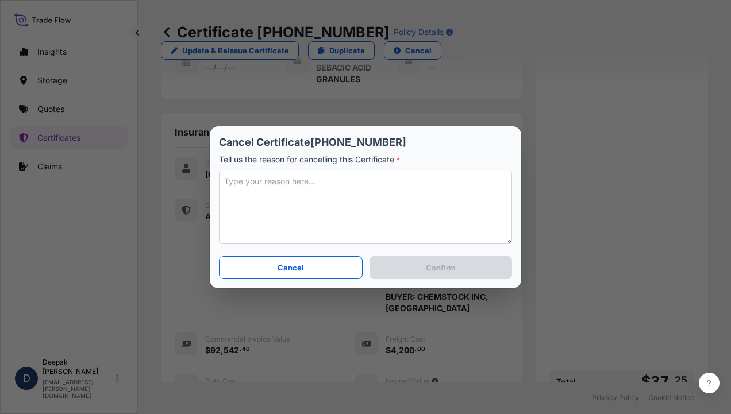
click at [404, 194] on textarea at bounding box center [365, 208] width 293 height 74
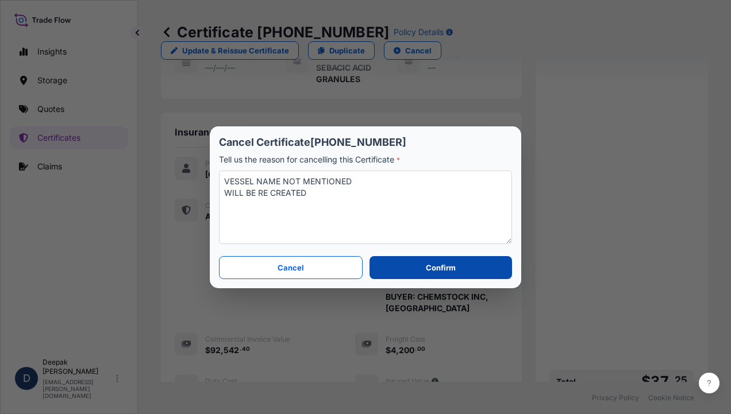
type textarea "VESSEL NAME NOT MENTIONED WILL BE RE CREATED"
click at [418, 271] on button "Confirm" at bounding box center [440, 267] width 142 height 23
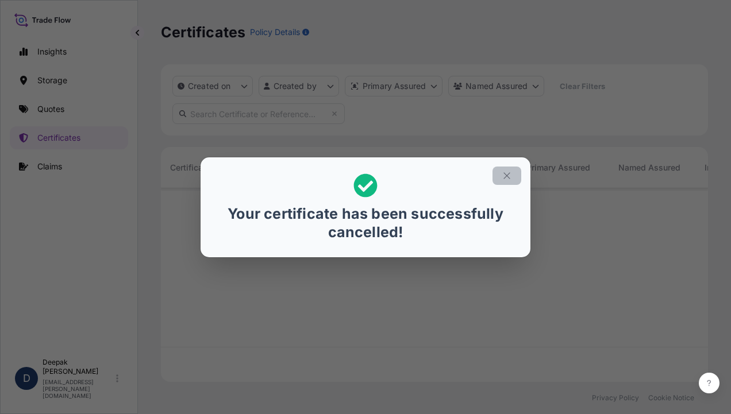
click at [505, 174] on icon "button" at bounding box center [506, 175] width 6 height 6
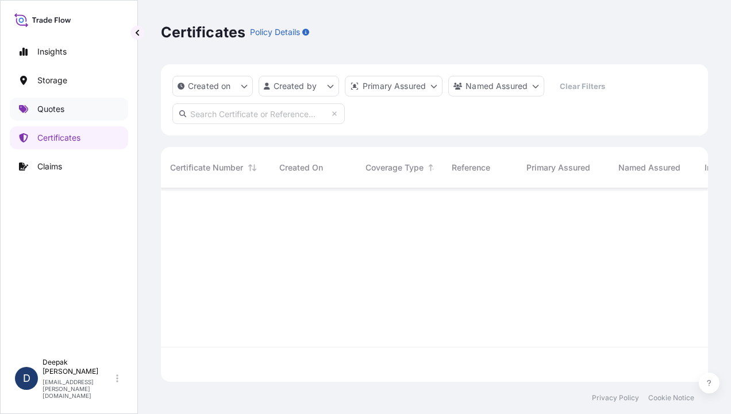
click at [52, 115] on link "Quotes" at bounding box center [69, 109] width 118 height 23
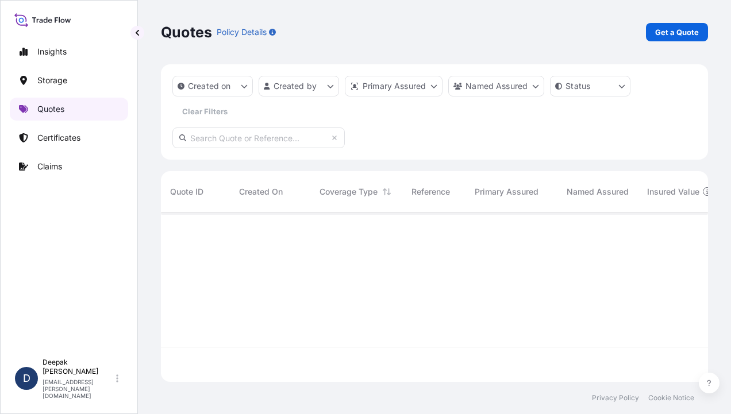
scroll to position [167, 538]
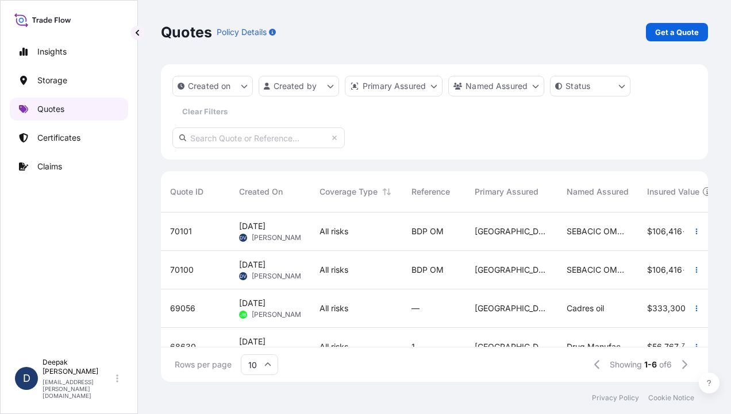
click at [49, 108] on p "Quotes" at bounding box center [50, 108] width 27 height 11
click at [679, 25] on link "Get a Quote" at bounding box center [677, 32] width 62 height 18
select select "Road / [GEOGRAPHIC_DATA]"
select select "Water"
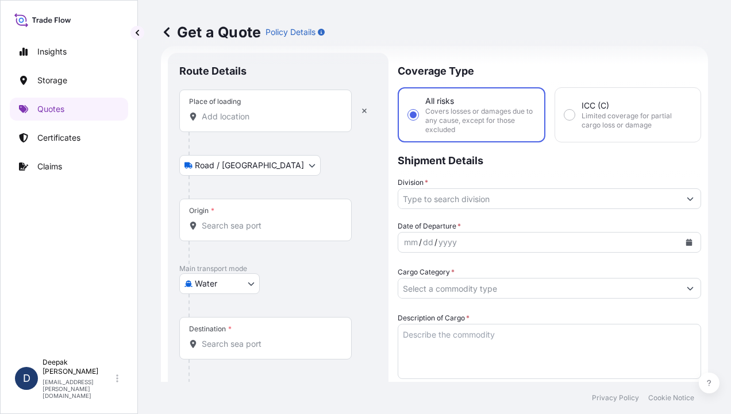
click at [293, 110] on div "Place of loading" at bounding box center [265, 111] width 172 height 43
click at [293, 111] on input "Place of loading" at bounding box center [270, 116] width 136 height 11
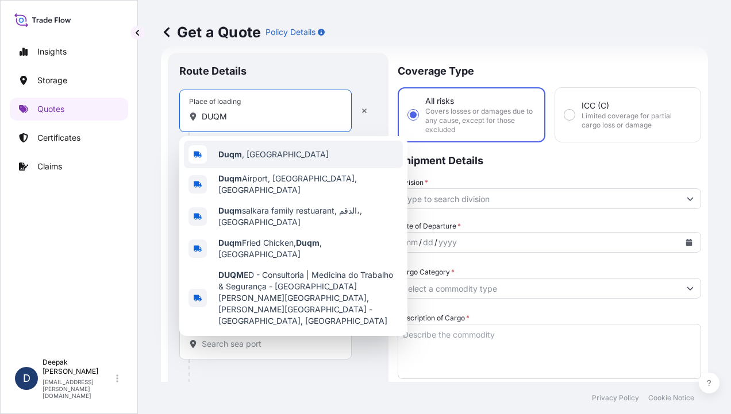
click at [277, 146] on div "Duqm , [GEOGRAPHIC_DATA]" at bounding box center [293, 155] width 219 height 28
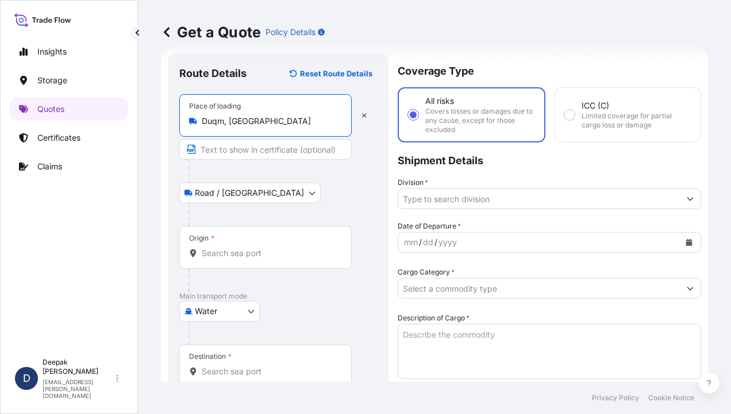
type input "Duqm, [GEOGRAPHIC_DATA]"
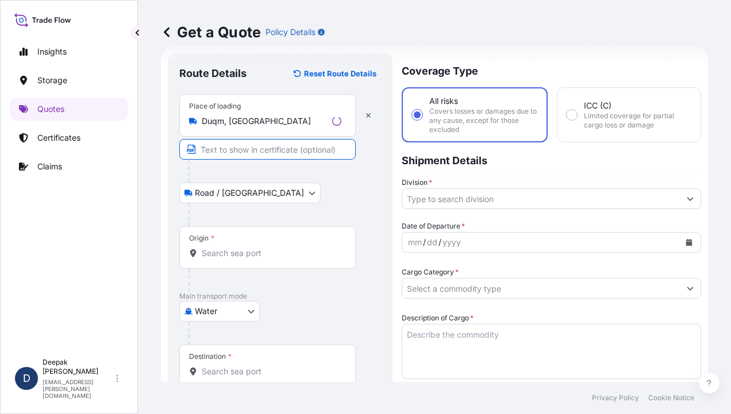
click at [272, 150] on input "Text to appear on certificate" at bounding box center [267, 149] width 176 height 21
type input "Duqm, [GEOGRAPHIC_DATA], [GEOGRAPHIC_DATA]"
type input "92542"
type input "4200"
type input "BDP OM"
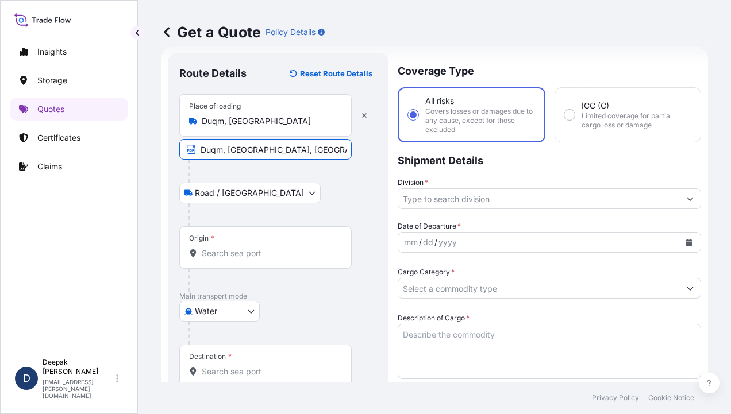
type input "SEBACIC ACID GRANULES"
click at [250, 254] on input "Origin *" at bounding box center [270, 253] width 136 height 11
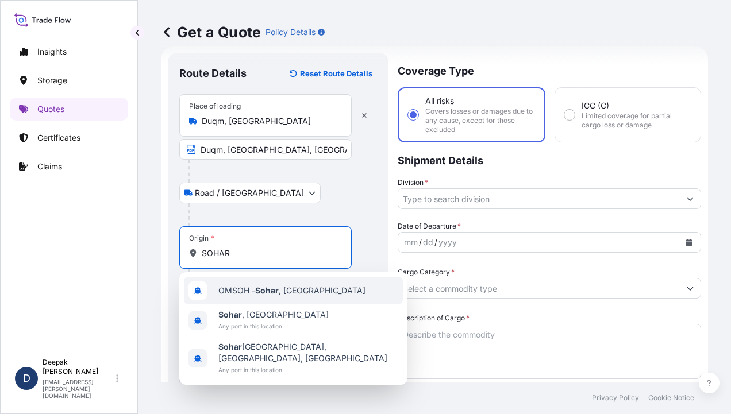
click at [246, 302] on div "OMSOH - [GEOGRAPHIC_DATA] , [GEOGRAPHIC_DATA]" at bounding box center [293, 291] width 219 height 28
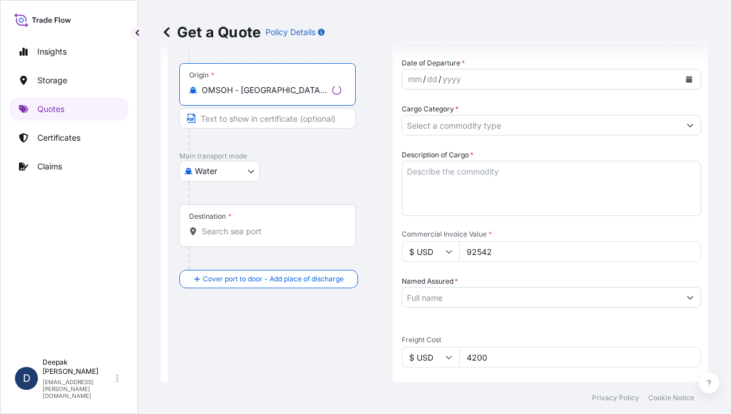
scroll to position [191, 0]
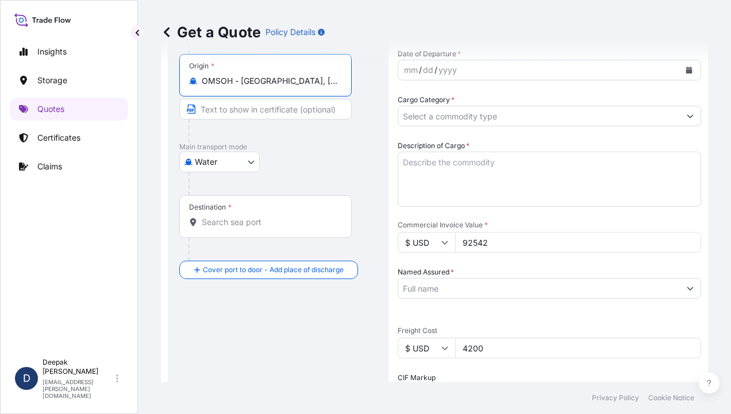
type input "OMSOH - [GEOGRAPHIC_DATA], [GEOGRAPHIC_DATA]"
click at [250, 114] on input "Text to appear on certificate" at bounding box center [265, 109] width 172 height 21
type input "[GEOGRAPHIC_DATA], [GEOGRAPHIC_DATA]"
click at [245, 223] on input "Destination *" at bounding box center [270, 222] width 136 height 11
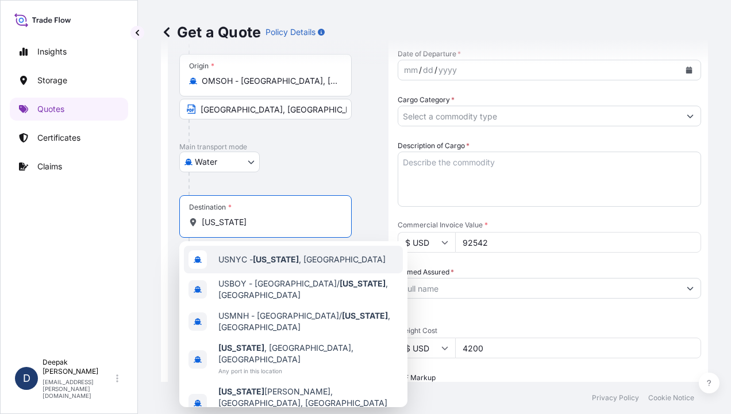
click at [278, 267] on div "USNYC - [US_STATE] , [GEOGRAPHIC_DATA]" at bounding box center [293, 260] width 219 height 28
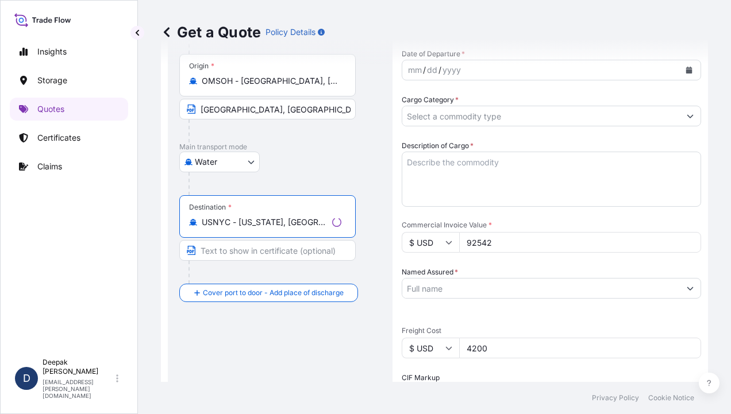
type input "USNYC - [US_STATE], [GEOGRAPHIC_DATA]"
click at [268, 254] on input "Text to appear on certificate" at bounding box center [267, 250] width 176 height 21
type input "[US_STATE], [GEOGRAPHIC_DATA]"
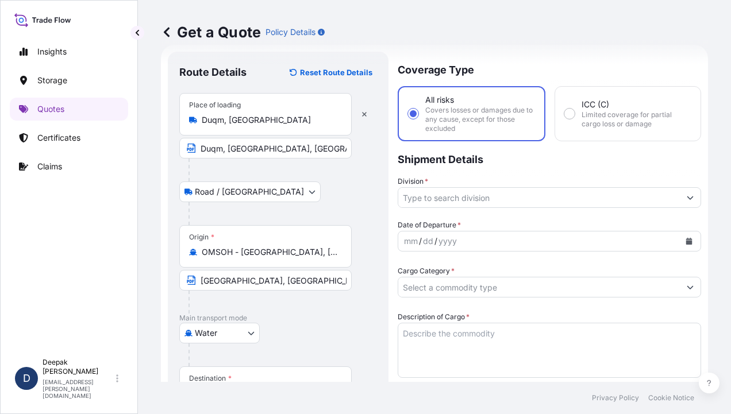
scroll to position [18, 0]
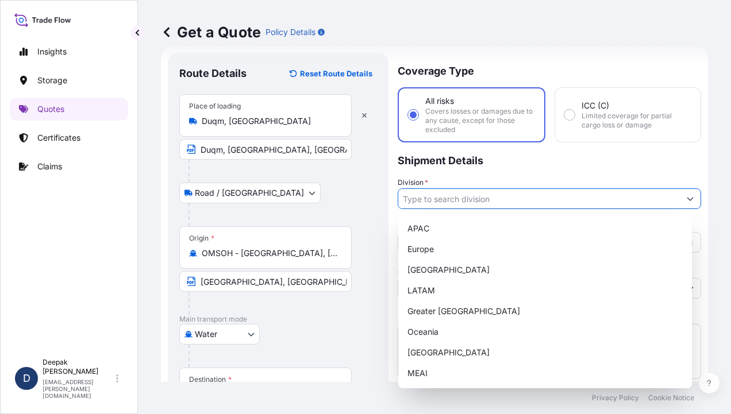
click at [551, 202] on input "Division *" at bounding box center [538, 198] width 281 height 21
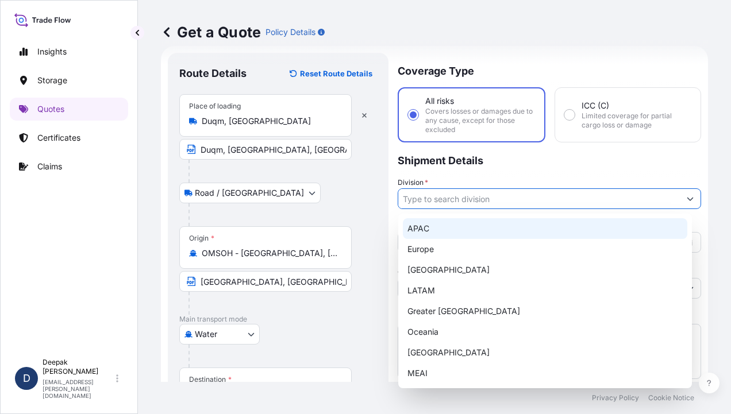
click at [499, 233] on div "APAC" at bounding box center [545, 228] width 284 height 21
type input "APAC"
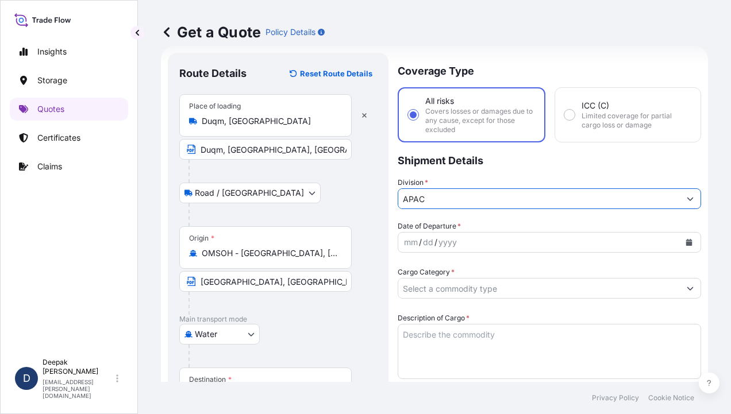
click at [561, 249] on div "mm / dd / yyyy" at bounding box center [538, 242] width 281 height 21
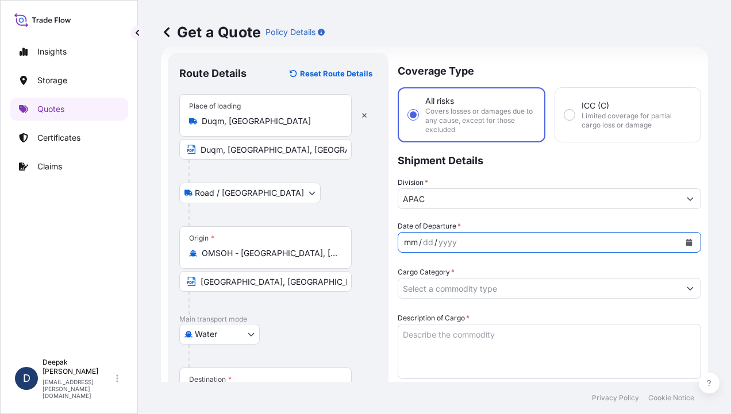
click at [679, 240] on button "Calendar" at bounding box center [688, 242] width 18 height 18
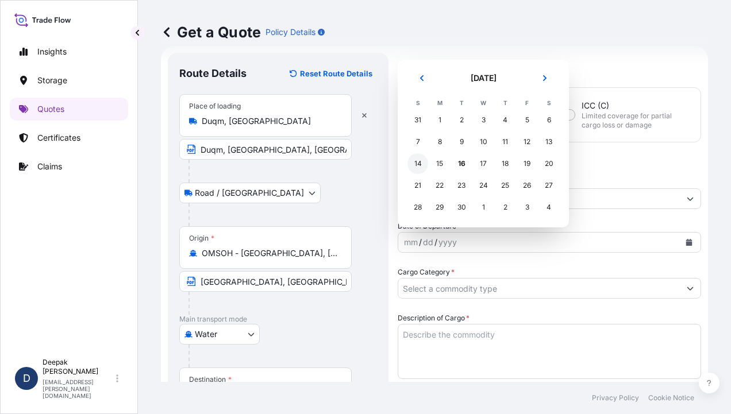
click at [426, 165] on div "14" at bounding box center [417, 163] width 21 height 21
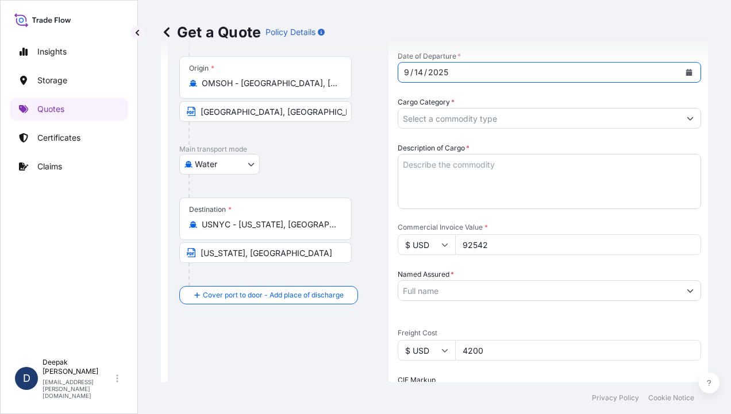
scroll to position [191, 0]
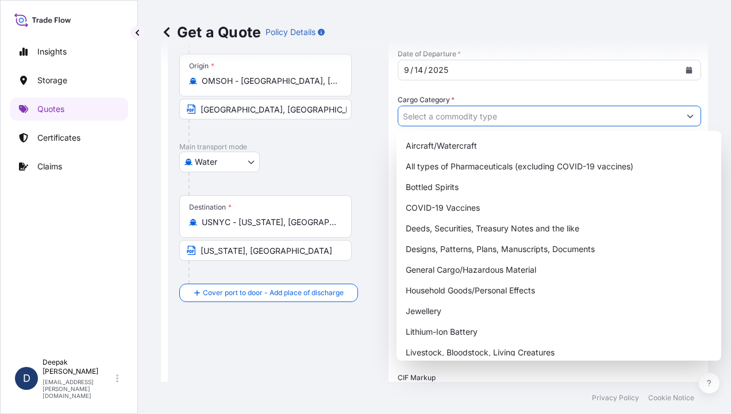
click at [685, 114] on button "Show suggestions" at bounding box center [689, 116] width 21 height 21
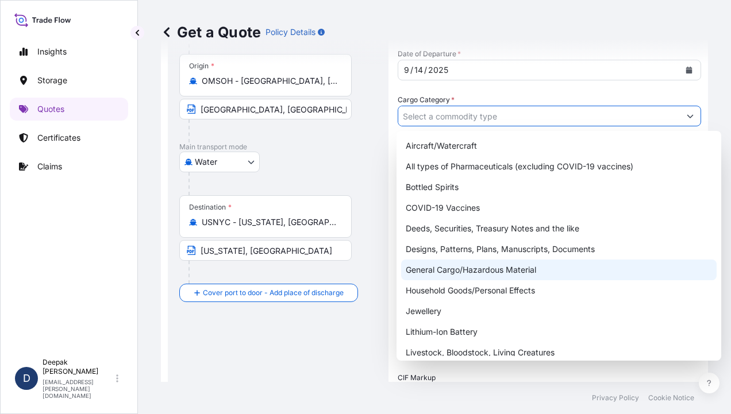
click at [501, 260] on div "General Cargo/Hazardous Material" at bounding box center [558, 270] width 315 height 21
type input "General Cargo/Hazardous Material"
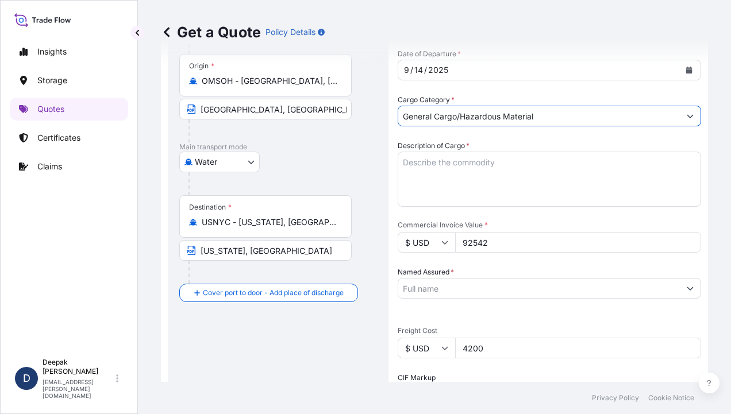
click at [522, 169] on textarea "Description of Cargo *" at bounding box center [548, 179] width 303 height 55
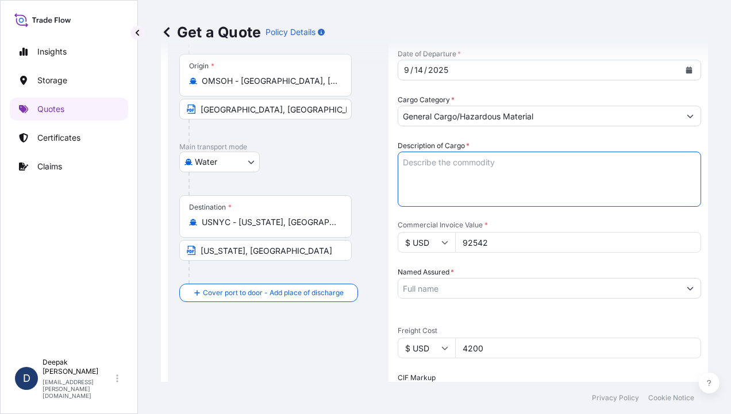
paste textarea "BL# OM1001113773 INVOICE # SO/EXP/INV/2025-67 SEBACIC ACID GRANULES 800 BAGS; N…"
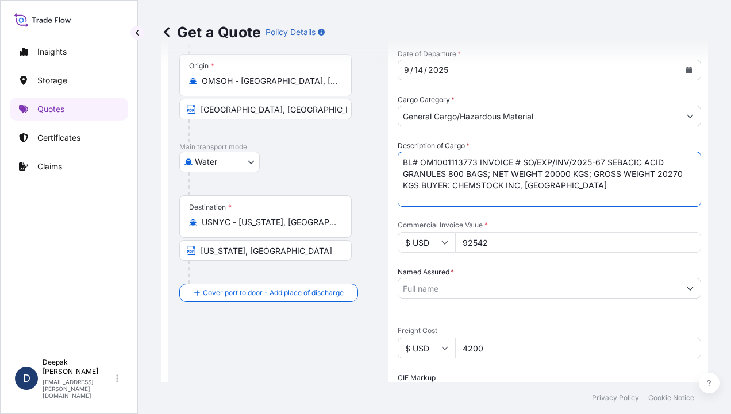
click at [478, 164] on textarea "BL# OM1001113773 INVOICE # SO/EXP/INV/2025-67 SEBACIC ACID GRANULES 800 BAGS; N…" at bounding box center [548, 179] width 303 height 55
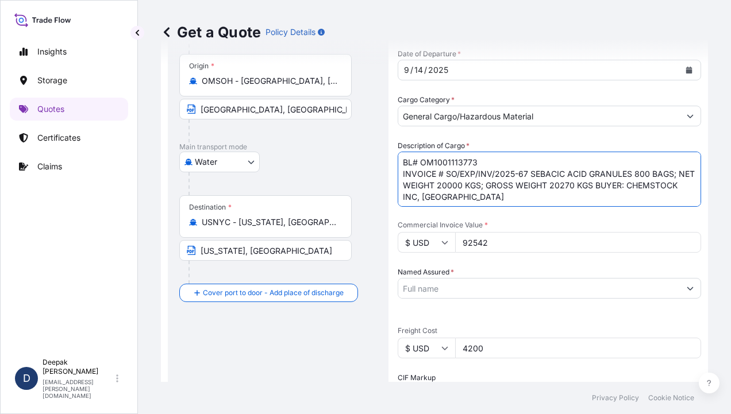
click at [530, 177] on textarea "BL# OM1001113773 INVOICE # SO/EXP/INV/2025-67 SEBACIC ACID GRANULES 800 BAGS; N…" at bounding box center [548, 179] width 303 height 55
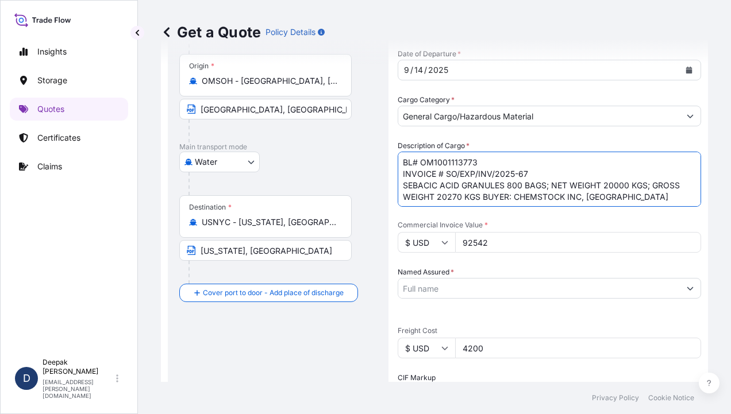
click at [507, 185] on textarea "BL# OM1001113773 INVOICE # SO/EXP/INV/2025-67 SEBACIC ACID GRANULES 800 BAGS; N…" at bounding box center [548, 179] width 303 height 55
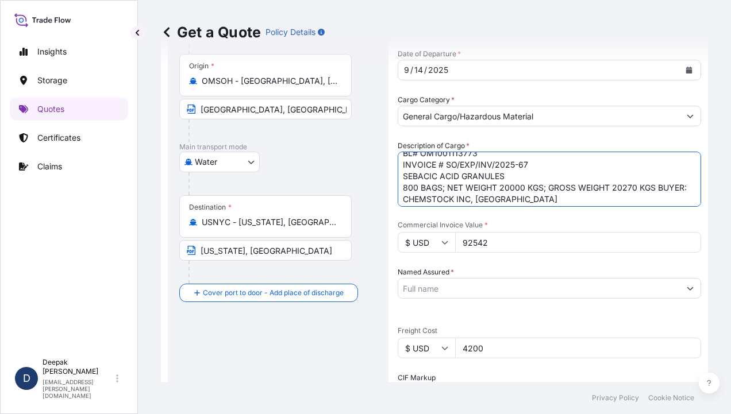
scroll to position [12, 0]
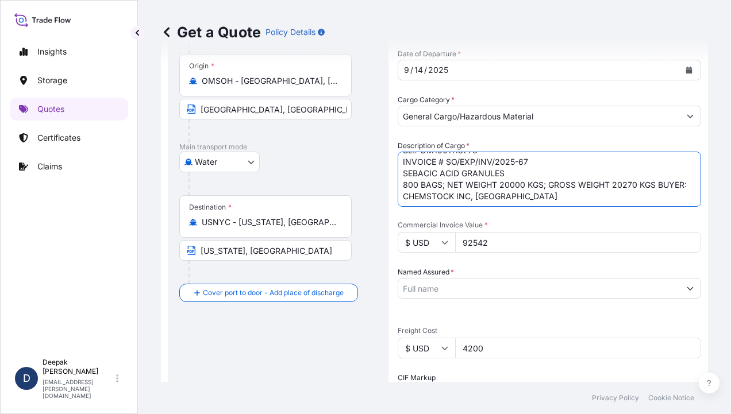
type textarea "BL# OM1001113773 INVOICE # SO/EXP/INV/2025-67 SEBACIC ACID GRANULES 800 BAGS; N…"
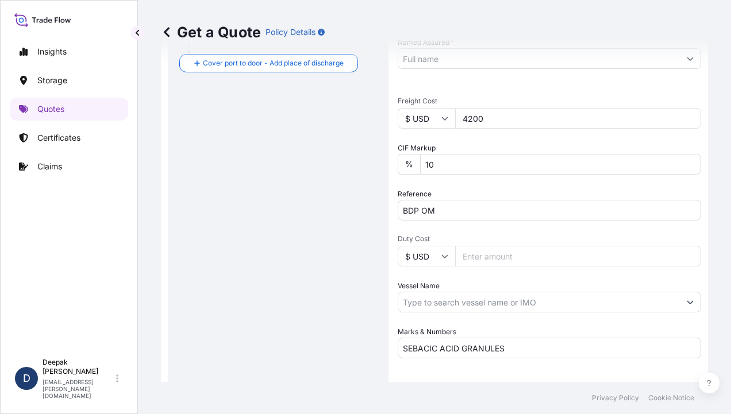
scroll to position [478, 0]
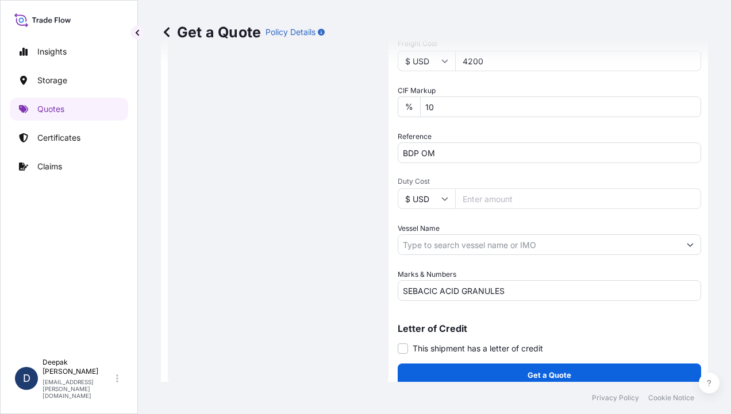
click at [565, 250] on input "Vessel Name" at bounding box center [538, 244] width 281 height 21
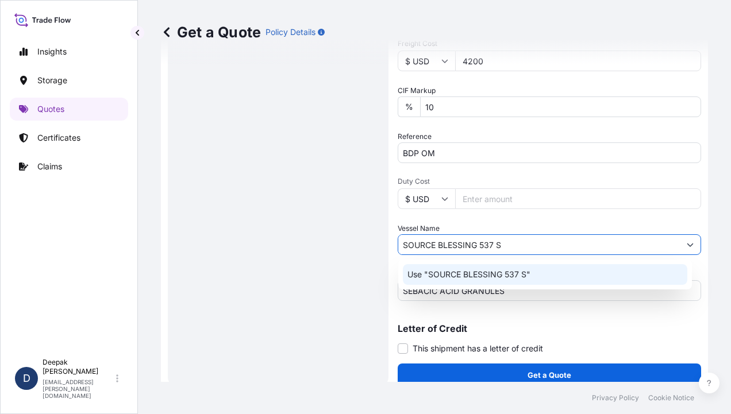
click at [550, 277] on div "Use "SOURCE BLESSING 537 S"" at bounding box center [545, 274] width 284 height 21
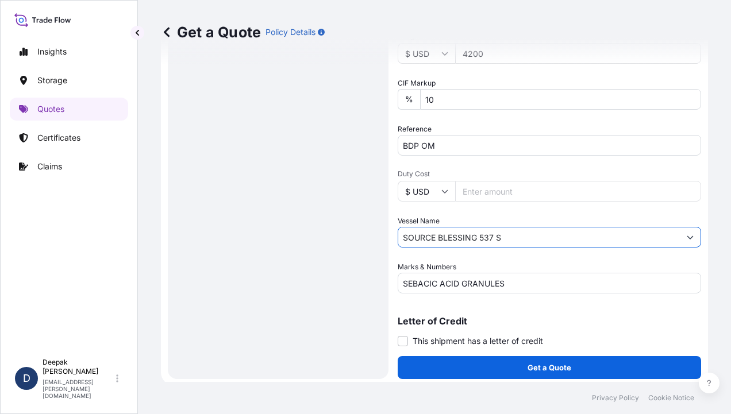
scroll to position [489, 0]
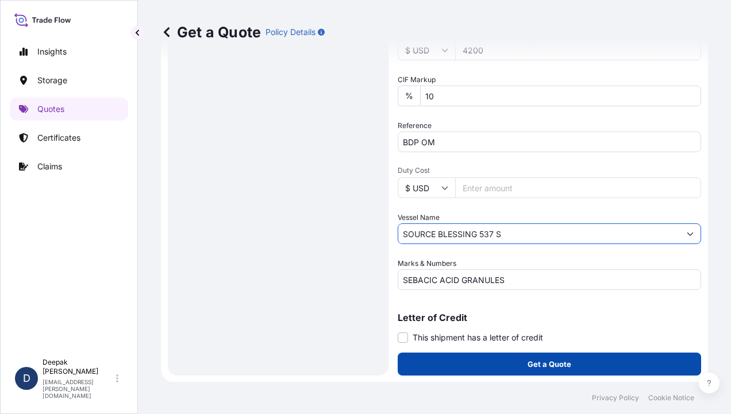
type input "SOURCE BLESSING 537 S"
click at [542, 363] on p "Get a Quote" at bounding box center [549, 363] width 44 height 11
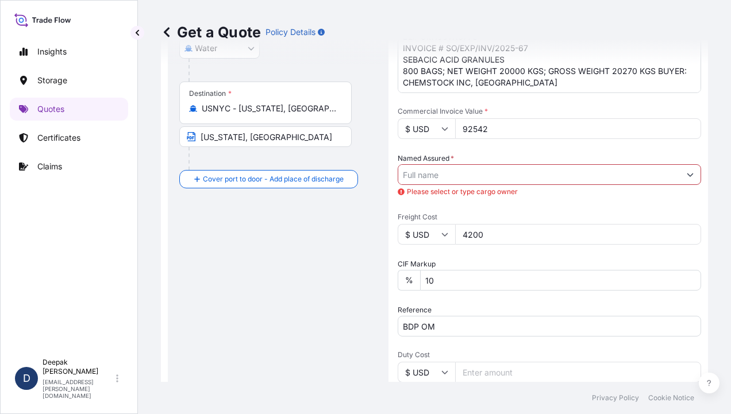
scroll to position [202, 0]
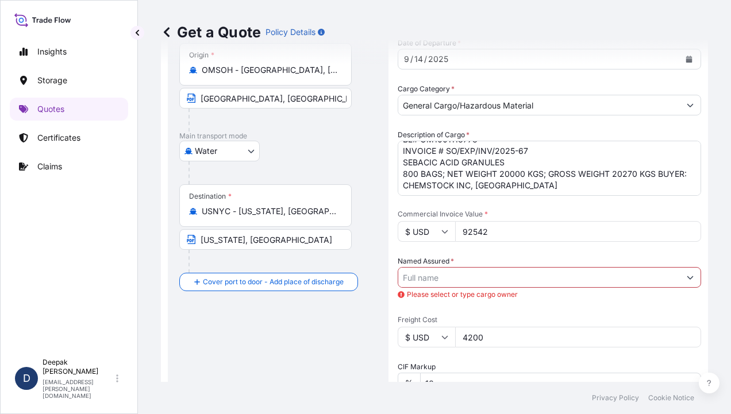
click at [567, 273] on input "Named Assured *" at bounding box center [538, 277] width 281 height 21
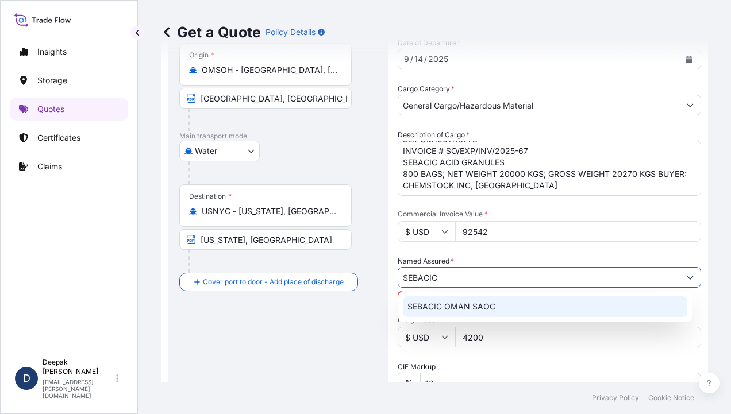
click at [511, 305] on div "SEBACIC OMAN SAOC" at bounding box center [545, 306] width 284 height 21
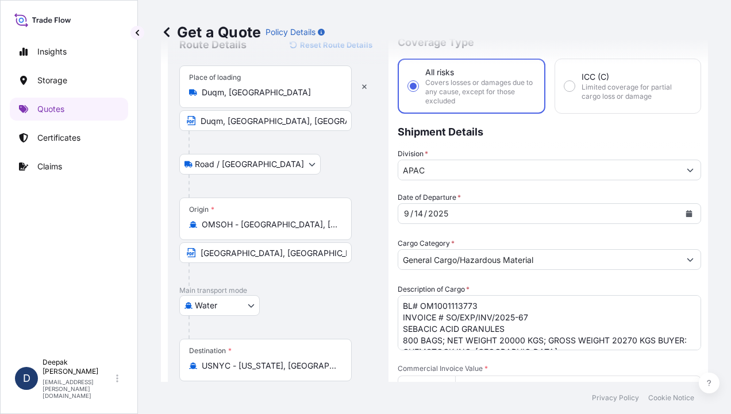
scroll to position [29, 0]
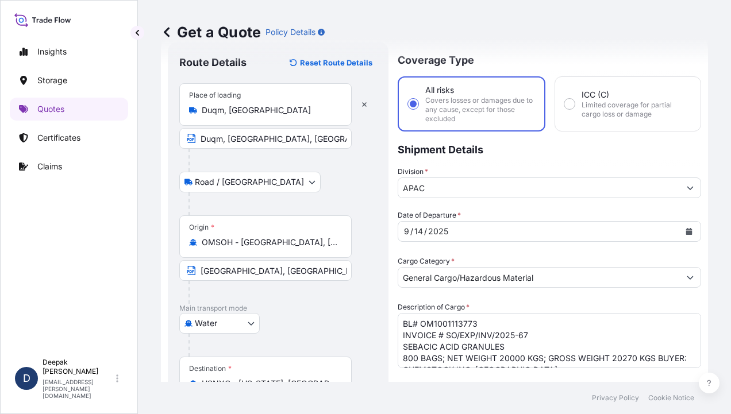
type input "SEBACIC OMAN SAOC"
click at [667, 195] on input "APAC" at bounding box center [538, 187] width 281 height 21
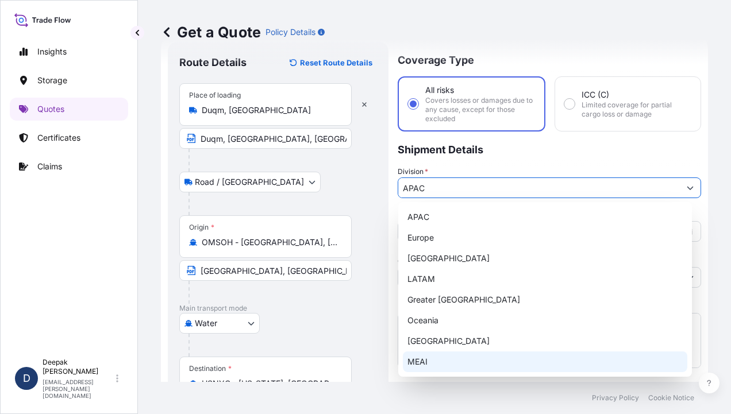
click at [454, 365] on div "MEAI" at bounding box center [545, 361] width 284 height 21
type input "MEAI"
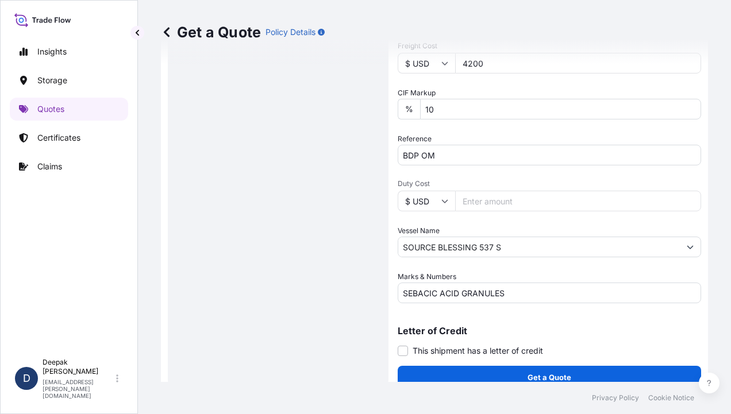
scroll to position [489, 0]
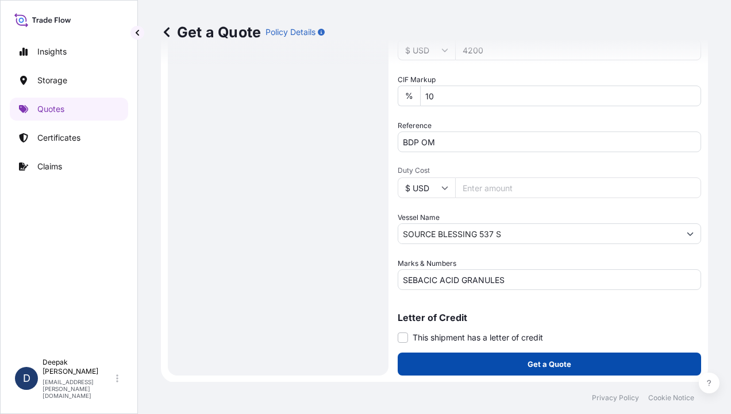
click at [599, 363] on button "Get a Quote" at bounding box center [548, 364] width 303 height 23
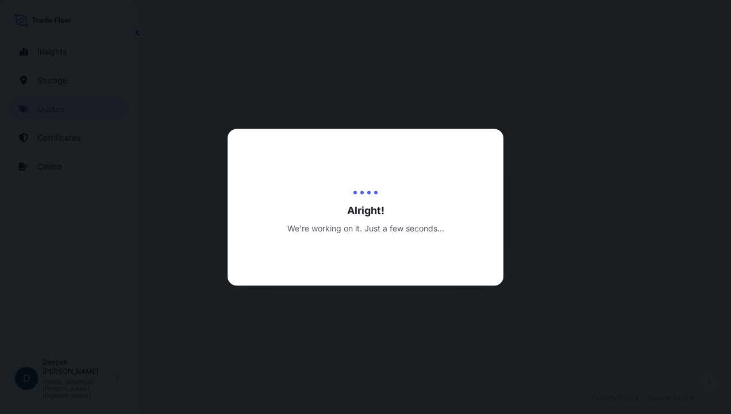
select select "Road / [GEOGRAPHIC_DATA]"
select select "Water"
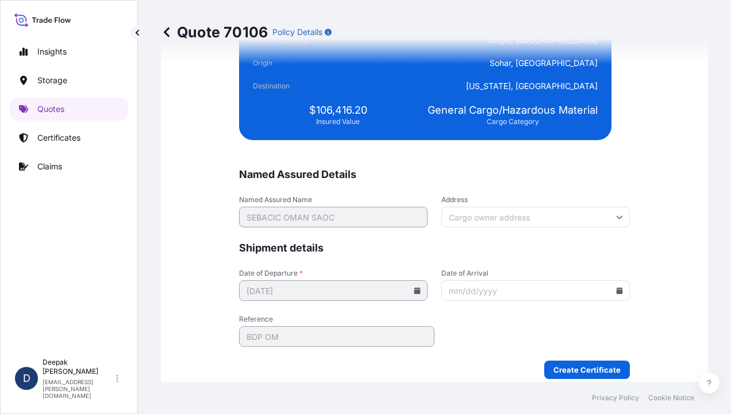
scroll to position [2846, 0]
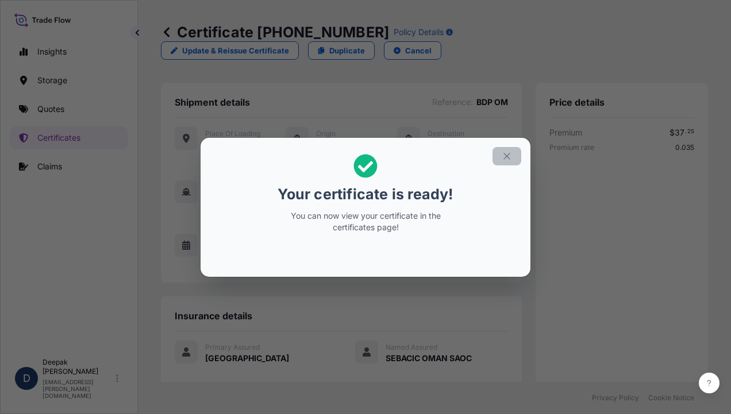
click at [507, 156] on icon "button" at bounding box center [506, 156] width 6 height 6
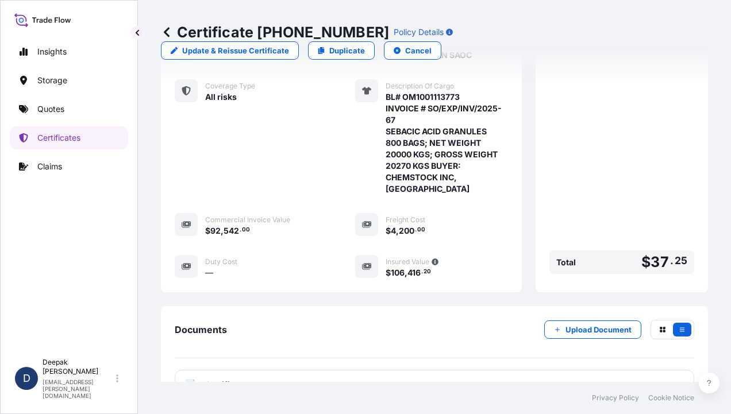
scroll to position [374, 0]
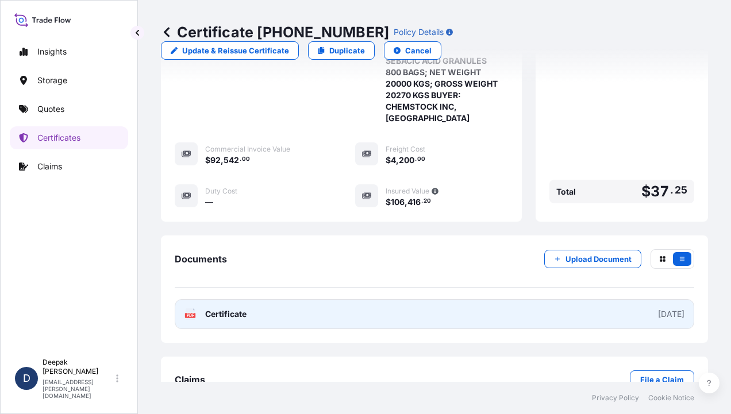
click at [219, 308] on span "Certificate" at bounding box center [225, 313] width 41 height 11
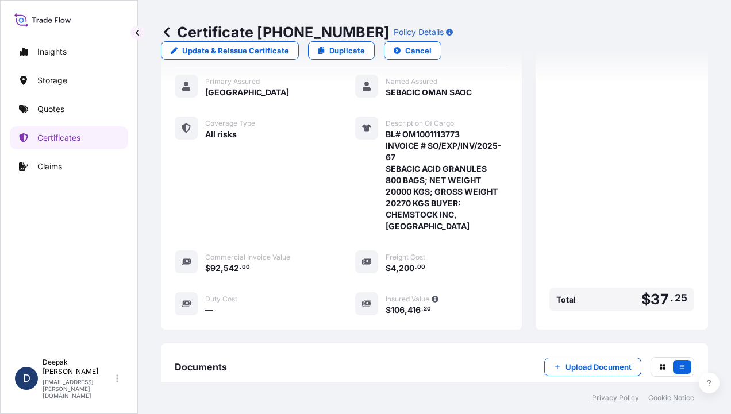
scroll to position [144, 0]
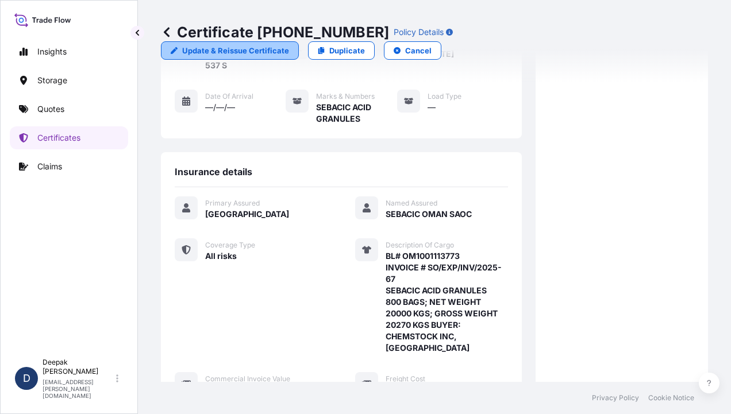
click at [289, 45] on p "Update & Reissue Certificate" at bounding box center [235, 50] width 107 height 11
select select "Road / [GEOGRAPHIC_DATA]"
select select "Water"
select select "31612"
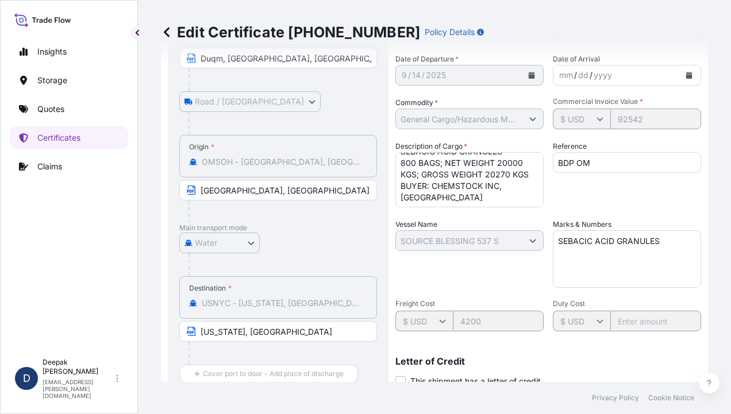
scroll to position [35, 0]
click at [418, 180] on textarea "BL# OM1001113773 INVOICE # SO/EXP/INV/2025-67 SEBACIC ACID GRANULES 800 BAGS; N…" at bounding box center [469, 179] width 148 height 55
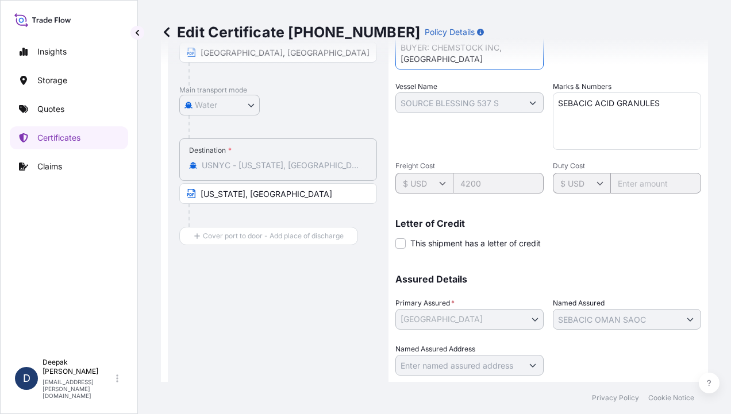
scroll to position [314, 0]
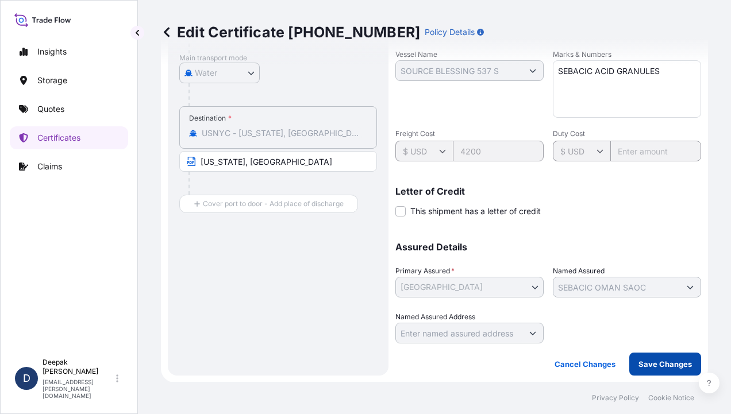
type textarea "BL# OM1001113773 INVOICE # SO/EXP/INV/2025-67 SEBACIC ACID GRANULES 800 BAGS; N…"
click at [647, 366] on p "Save Changes" at bounding box center [664, 363] width 53 height 11
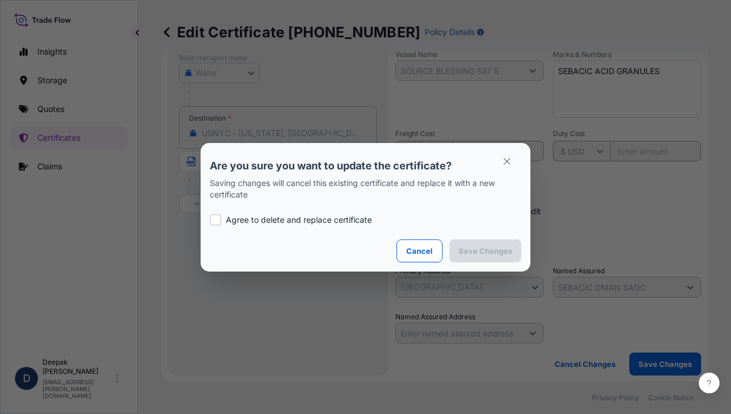
click at [307, 222] on p "Agree to delete and replace certificate" at bounding box center [299, 219] width 146 height 11
checkbox input "true"
click at [463, 257] on button "Save Changes" at bounding box center [485, 250] width 72 height 23
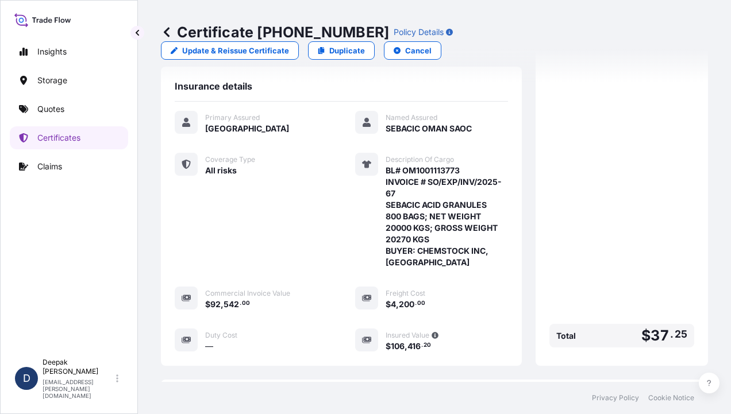
scroll to position [385, 0]
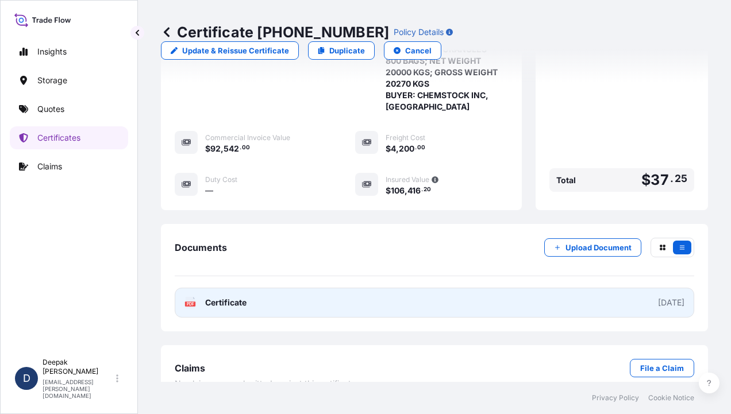
click at [242, 297] on span "Certificate" at bounding box center [225, 302] width 41 height 11
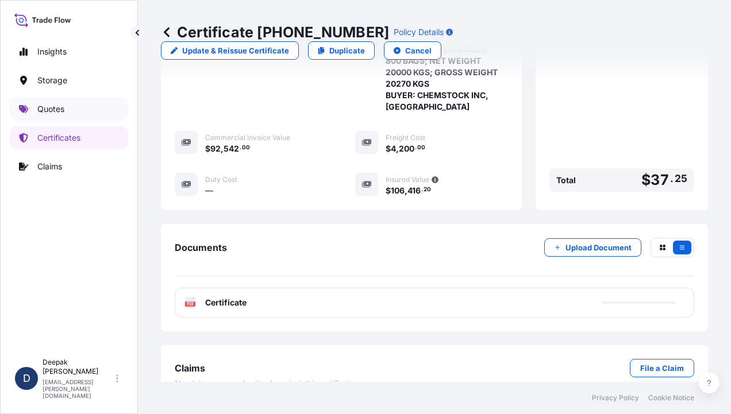
click at [46, 110] on p "Quotes" at bounding box center [50, 108] width 27 height 11
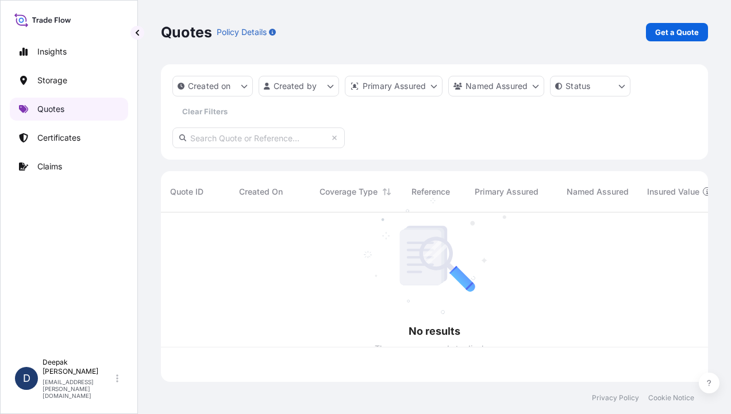
scroll to position [167, 538]
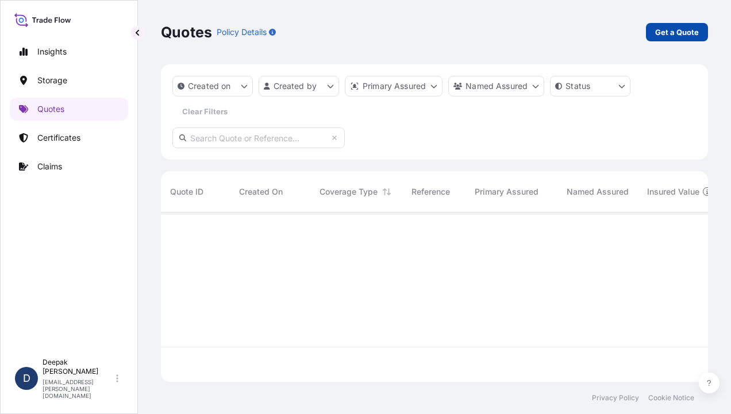
click at [677, 32] on p "Get a Quote" at bounding box center [677, 31] width 44 height 11
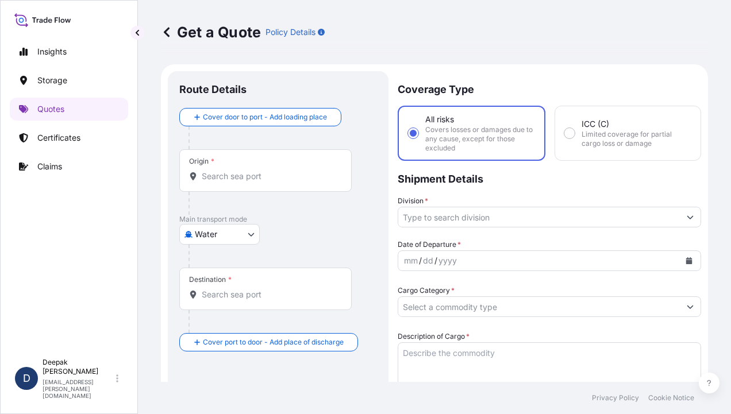
scroll to position [18, 0]
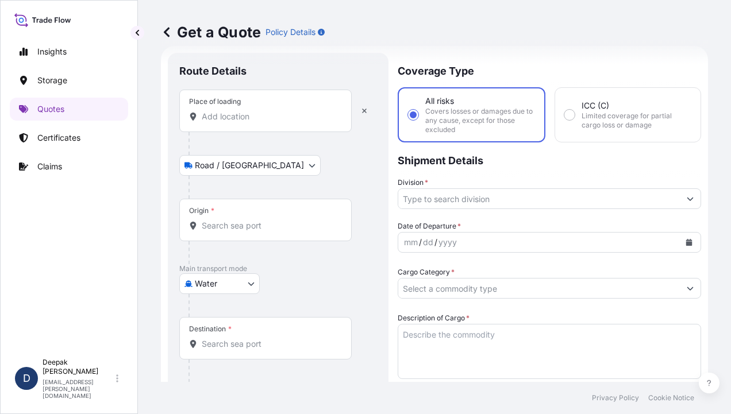
click at [258, 118] on input "Place of loading" at bounding box center [270, 116] width 136 height 11
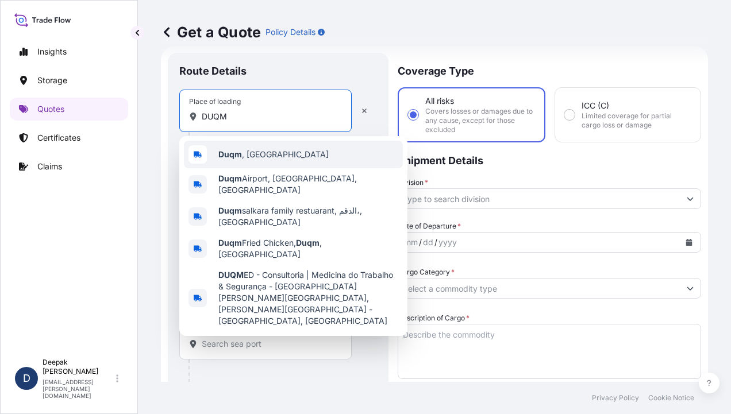
click at [254, 150] on span "Duqm , [GEOGRAPHIC_DATA]" at bounding box center [273, 154] width 110 height 11
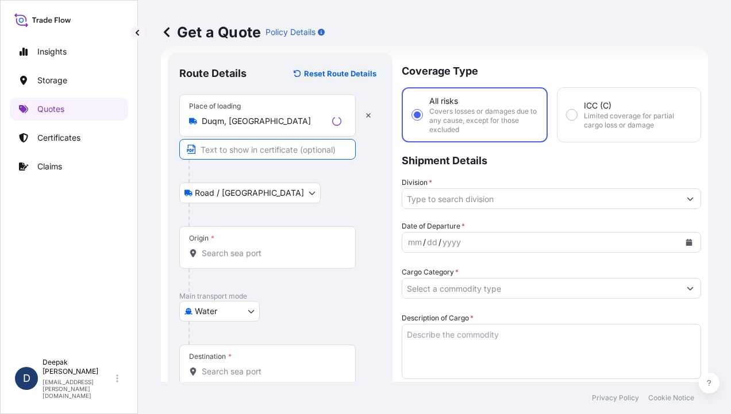
click at [241, 148] on input "Text to appear on certificate" at bounding box center [267, 149] width 176 height 21
click at [215, 250] on input "Origin *" at bounding box center [270, 253] width 136 height 11
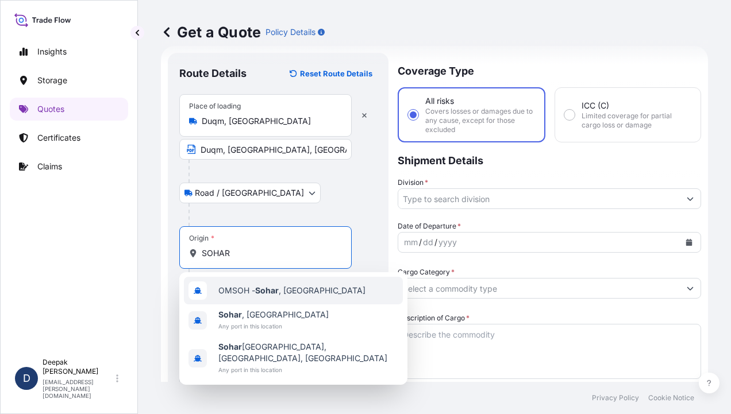
click at [233, 293] on span "OMSOH - [GEOGRAPHIC_DATA] , [GEOGRAPHIC_DATA]" at bounding box center [291, 290] width 147 height 11
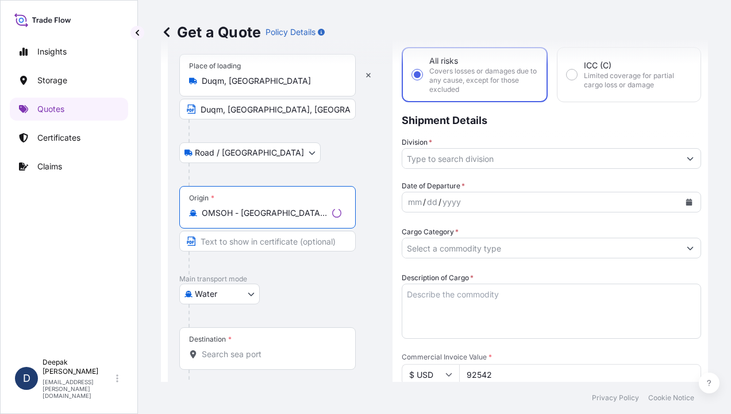
scroll to position [133, 0]
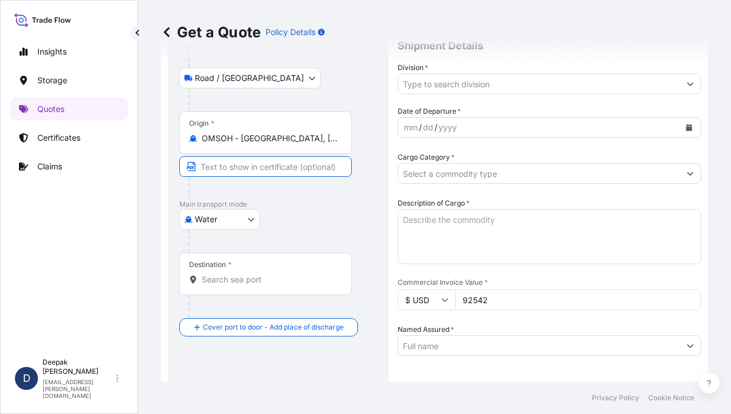
click at [300, 168] on input "Text to appear on certificate" at bounding box center [265, 166] width 172 height 21
click at [268, 267] on div "Destination *" at bounding box center [265, 274] width 172 height 43
click at [268, 274] on input "Destination *" at bounding box center [270, 279] width 136 height 11
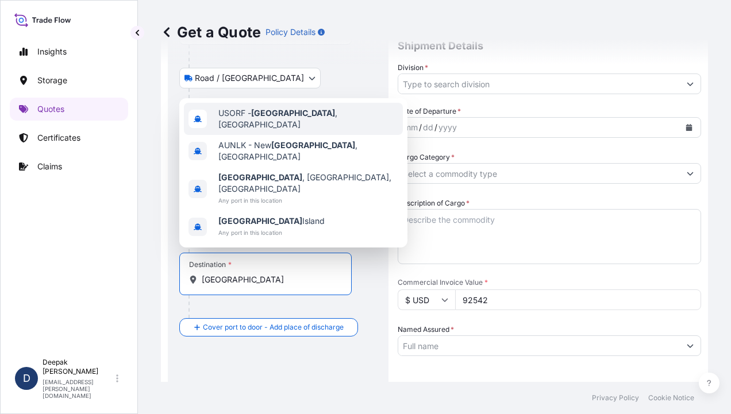
click at [272, 135] on div "USORF - [GEOGRAPHIC_DATA] , [GEOGRAPHIC_DATA]" at bounding box center [293, 119] width 219 height 32
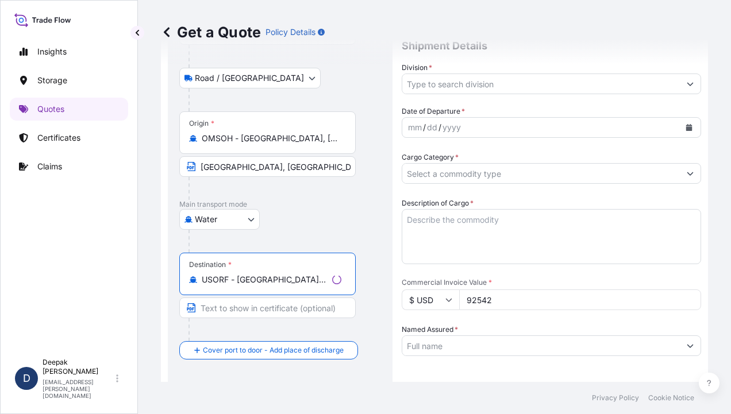
click at [286, 306] on input "Text to appear on certificate" at bounding box center [267, 308] width 176 height 21
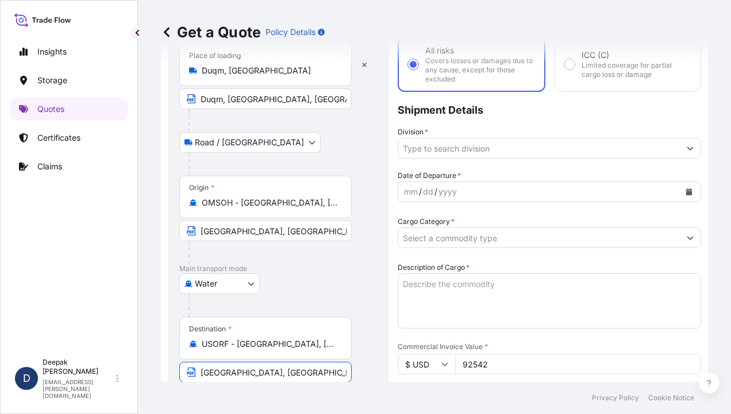
scroll to position [0, 0]
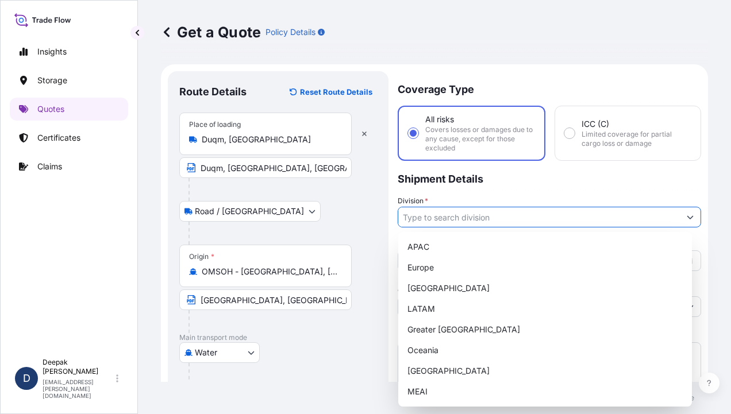
click at [666, 221] on input "Division *" at bounding box center [538, 217] width 281 height 21
click at [485, 260] on div "Europe" at bounding box center [545, 267] width 284 height 21
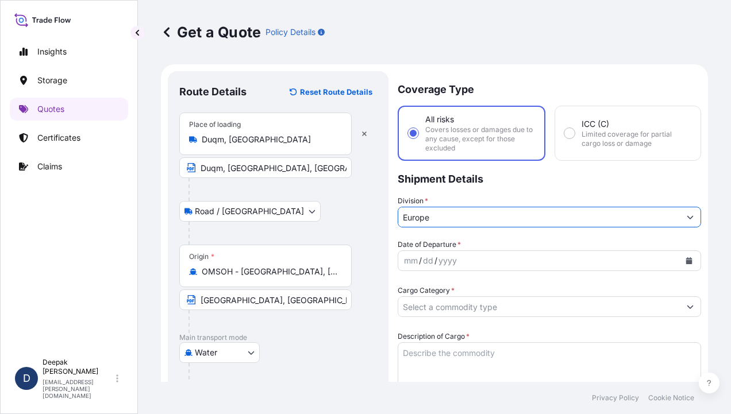
click at [686, 259] on icon "Calendar" at bounding box center [689, 260] width 6 height 7
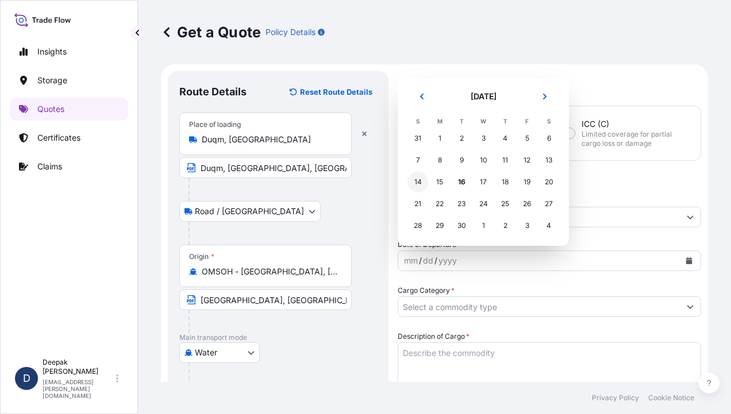
click at [414, 183] on div "14" at bounding box center [417, 182] width 21 height 21
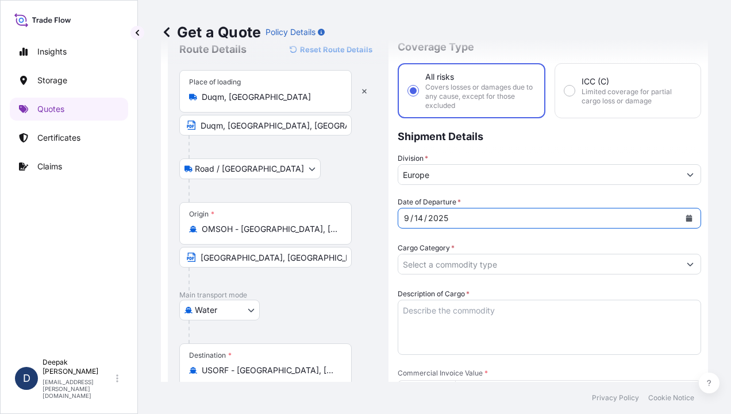
scroll to position [115, 0]
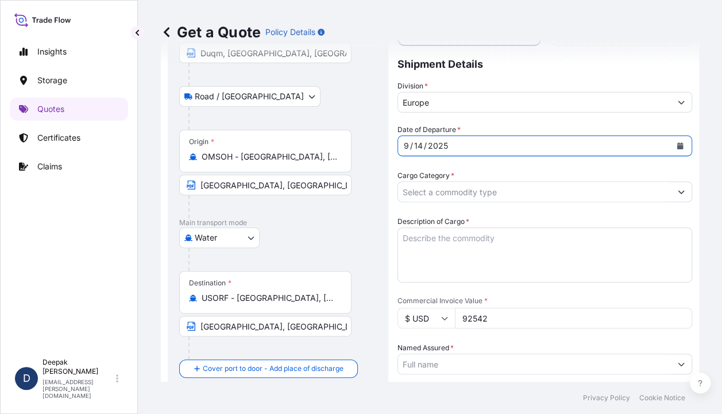
click at [660, 198] on input "Cargo Category *" at bounding box center [534, 191] width 273 height 21
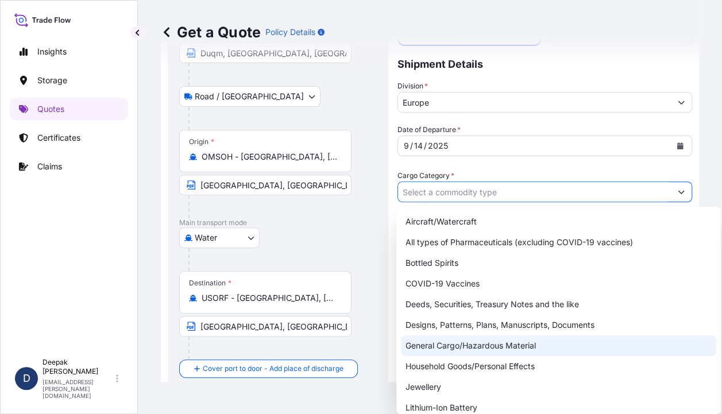
click at [485, 351] on div "General Cargo/Hazardous Material" at bounding box center [558, 345] width 315 height 21
click at [471, 347] on div "General Cargo/Hazardous Material" at bounding box center [558, 345] width 315 height 21
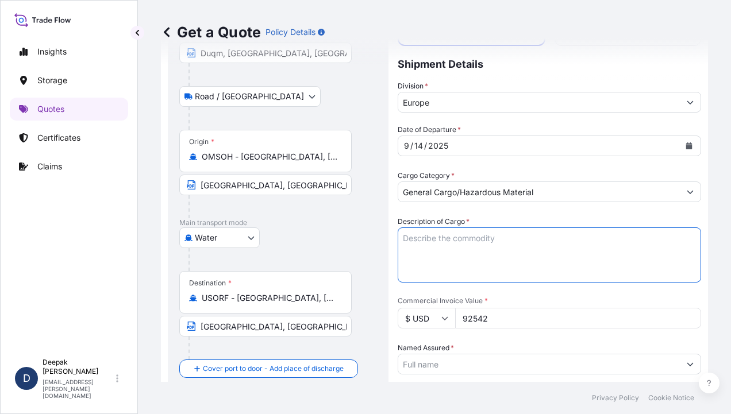
click at [461, 252] on textarea "Description of Cargo *" at bounding box center [548, 254] width 303 height 55
paste textarea "BL# OM1001113773 INVOICE # SO/EXP/INV/2025-67 SEBACIC ACID GRANULES 800 BAGS; N…"
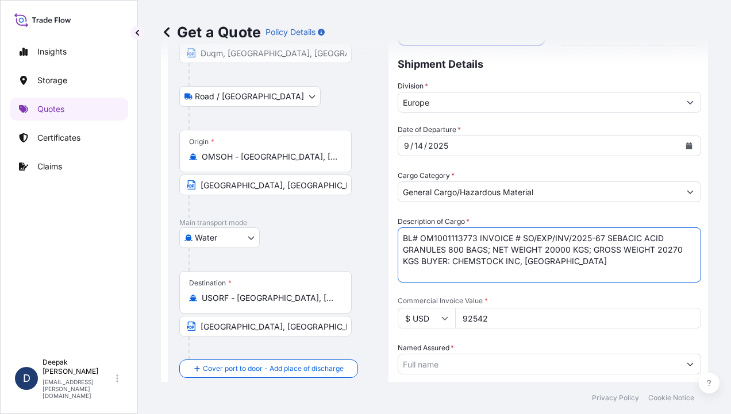
click at [459, 234] on textarea "BL# OM1001113773 INVOICE # SO/EXP/INV/2025-67 SEBACIC ACID GRANULES 800 BAGS; N…" at bounding box center [548, 254] width 303 height 55
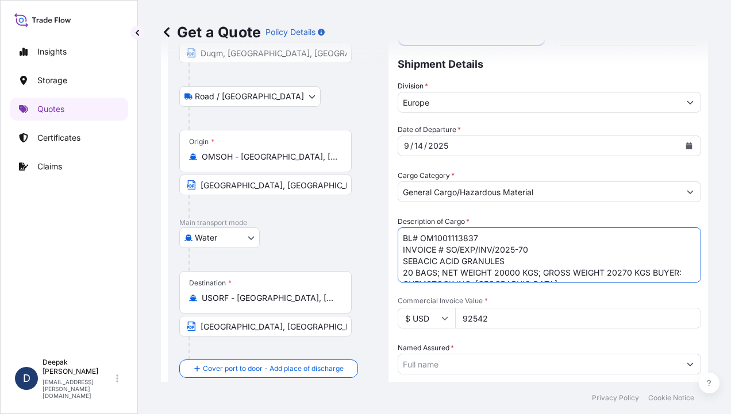
scroll to position [6, 0]
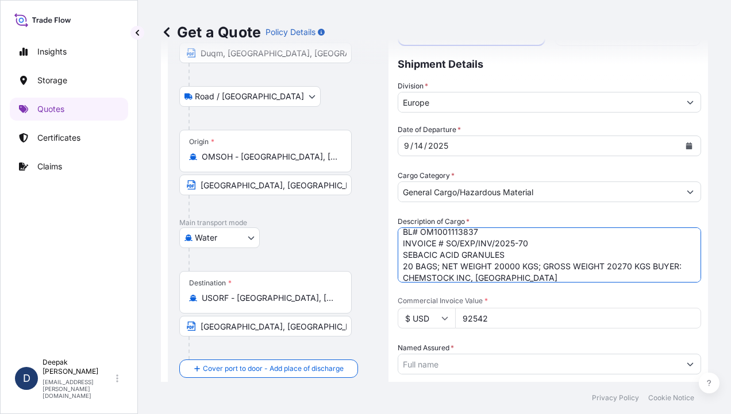
click at [470, 316] on input "92542" at bounding box center [578, 318] width 246 height 21
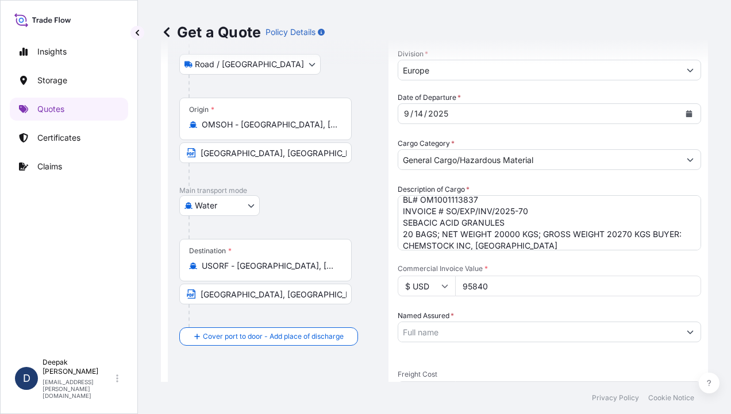
scroll to position [230, 0]
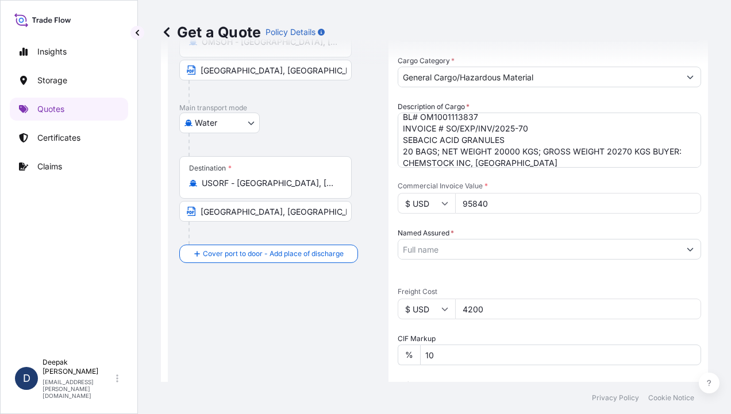
click at [543, 311] on input "4200" at bounding box center [578, 309] width 246 height 21
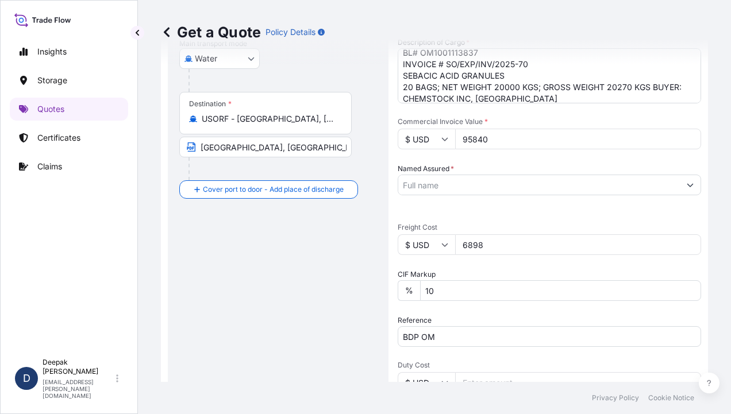
scroll to position [345, 0]
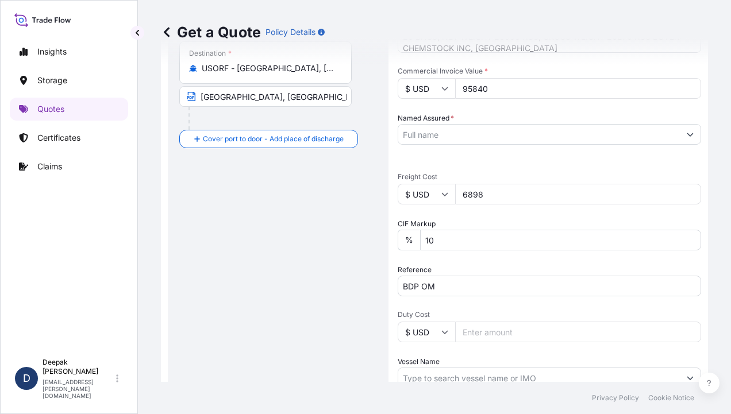
click at [565, 132] on input "Named Assured *" at bounding box center [538, 134] width 281 height 21
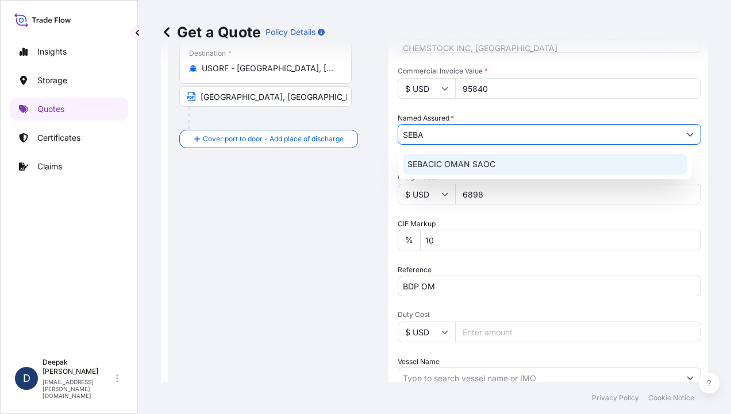
click at [499, 159] on div "SEBACIC OMAN SAOC" at bounding box center [545, 164] width 284 height 21
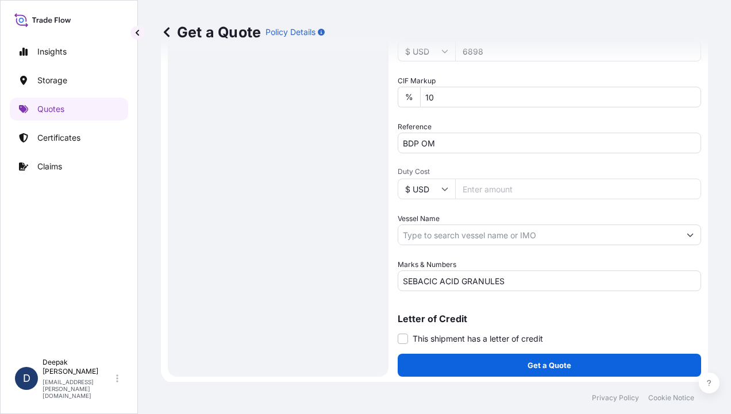
scroll to position [489, 0]
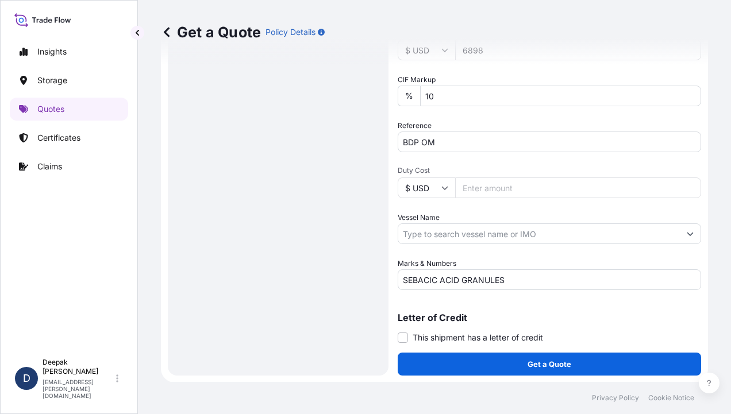
click at [503, 235] on input "Vessel Name" at bounding box center [538, 233] width 281 height 21
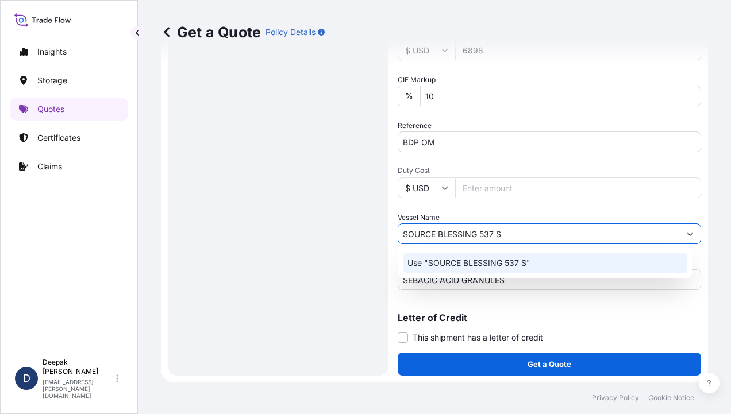
click at [489, 262] on p "Use "SOURCE BLESSING 537 S"" at bounding box center [468, 262] width 123 height 11
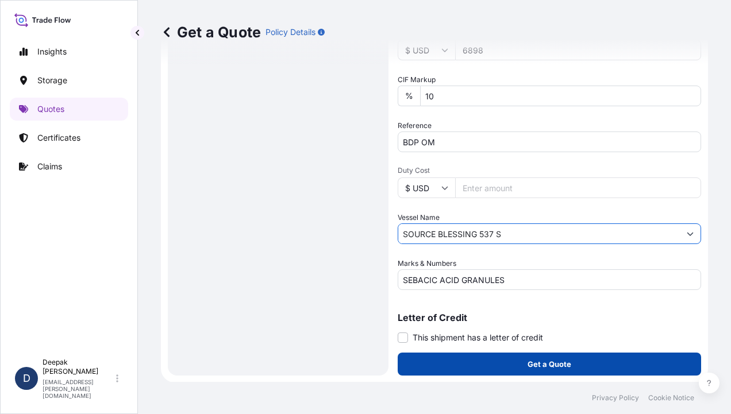
click at [562, 358] on p "Get a Quote" at bounding box center [549, 363] width 44 height 11
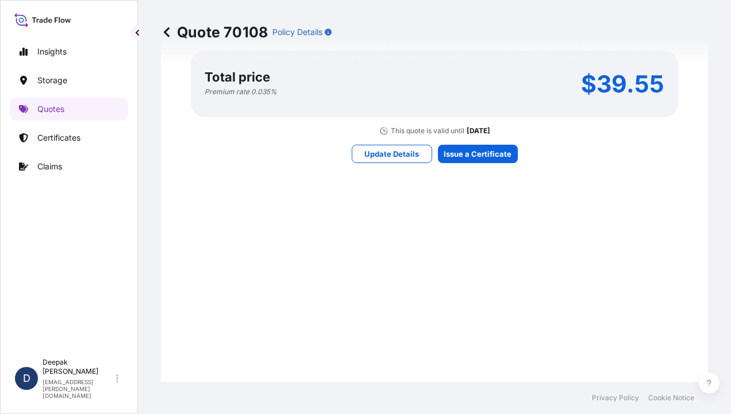
scroll to position [1457, 0]
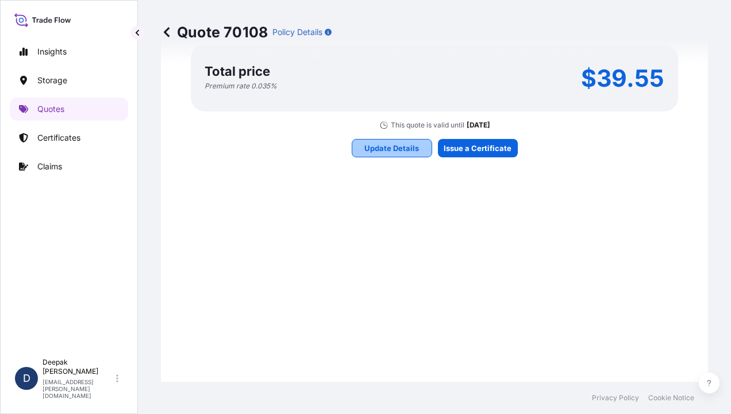
click at [376, 150] on p "Update Details" at bounding box center [391, 147] width 55 height 11
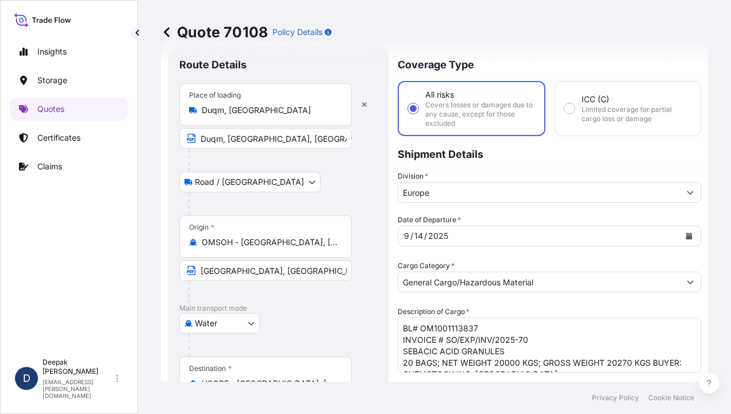
scroll to position [18, 0]
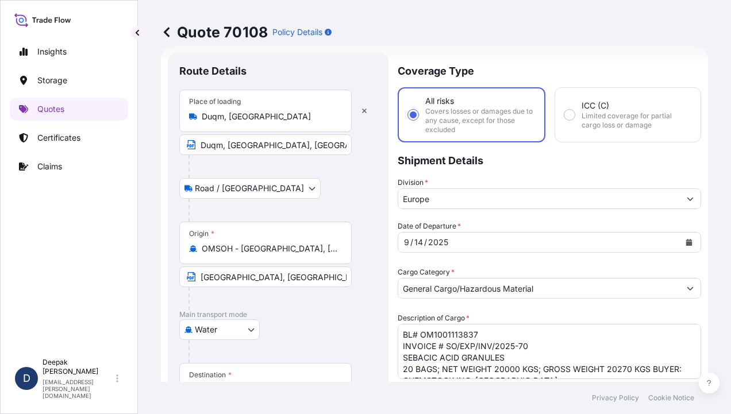
click at [679, 198] on button "Show suggestions" at bounding box center [689, 198] width 21 height 21
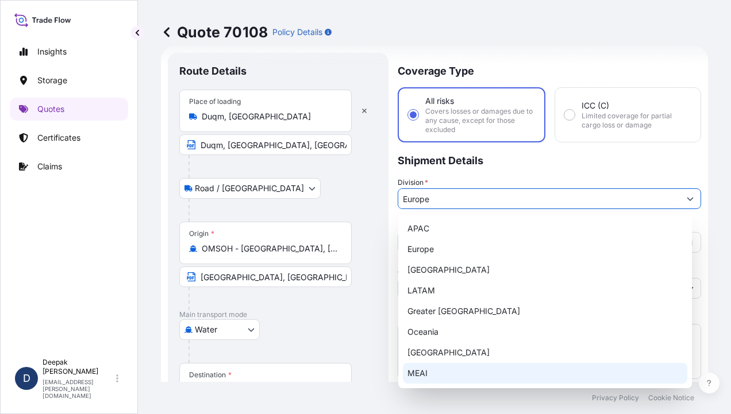
click at [411, 373] on div "MEAI" at bounding box center [545, 373] width 284 height 21
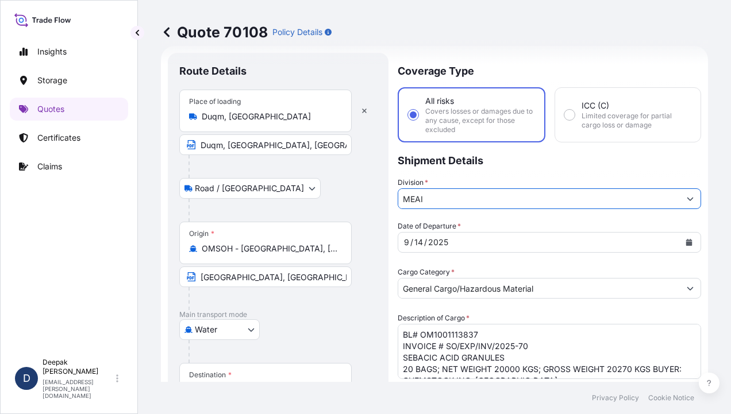
click at [652, 225] on div "Date of Departure * [DATE]" at bounding box center [548, 237] width 303 height 32
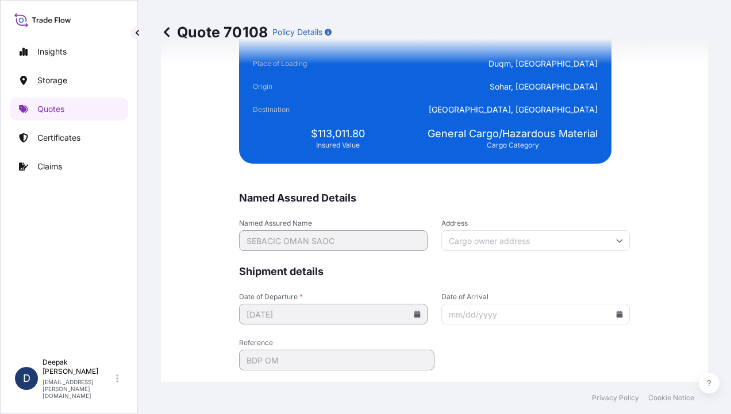
scroll to position [2846, 0]
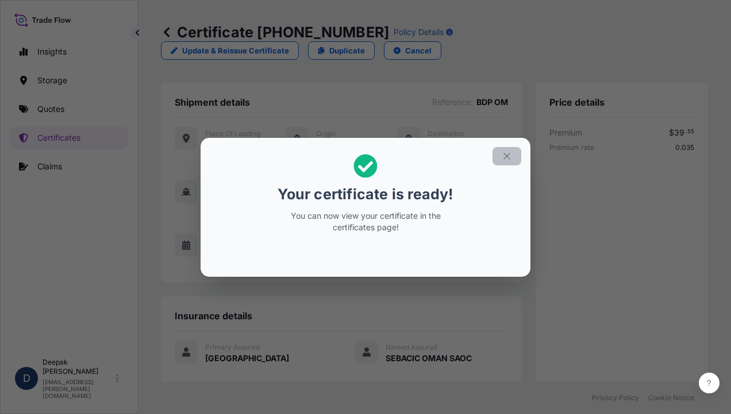
click at [502, 148] on button "button" at bounding box center [506, 156] width 29 height 18
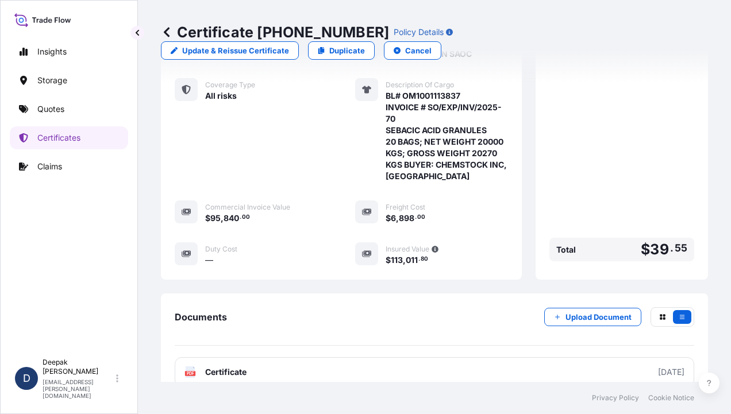
scroll to position [374, 0]
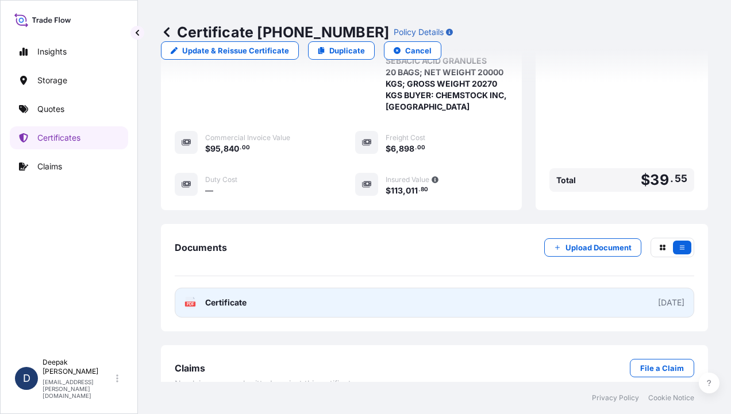
click at [244, 297] on span "Certificate" at bounding box center [225, 302] width 41 height 11
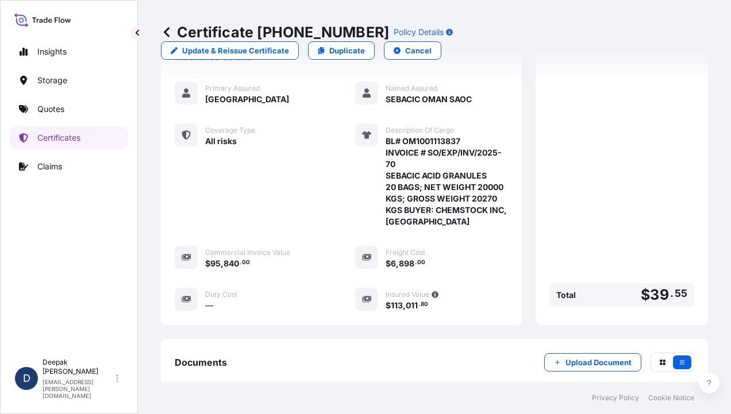
scroll to position [316, 0]
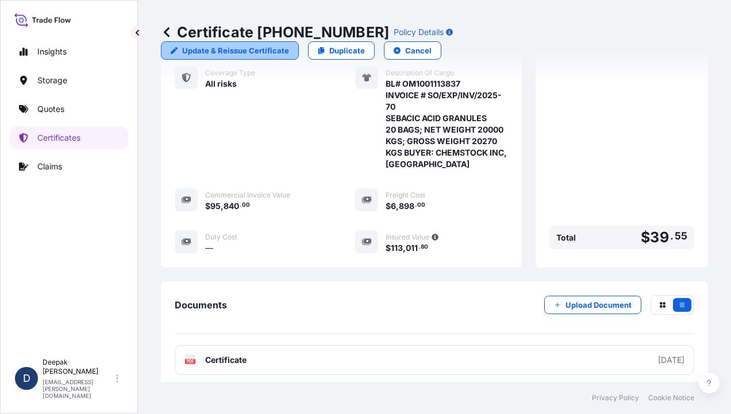
click at [289, 45] on p "Update & Reissue Certificate" at bounding box center [235, 50] width 107 height 11
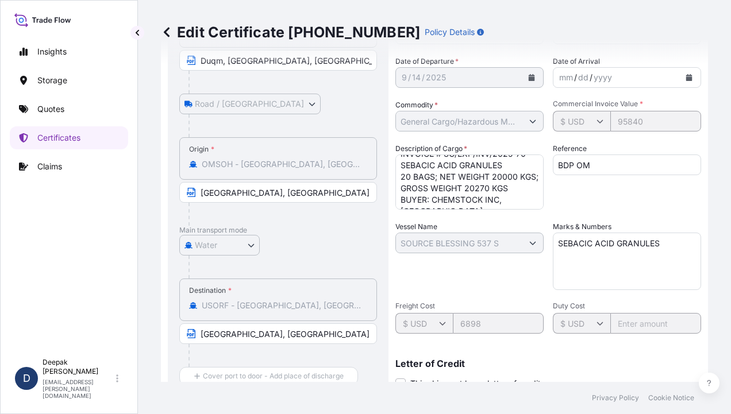
scroll to position [35, 0]
click at [420, 186] on textarea "BL# OM1001113837 INVOICE # SO/EXP/INV/2025-70 SEBACIC ACID GRANULES 20 BAGS; NE…" at bounding box center [469, 181] width 148 height 55
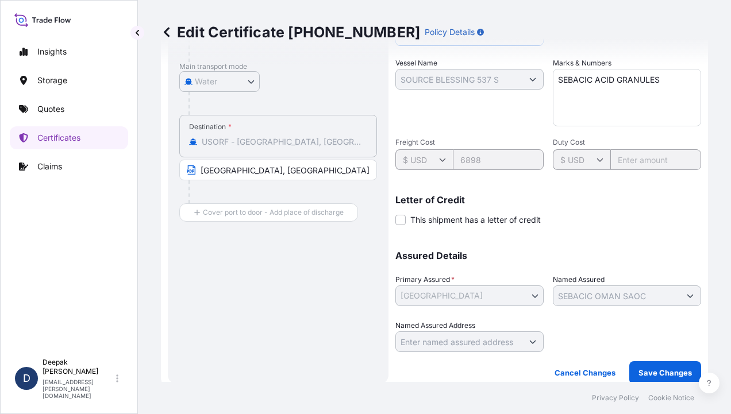
scroll to position [314, 0]
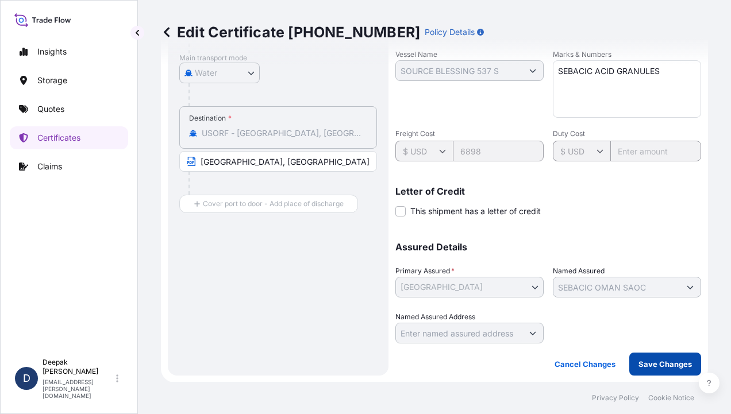
click at [643, 368] on p "Save Changes" at bounding box center [664, 363] width 53 height 11
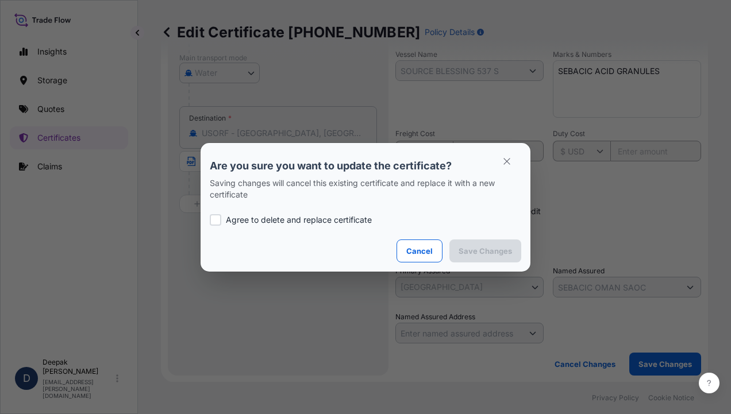
click at [275, 216] on p "Agree to delete and replace certificate" at bounding box center [299, 219] width 146 height 11
click at [486, 245] on p "Save Changes" at bounding box center [484, 250] width 53 height 11
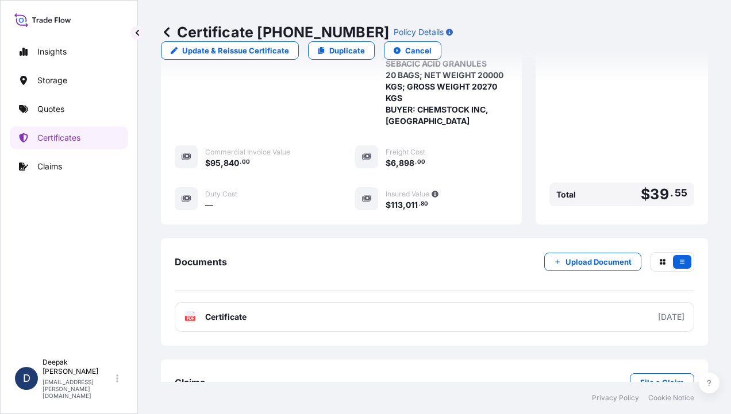
scroll to position [385, 0]
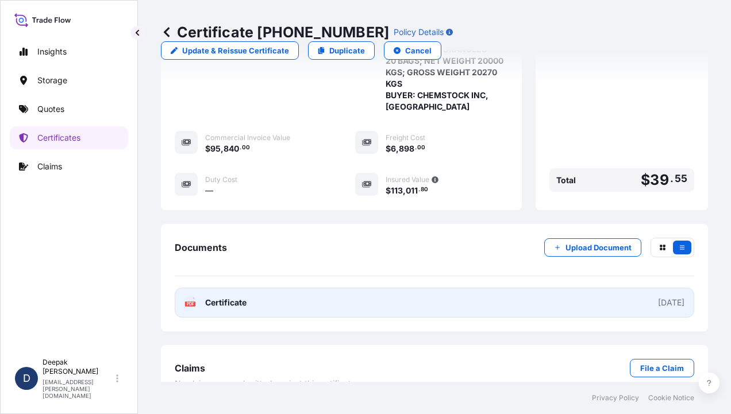
click at [230, 297] on span "Certificate" at bounding box center [225, 302] width 41 height 11
